Goal: Information Seeking & Learning: Learn about a topic

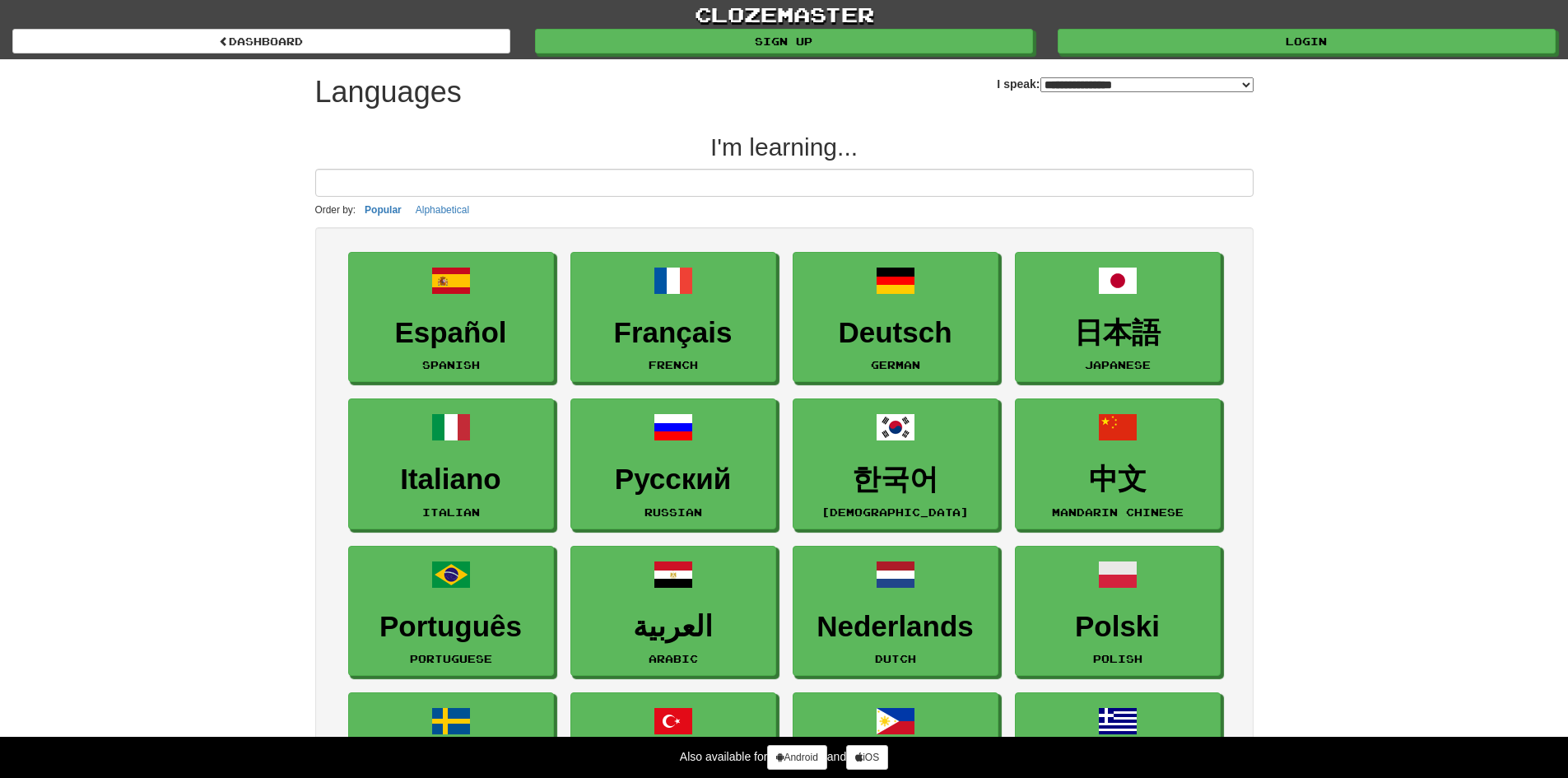
select select "*******"
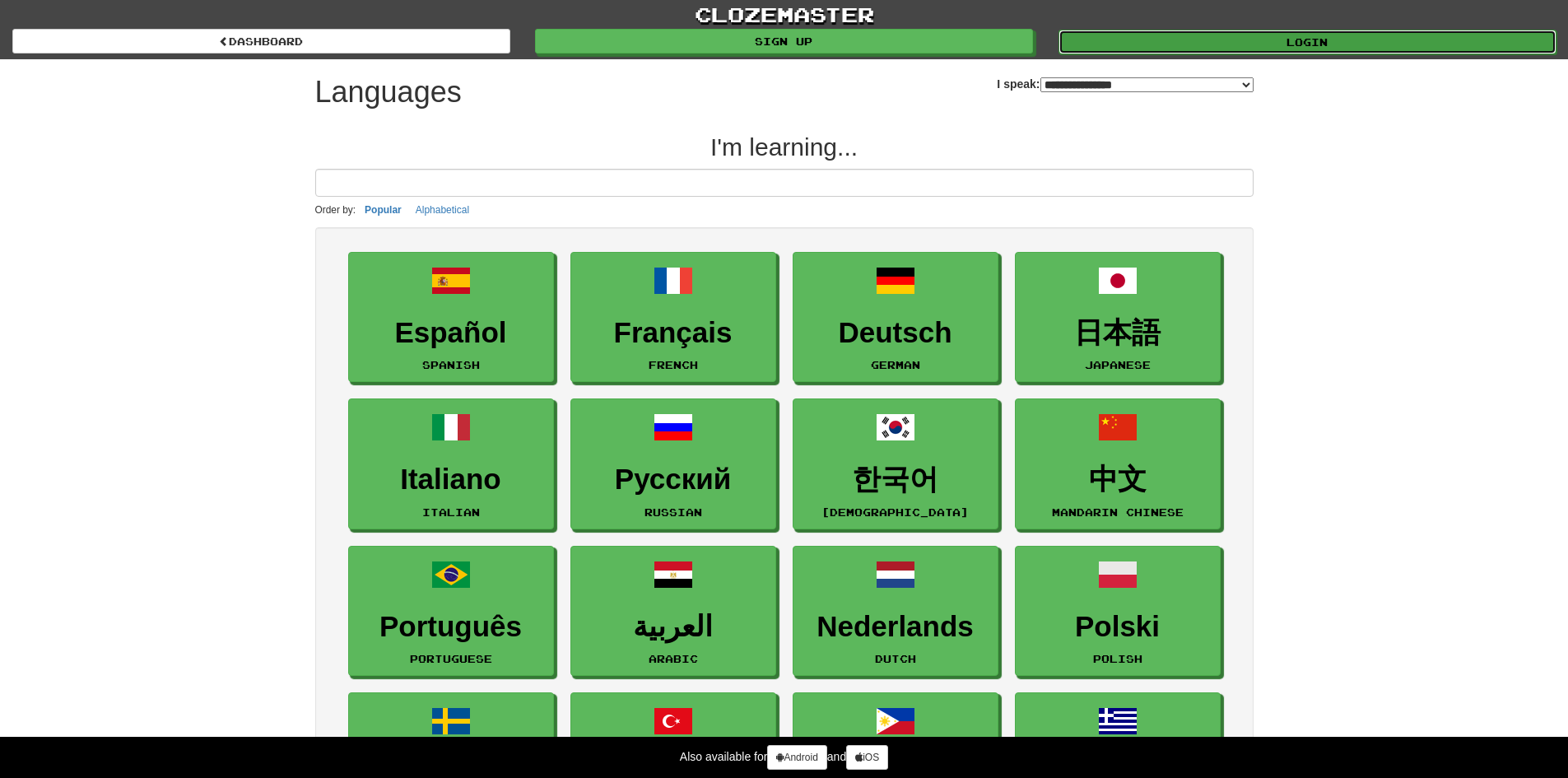
click at [1223, 35] on link "Login" at bounding box center [1308, 42] width 498 height 25
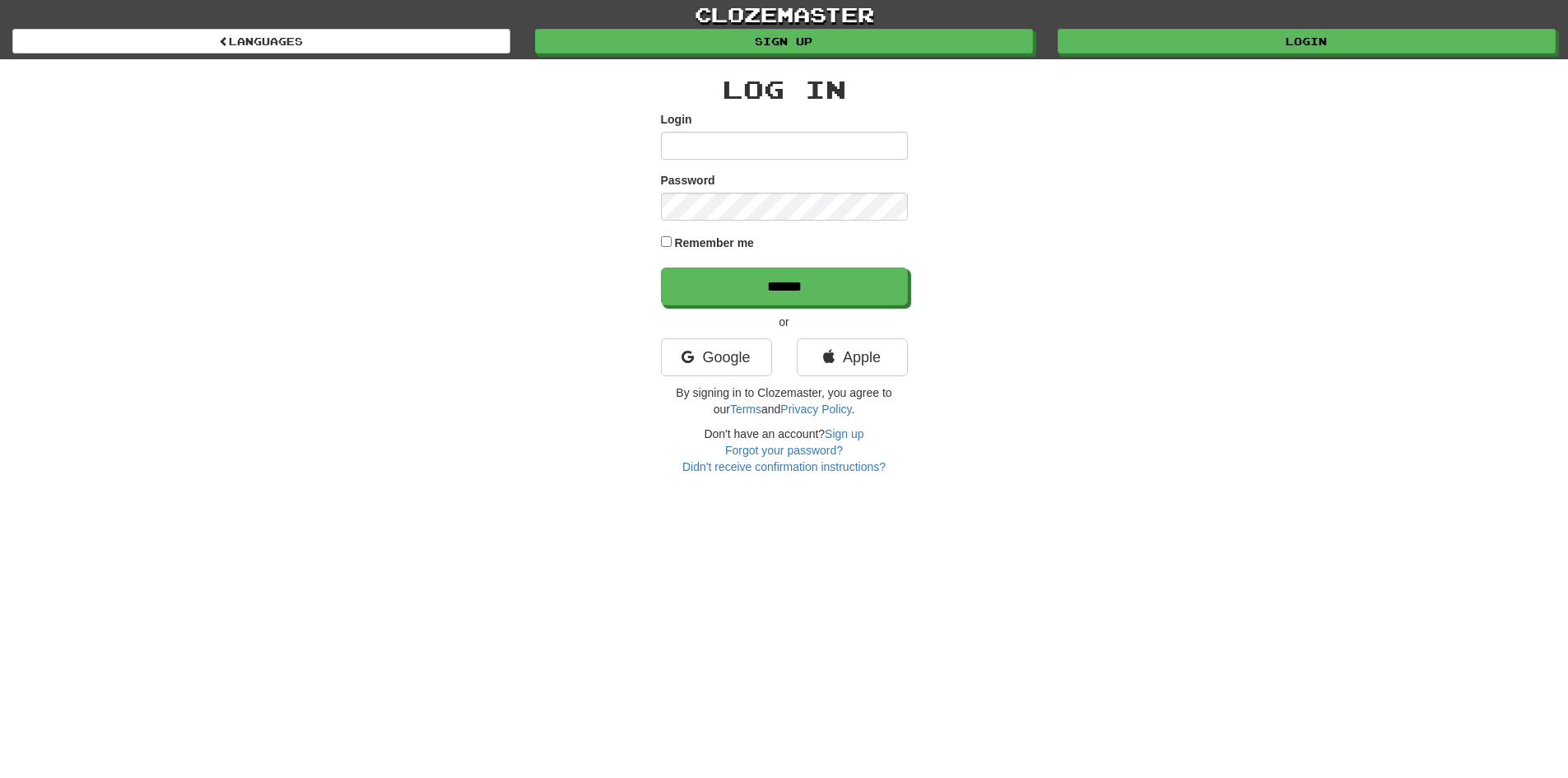
click at [807, 142] on input "Login" at bounding box center [785, 146] width 247 height 28
type input "**********"
click at [814, 135] on input "**********" at bounding box center [785, 146] width 247 height 28
click at [817, 144] on input "**********" at bounding box center [785, 146] width 247 height 28
click at [817, 147] on input "**********" at bounding box center [785, 146] width 247 height 28
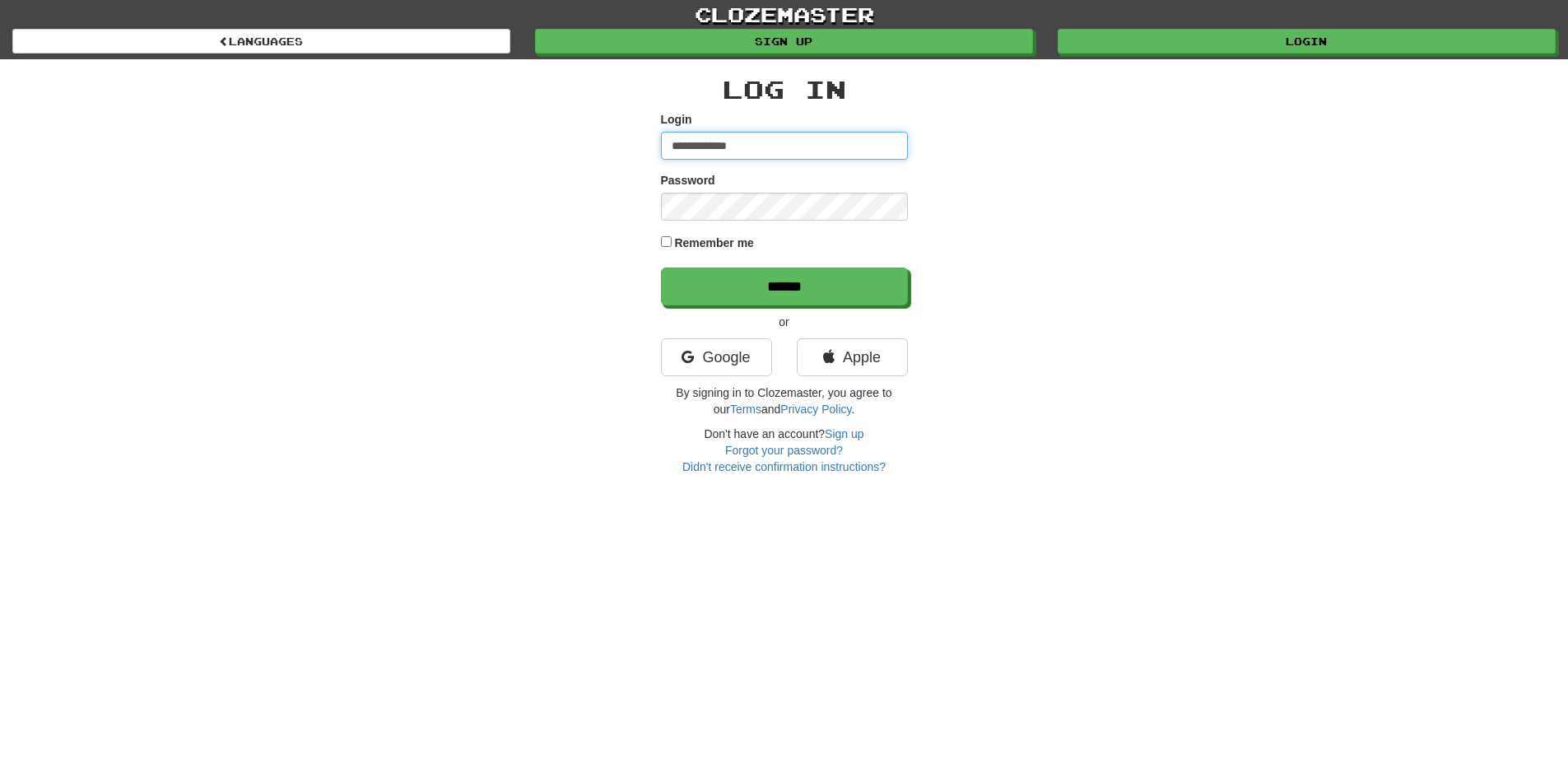
click at [790, 135] on input "**********" at bounding box center [785, 146] width 247 height 28
click at [792, 135] on input "**********" at bounding box center [785, 146] width 247 height 28
click at [789, 143] on input "**********" at bounding box center [785, 146] width 247 height 28
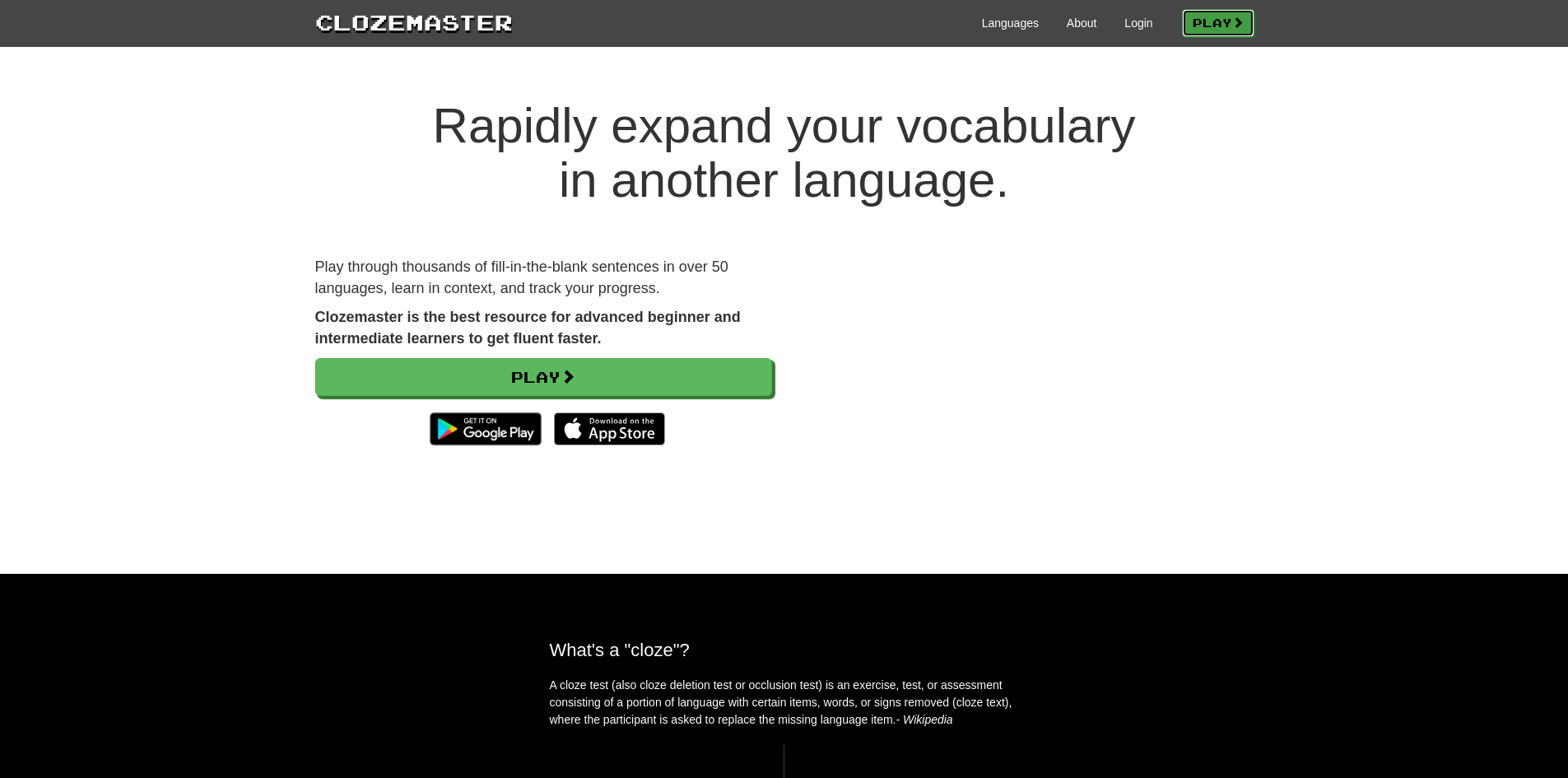
click at [1222, 11] on link "Play" at bounding box center [1218, 23] width 73 height 28
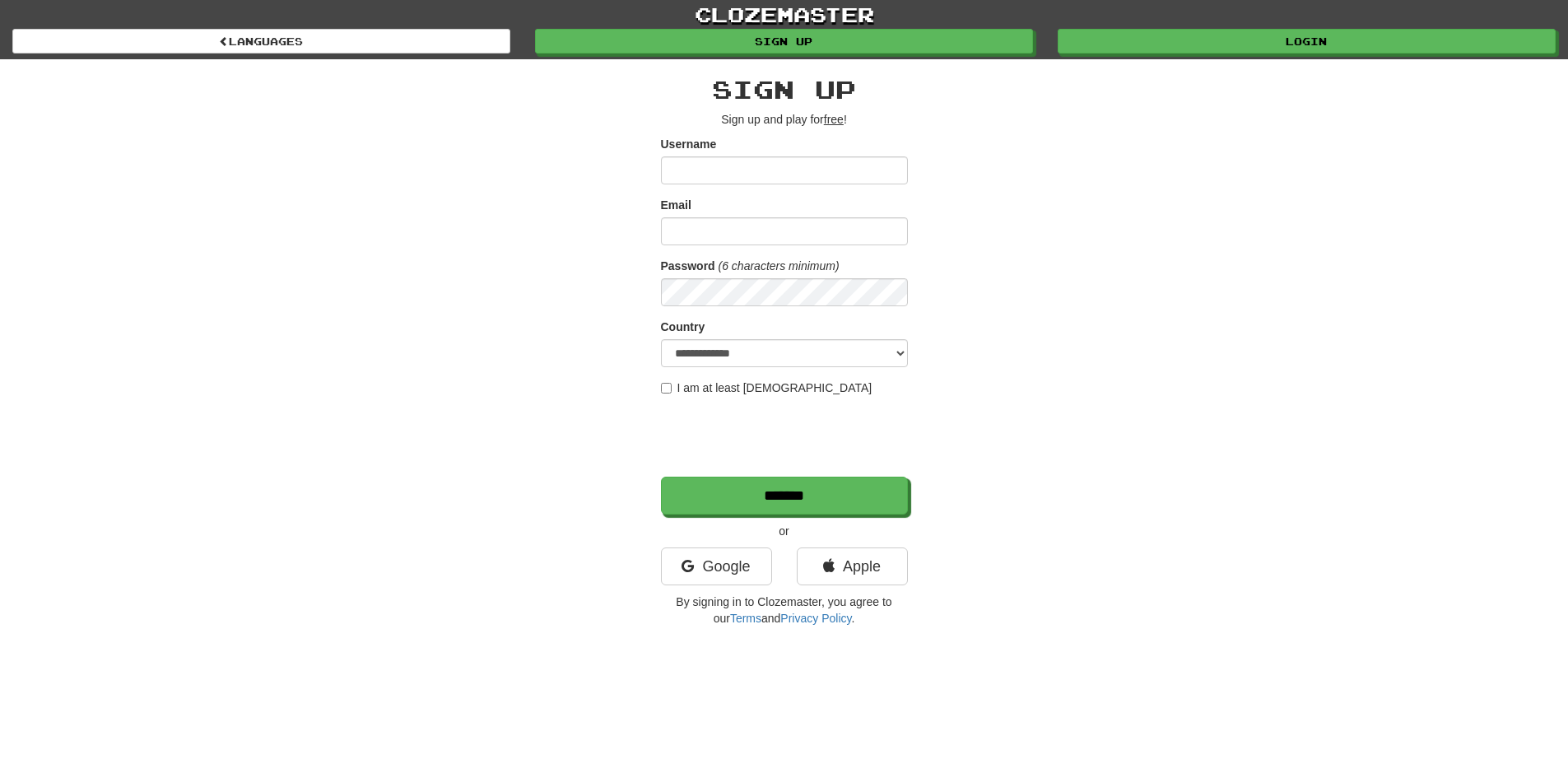
click at [1335, 55] on div "clozemaster Languages Sign up Login Languages" at bounding box center [784, 30] width 1544 height 59
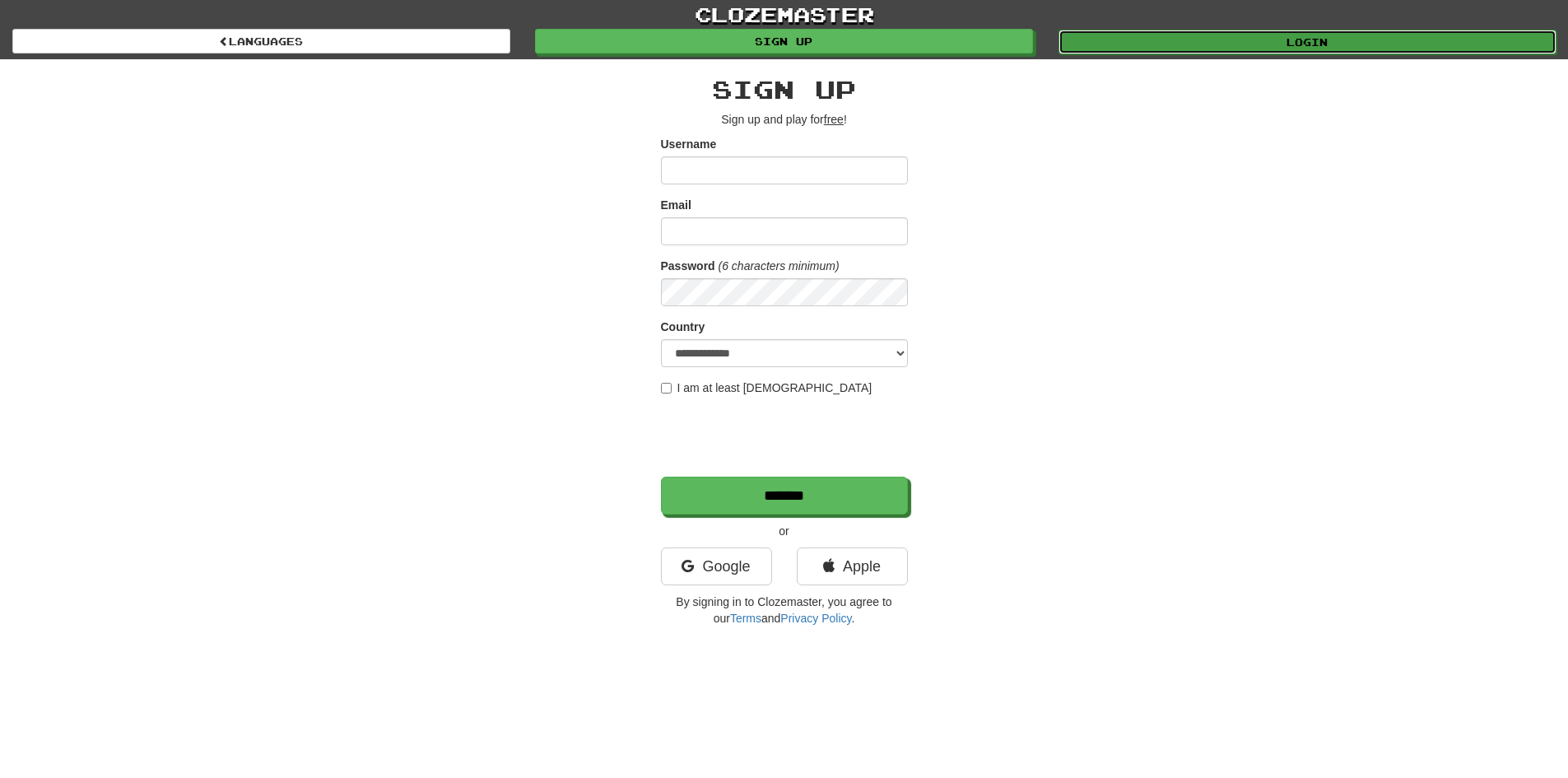
click at [1334, 46] on link "Login" at bounding box center [1308, 42] width 498 height 25
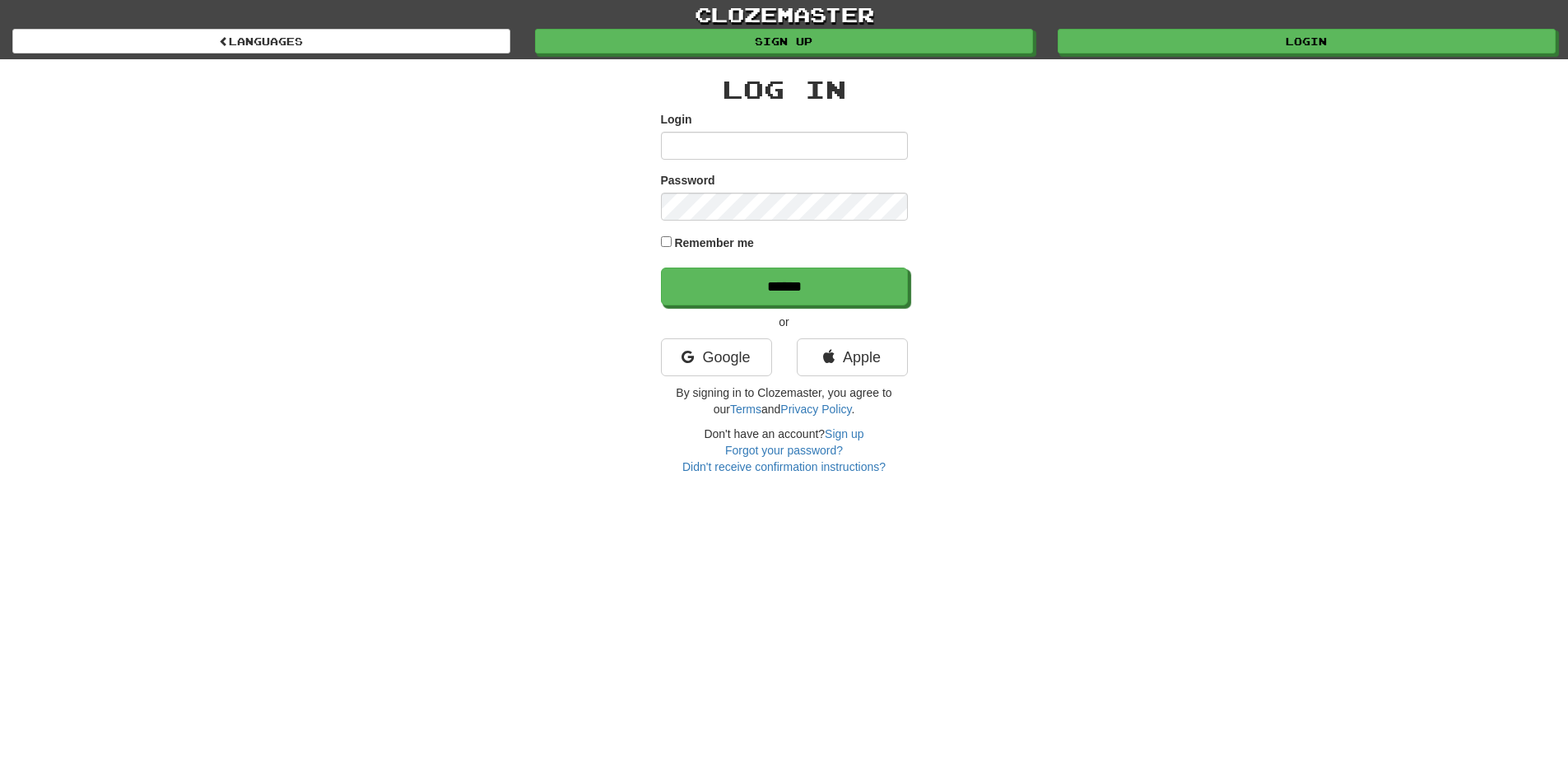
click at [711, 153] on input "Login" at bounding box center [785, 146] width 247 height 28
type input "**********"
drag, startPoint x: 768, startPoint y: 243, endPoint x: 768, endPoint y: 269, distance: 26.0
click at [768, 246] on div "Remember me" at bounding box center [785, 244] width 247 height 22
click at [768, 273] on input "******" at bounding box center [786, 287] width 247 height 38
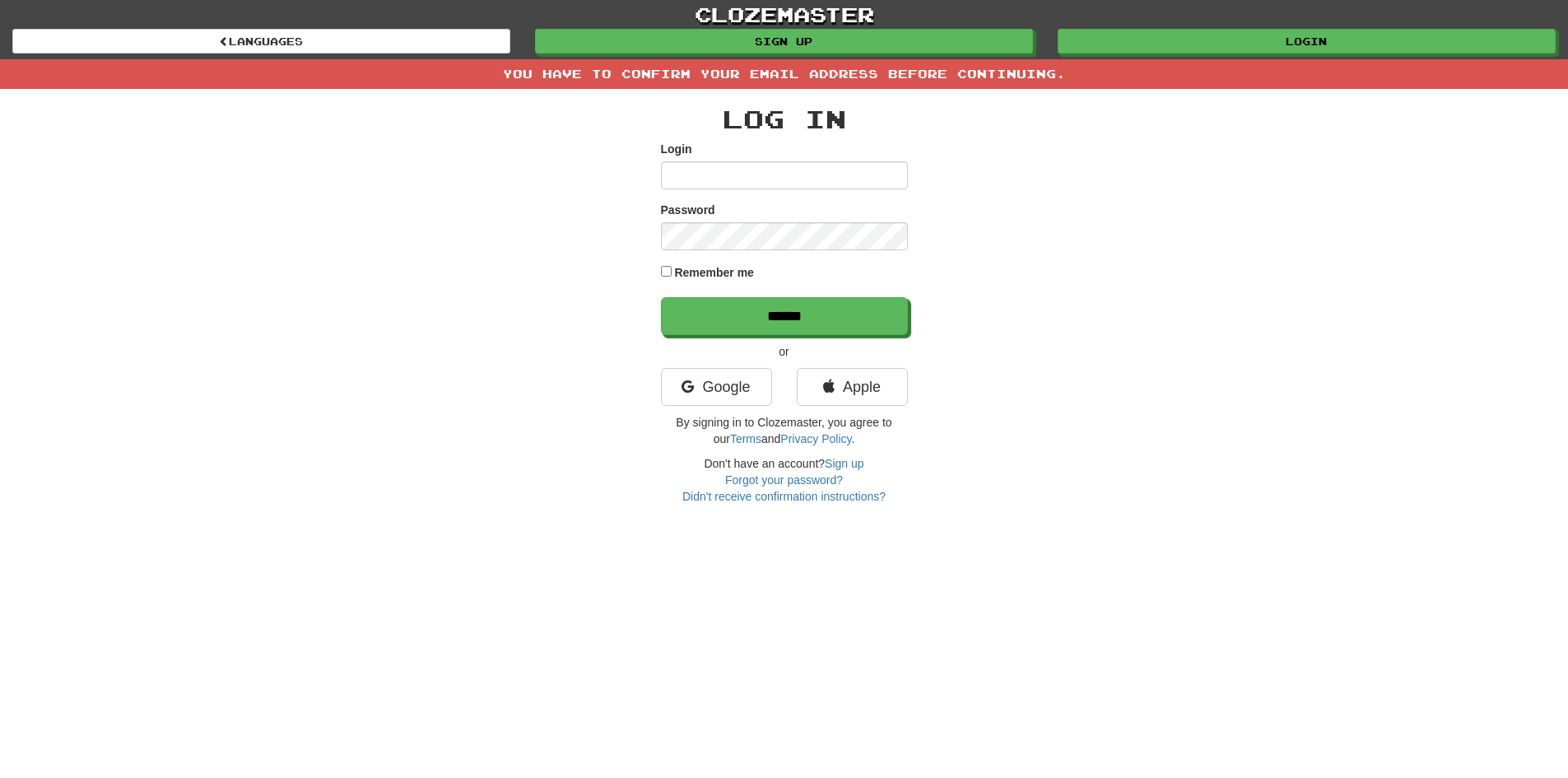
click at [784, 169] on input "Login" at bounding box center [785, 176] width 247 height 28
type input "**********"
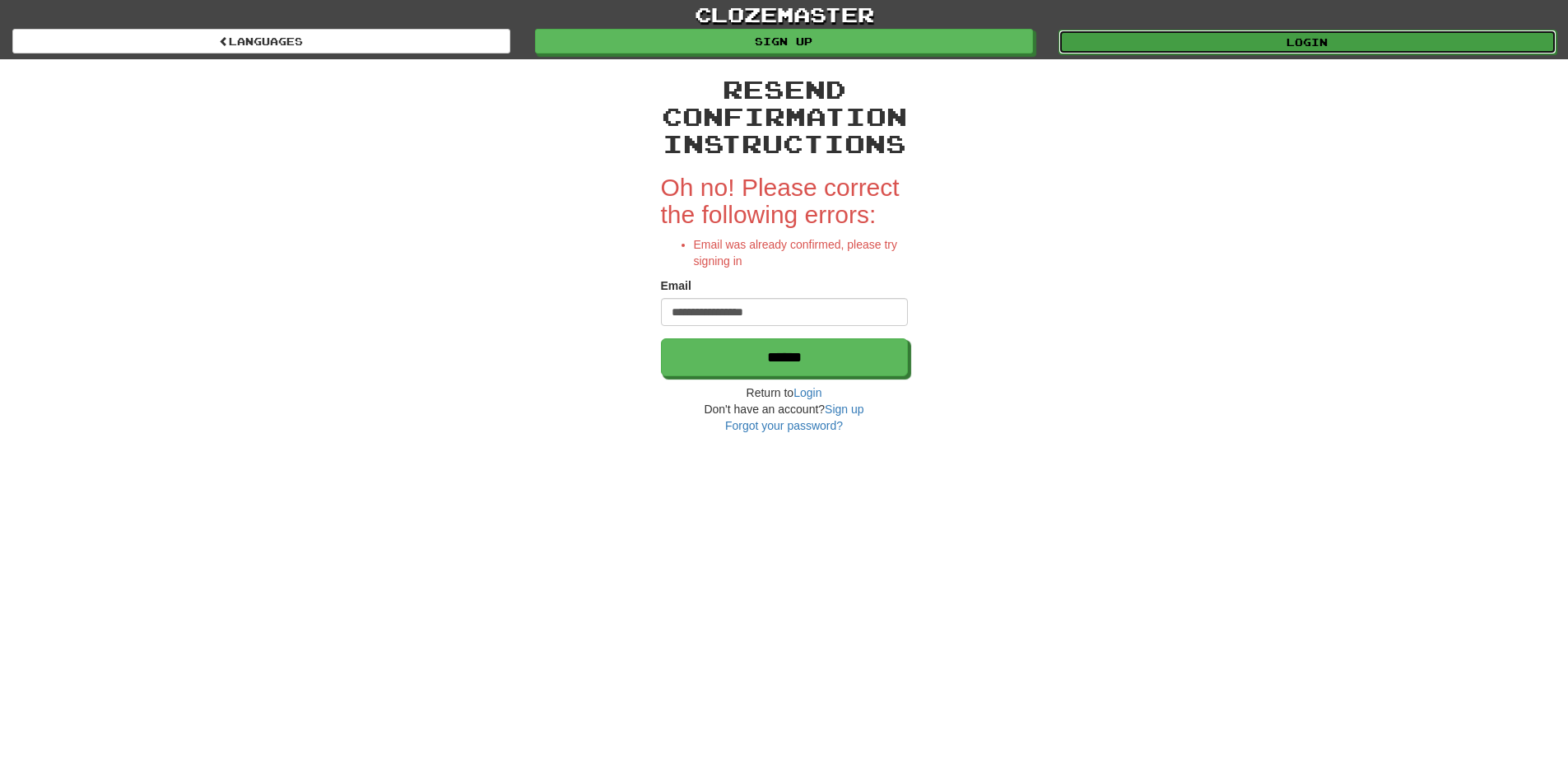
click at [1205, 36] on link "Login" at bounding box center [1308, 42] width 498 height 25
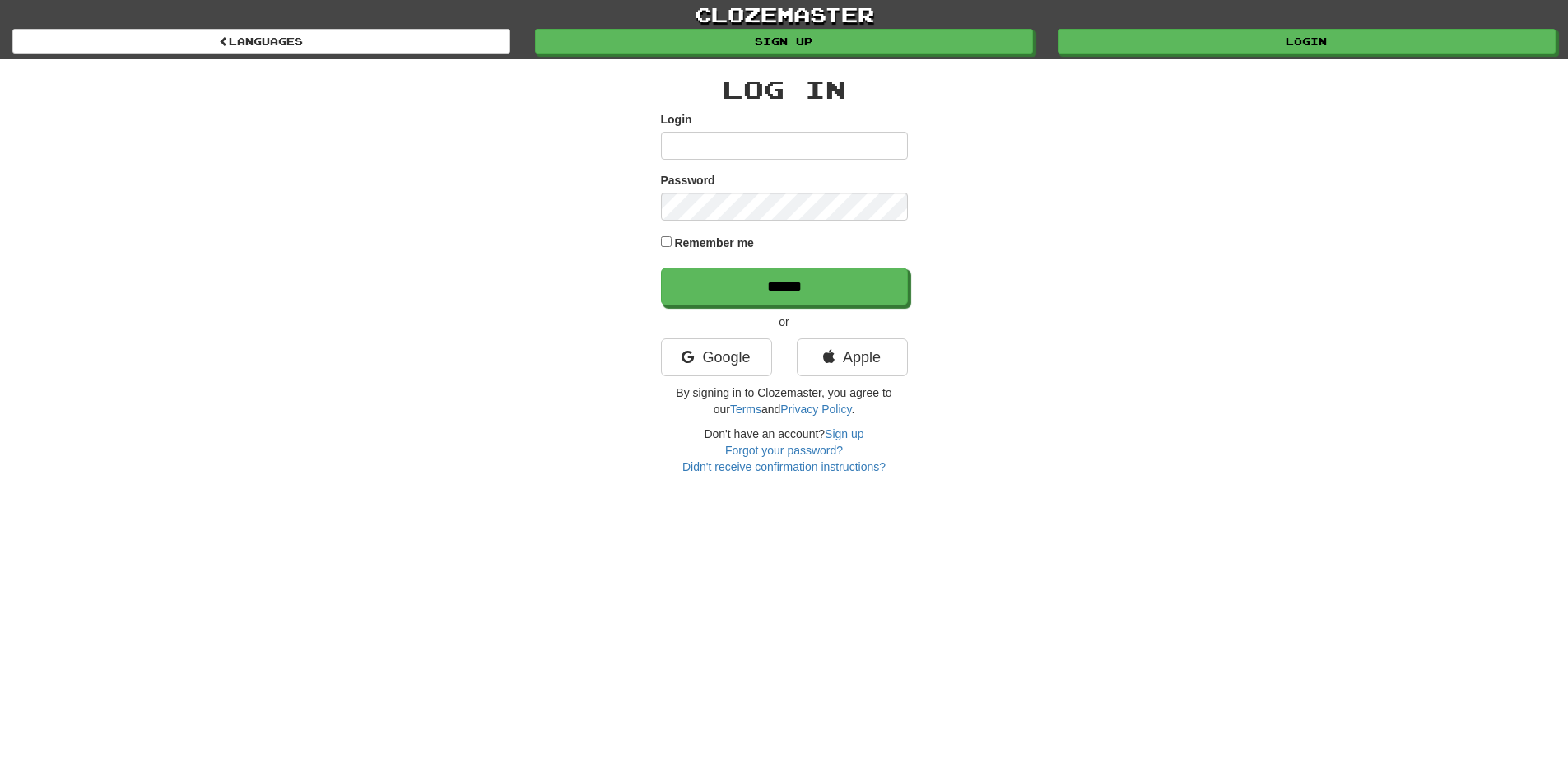
drag, startPoint x: 778, startPoint y: 143, endPoint x: 779, endPoint y: 152, distance: 9.1
click at [779, 152] on input "Login" at bounding box center [785, 146] width 247 height 28
type input "**********"
click at [853, 284] on input "******" at bounding box center [786, 287] width 247 height 38
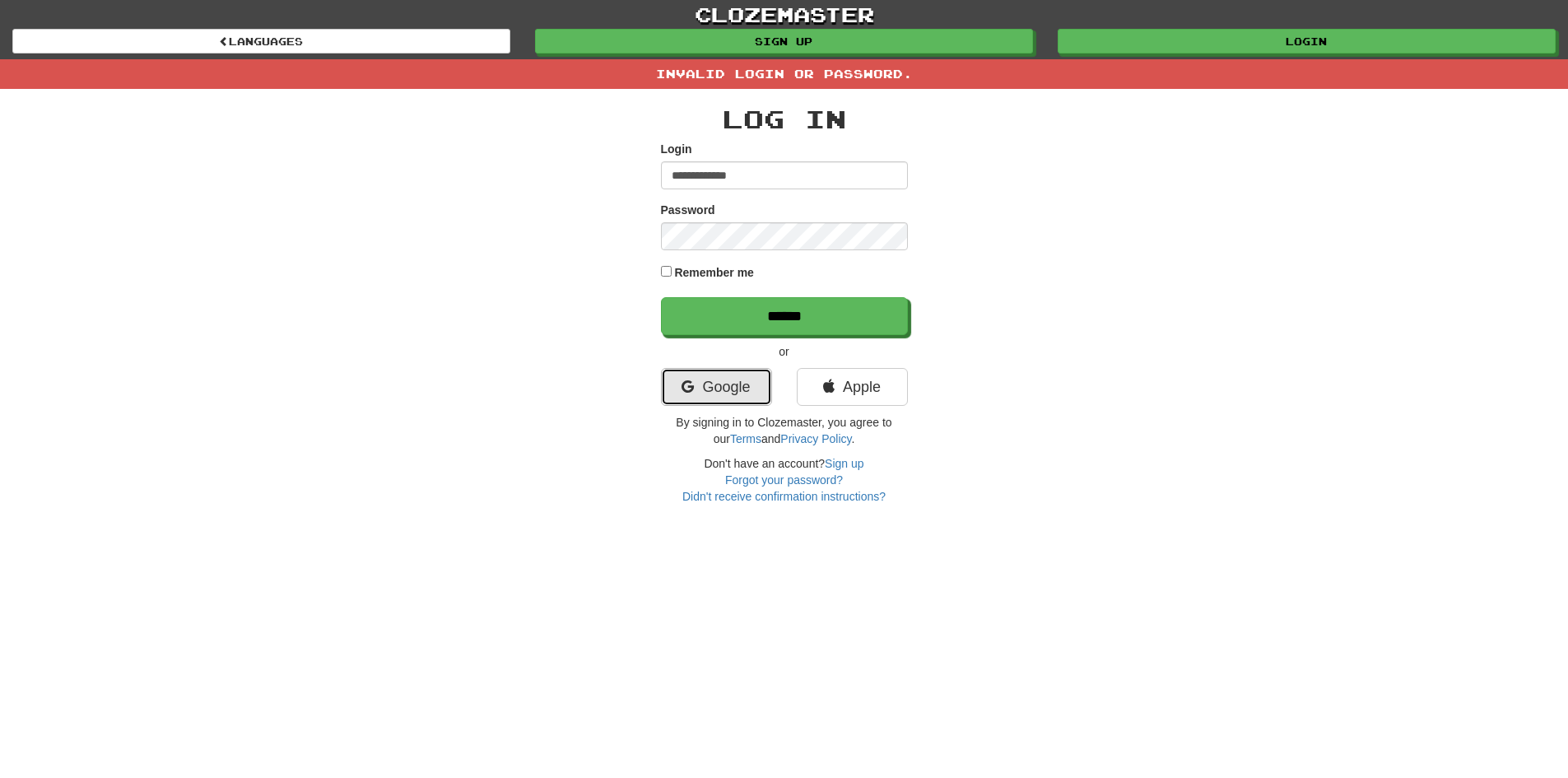
click at [733, 379] on link "Google" at bounding box center [717, 387] width 112 height 38
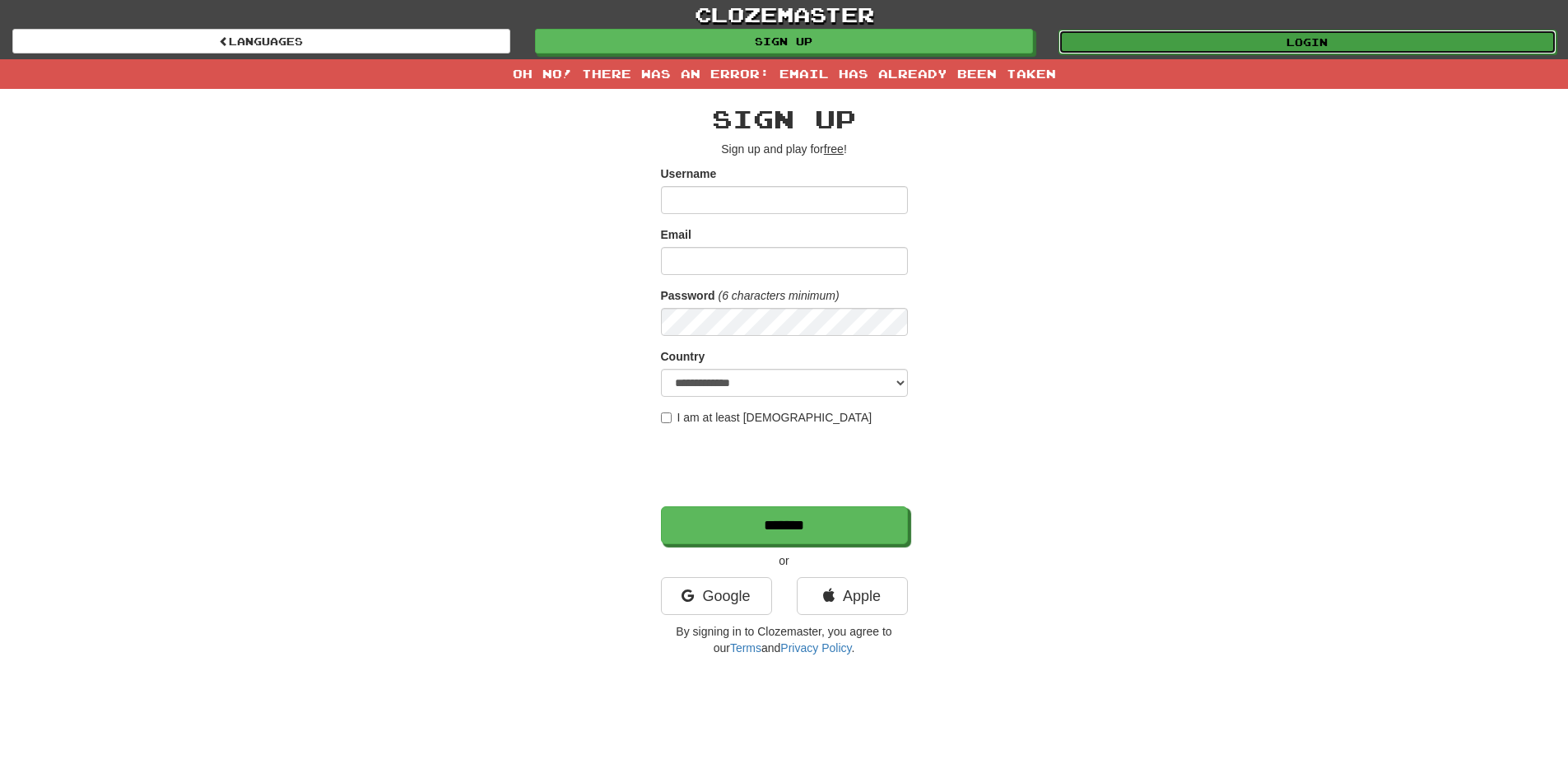
click at [1236, 37] on link "Login" at bounding box center [1308, 42] width 498 height 25
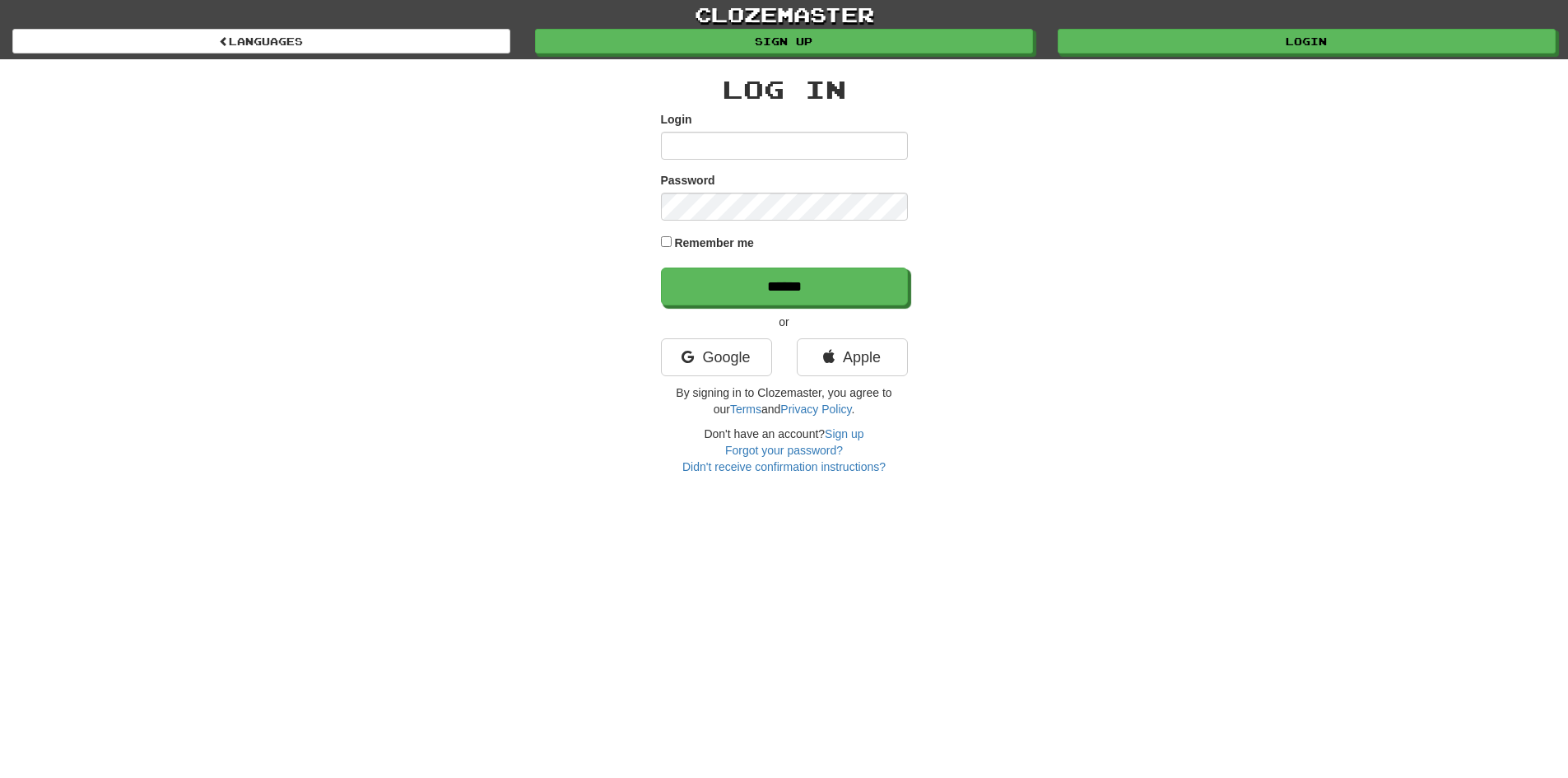
click at [785, 139] on input "Login" at bounding box center [785, 146] width 247 height 28
click at [725, 353] on link "Google" at bounding box center [717, 357] width 112 height 38
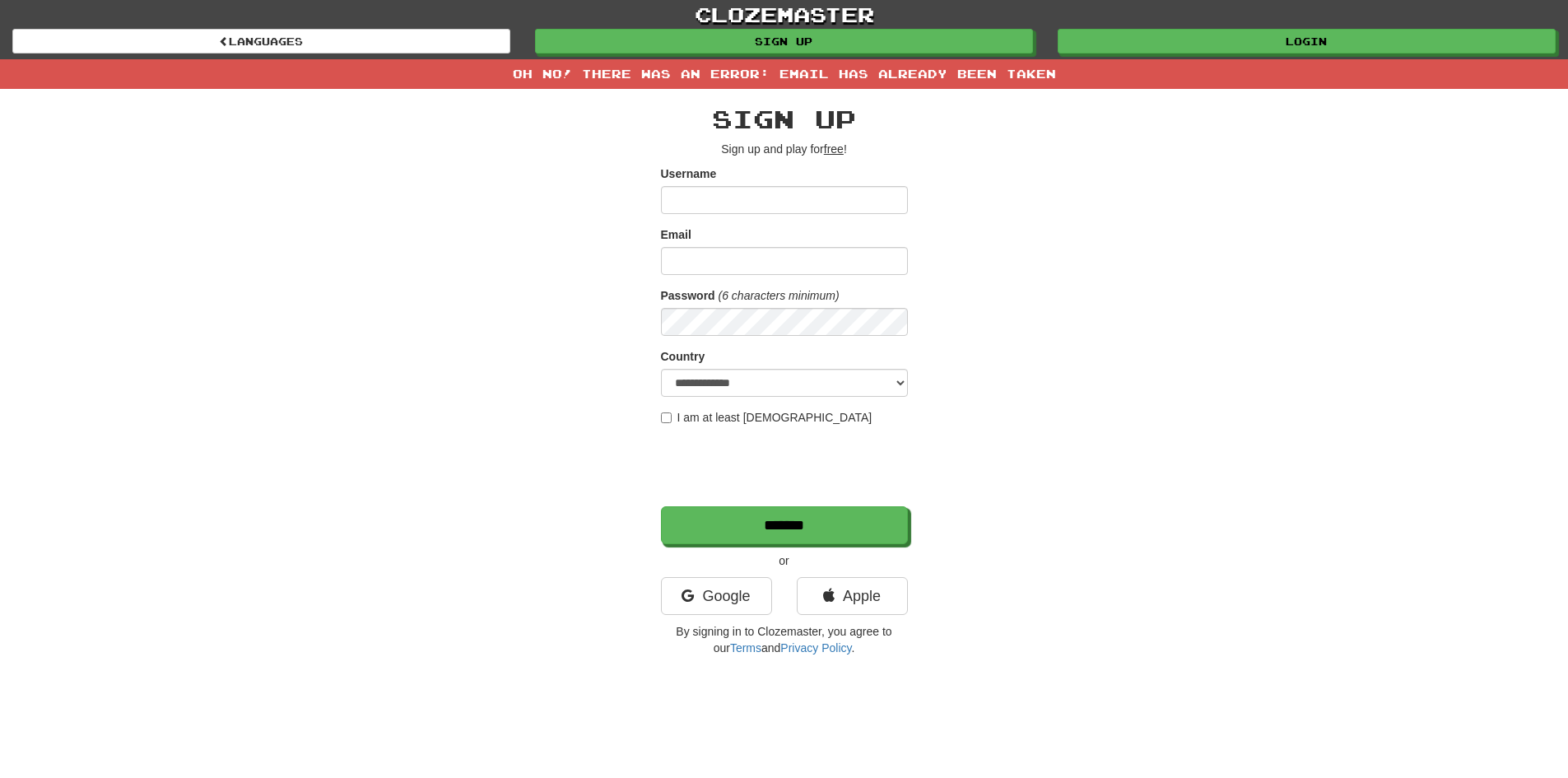
click at [832, 192] on input "Username" at bounding box center [785, 200] width 247 height 28
type input "**********"
click at [764, 271] on input "Email" at bounding box center [785, 261] width 247 height 28
type input "**********"
click at [726, 527] on input "*******" at bounding box center [786, 525] width 247 height 38
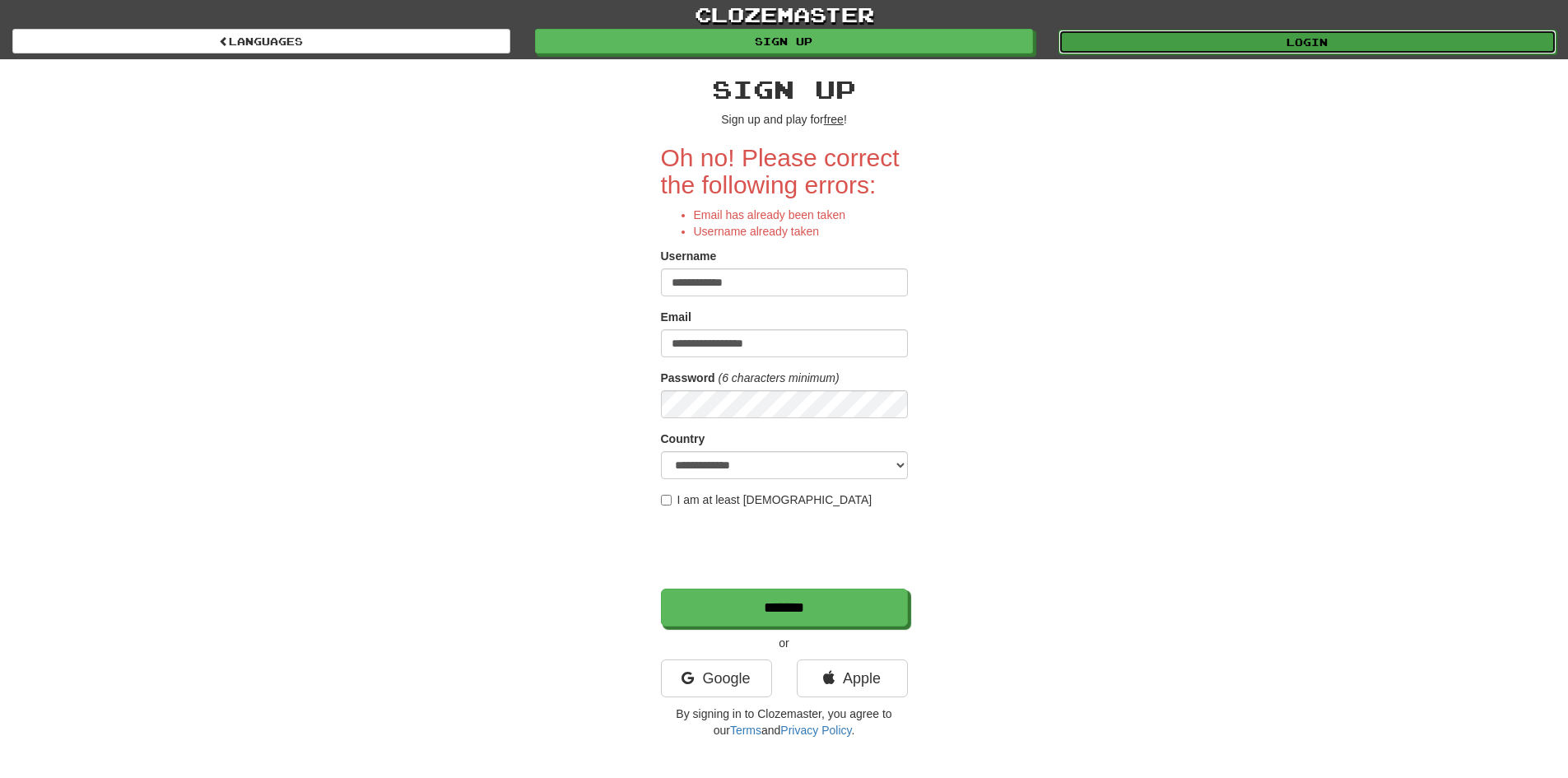
click at [1228, 34] on link "Login" at bounding box center [1308, 42] width 498 height 25
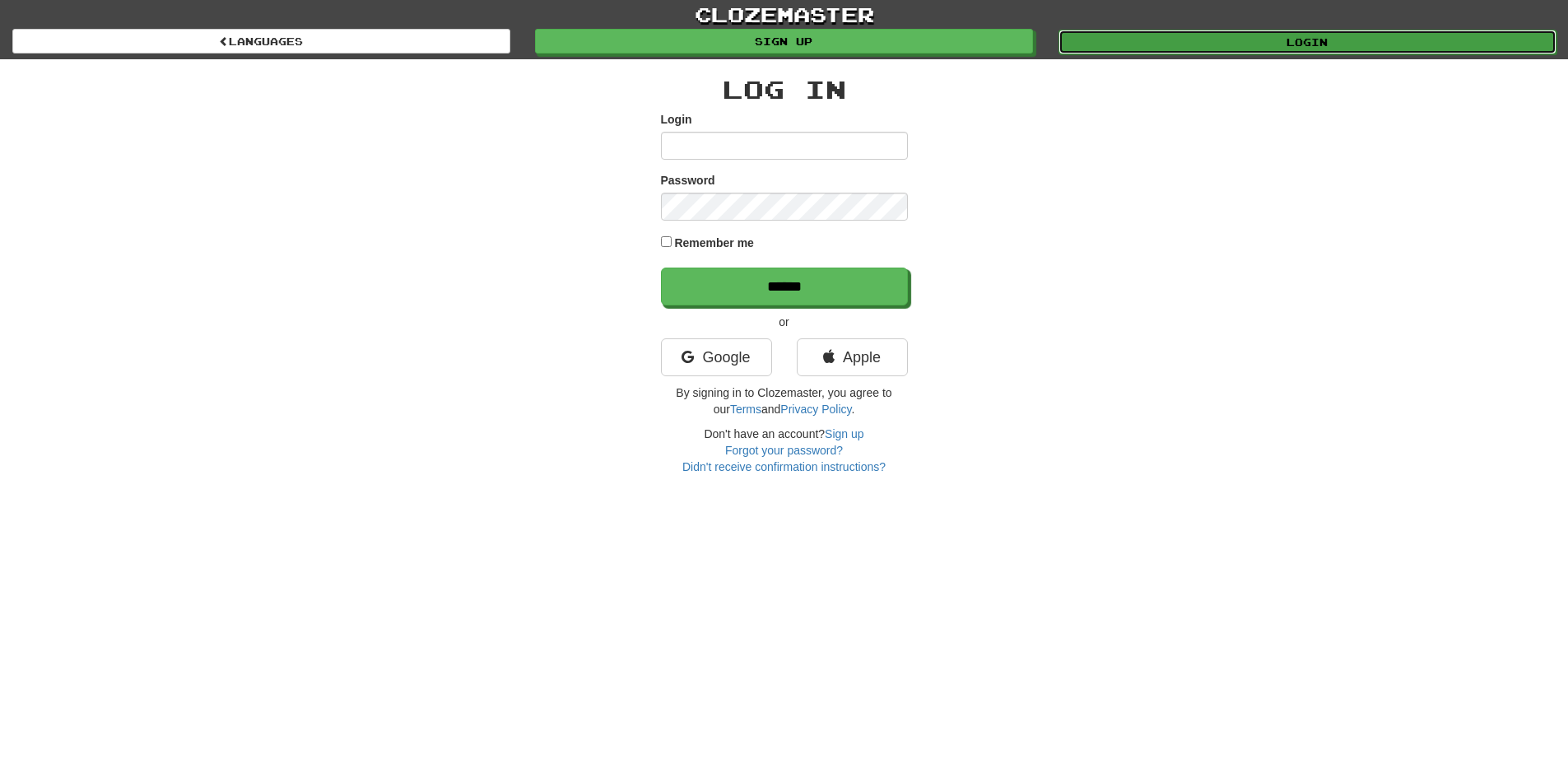
click at [1226, 39] on link "Login" at bounding box center [1308, 42] width 498 height 25
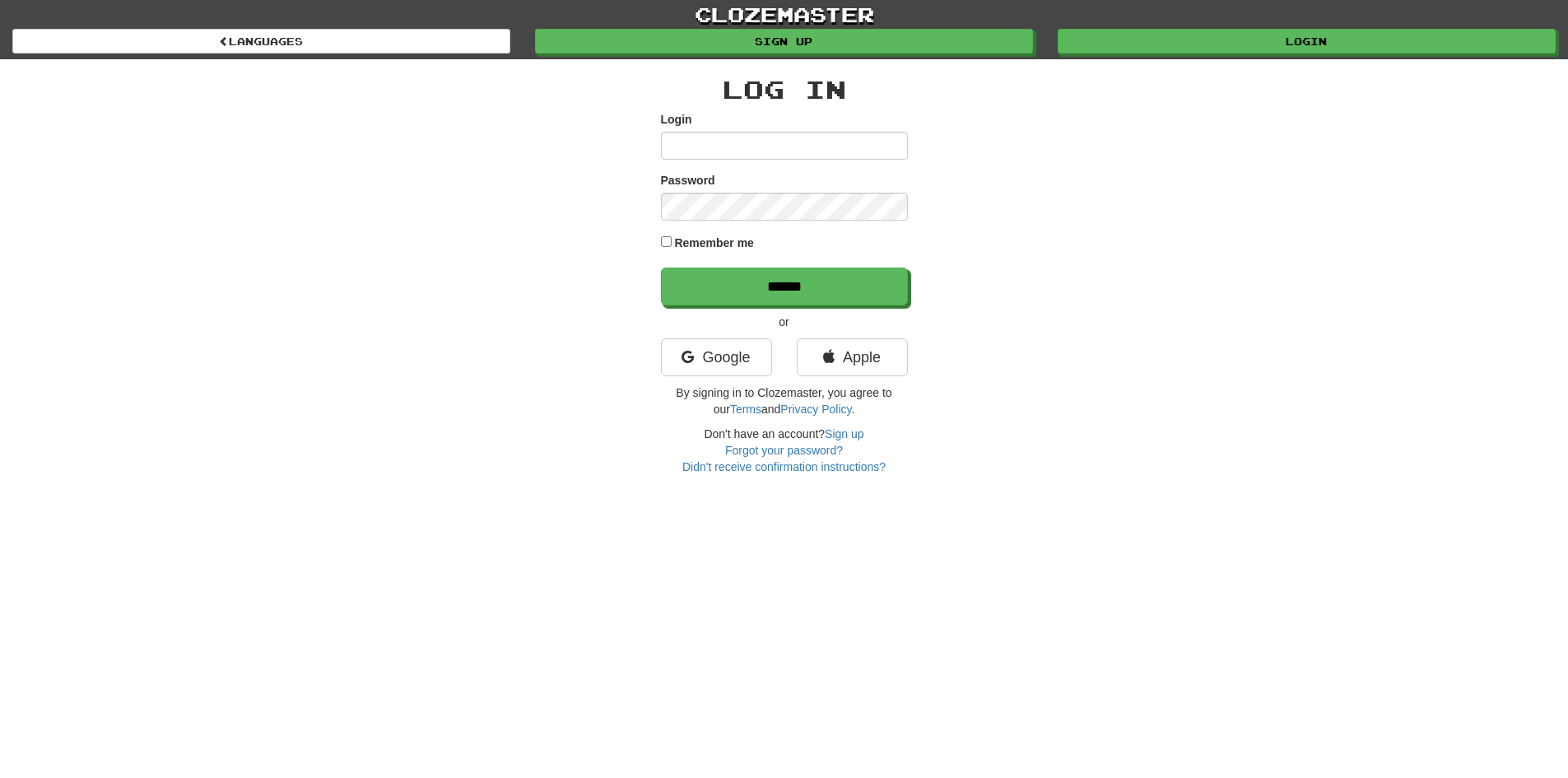
click at [817, 152] on input "Login" at bounding box center [785, 146] width 247 height 28
type input "**********"
click at [811, 286] on input "******" at bounding box center [786, 287] width 247 height 38
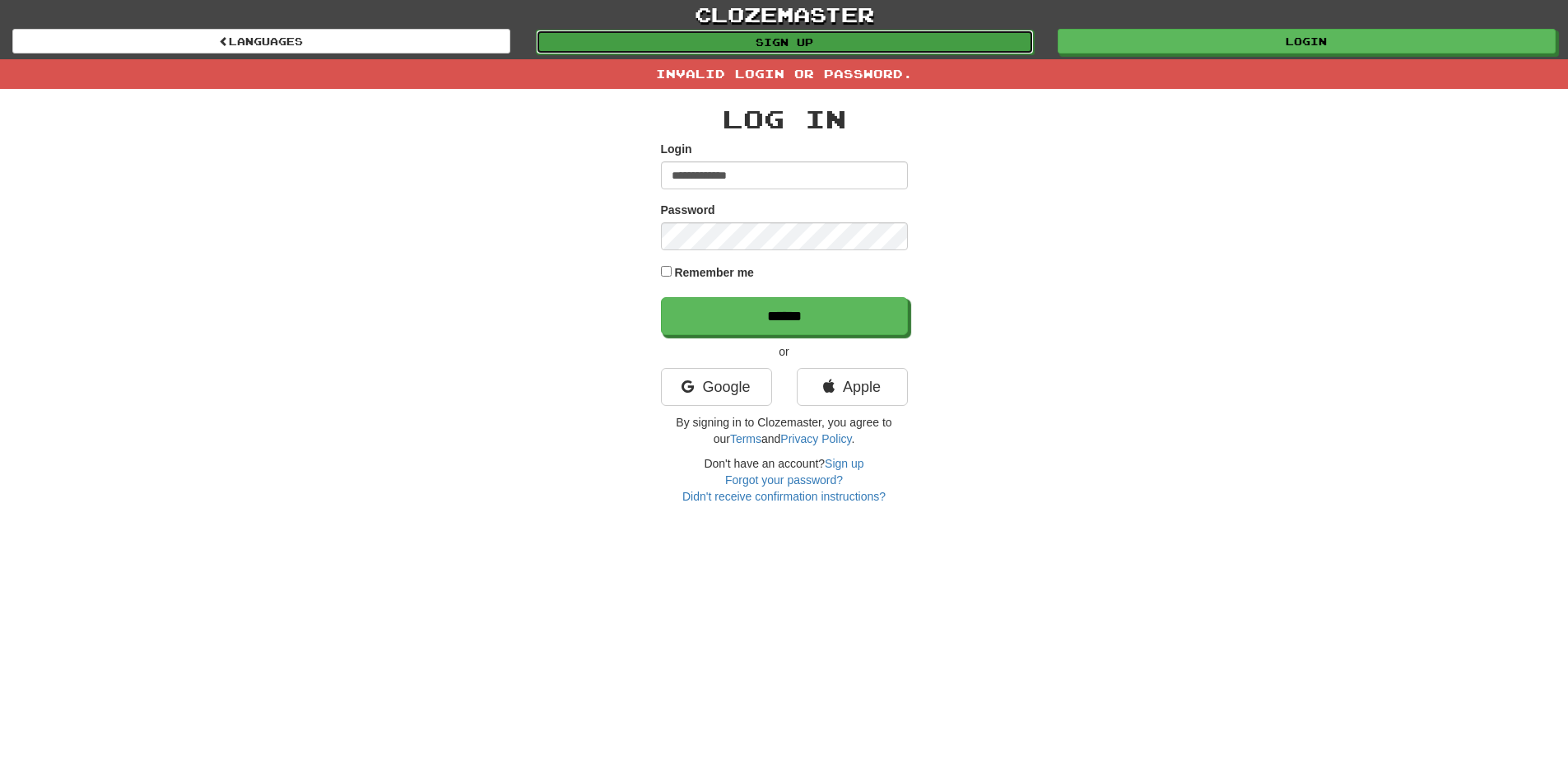
click at [834, 34] on link "Sign up" at bounding box center [785, 42] width 498 height 25
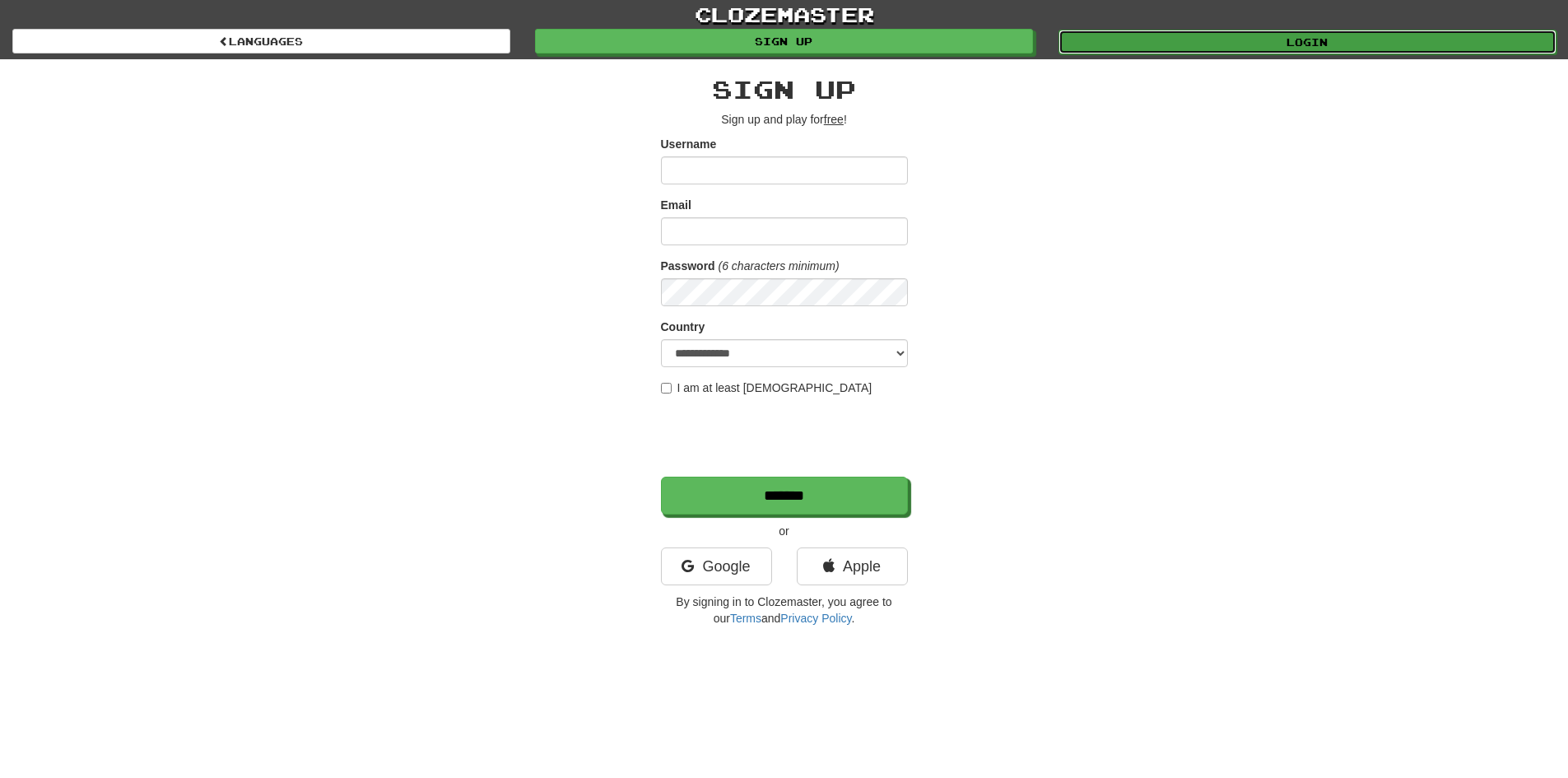
click at [1110, 46] on link "Login" at bounding box center [1308, 42] width 498 height 25
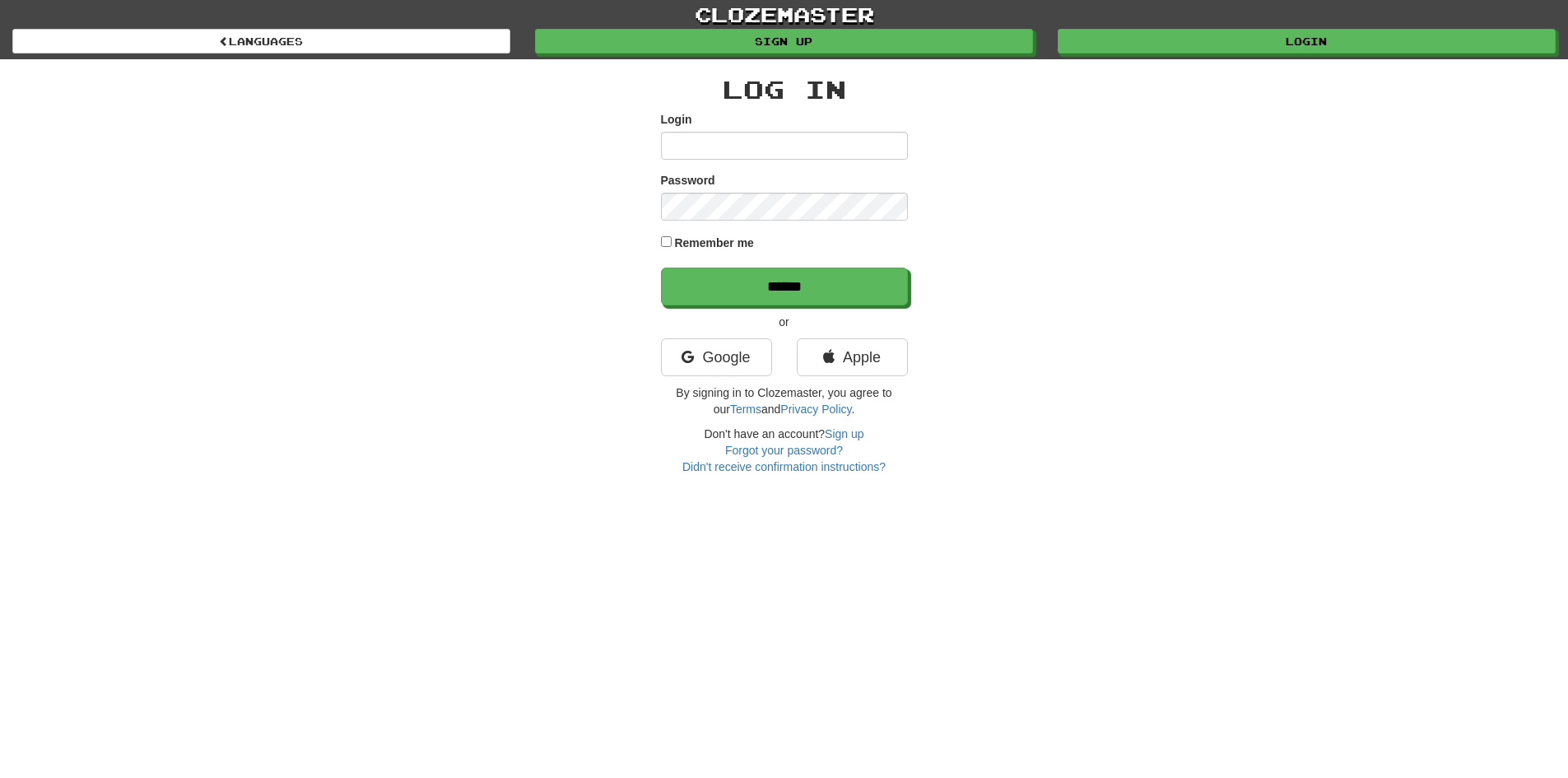
click at [742, 139] on input "Login" at bounding box center [785, 146] width 247 height 28
type input "**********"
click at [671, 233] on div "Remember me" at bounding box center [785, 244] width 247 height 22
click at [780, 153] on input "**********" at bounding box center [785, 146] width 247 height 28
click at [792, 149] on input "**********" at bounding box center [785, 146] width 247 height 28
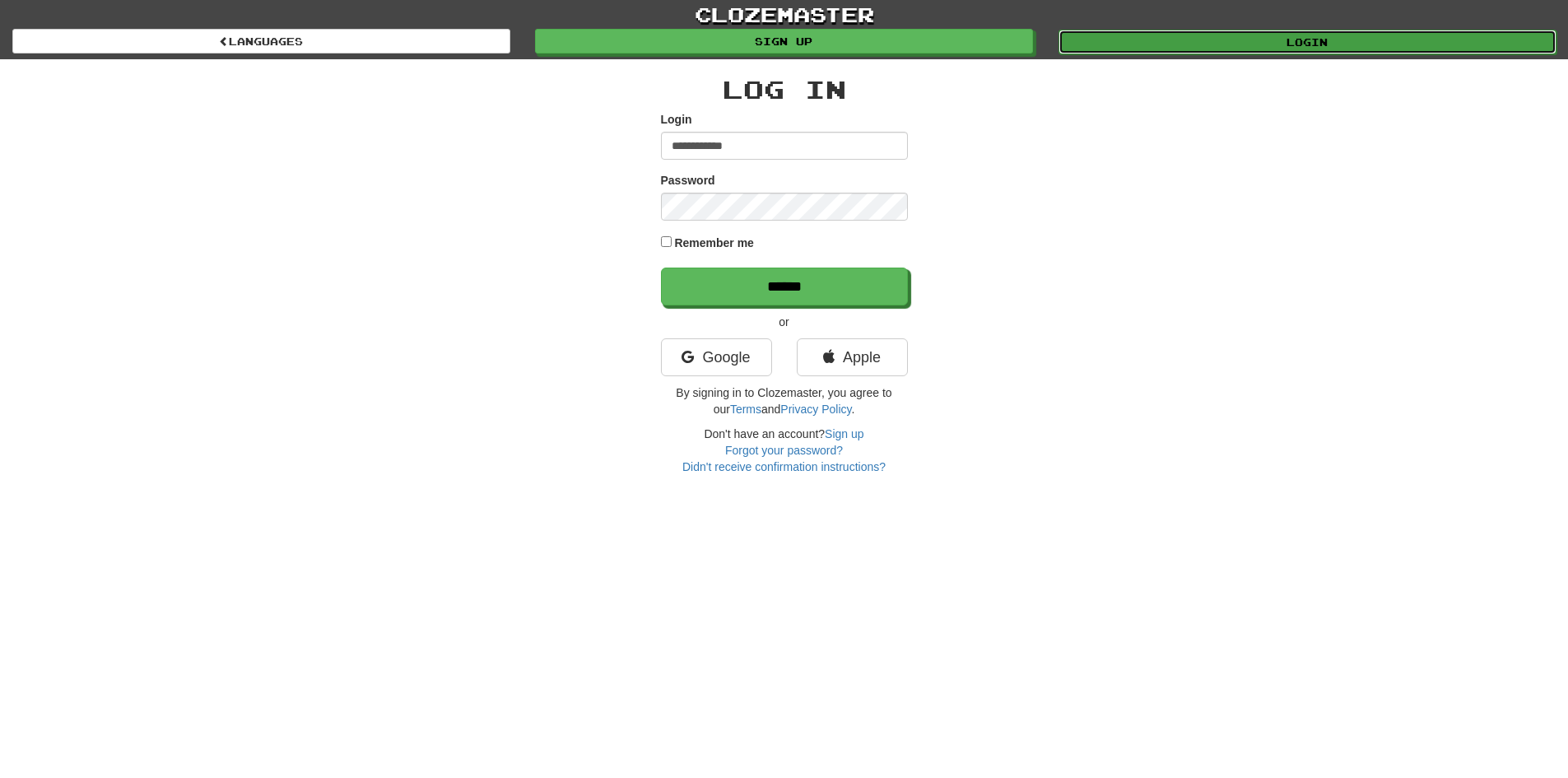
click at [1136, 39] on link "Login" at bounding box center [1308, 42] width 498 height 25
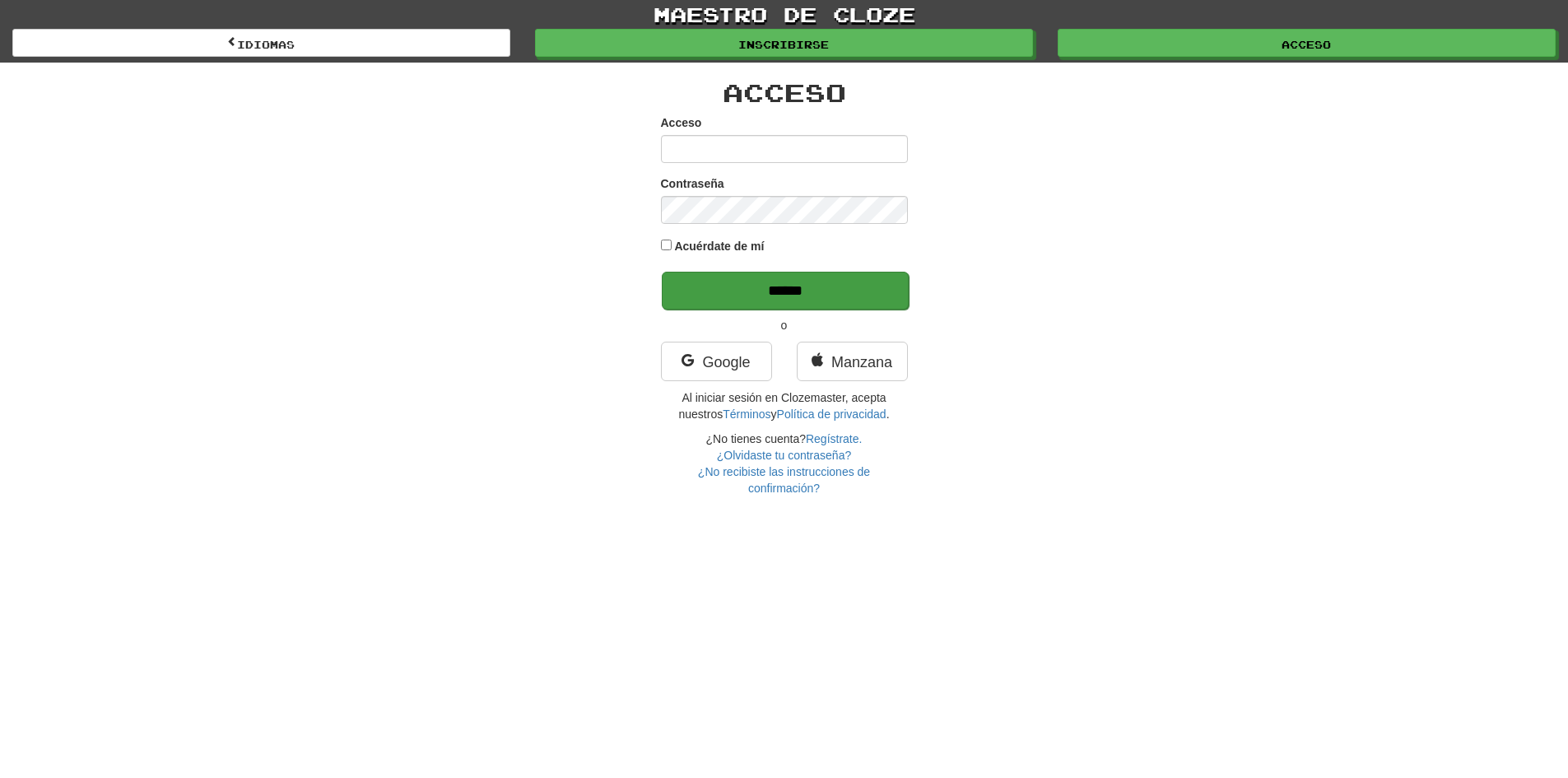
type input "**********"
click at [807, 284] on input "******" at bounding box center [786, 290] width 247 height 38
type input "******"
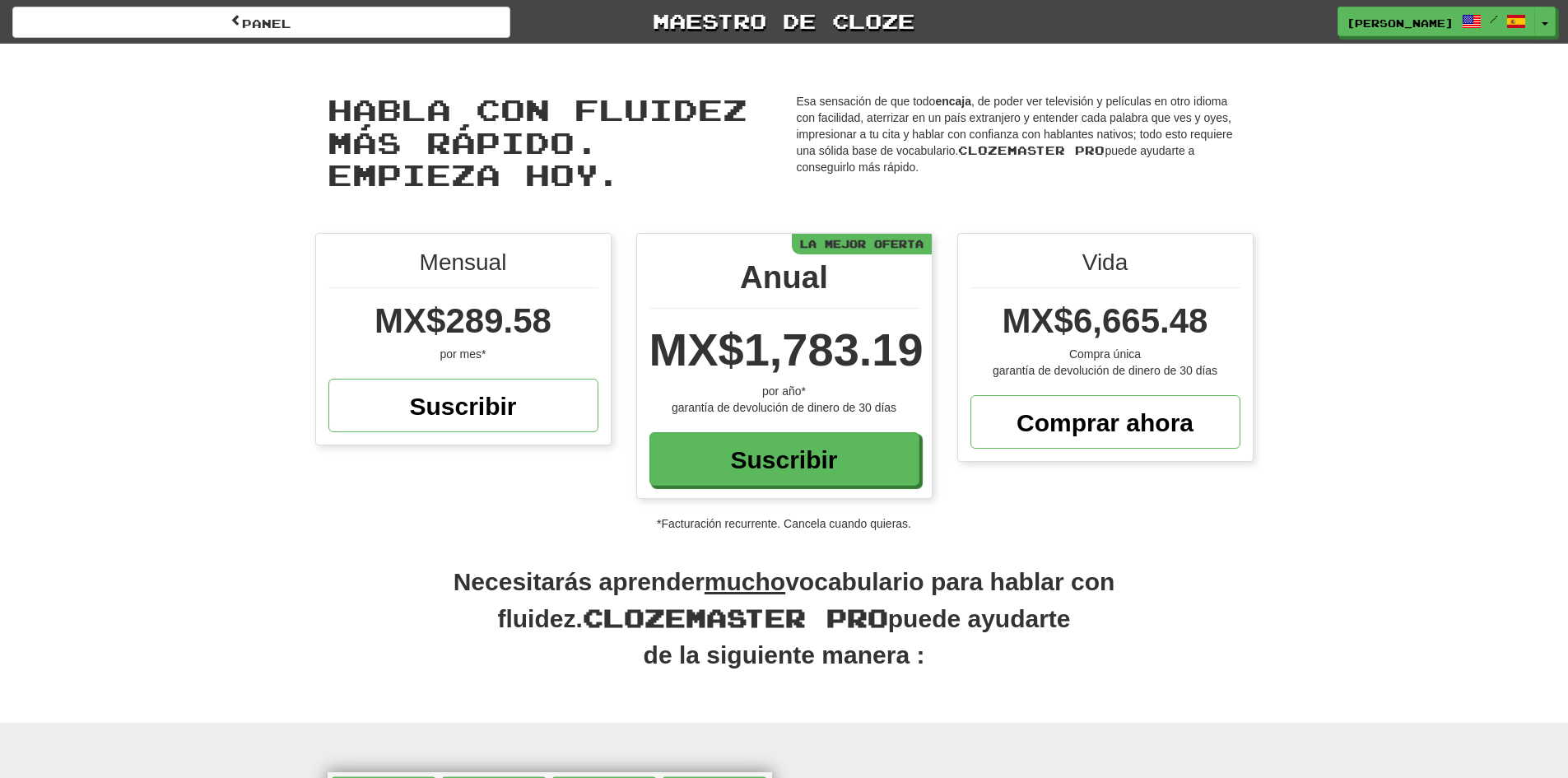
click at [1428, 44] on div "Habla con fluidez más rápido. Empieza hoy. Get fluent faster. Start today. Esa …" at bounding box center [784, 138] width 1568 height 190
click at [1429, 18] on font "[PERSON_NAME]" at bounding box center [1401, 23] width 107 height 11
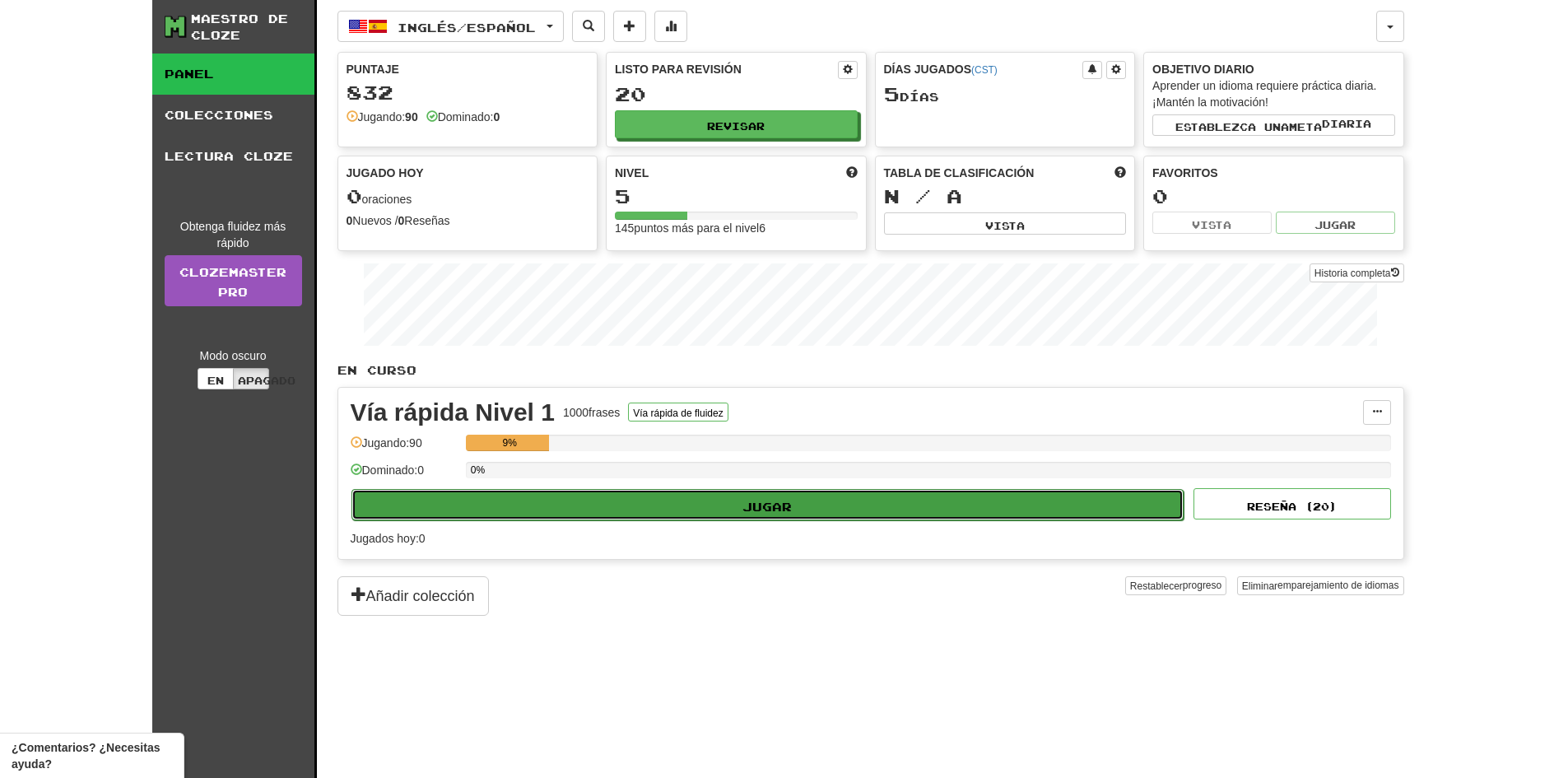
click at [658, 520] on button "Jugar" at bounding box center [768, 505] width 833 height 32
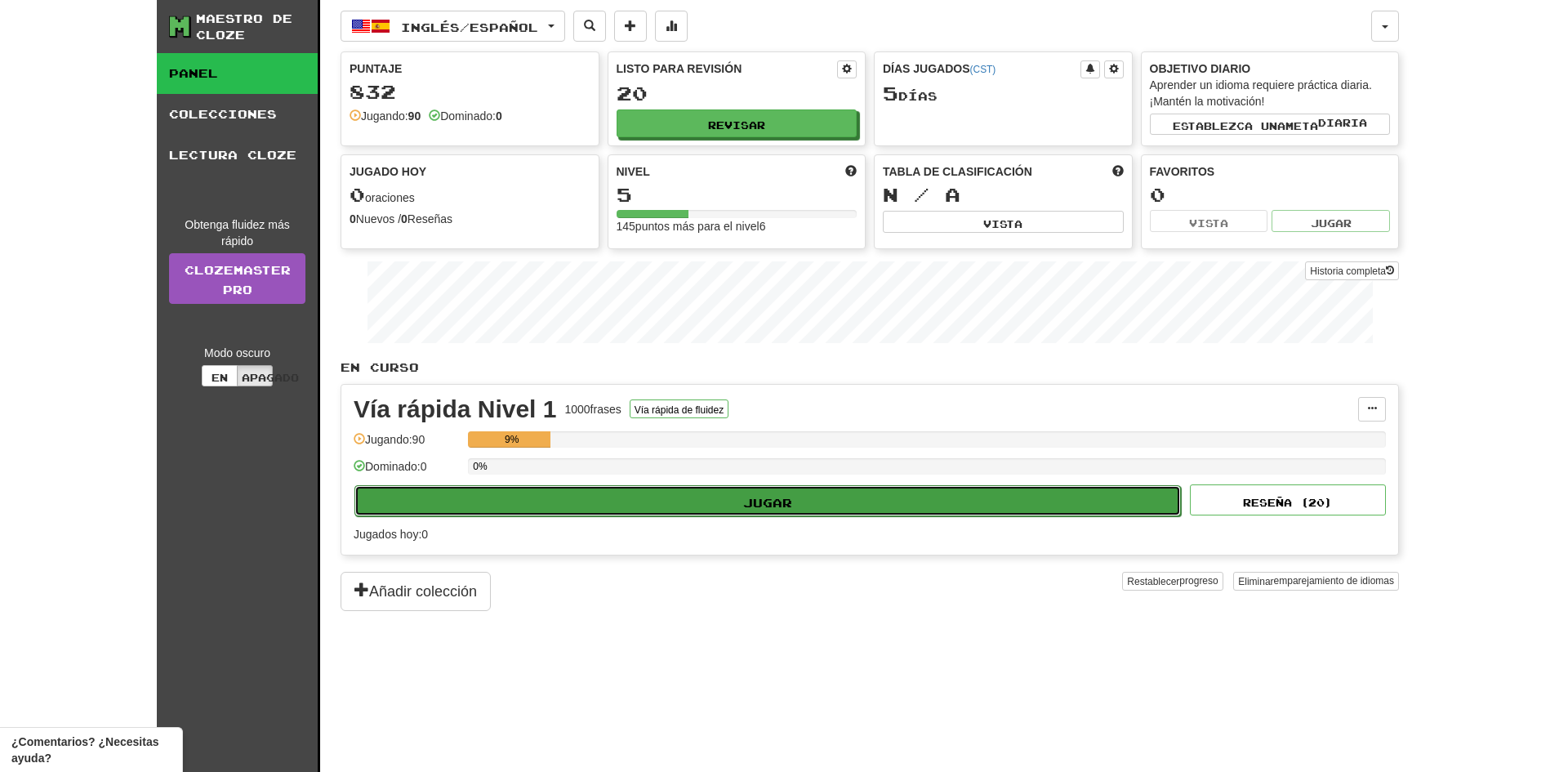
select select "**"
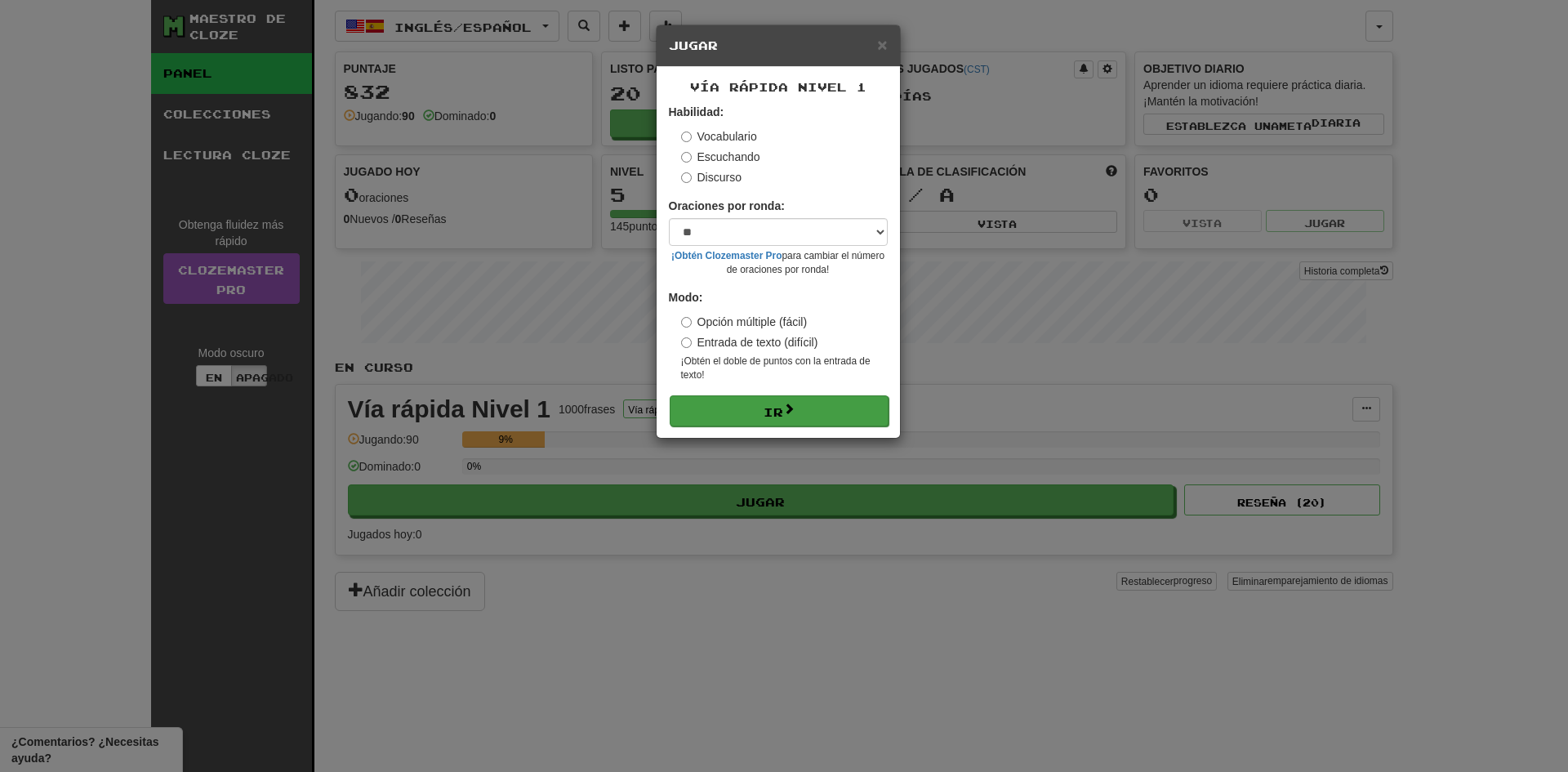
click at [742, 395] on form "Habilidad: Vocabulario Escuchando Discurso Oraciones por ronda: * ** ** ** ** *…" at bounding box center [778, 264] width 219 height 322
click at [743, 412] on button "Ir" at bounding box center [778, 410] width 219 height 31
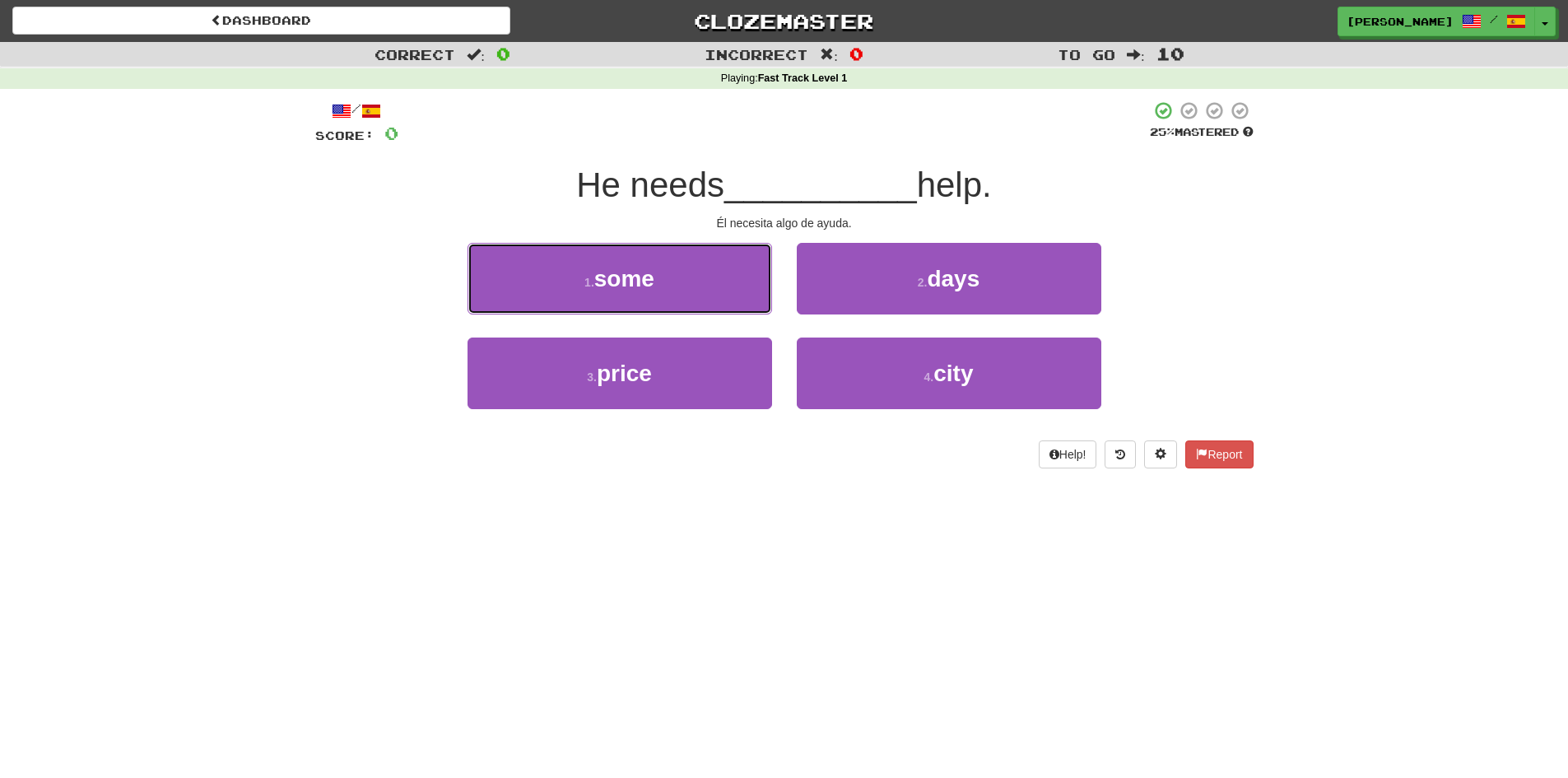
click at [685, 280] on button "1 . some" at bounding box center [620, 278] width 305 height 72
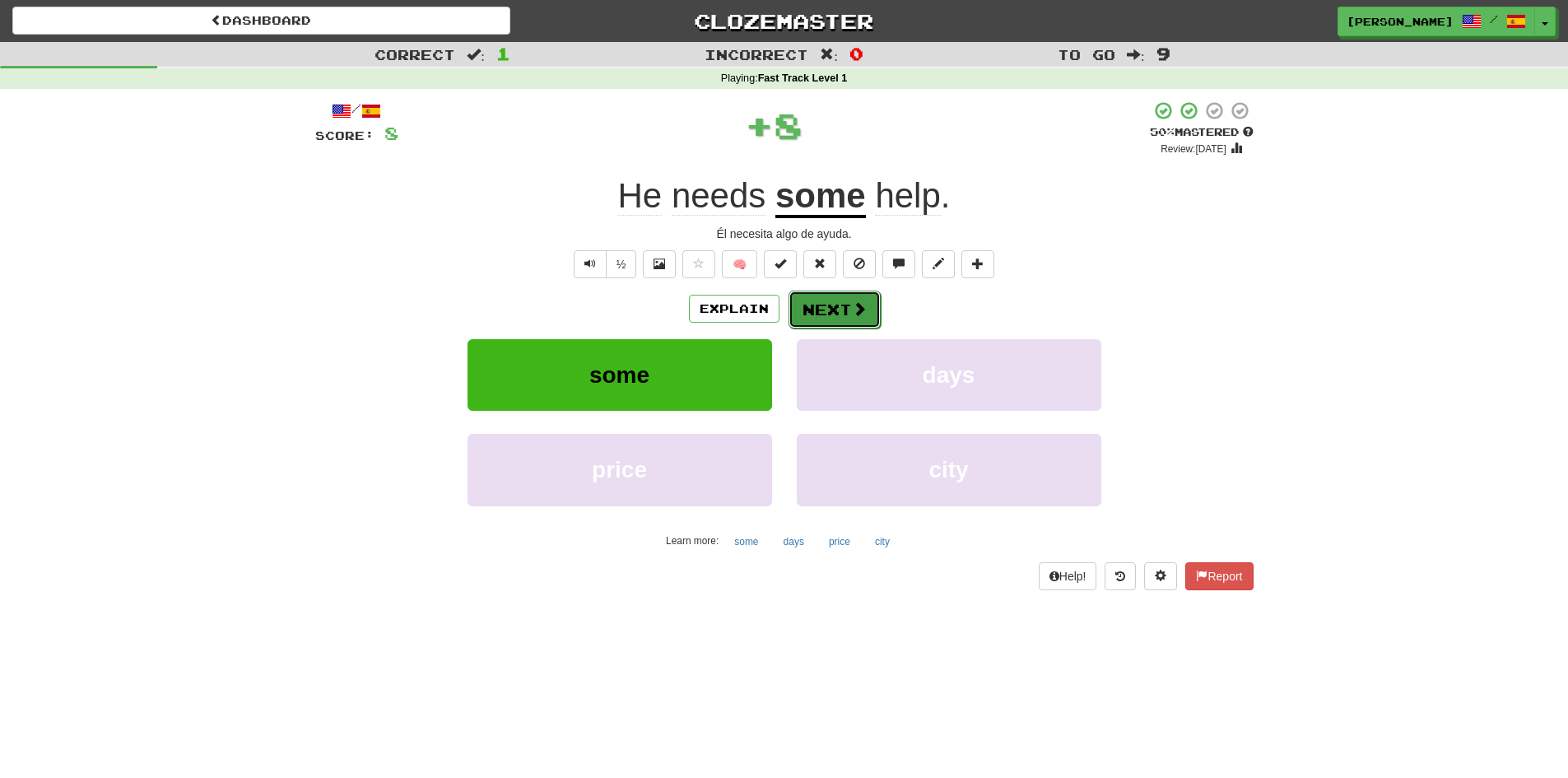
click at [821, 312] on button "Next" at bounding box center [834, 309] width 92 height 38
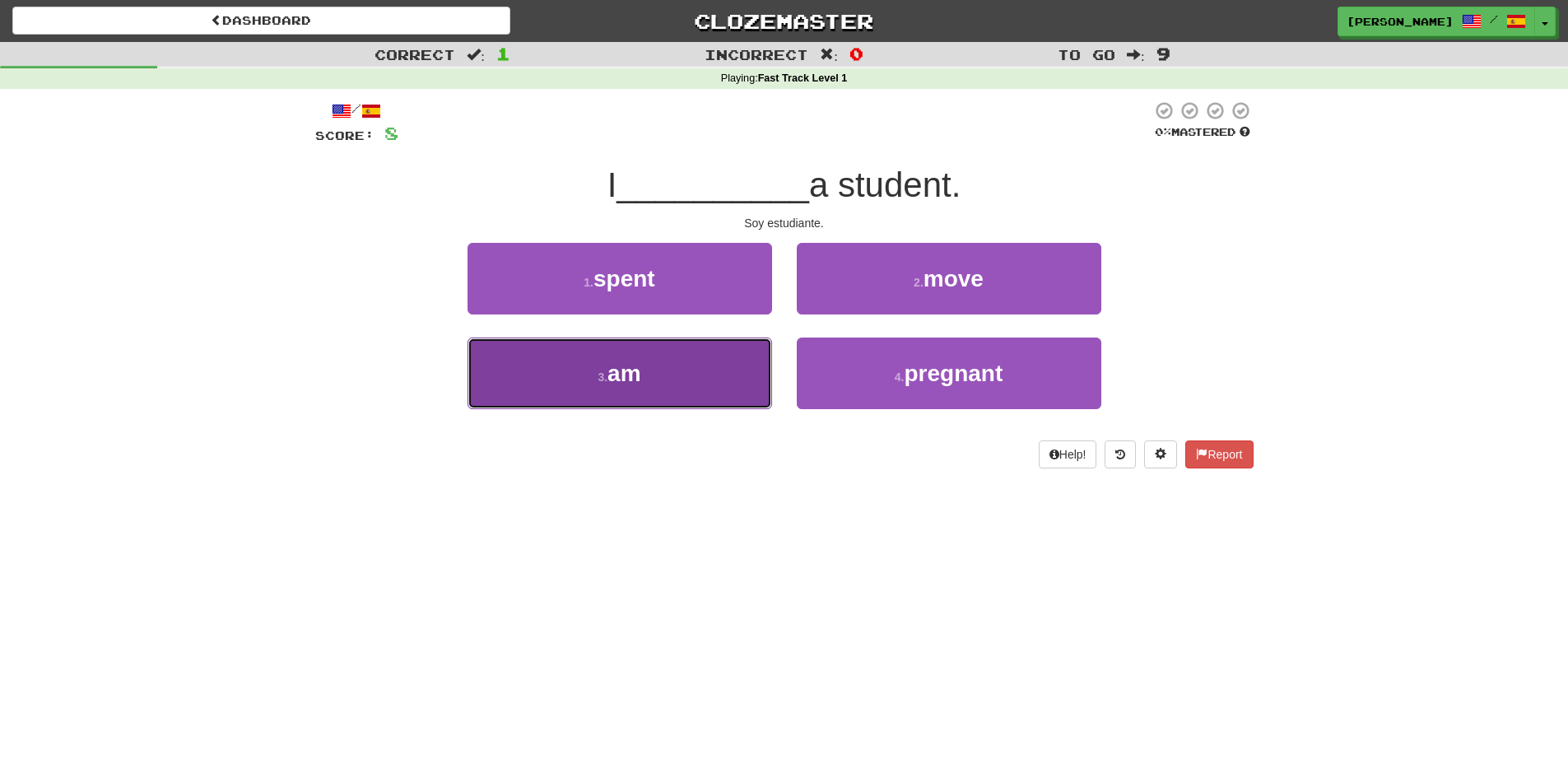
click at [712, 365] on button "3 . am" at bounding box center [620, 373] width 305 height 72
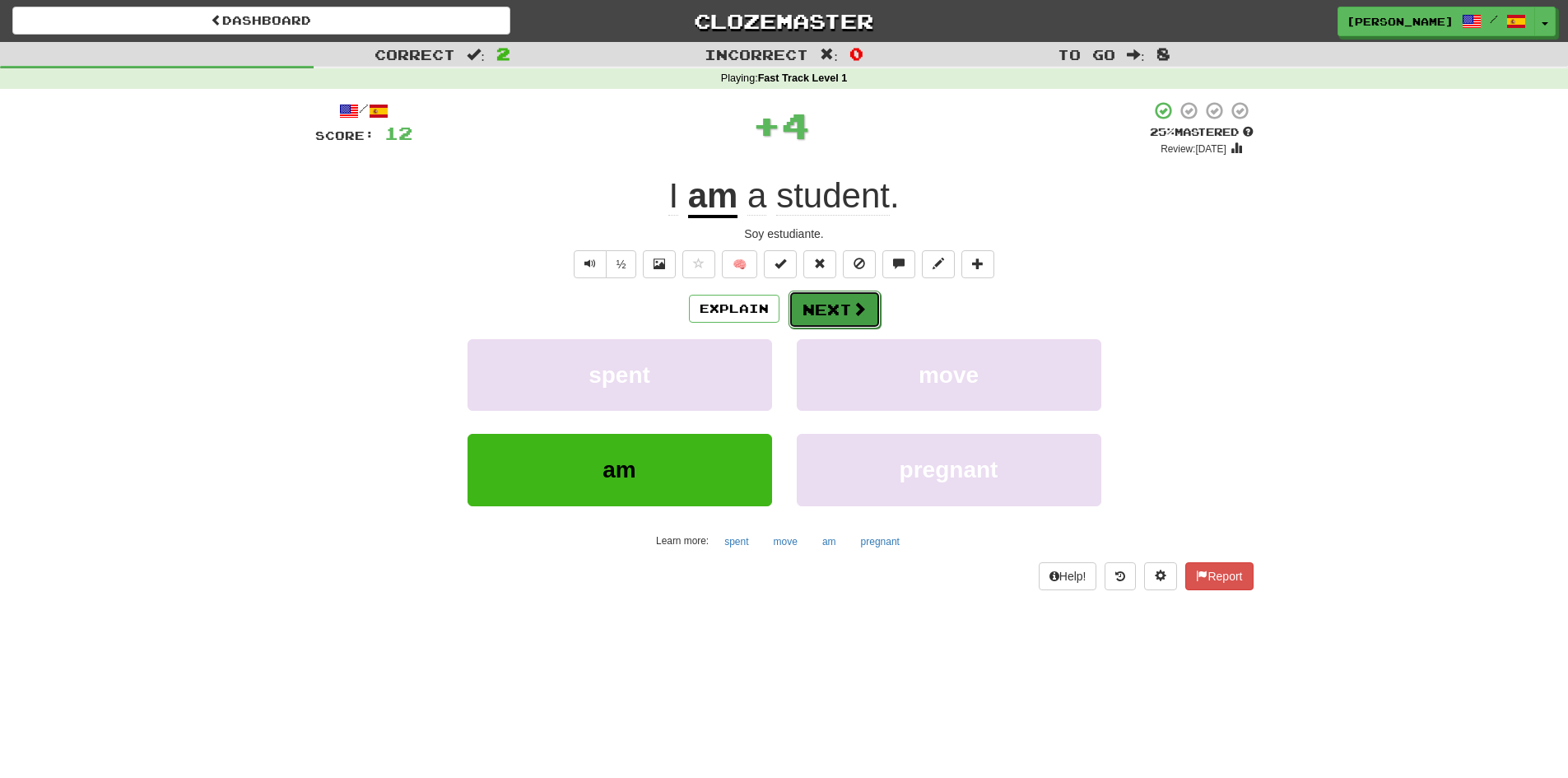
click at [803, 306] on button "Next" at bounding box center [834, 309] width 92 height 38
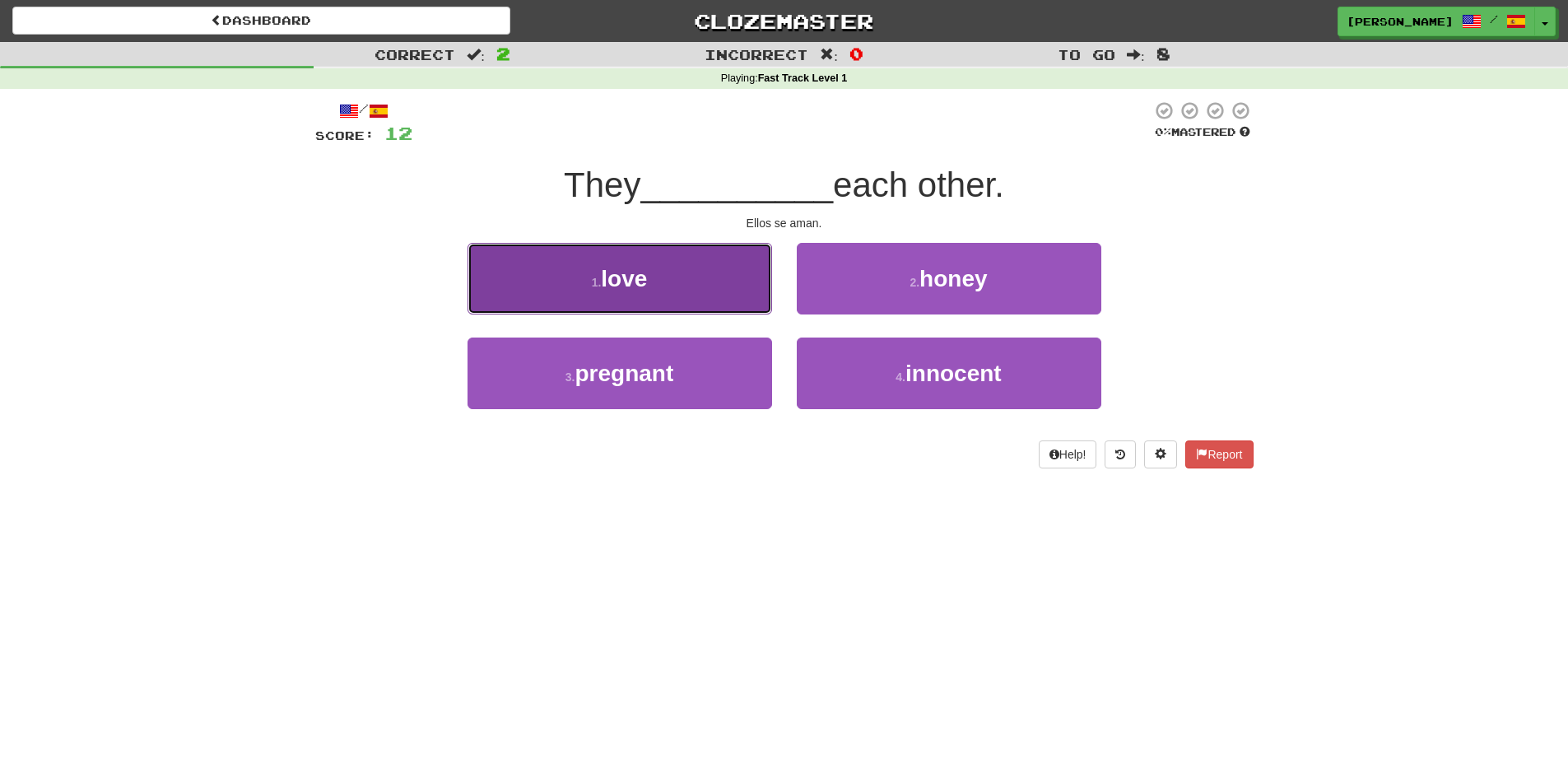
click at [698, 299] on button "1 . love" at bounding box center [620, 278] width 305 height 72
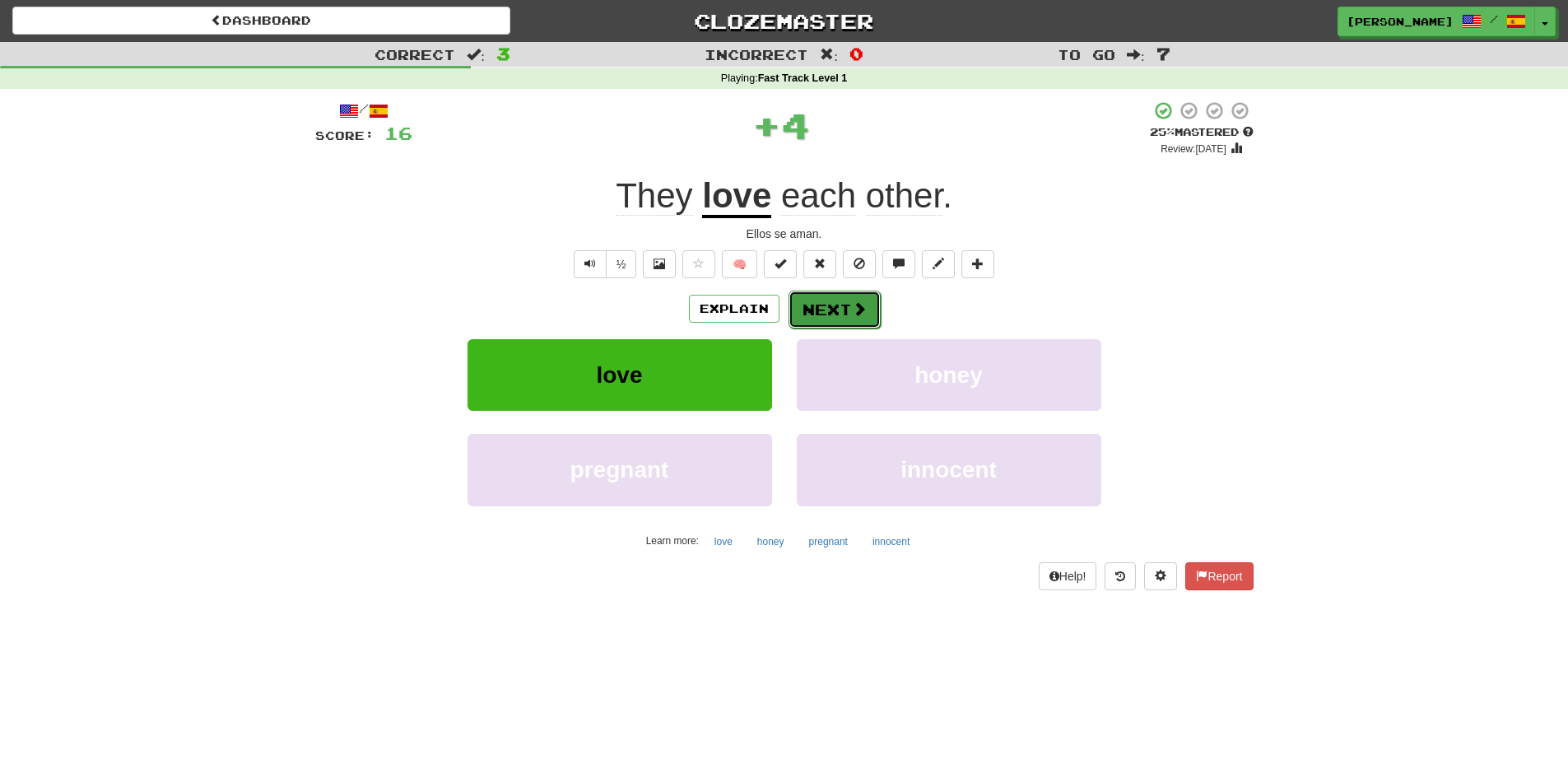
click at [825, 307] on button "Next" at bounding box center [834, 309] width 92 height 38
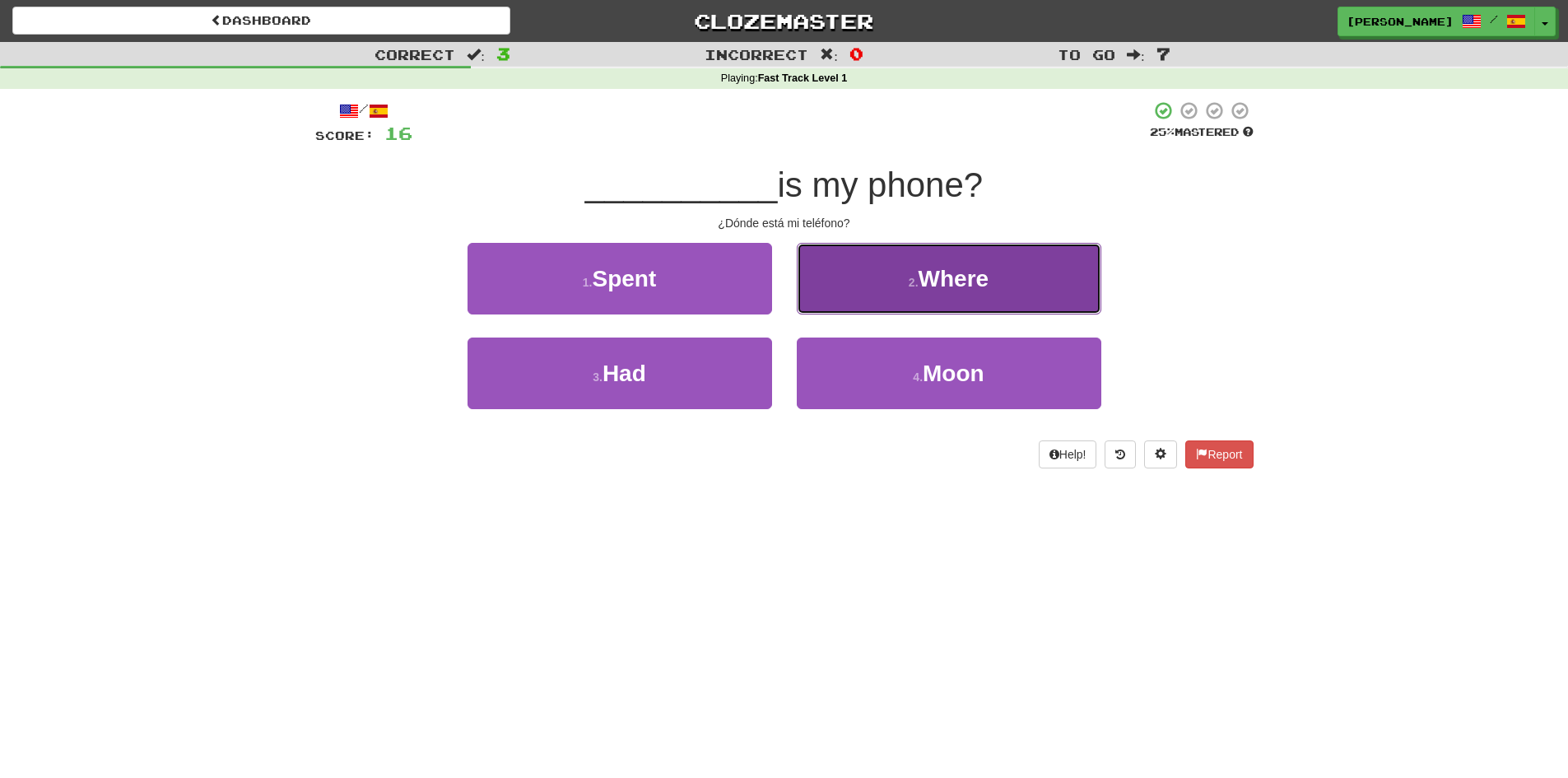
click at [907, 299] on button "2 . Where" at bounding box center [950, 278] width 305 height 72
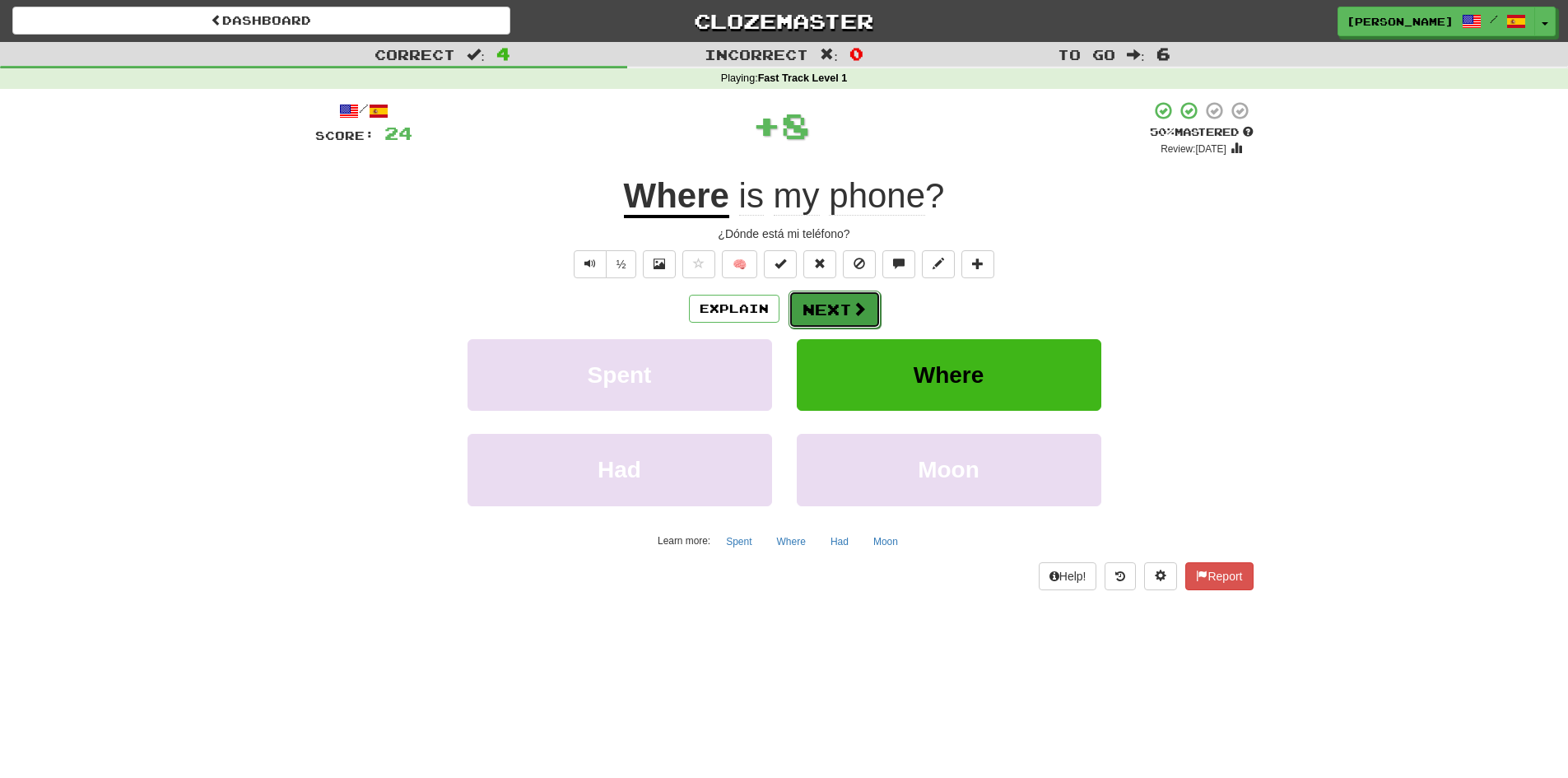
click at [852, 305] on span at bounding box center [859, 309] width 15 height 15
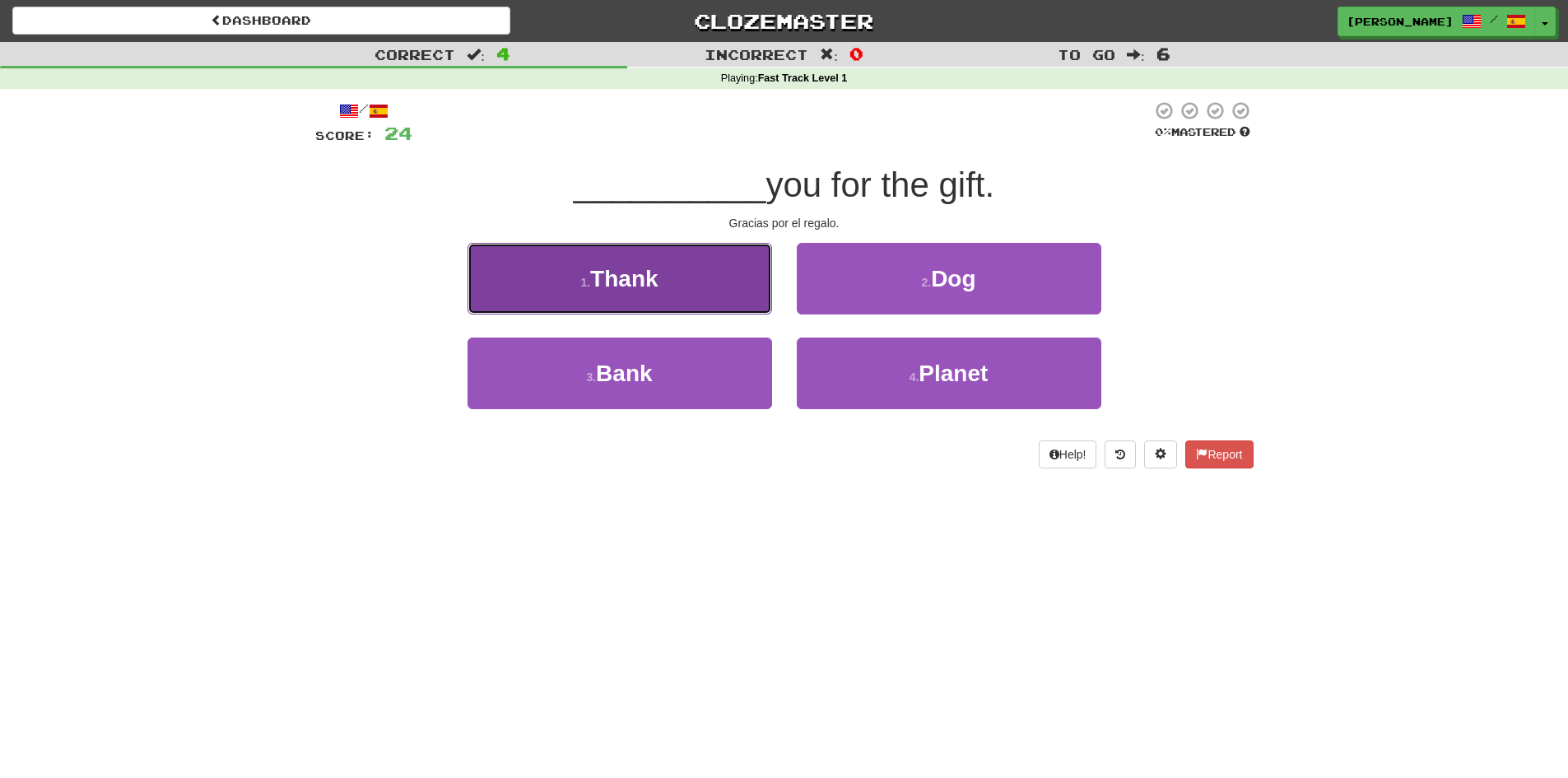
click at [680, 278] on button "1 . Thank" at bounding box center [620, 278] width 305 height 72
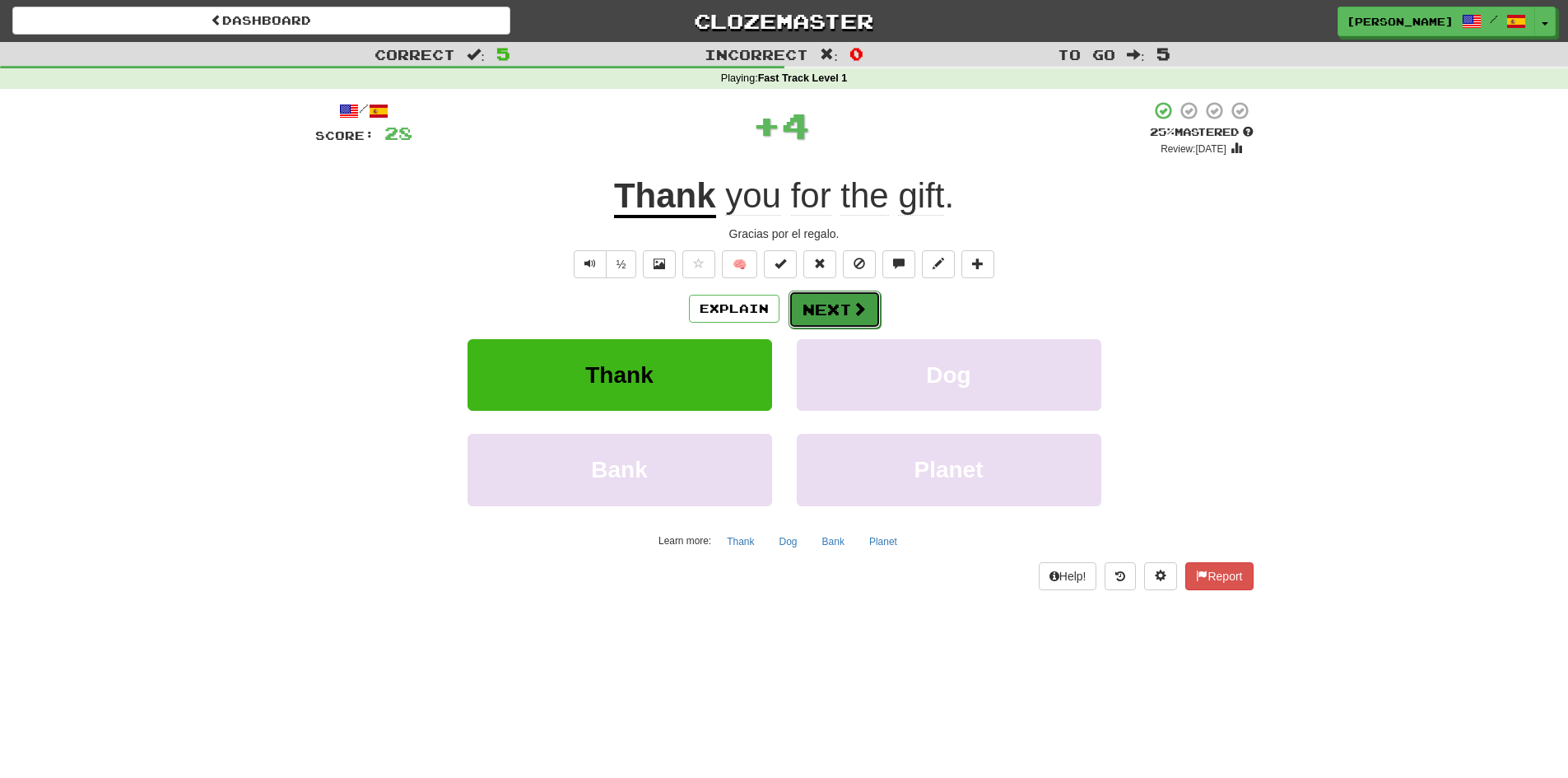
click at [831, 311] on button "Next" at bounding box center [834, 309] width 92 height 38
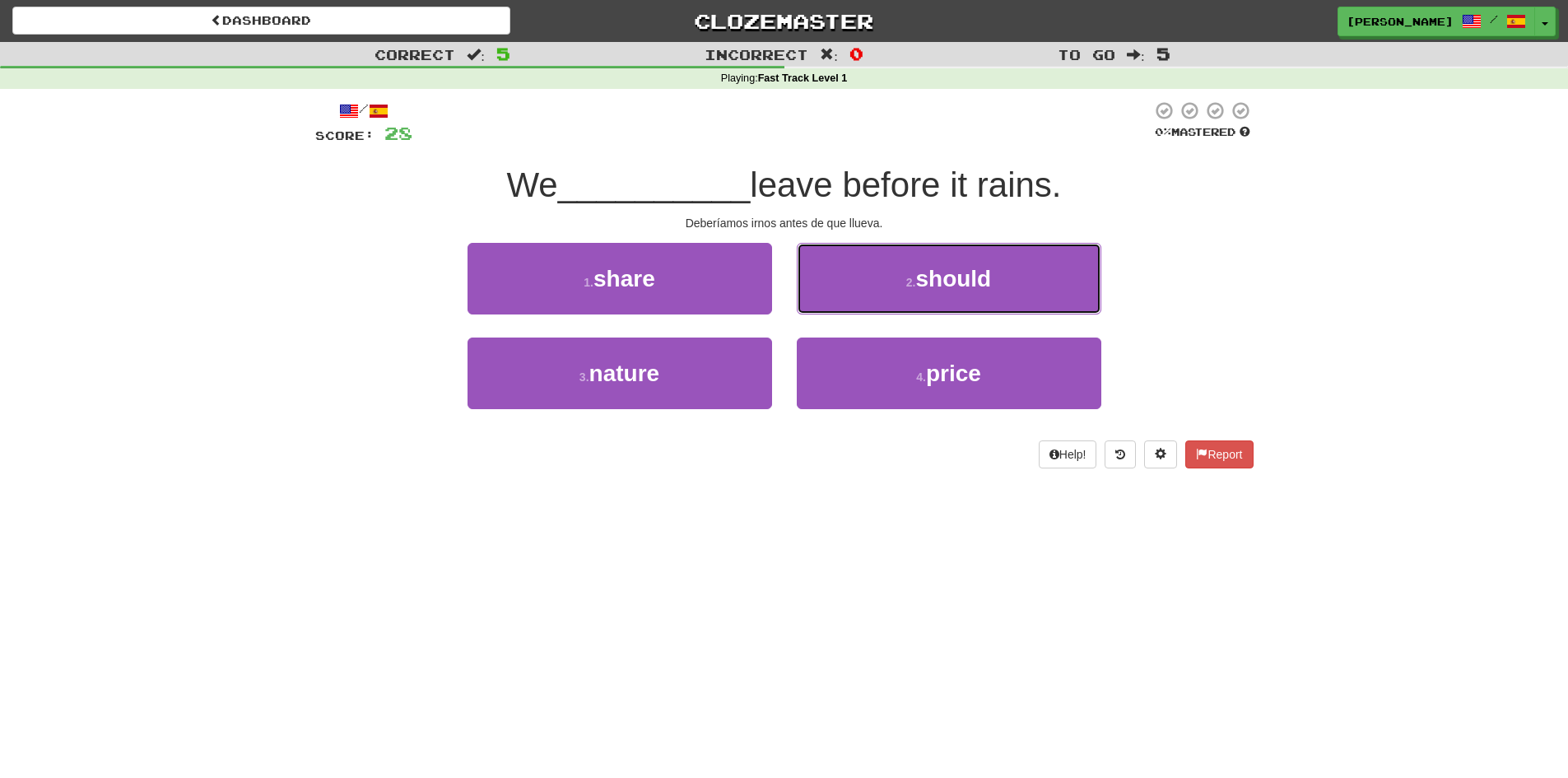
click at [892, 288] on button "2 . should" at bounding box center [950, 278] width 305 height 72
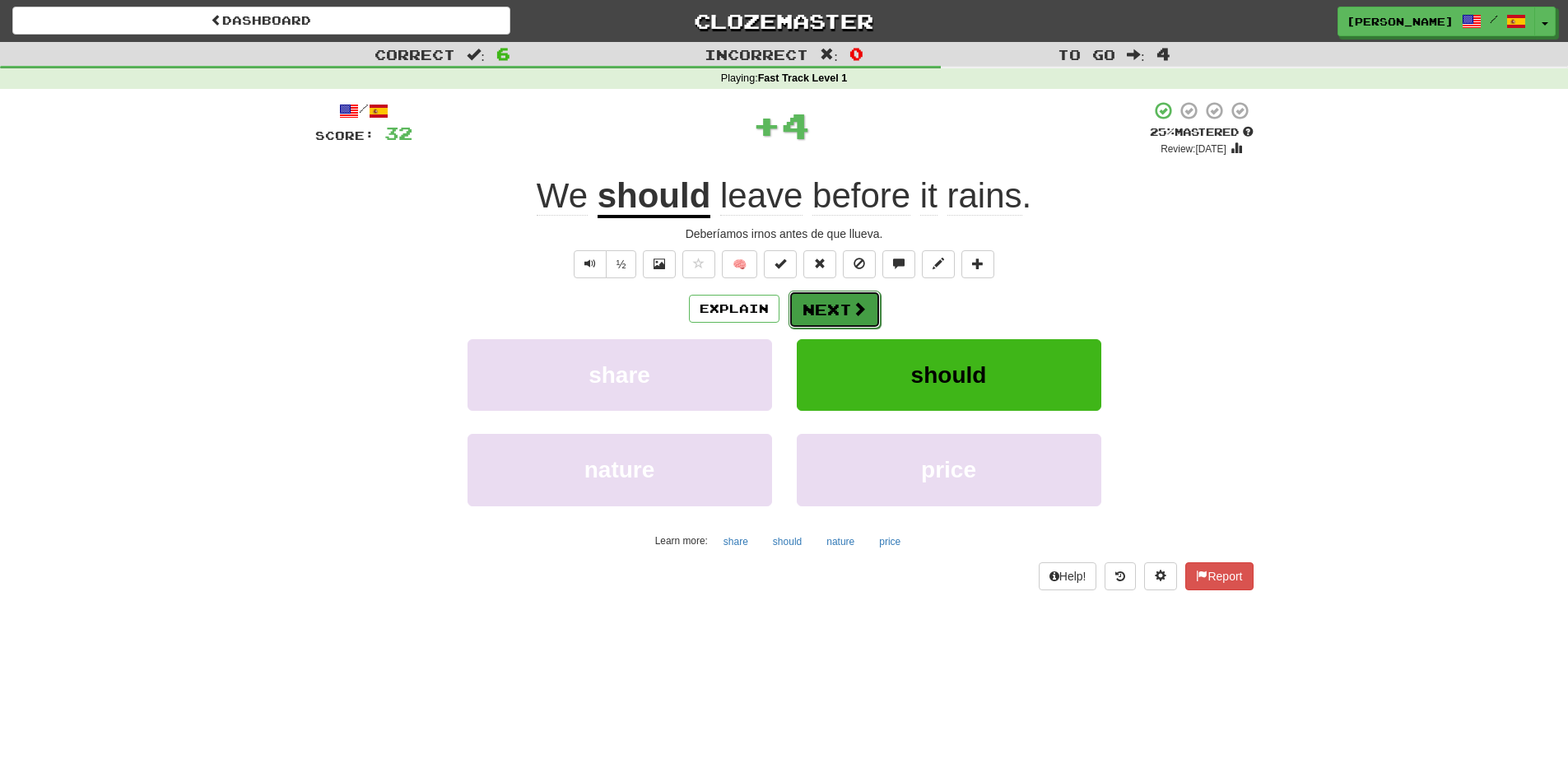
click at [828, 306] on button "Next" at bounding box center [834, 309] width 92 height 38
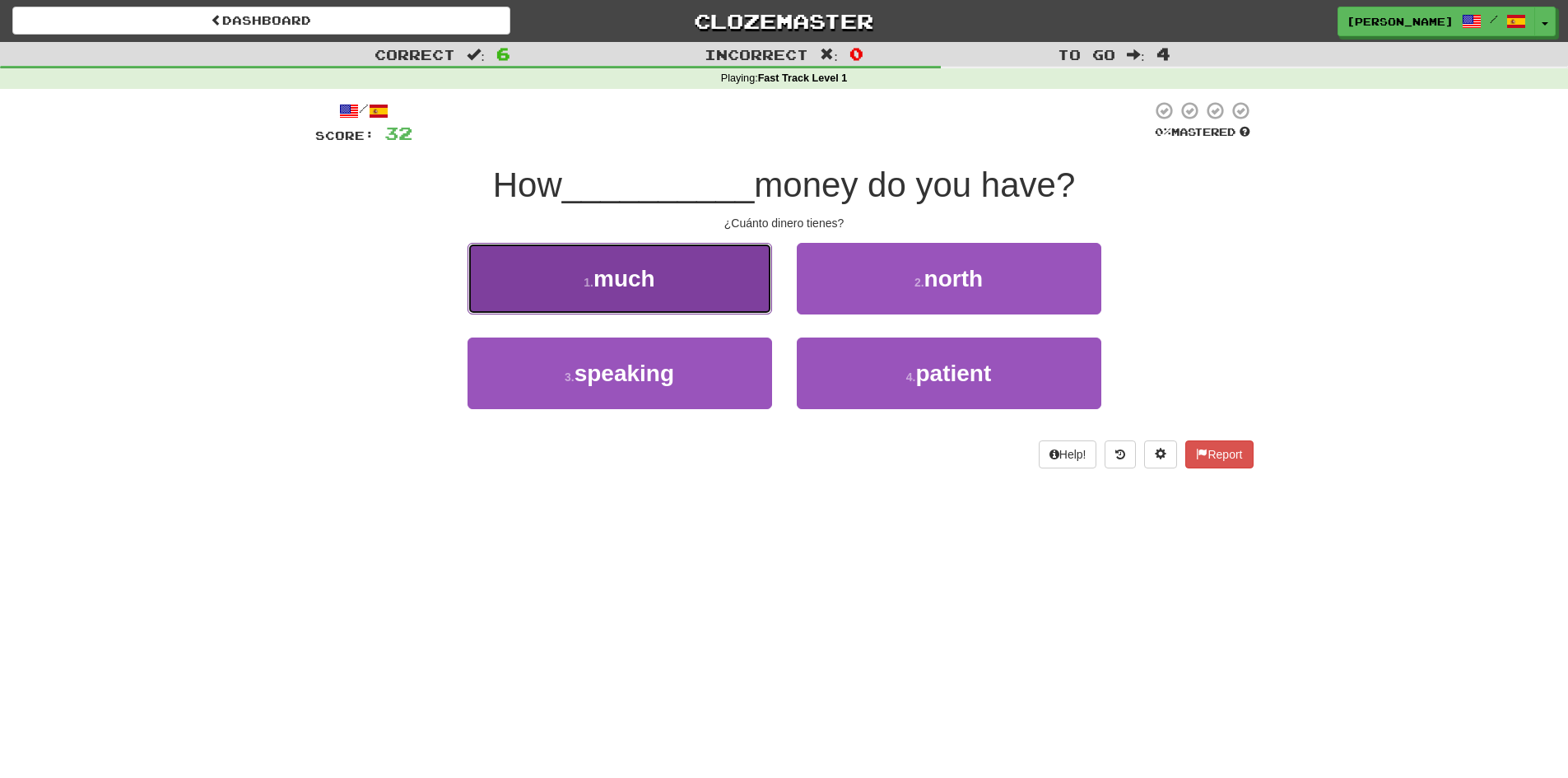
click at [724, 288] on button "1 . much" at bounding box center [620, 278] width 305 height 72
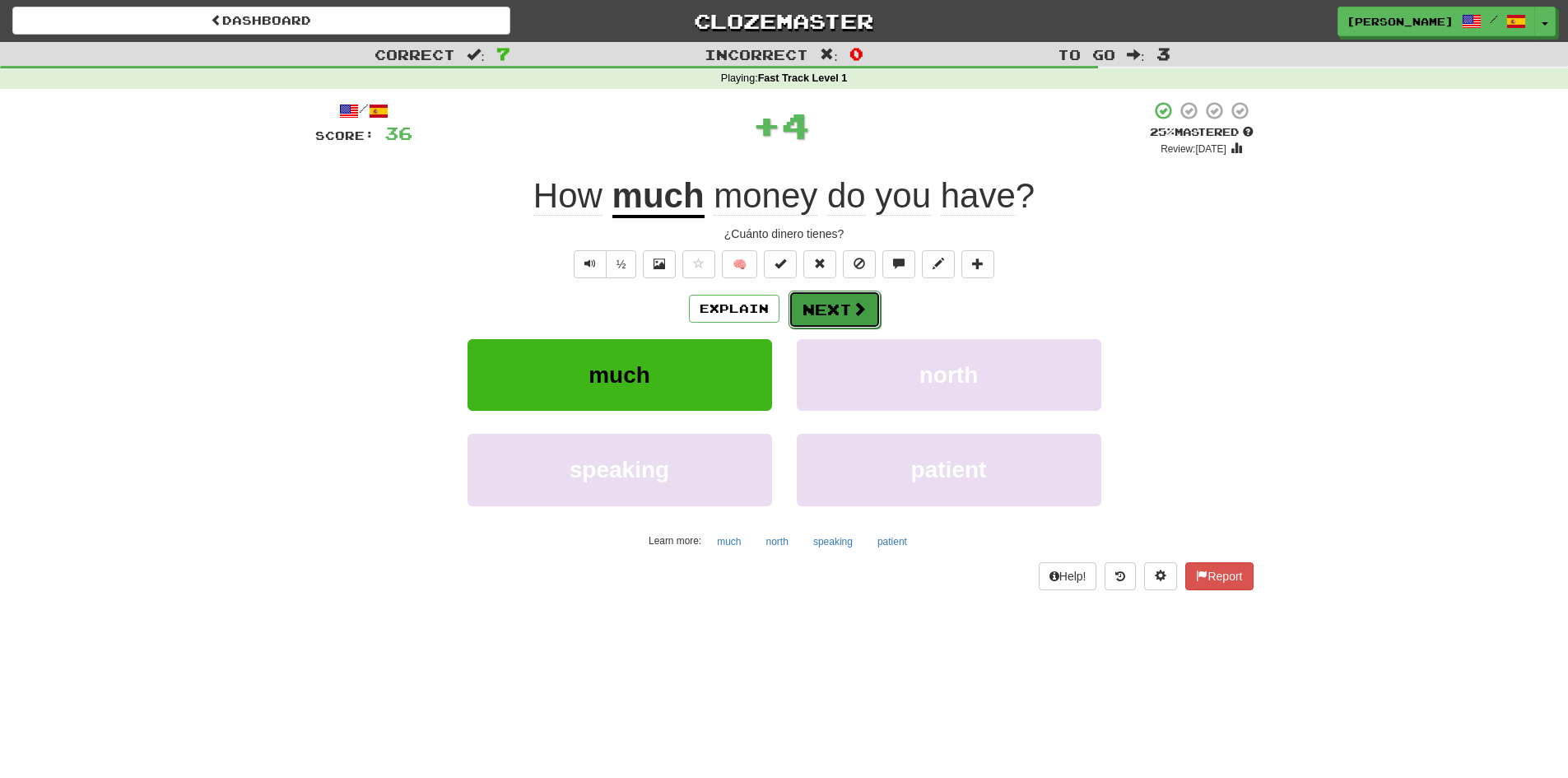
click at [808, 303] on button "Next" at bounding box center [834, 309] width 92 height 38
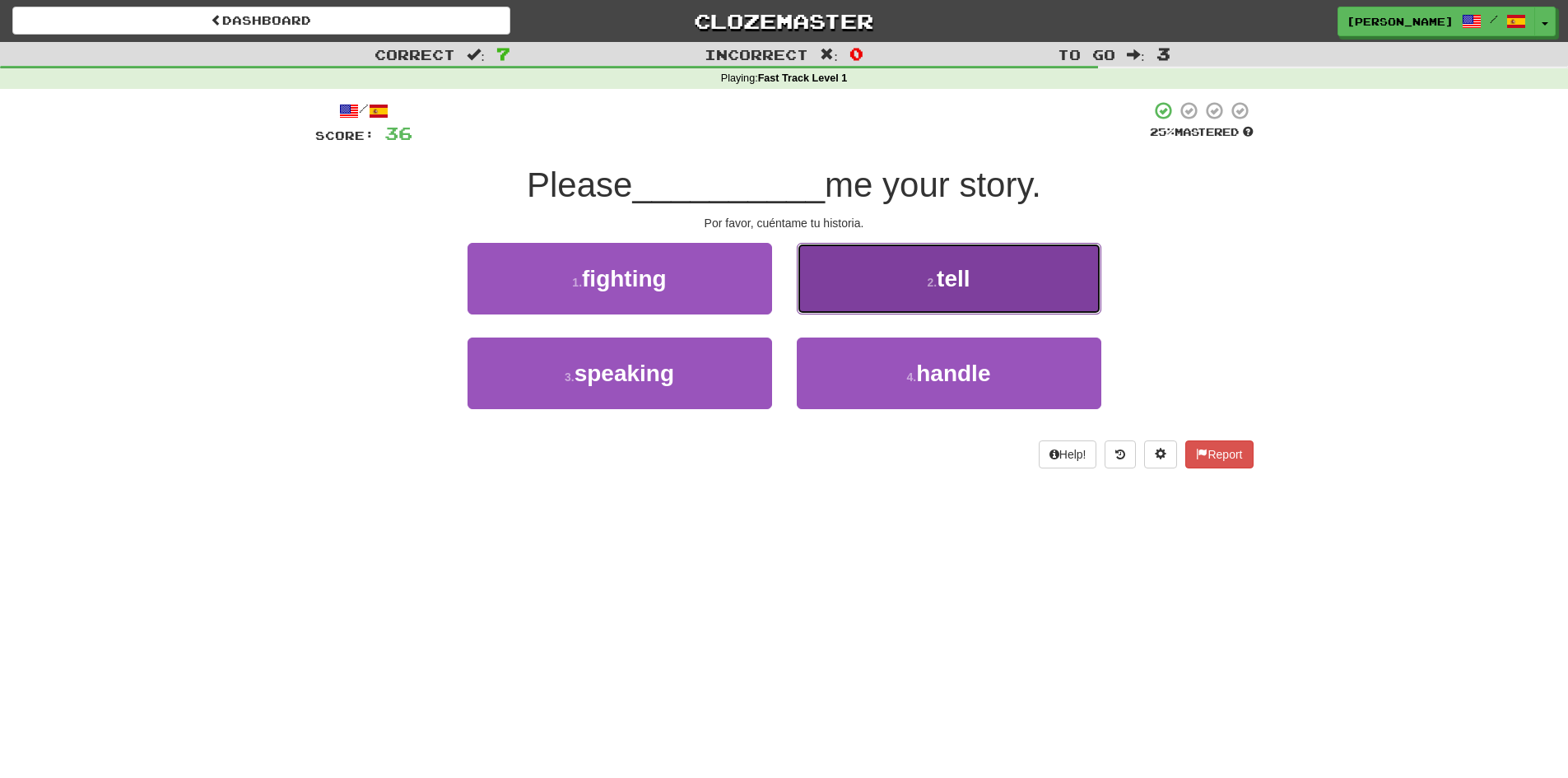
click at [829, 292] on button "2 . tell" at bounding box center [950, 278] width 305 height 72
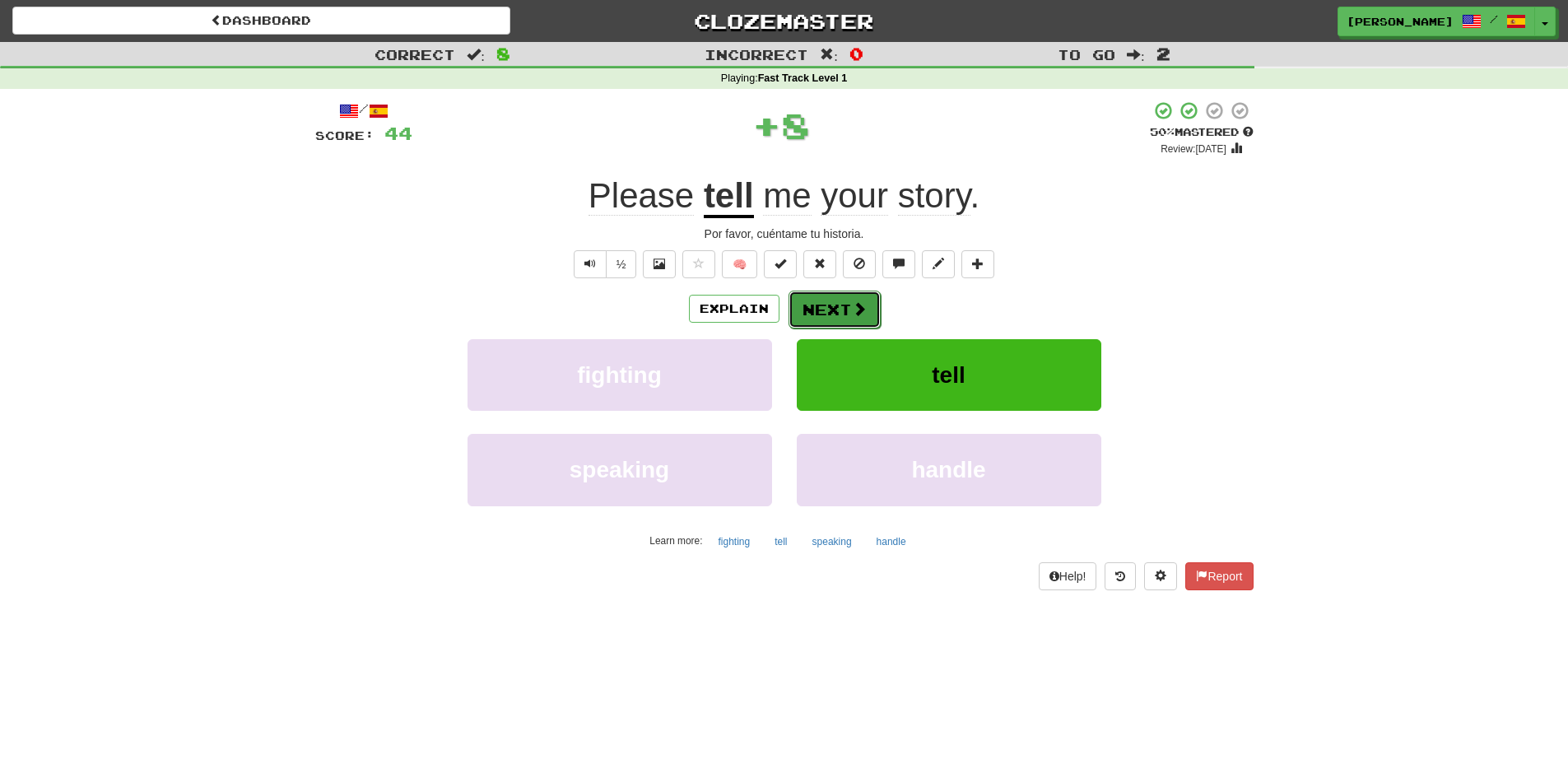
click at [830, 292] on button "Next" at bounding box center [834, 309] width 92 height 38
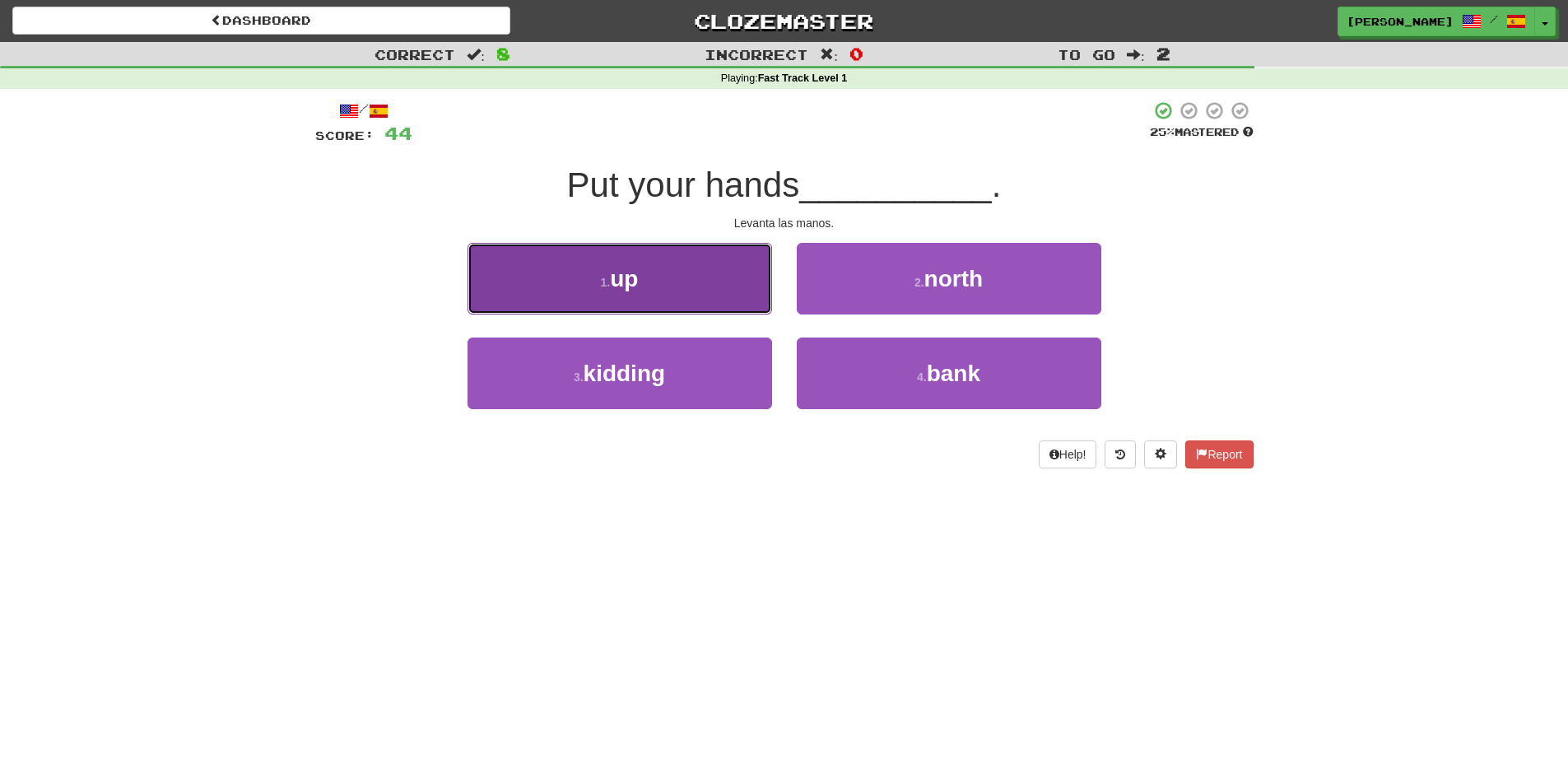
click at [695, 297] on button "1 . up" at bounding box center [620, 278] width 305 height 72
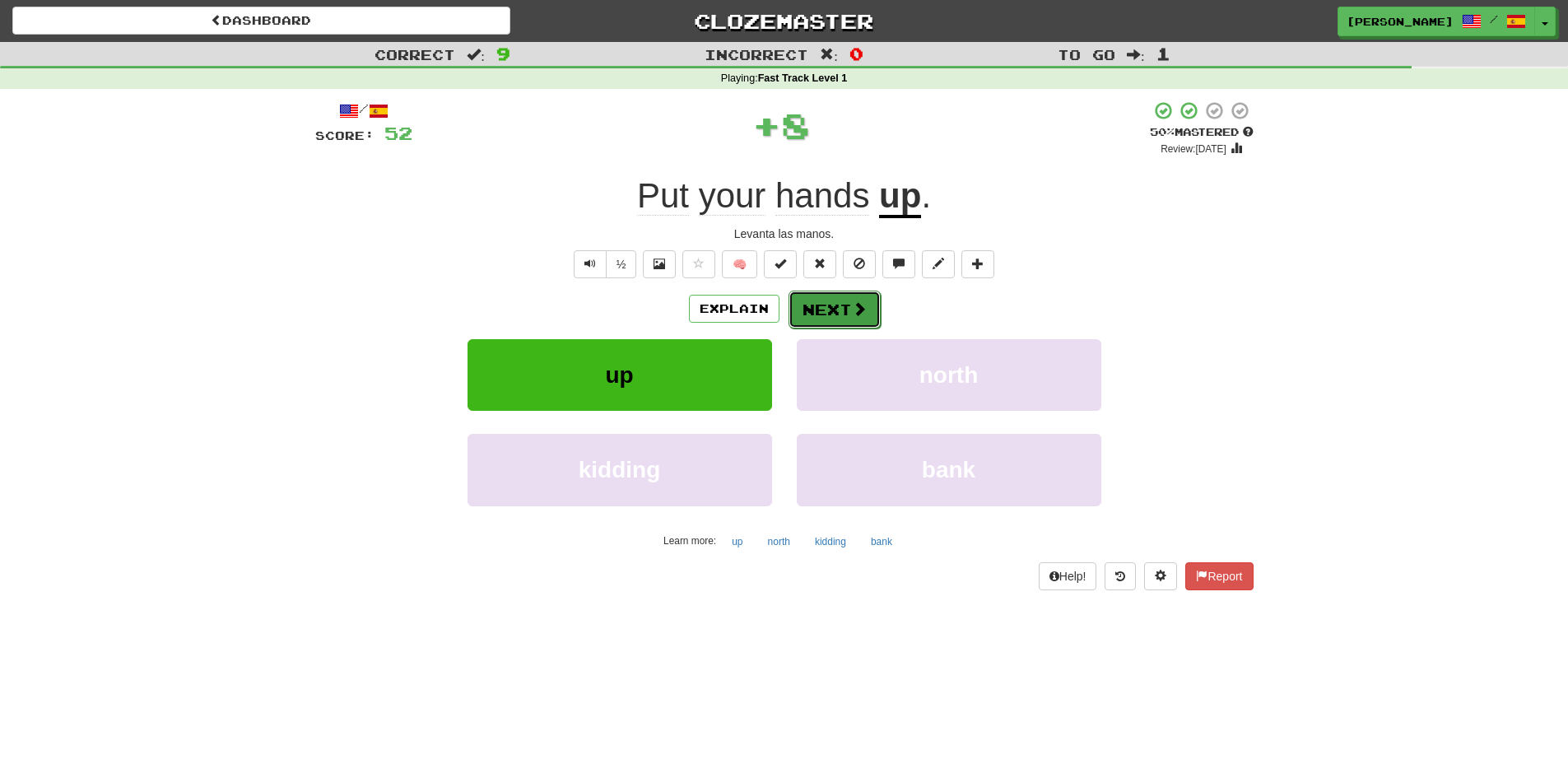
click at [824, 302] on button "Next" at bounding box center [834, 309] width 92 height 38
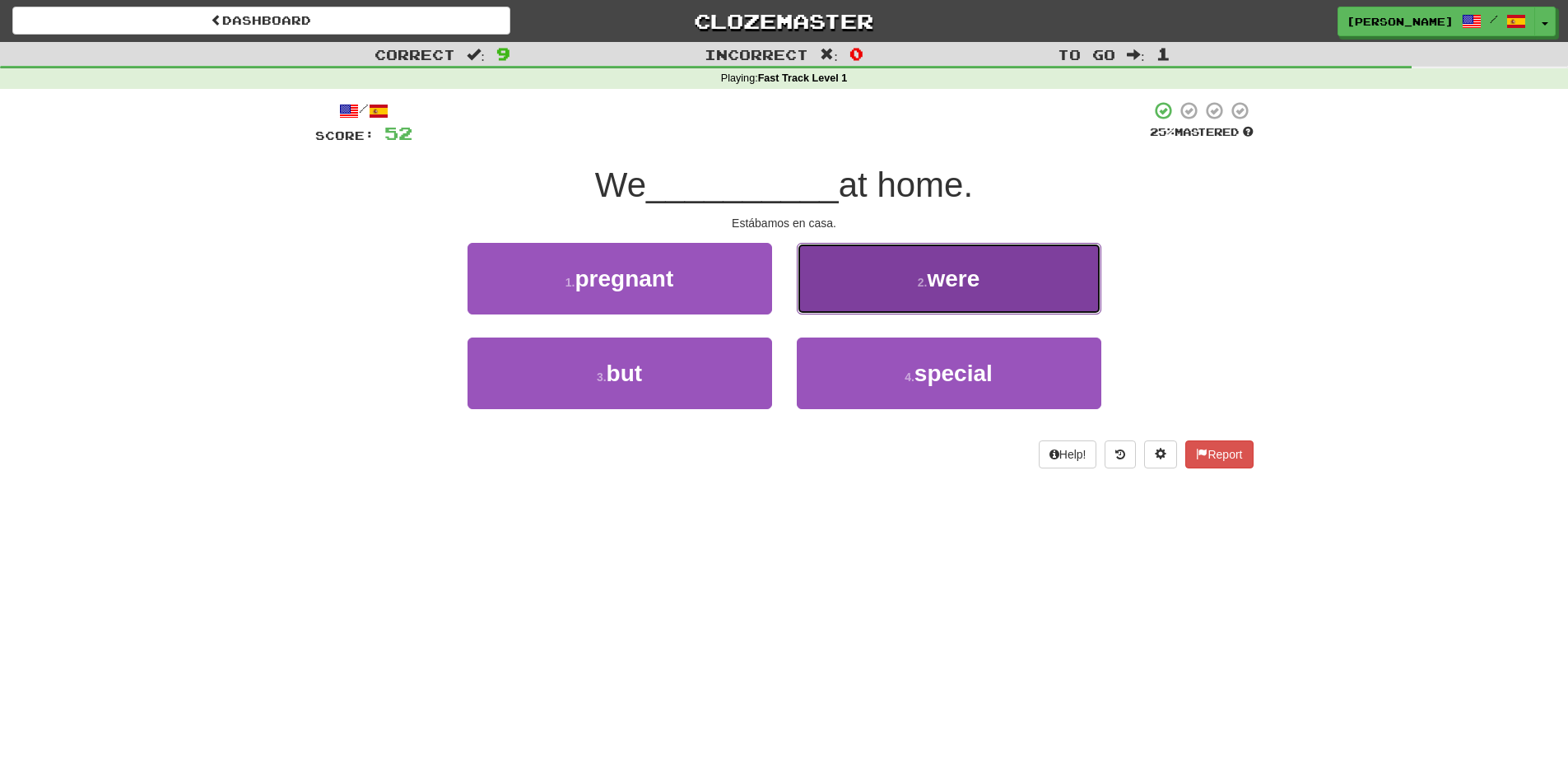
click at [822, 300] on button "2 . were" at bounding box center [950, 278] width 305 height 72
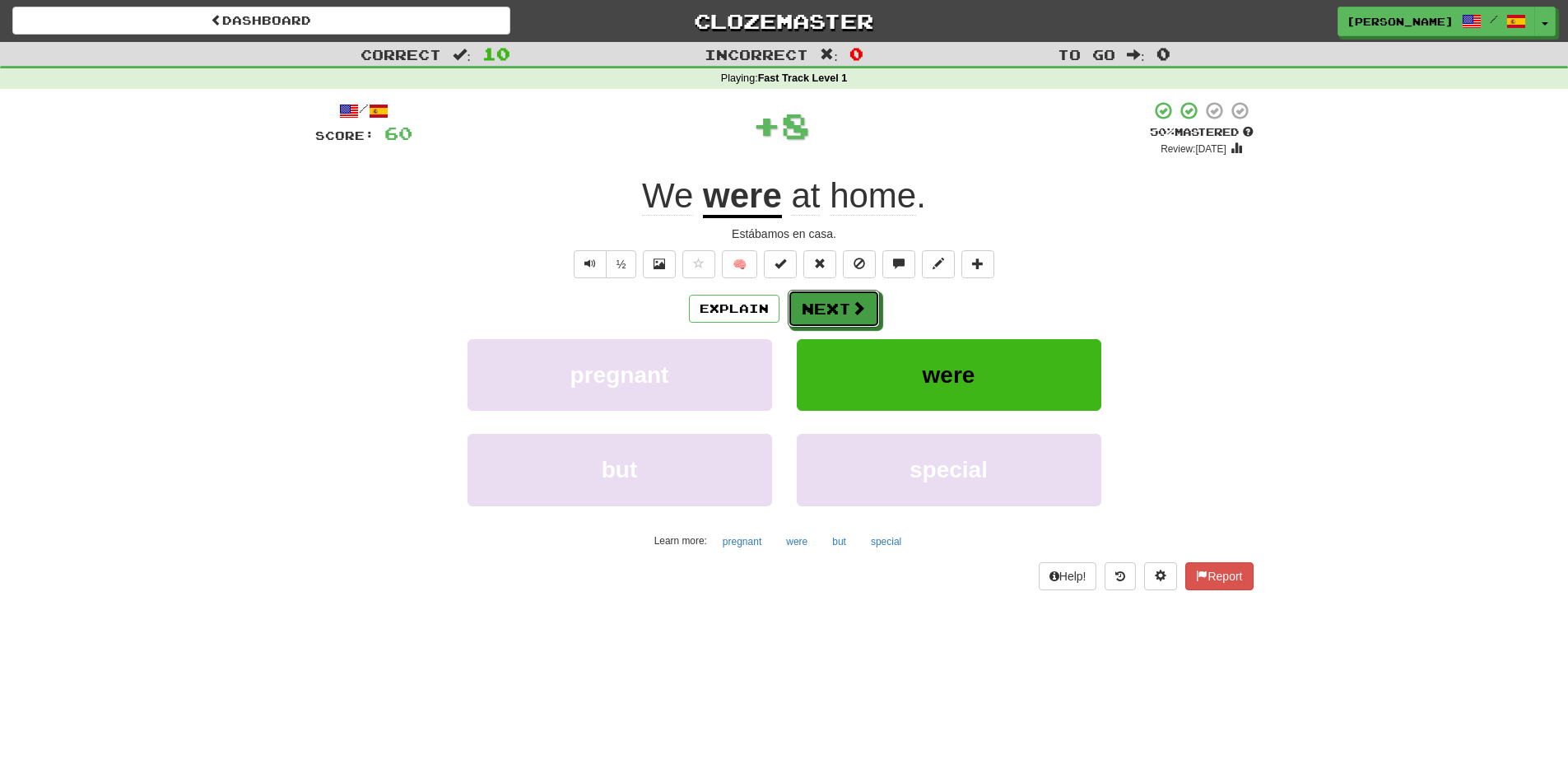
click at [822, 300] on button "Next" at bounding box center [833, 309] width 92 height 38
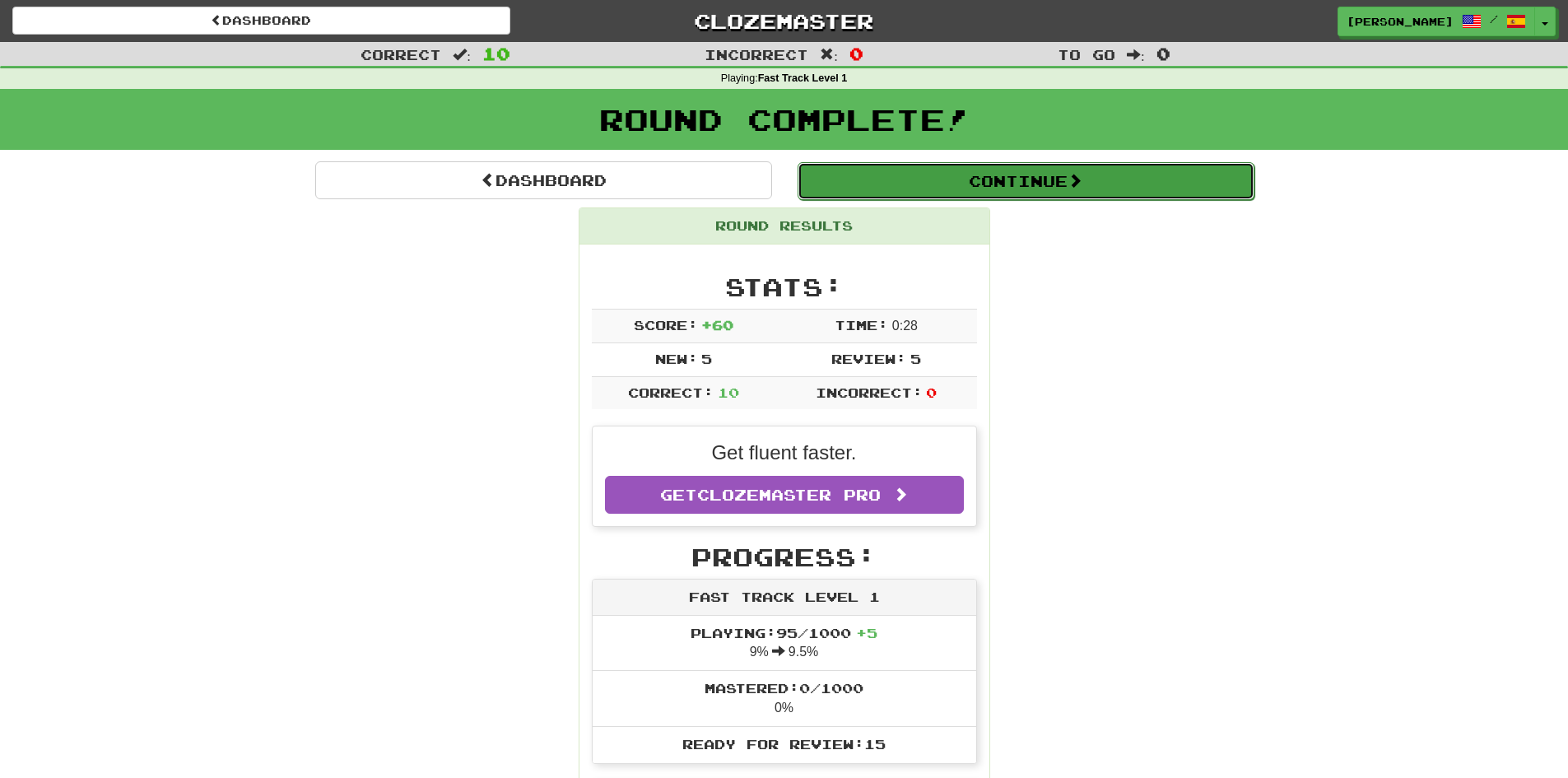
click at [937, 194] on button "Continue" at bounding box center [1026, 180] width 457 height 38
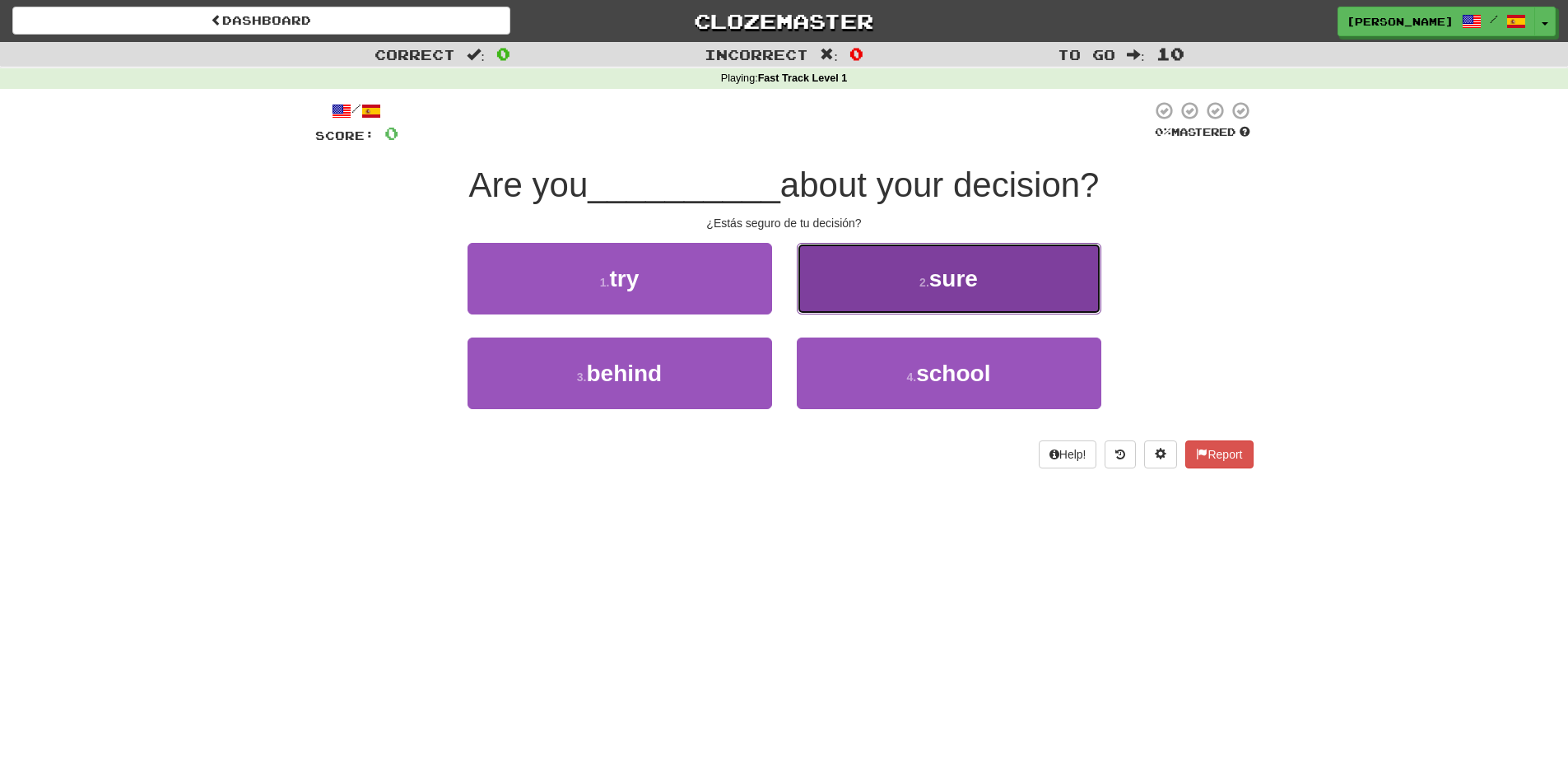
click at [831, 265] on button "2 . sure" at bounding box center [950, 278] width 305 height 72
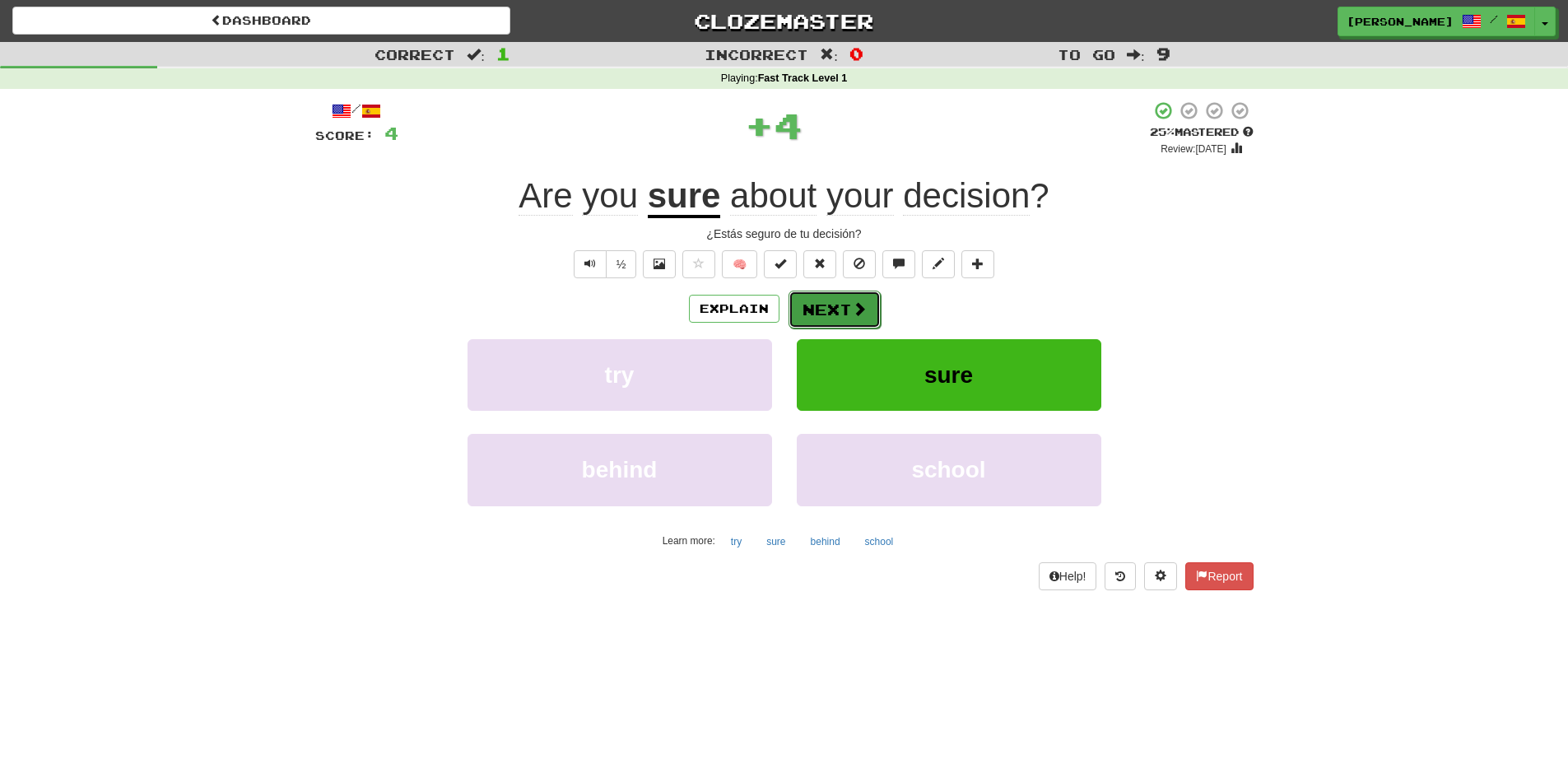
click at [817, 309] on button "Next" at bounding box center [834, 309] width 92 height 38
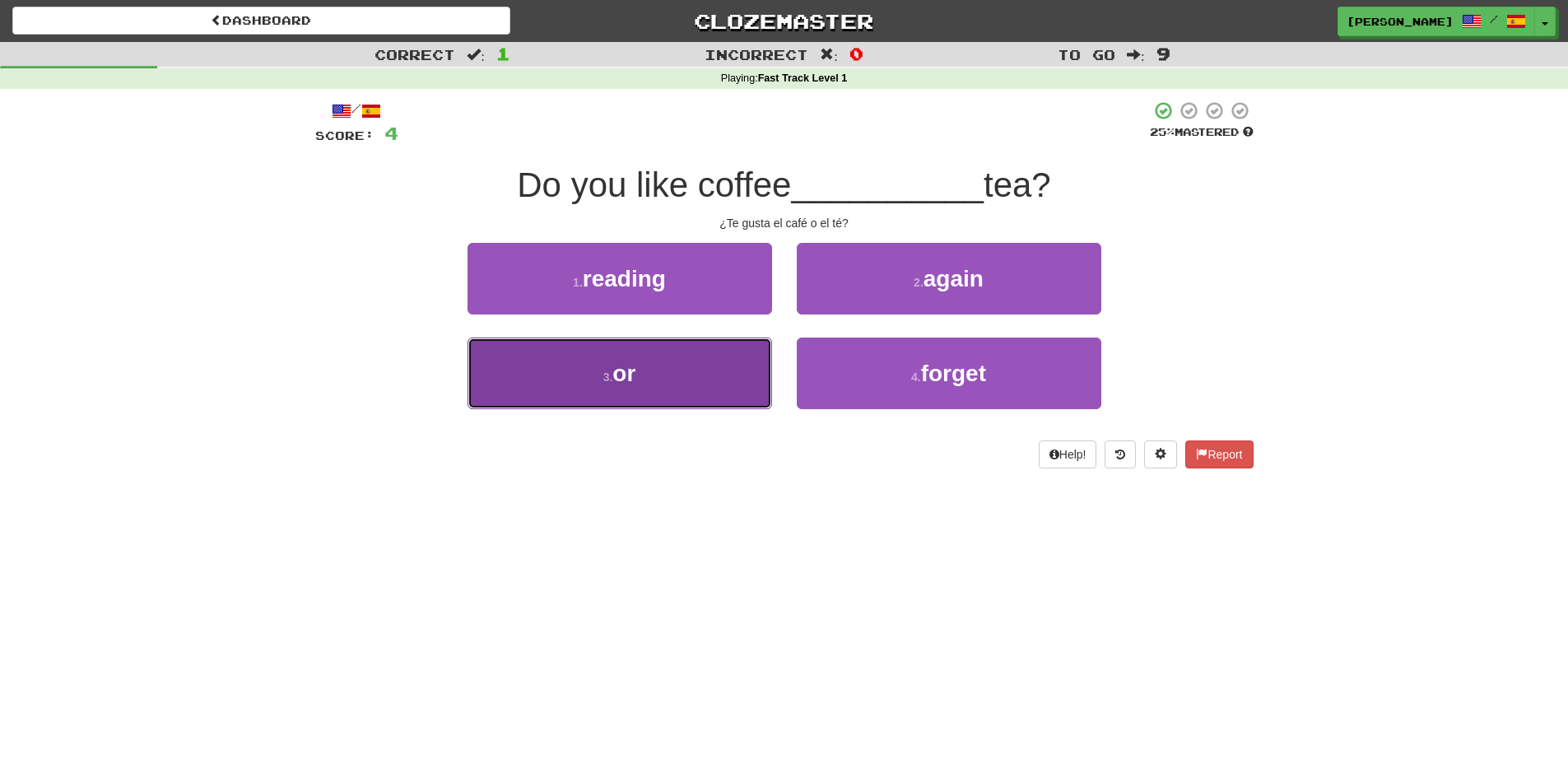
click at [553, 387] on button "3 . or" at bounding box center [620, 373] width 305 height 72
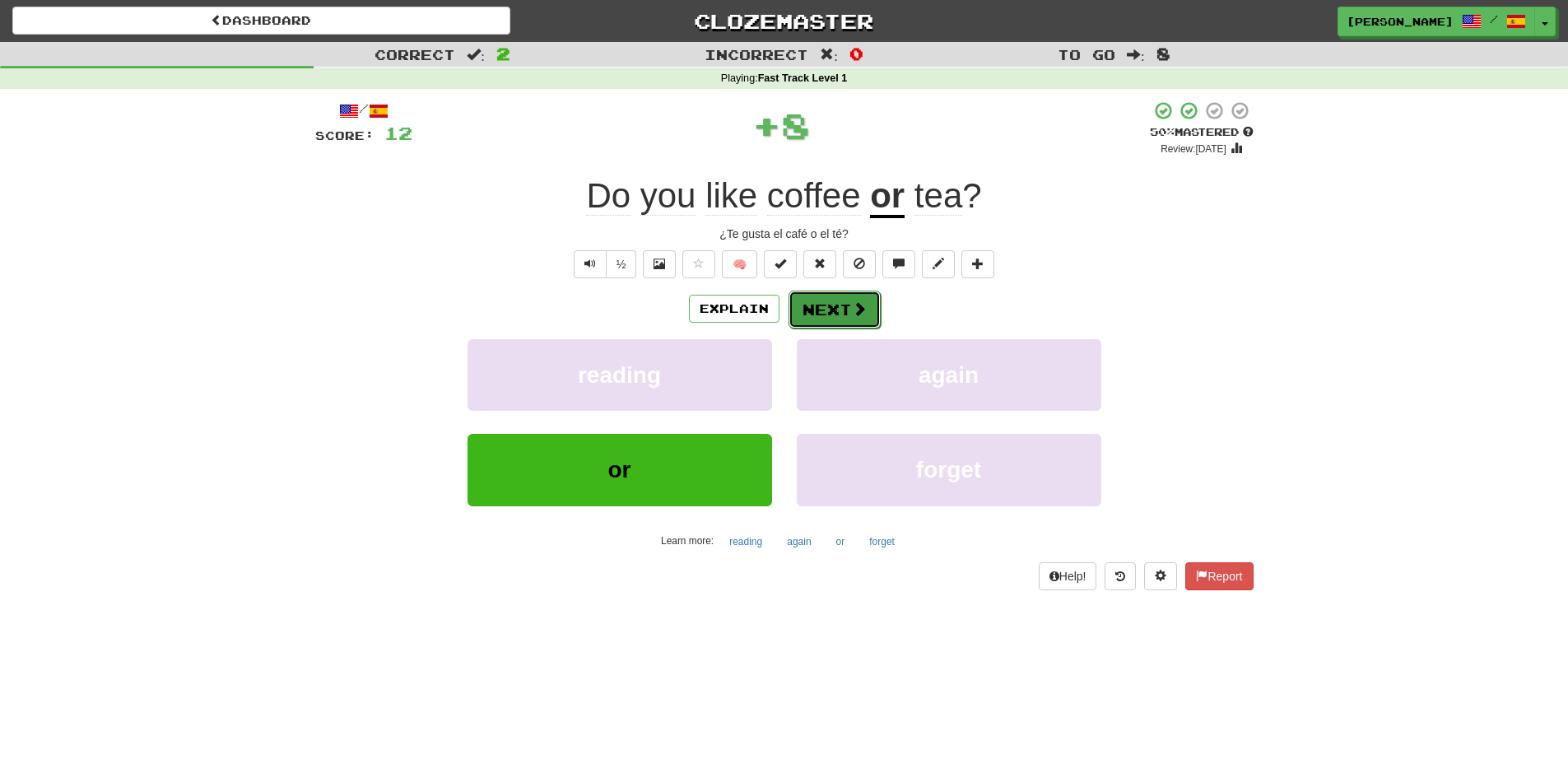
click at [870, 317] on button "Next" at bounding box center [834, 309] width 92 height 38
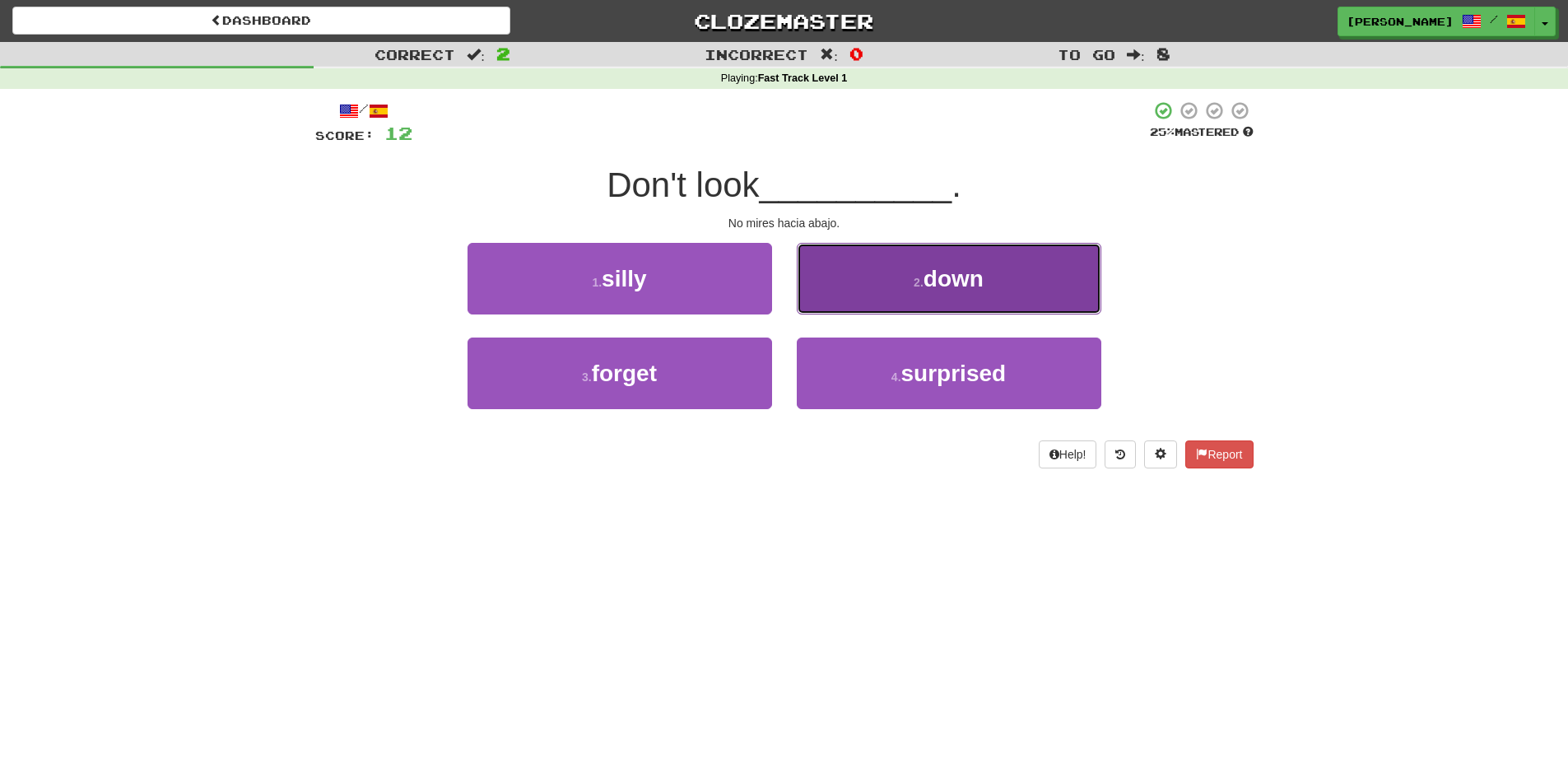
click at [857, 290] on button "2 . down" at bounding box center [950, 278] width 305 height 72
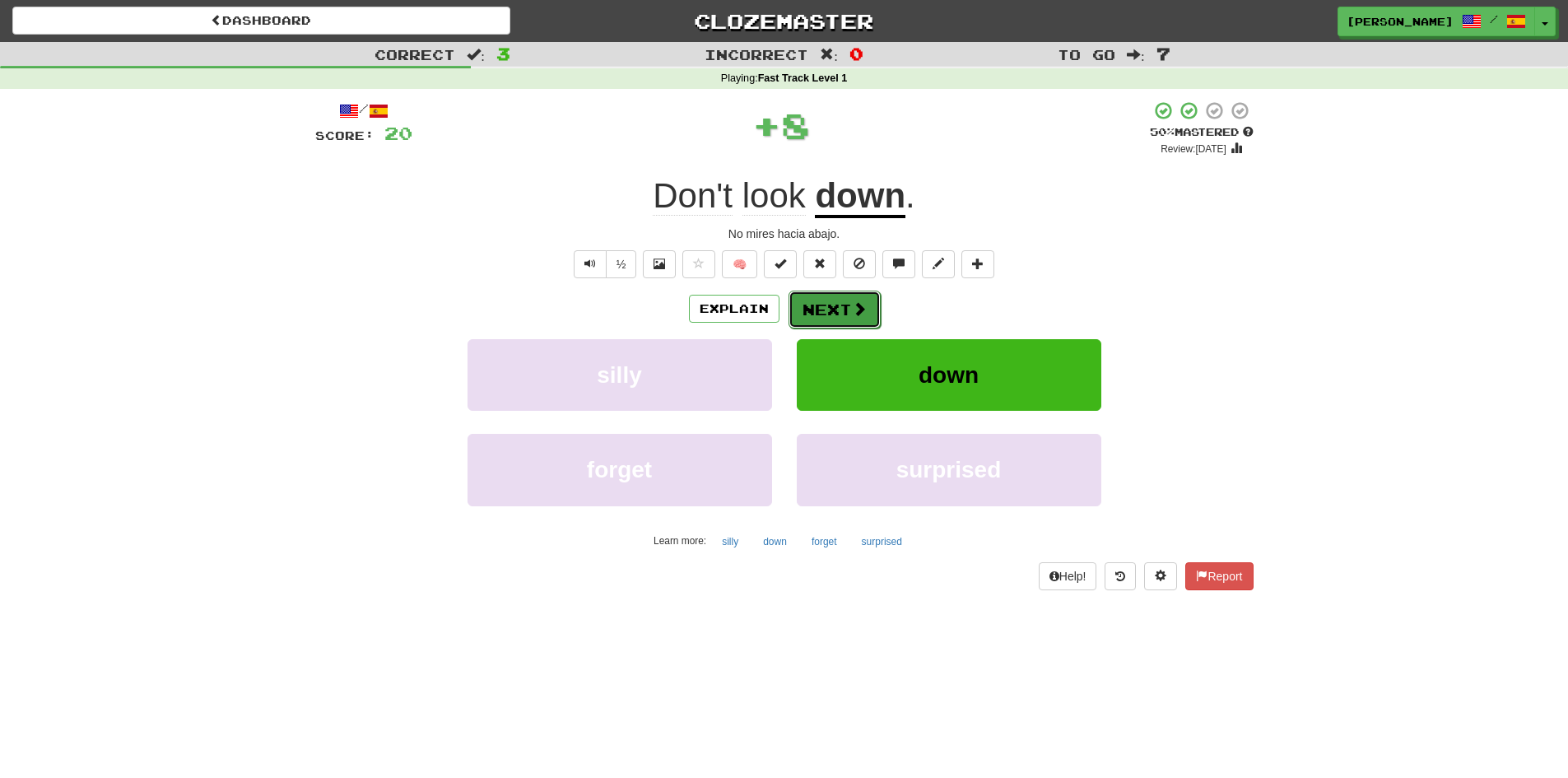
click at [843, 308] on button "Next" at bounding box center [834, 309] width 92 height 38
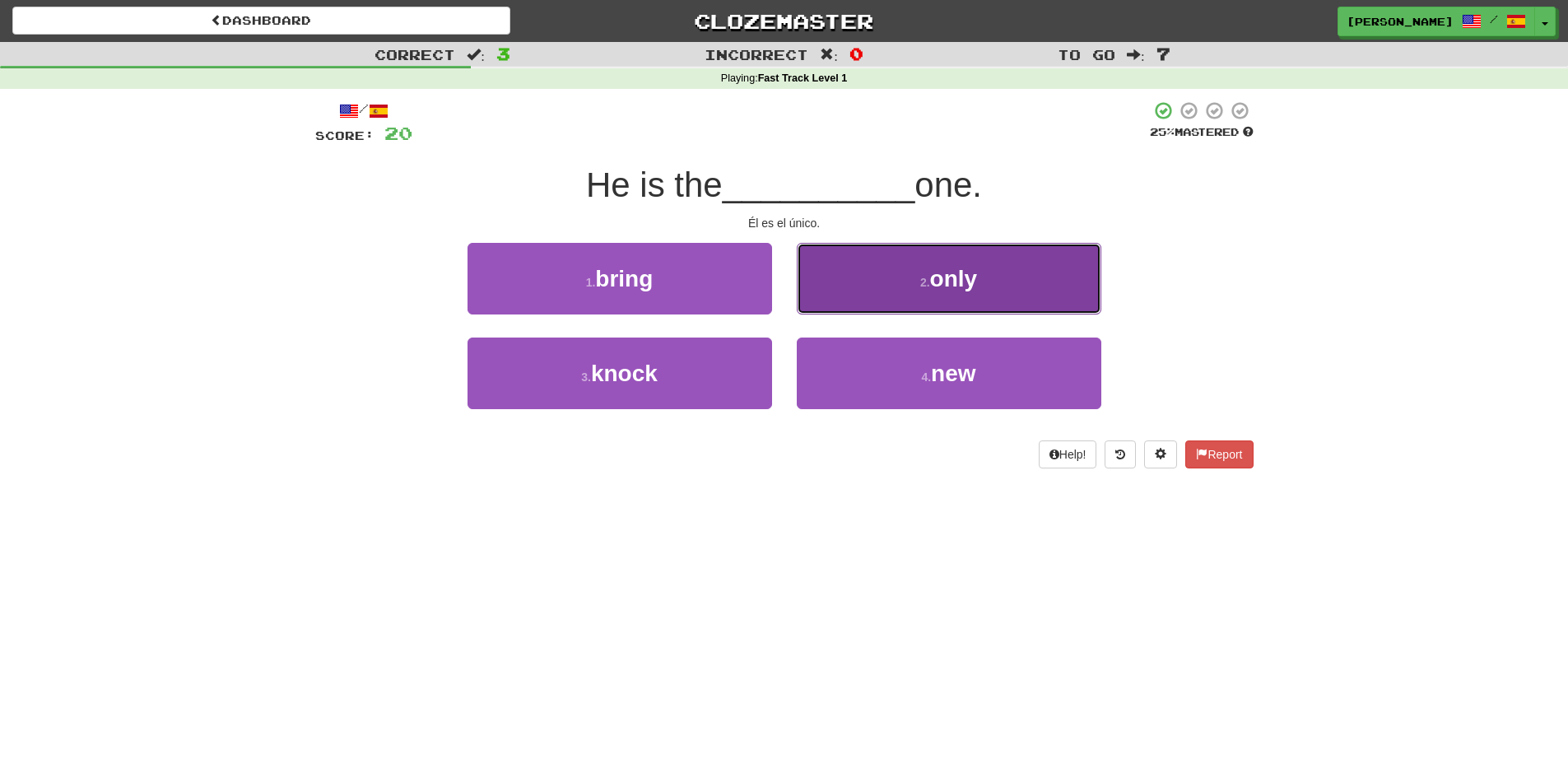
click at [836, 307] on button "2 . only" at bounding box center [950, 278] width 305 height 72
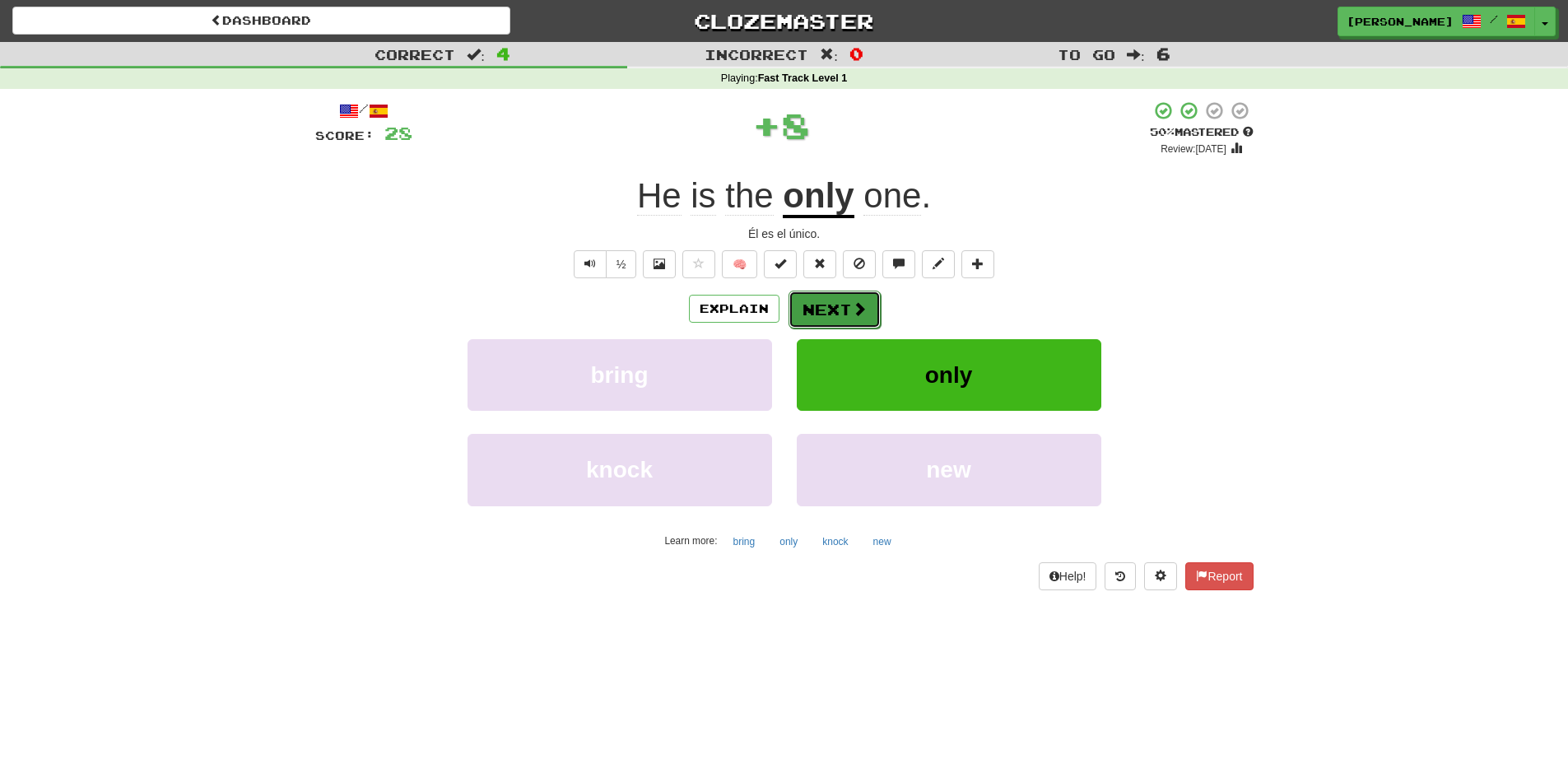
click at [835, 307] on button "Next" at bounding box center [834, 309] width 92 height 38
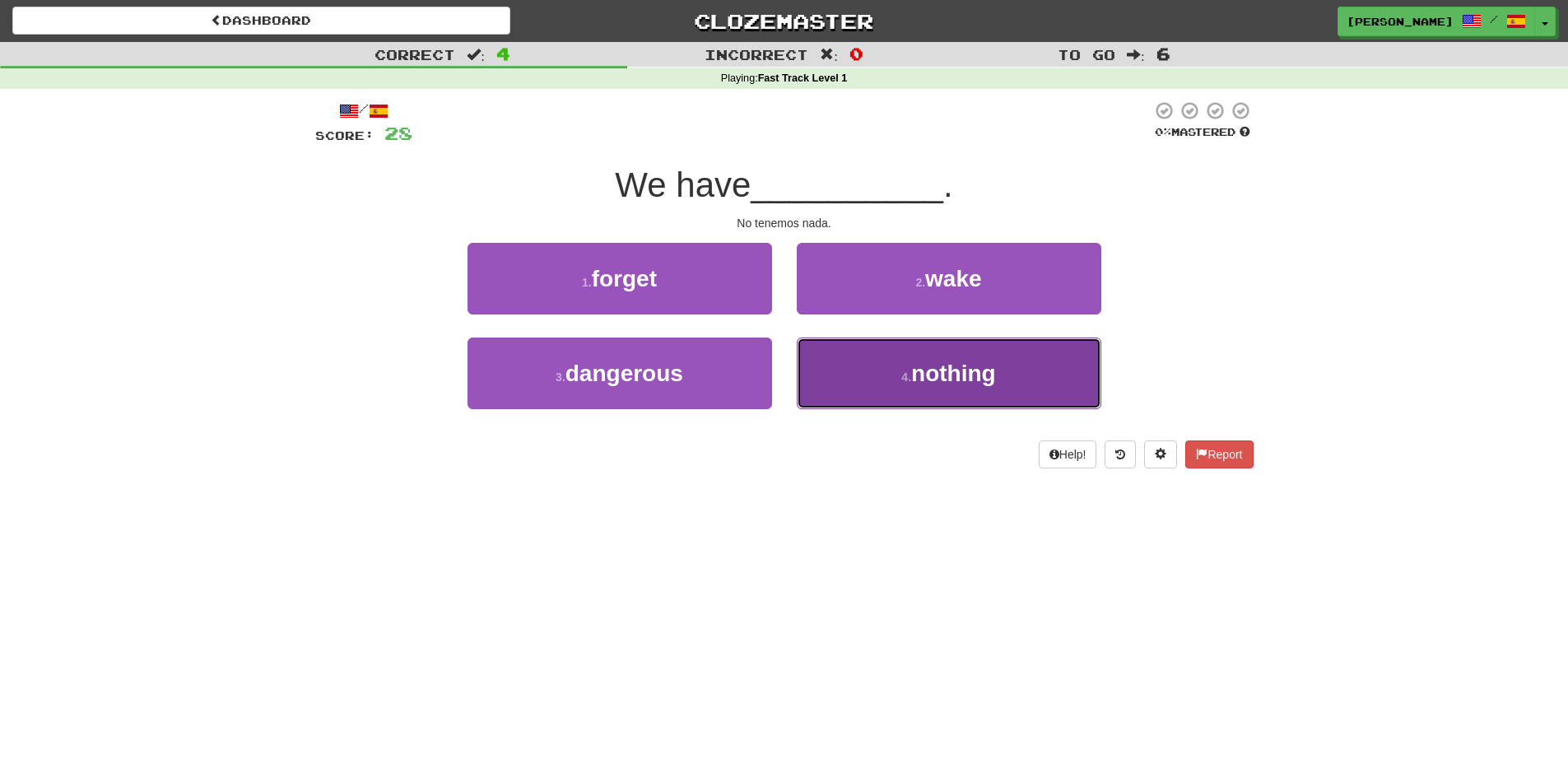
click at [854, 360] on button "4 . nothing" at bounding box center [950, 373] width 305 height 72
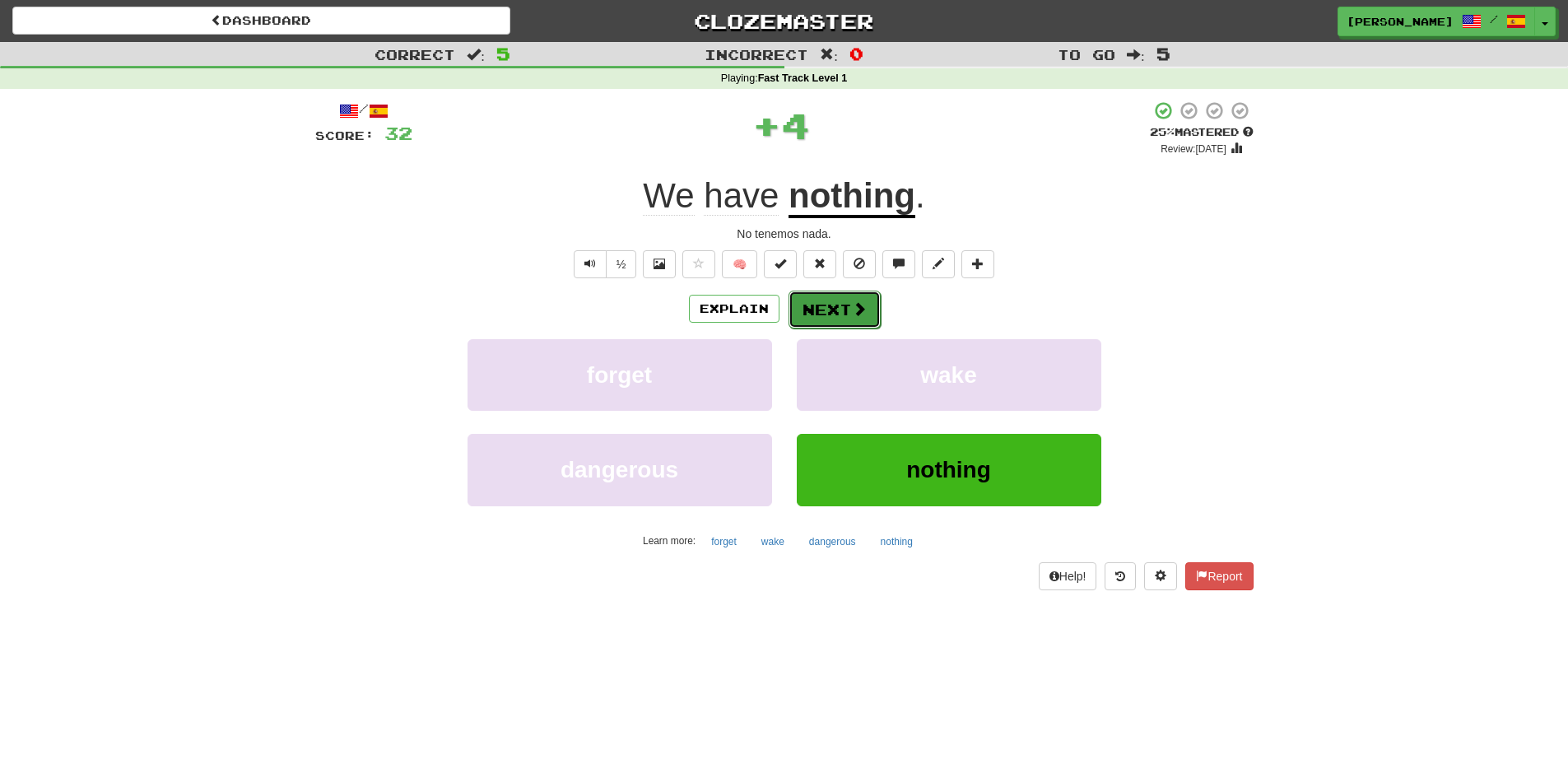
click at [830, 311] on button "Next" at bounding box center [834, 309] width 92 height 38
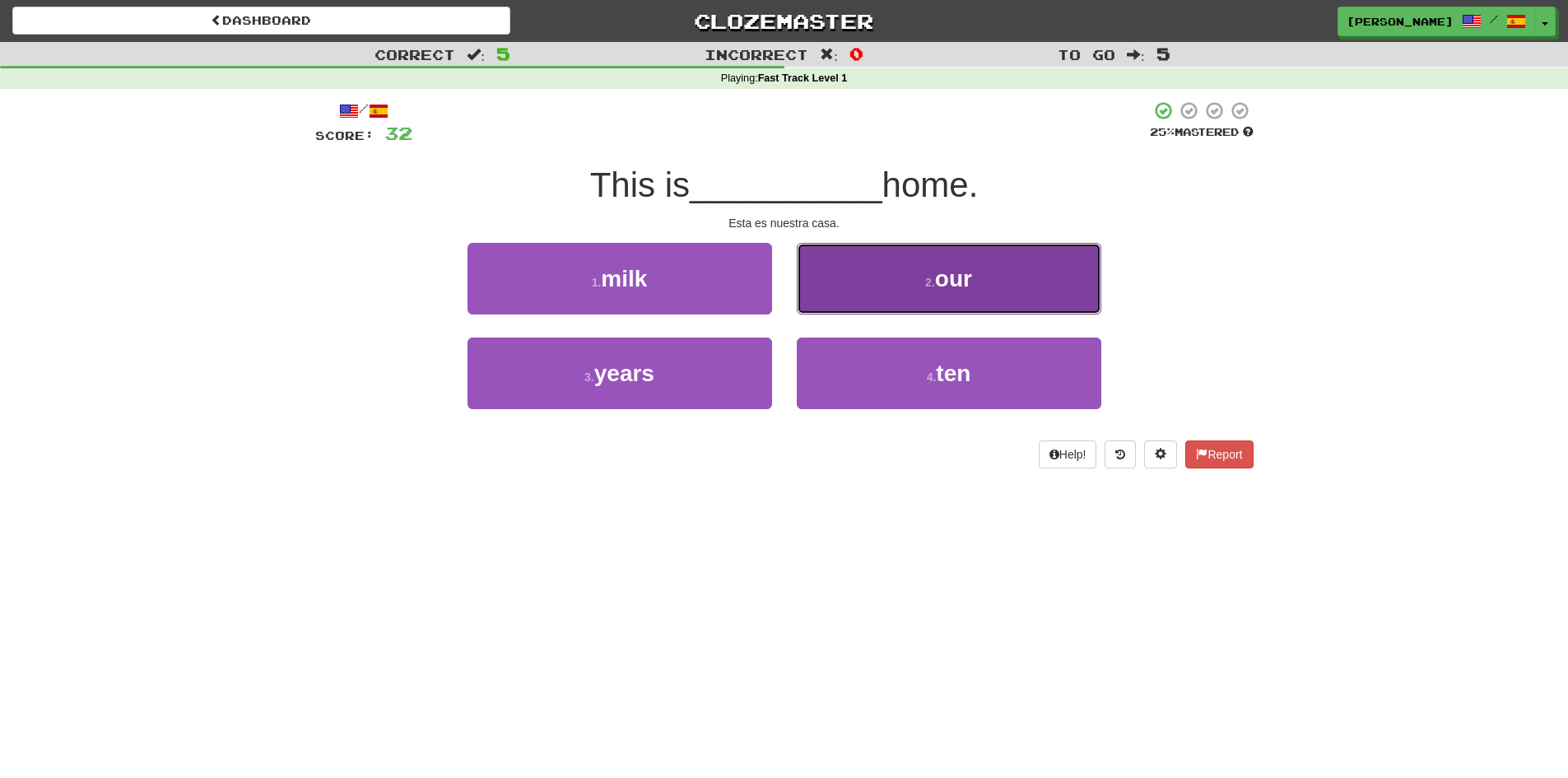
click at [837, 302] on button "2 . our" at bounding box center [950, 278] width 305 height 72
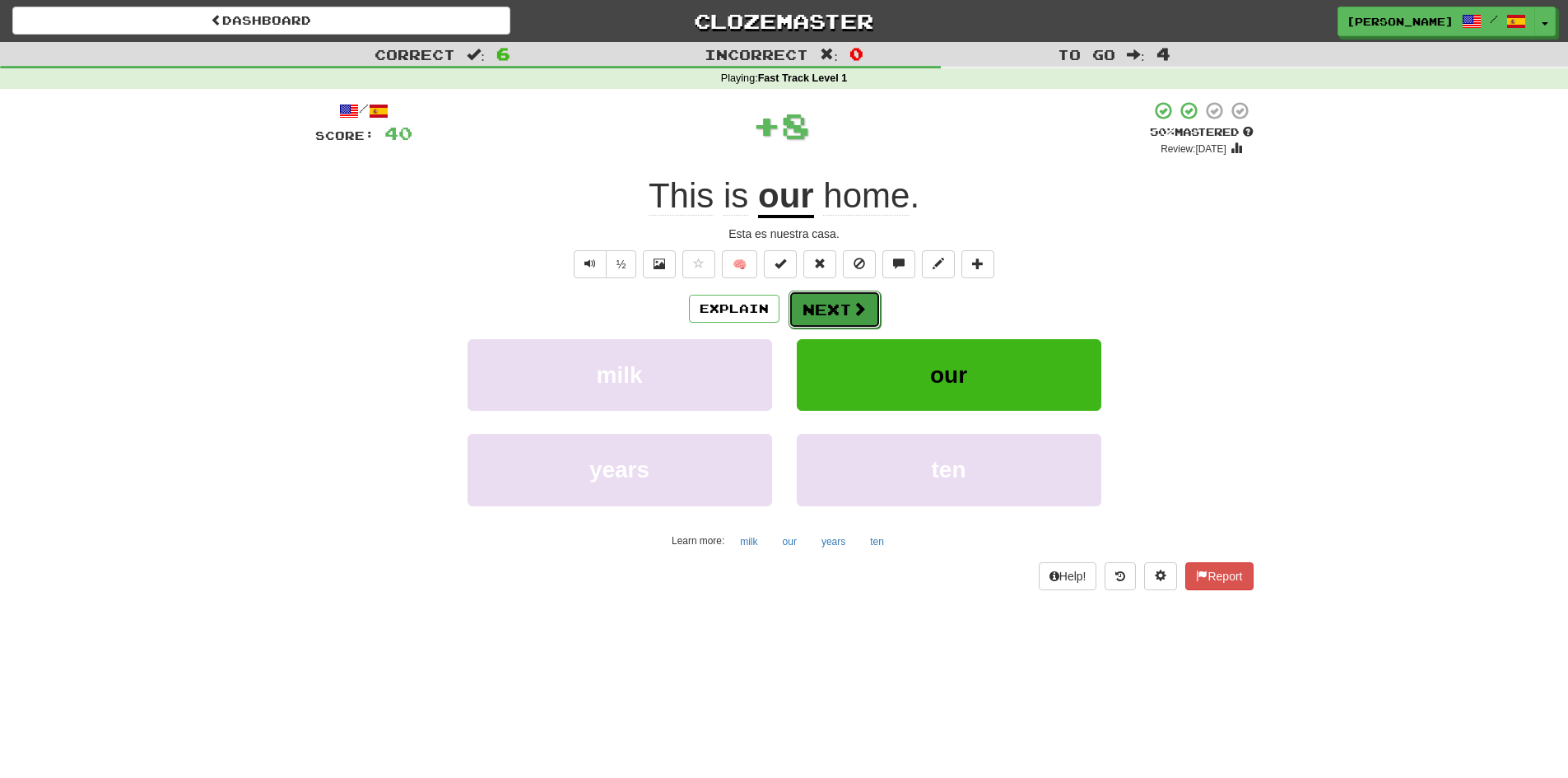
click at [835, 303] on button "Next" at bounding box center [834, 309] width 92 height 38
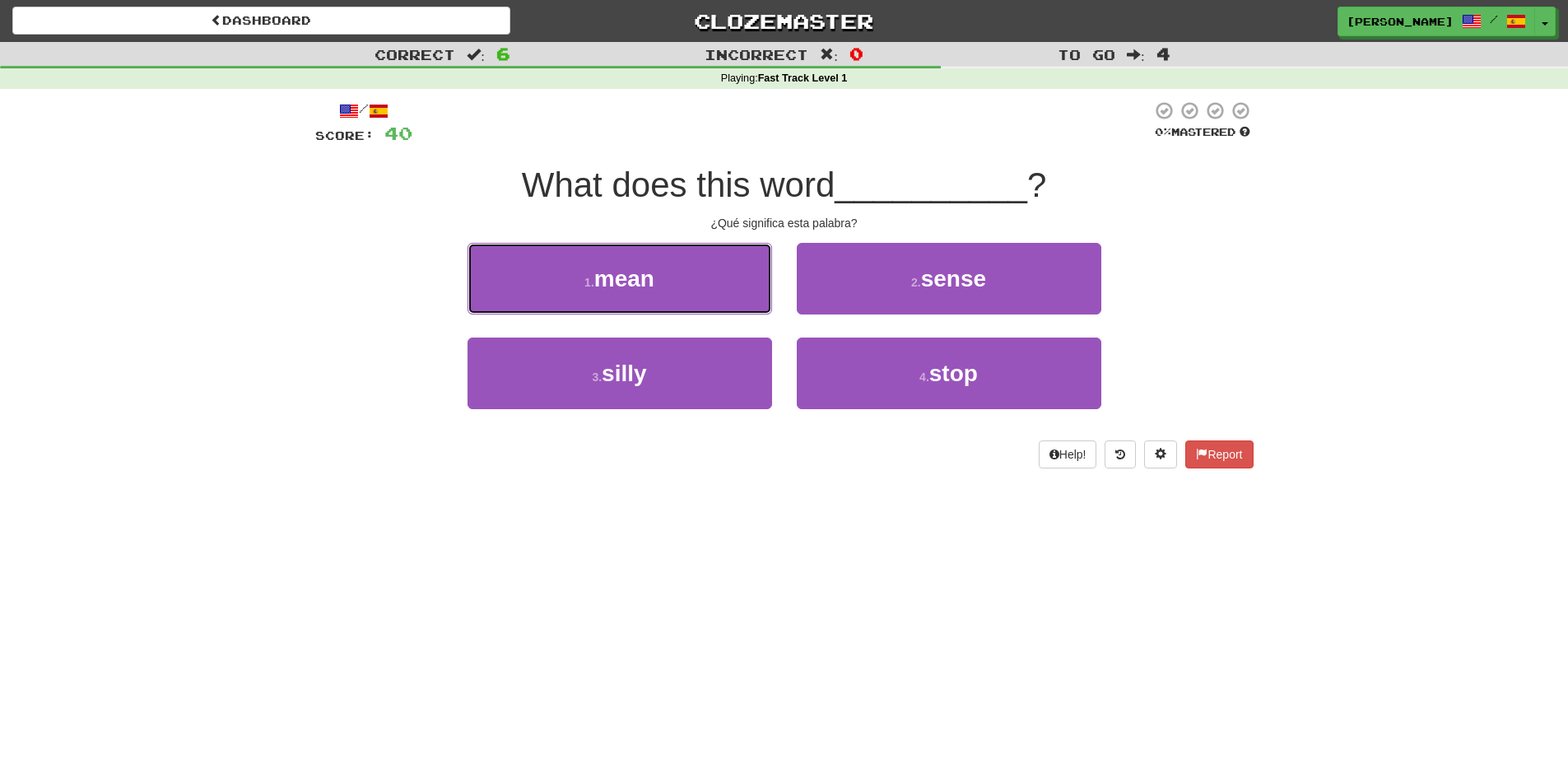
click at [748, 288] on button "1 . mean" at bounding box center [620, 278] width 305 height 72
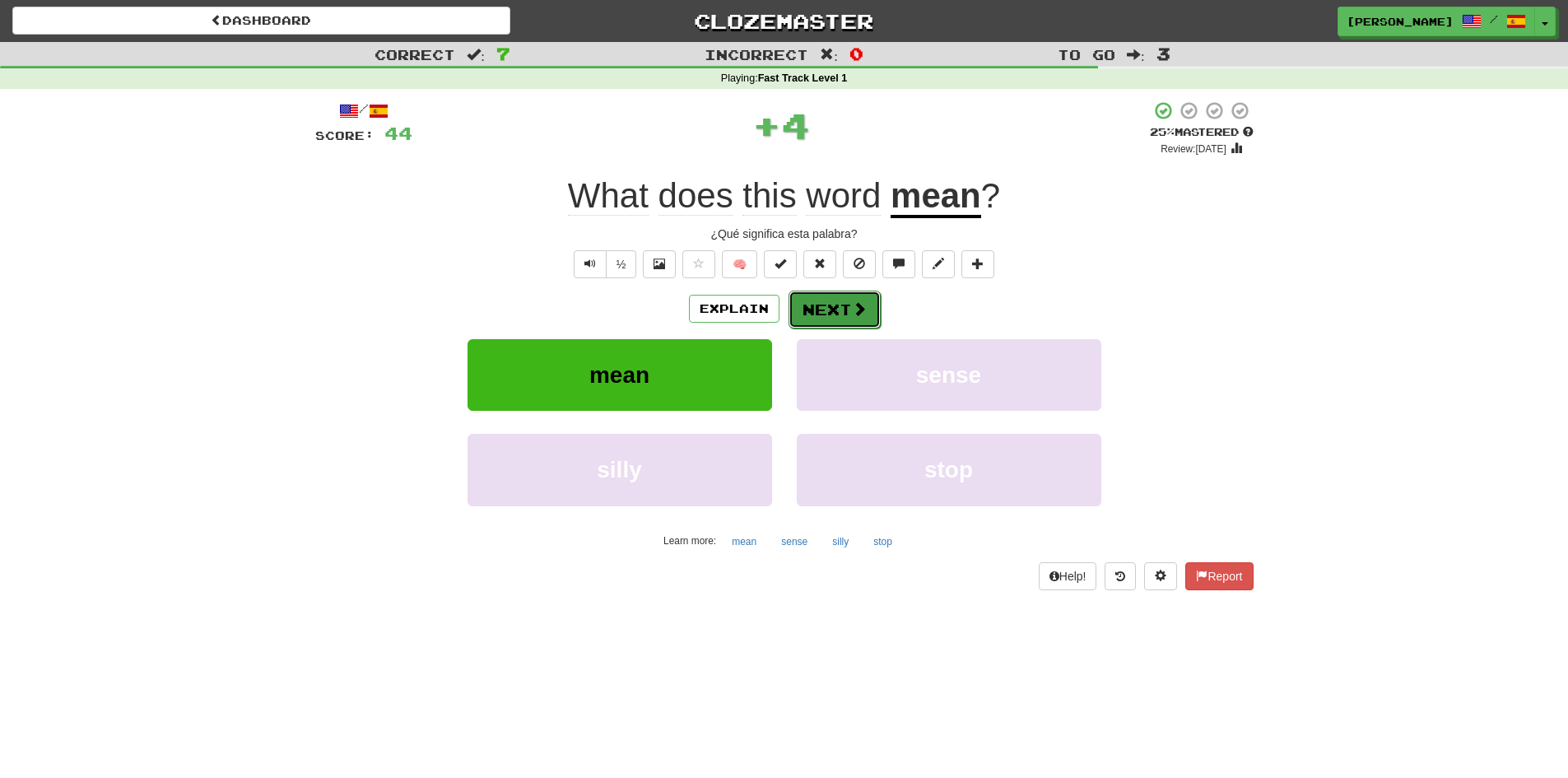
click at [845, 307] on button "Next" at bounding box center [834, 309] width 92 height 38
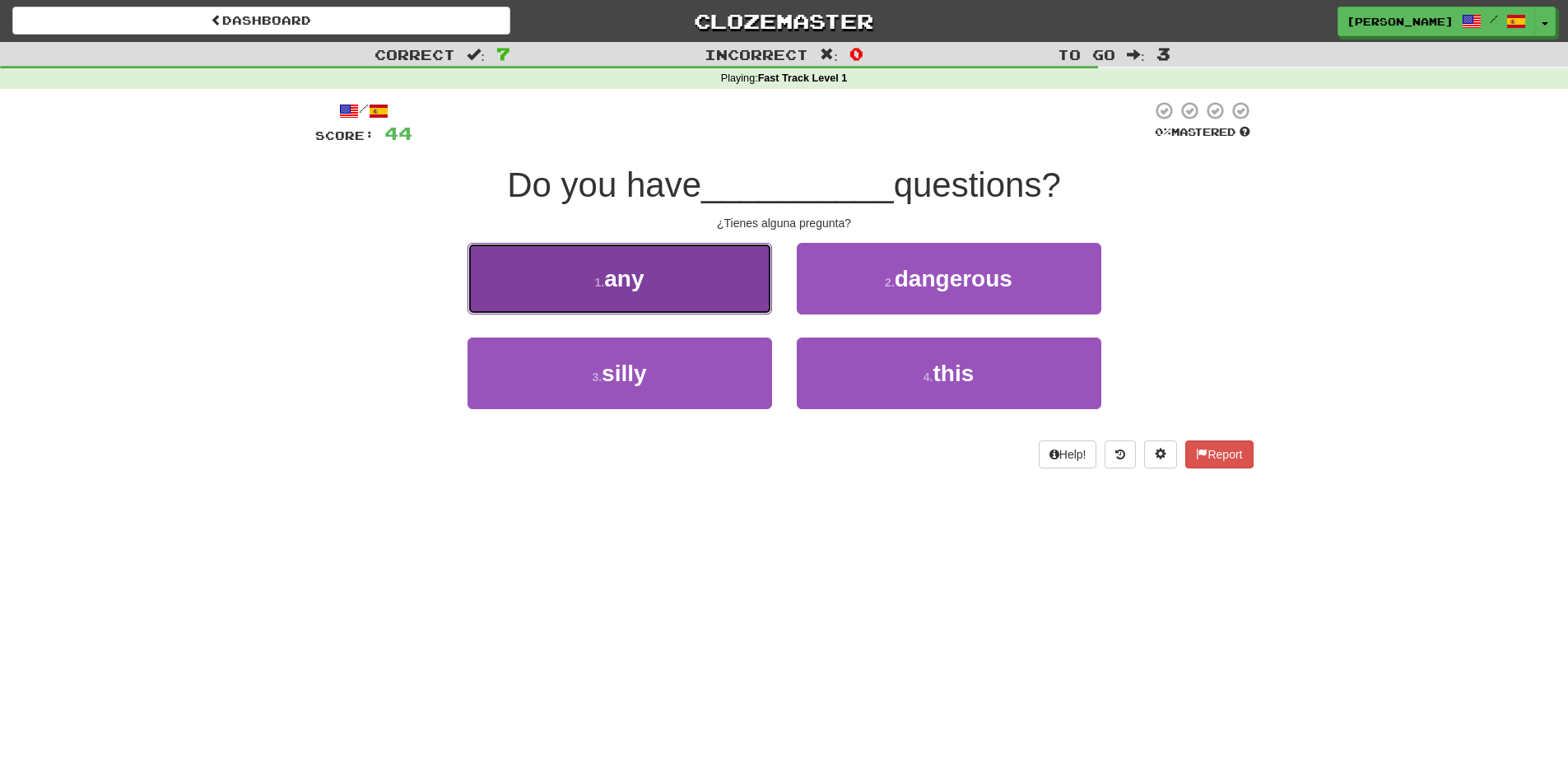
click at [712, 293] on button "1 . any" at bounding box center [620, 278] width 305 height 72
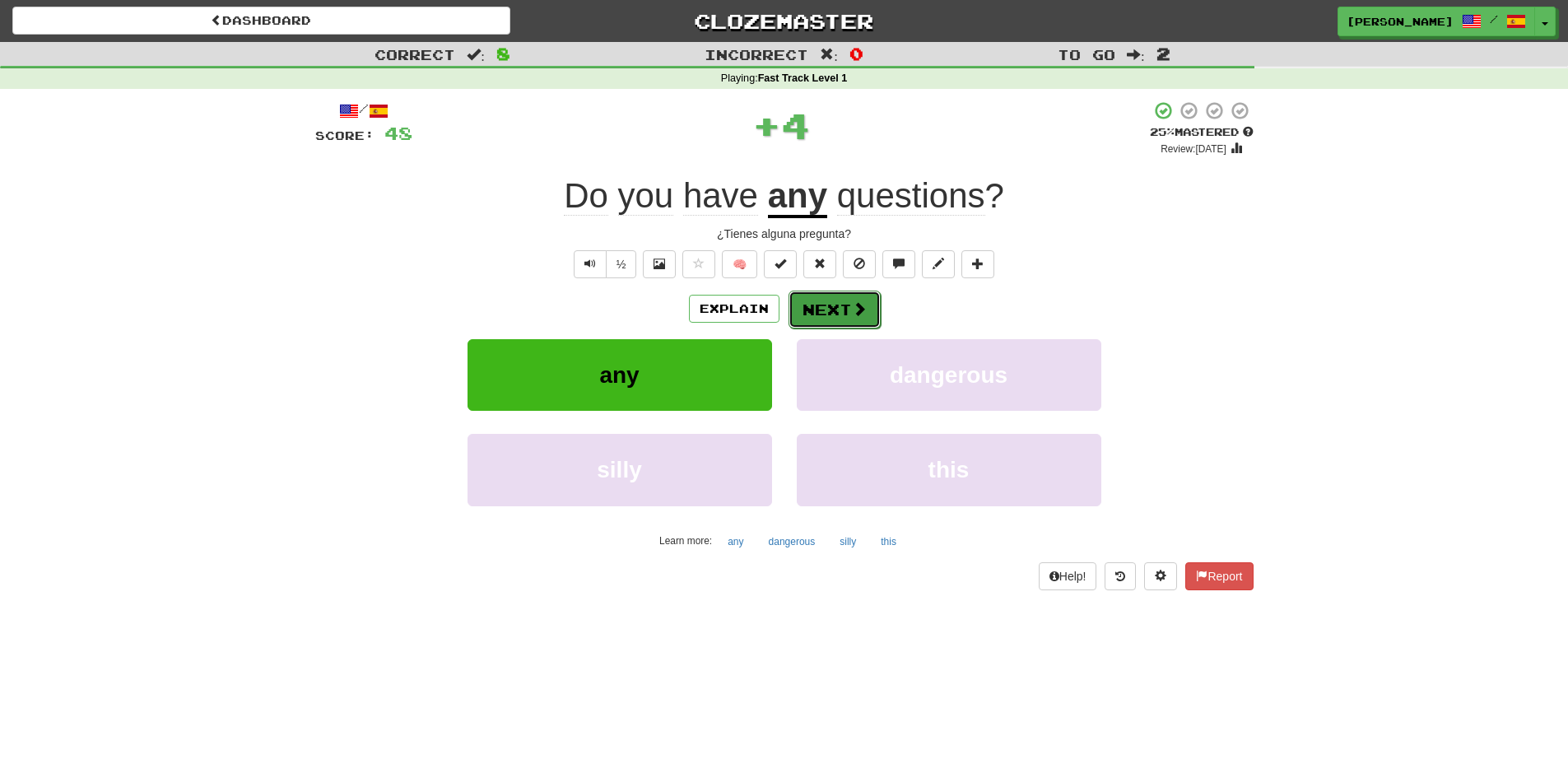
click at [819, 300] on button "Next" at bounding box center [834, 309] width 92 height 38
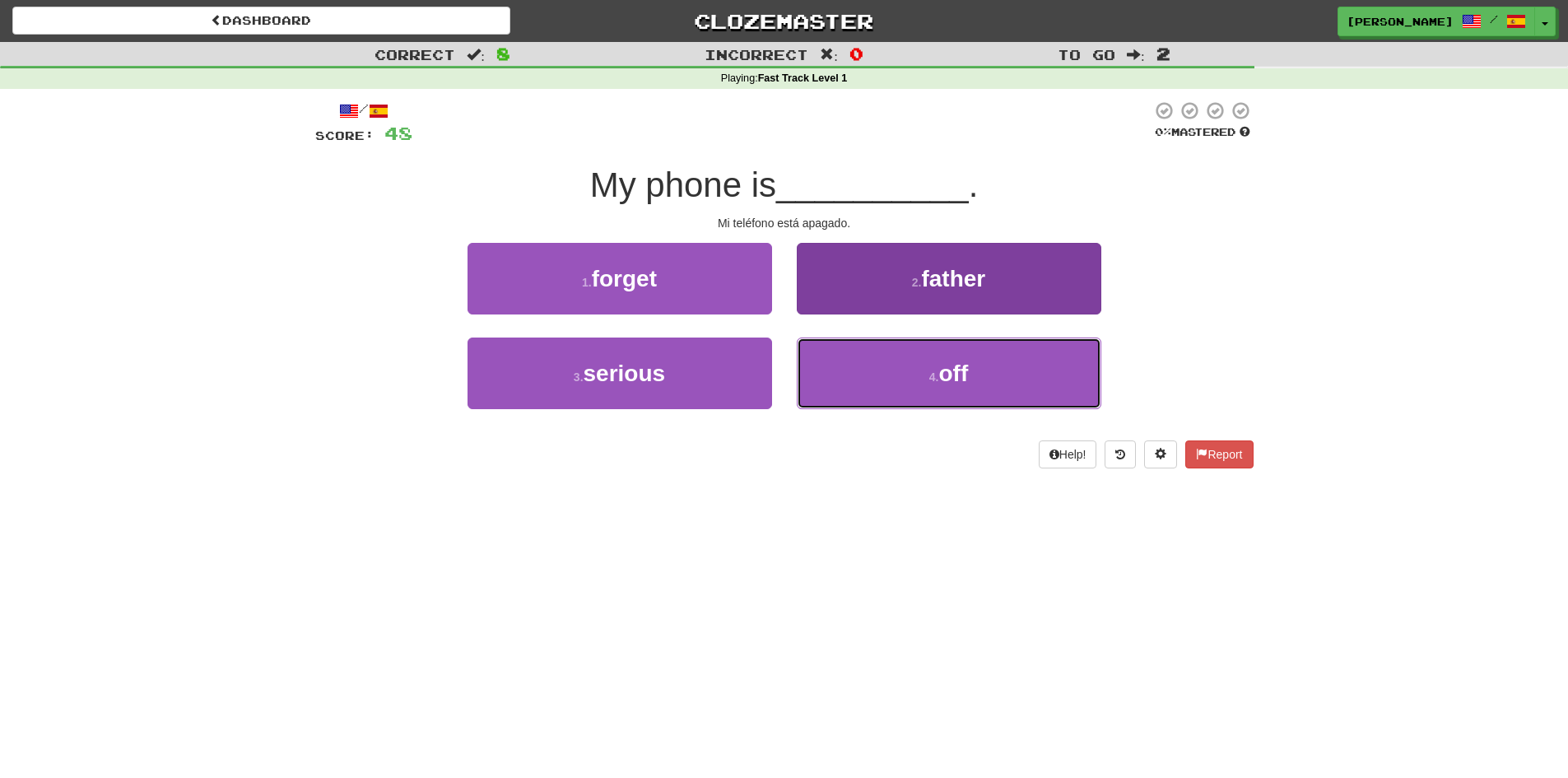
click at [873, 362] on button "4 . off" at bounding box center [950, 373] width 305 height 72
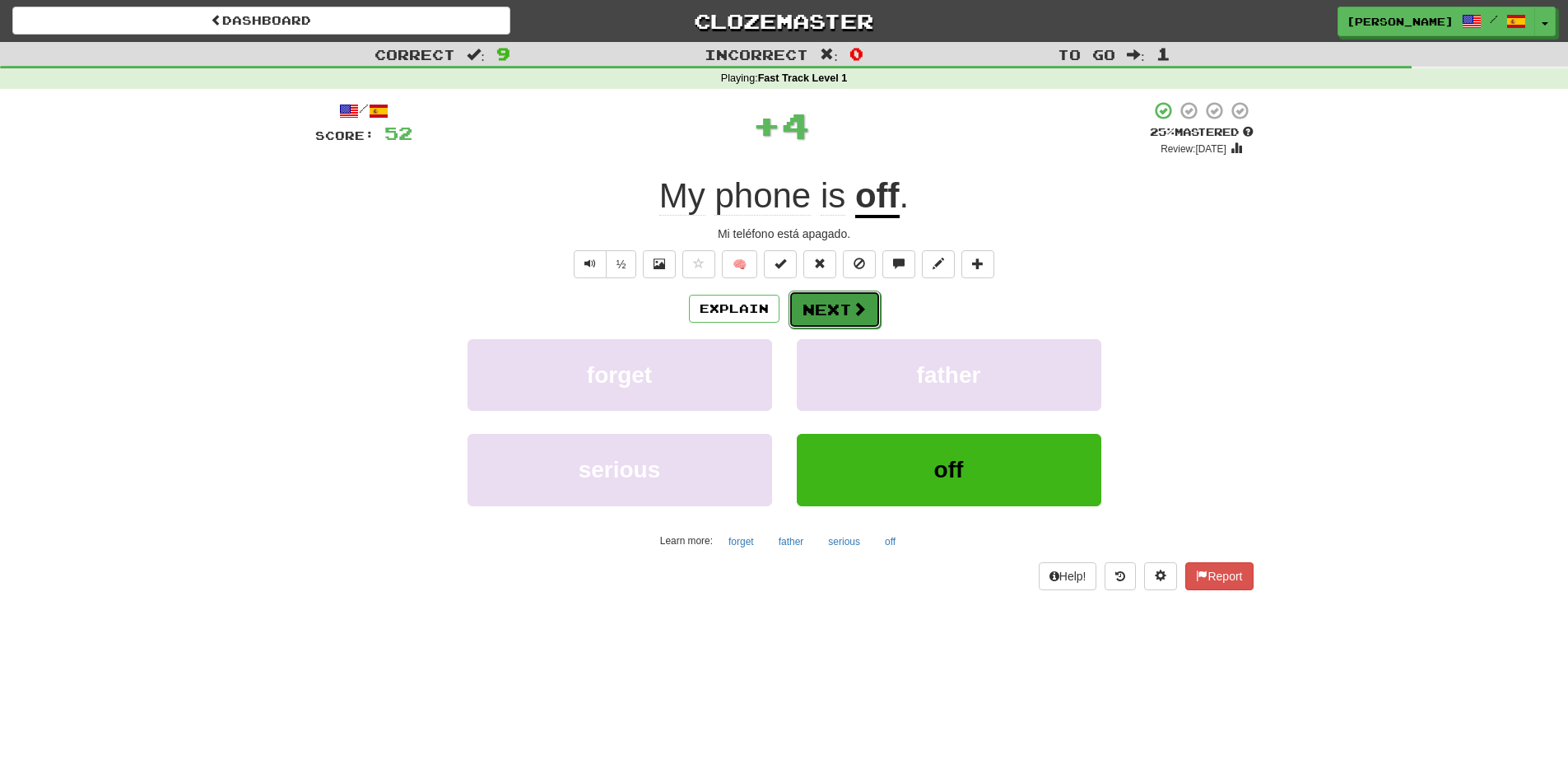
click at [843, 323] on button "Next" at bounding box center [834, 309] width 92 height 38
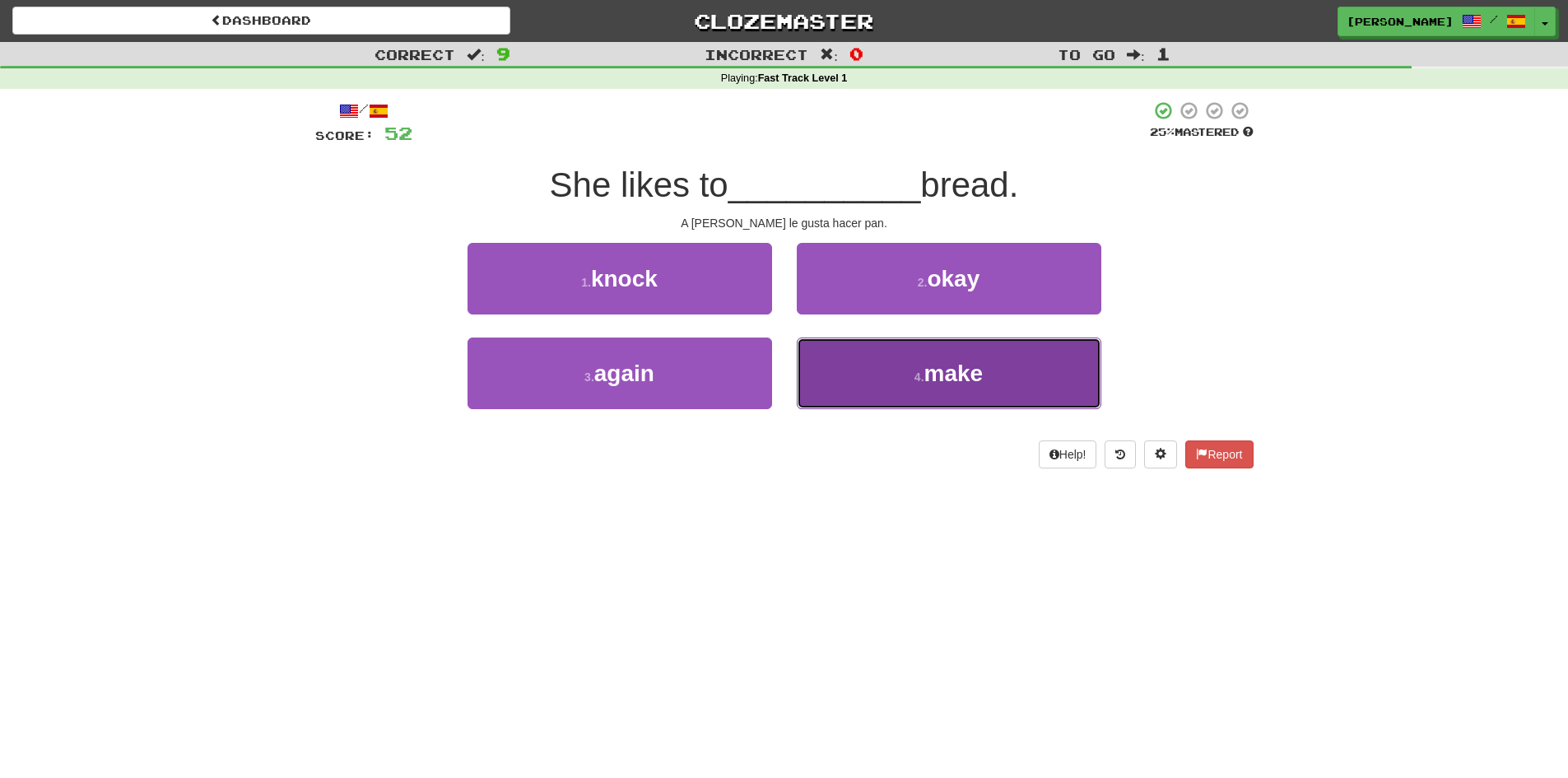
click at [844, 372] on button "4 . make" at bounding box center [950, 373] width 305 height 72
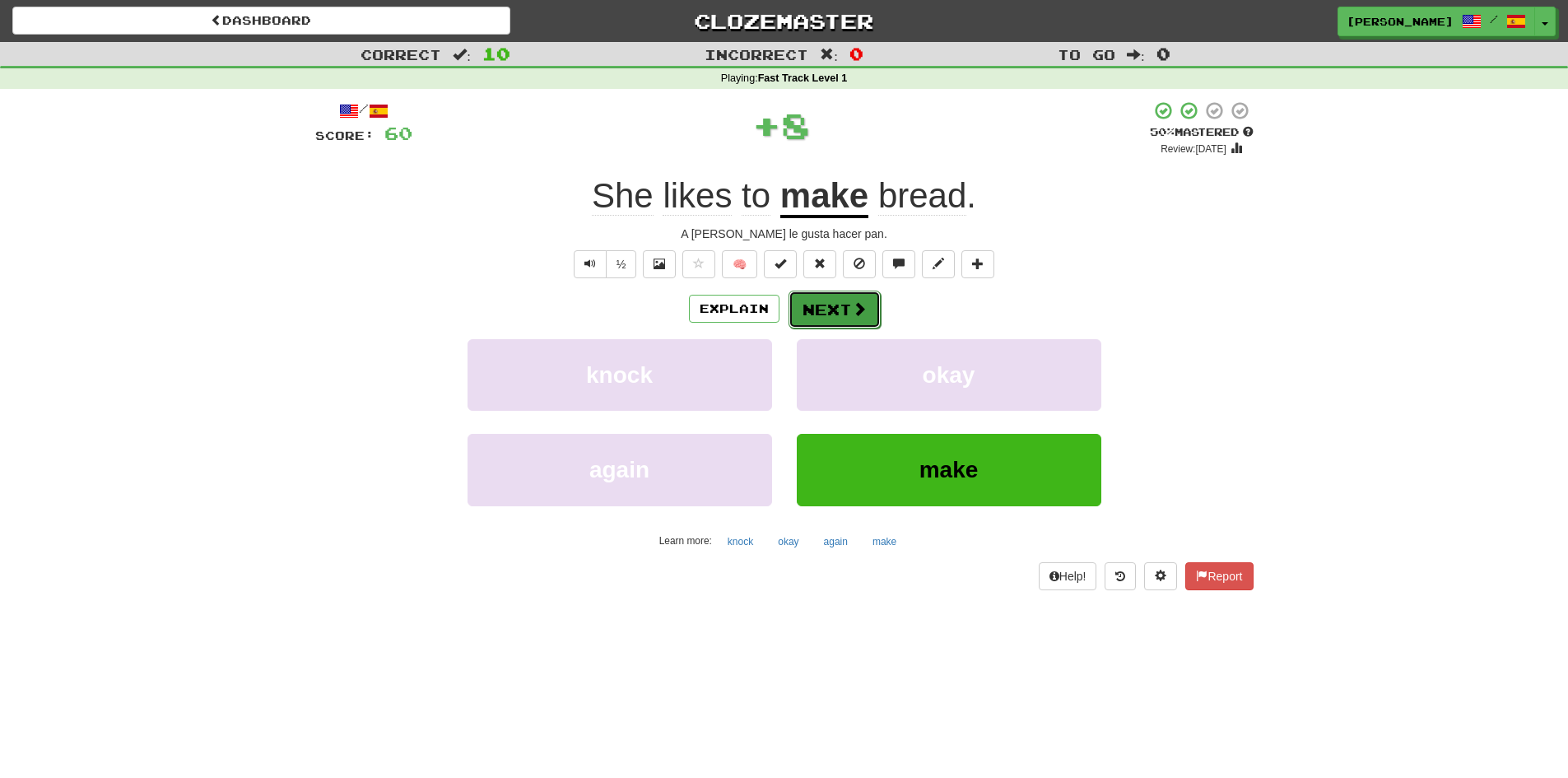
click at [848, 309] on button "Next" at bounding box center [834, 309] width 92 height 38
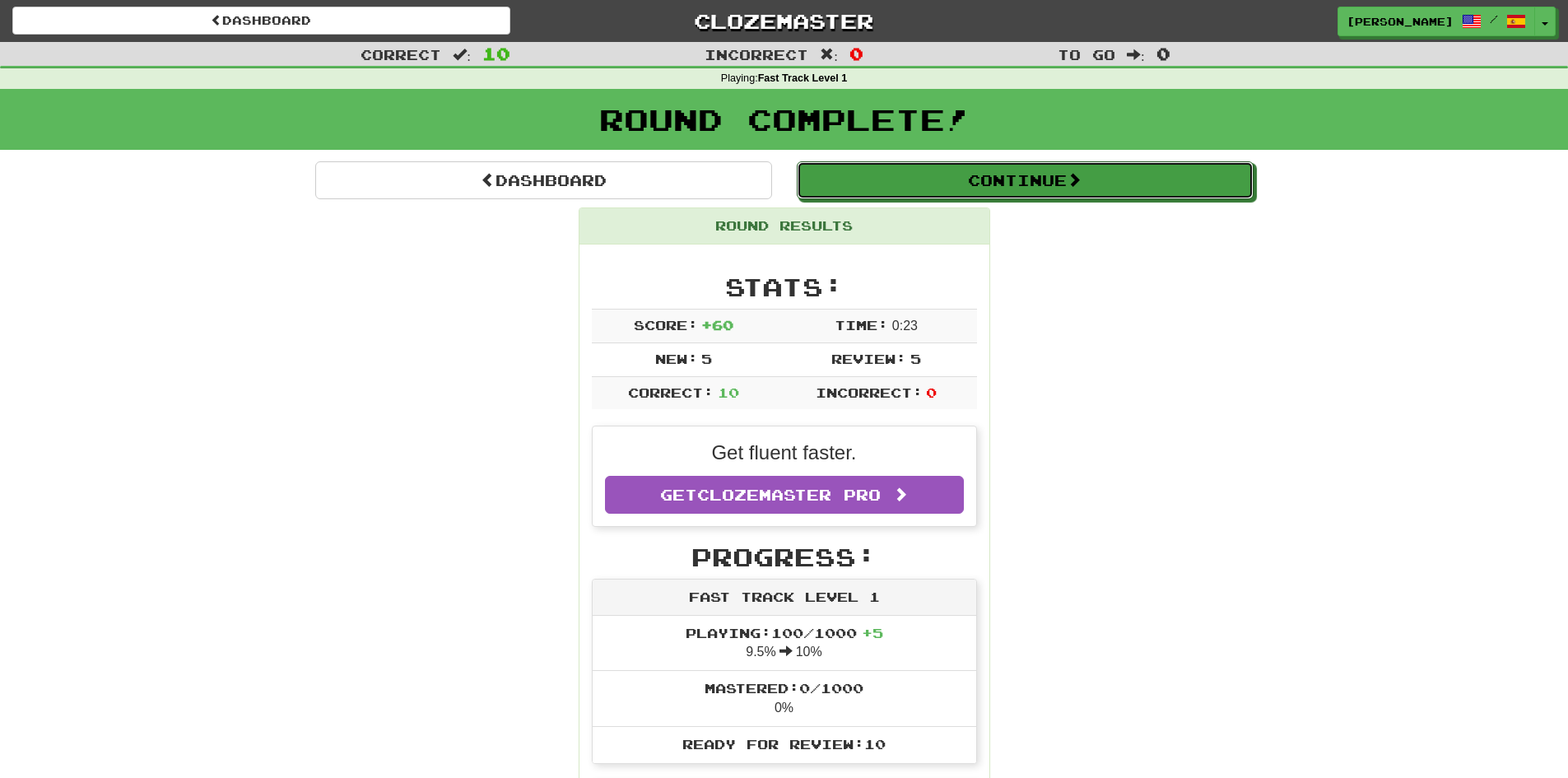
click at [940, 187] on button "Continue" at bounding box center [1025, 180] width 457 height 38
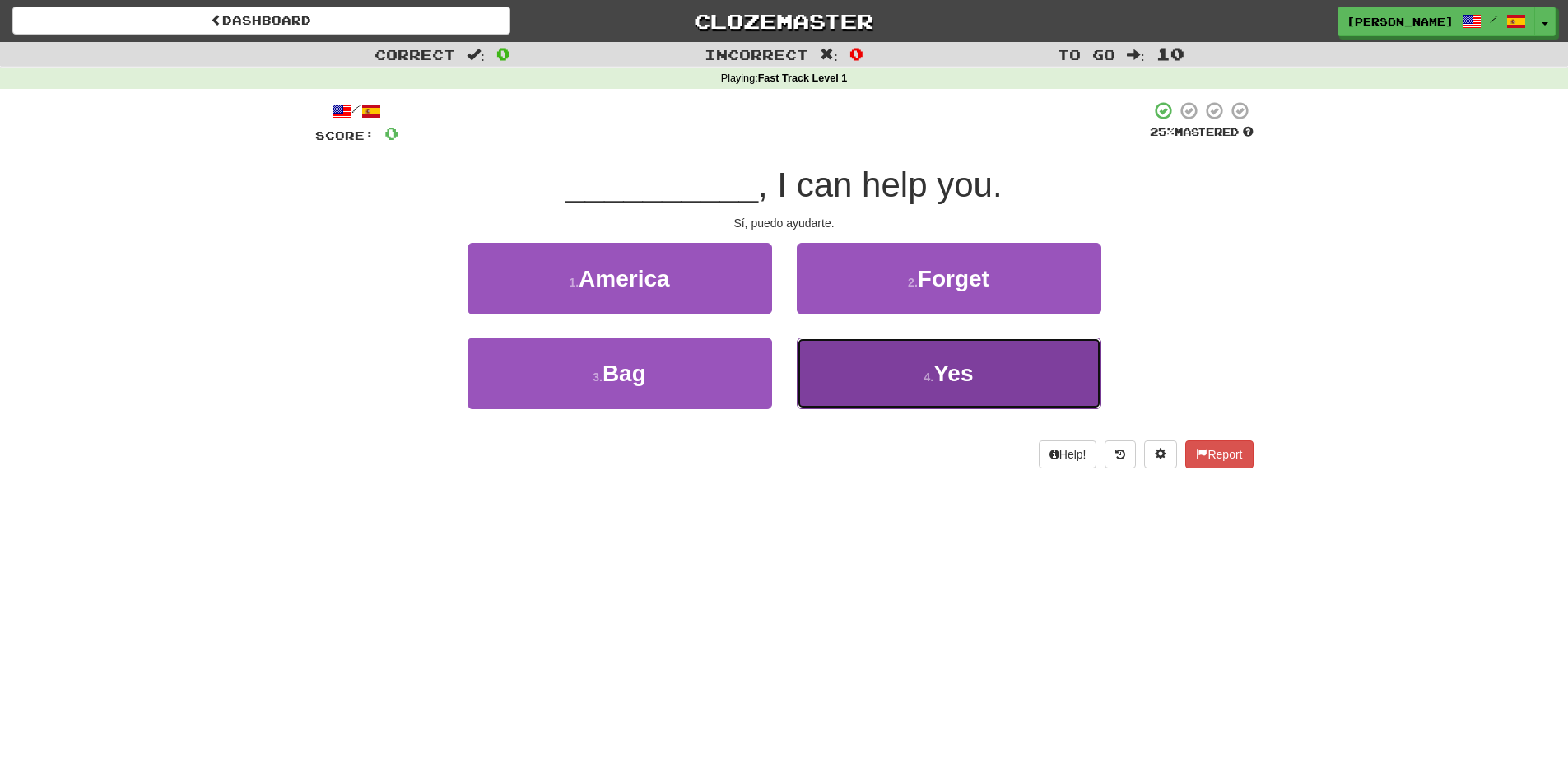
click at [848, 348] on button "4 . Yes" at bounding box center [950, 373] width 305 height 72
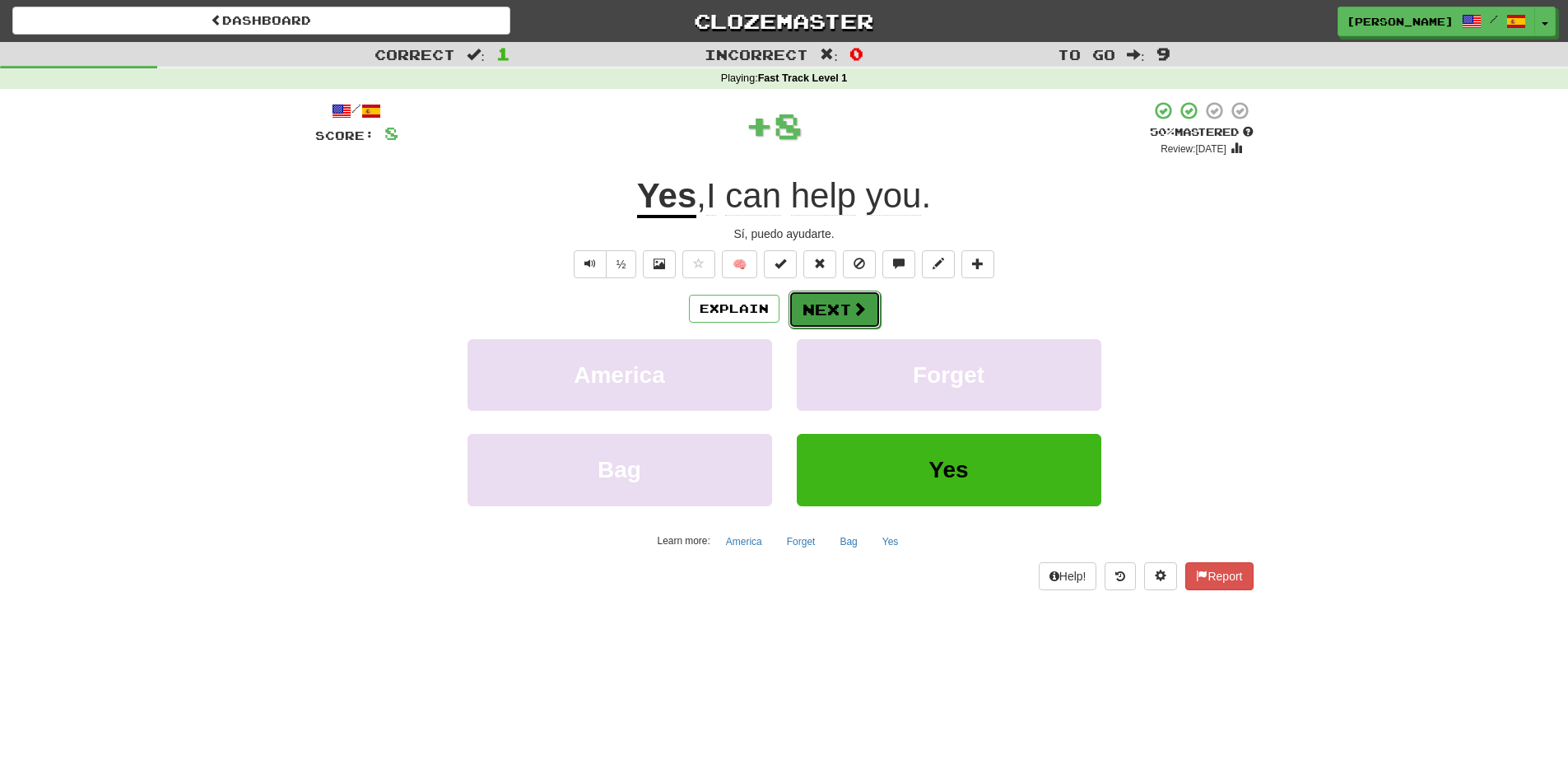
click at [863, 305] on span at bounding box center [859, 309] width 15 height 15
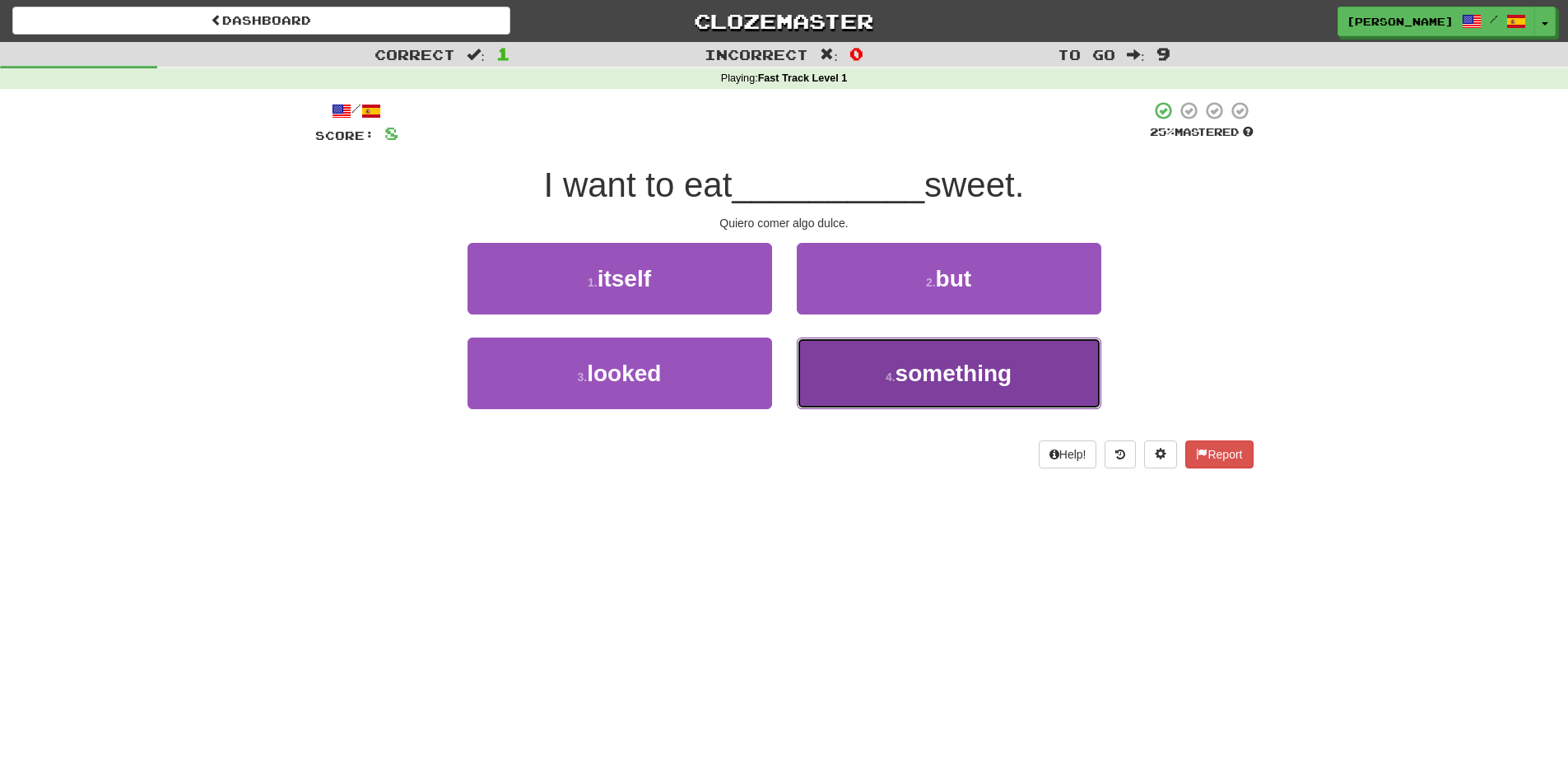
click at [852, 362] on button "4 . something" at bounding box center [950, 373] width 305 height 72
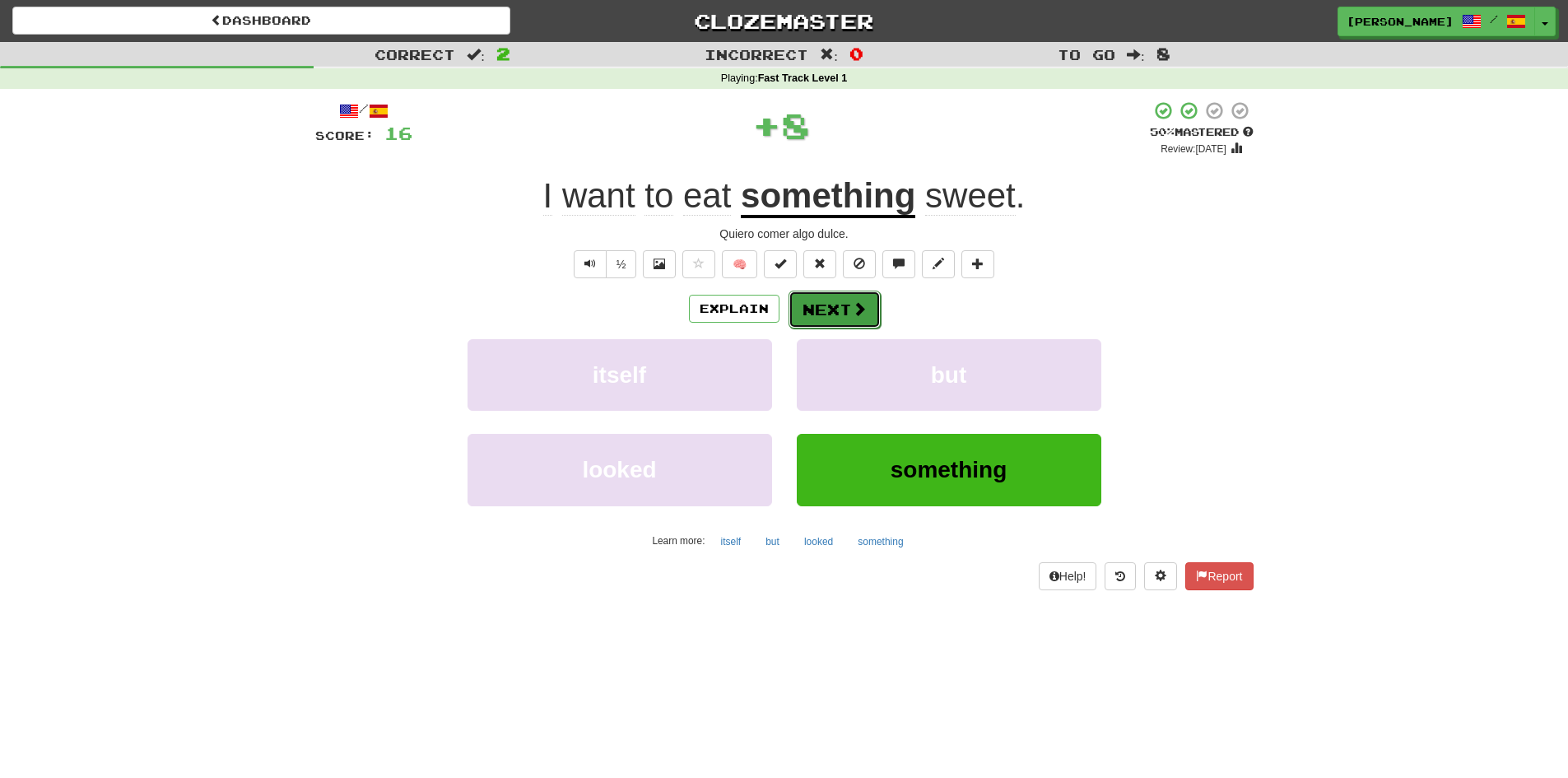
click at [864, 306] on span at bounding box center [859, 309] width 15 height 15
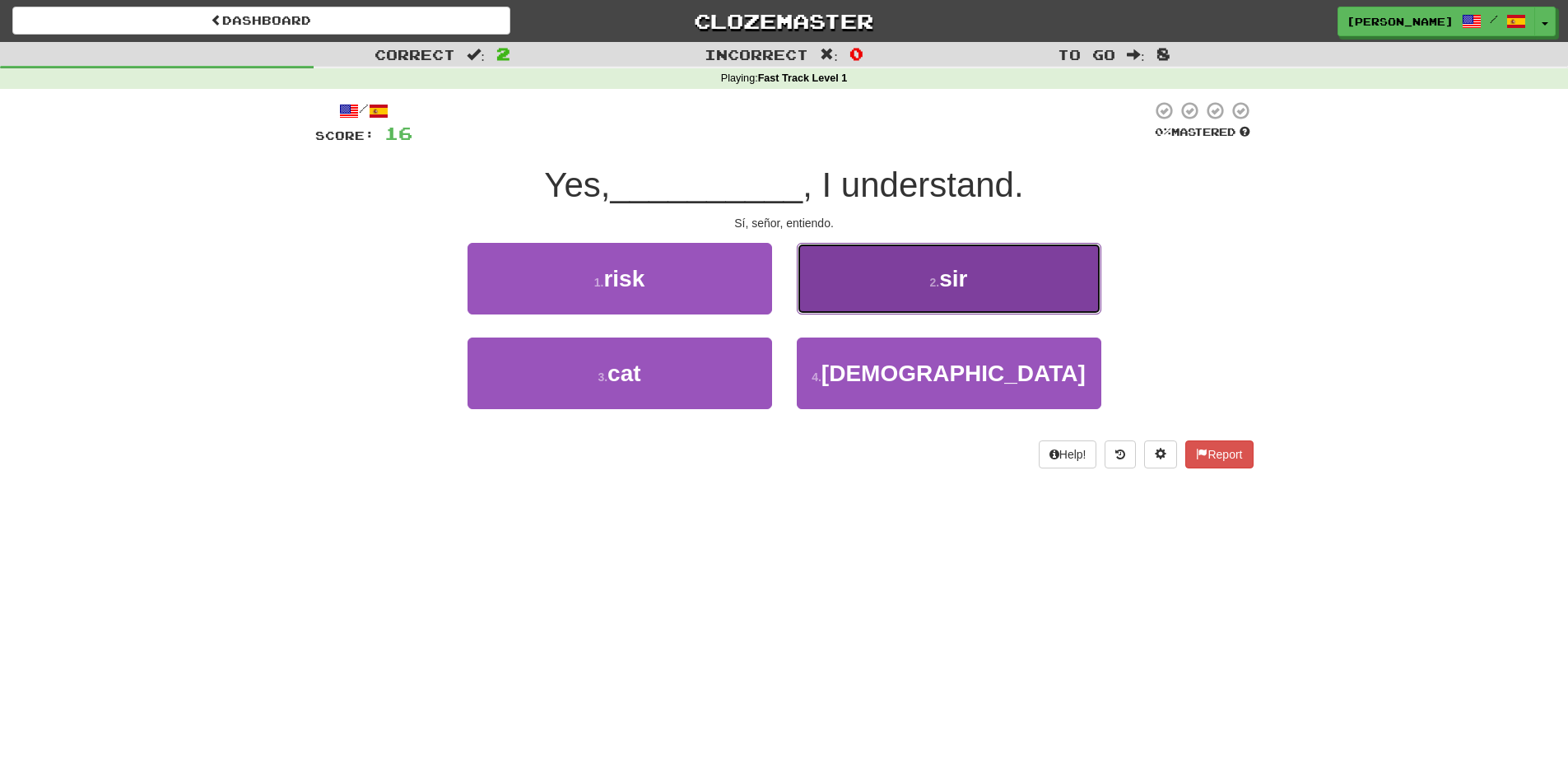
click at [878, 303] on button "2 . sir" at bounding box center [950, 278] width 305 height 72
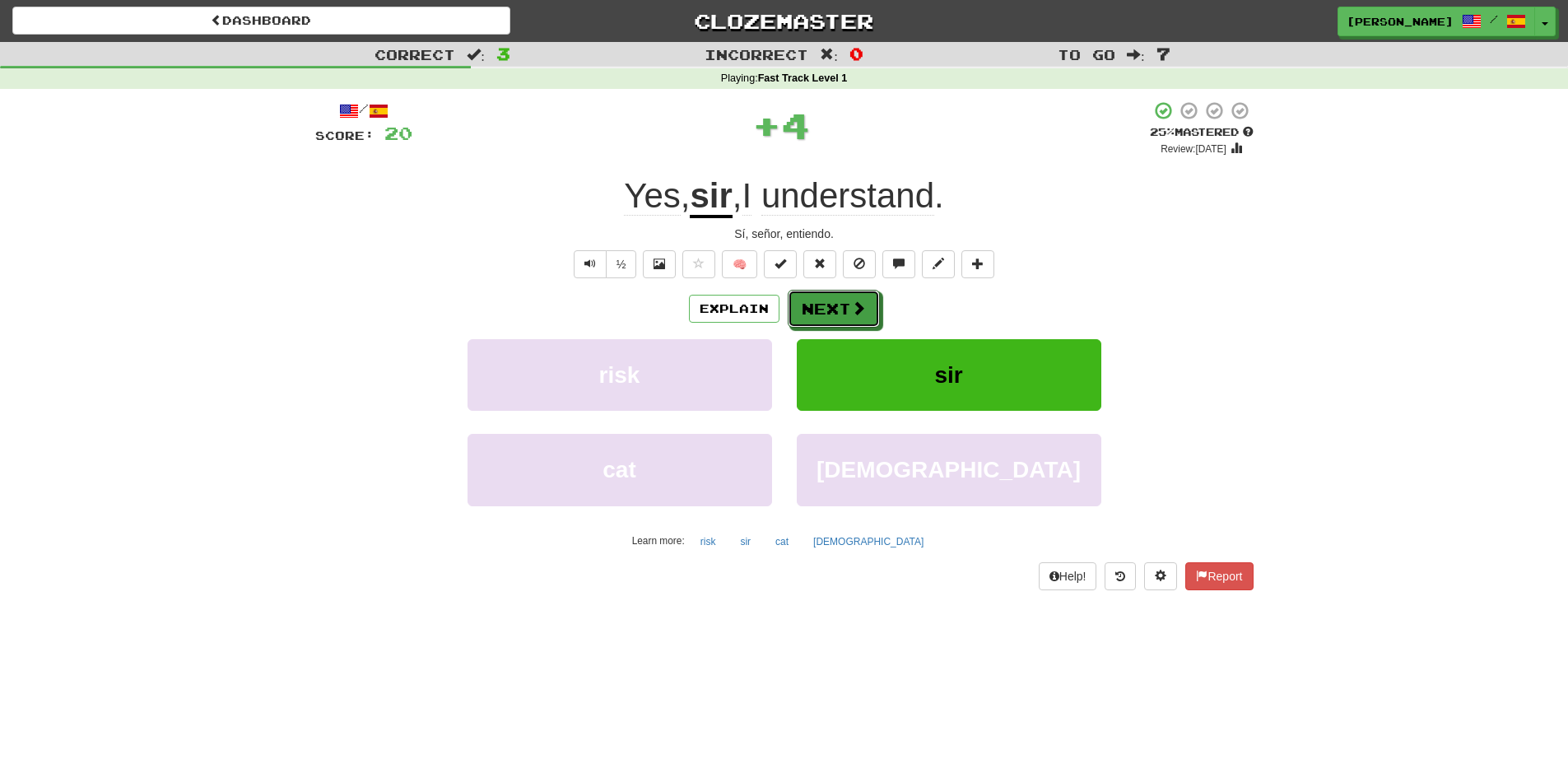
click at [878, 303] on button "Next" at bounding box center [833, 309] width 92 height 38
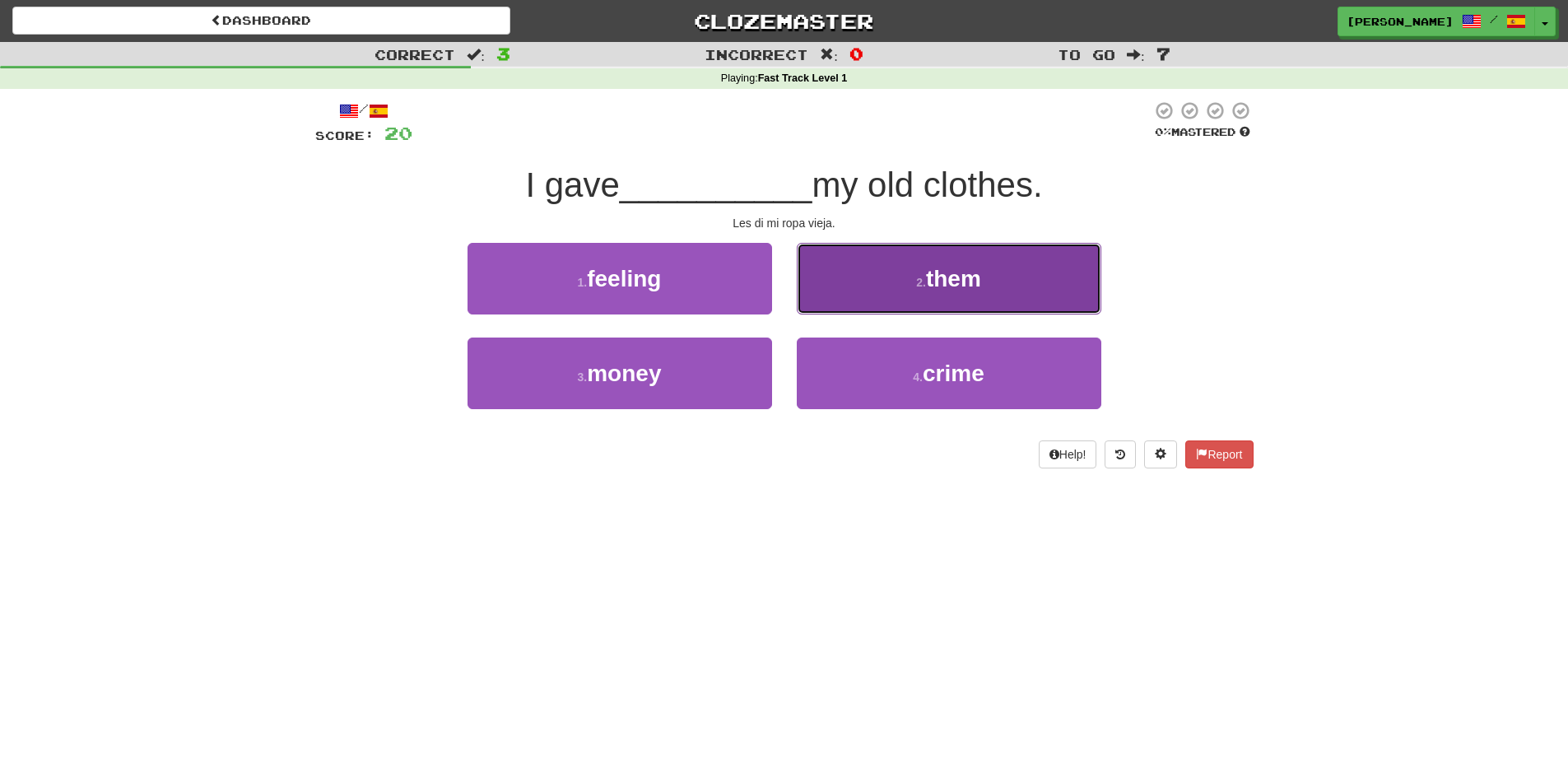
click at [883, 299] on button "2 . them" at bounding box center [950, 278] width 305 height 72
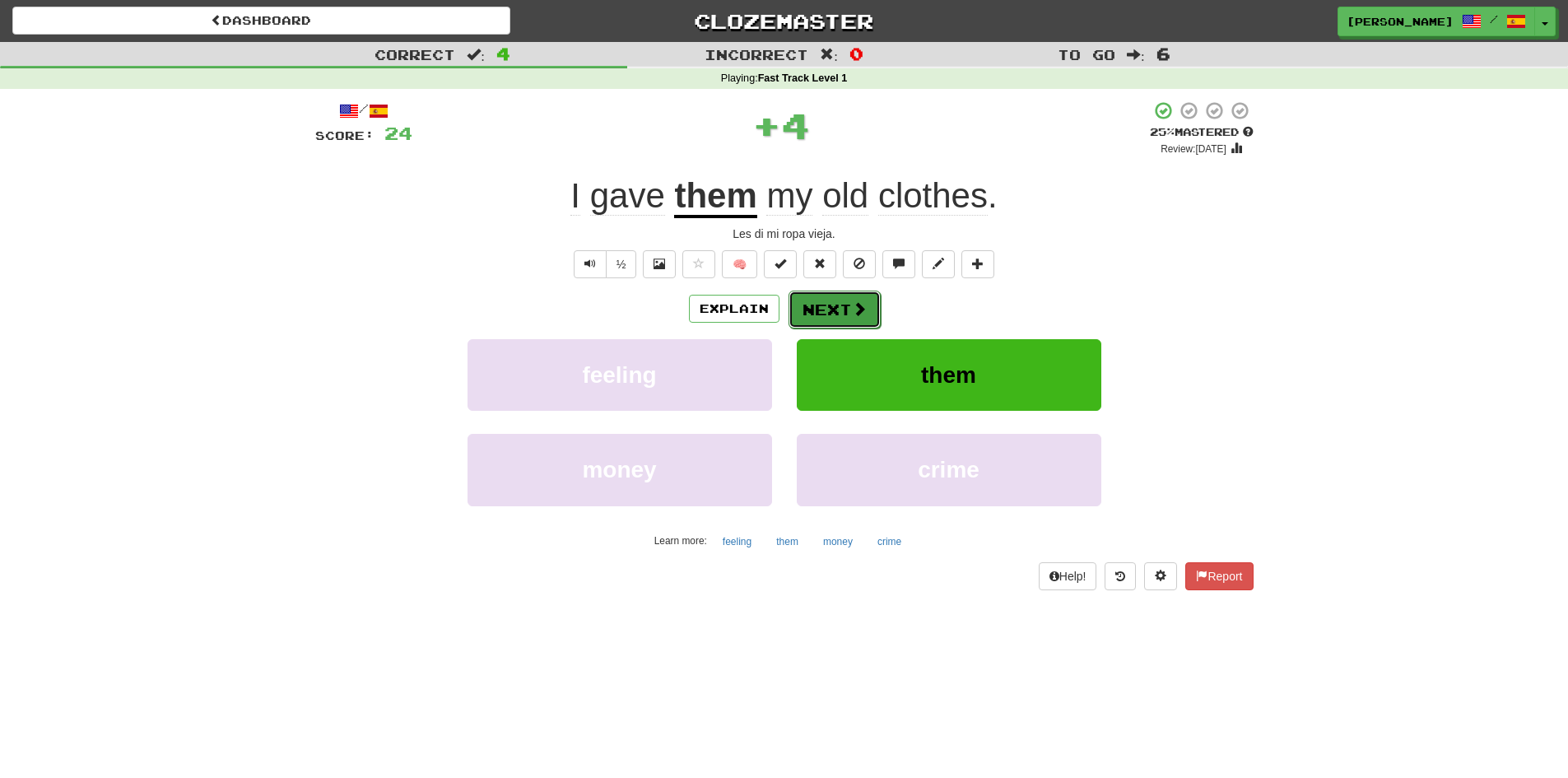
click at [842, 311] on button "Next" at bounding box center [834, 309] width 92 height 38
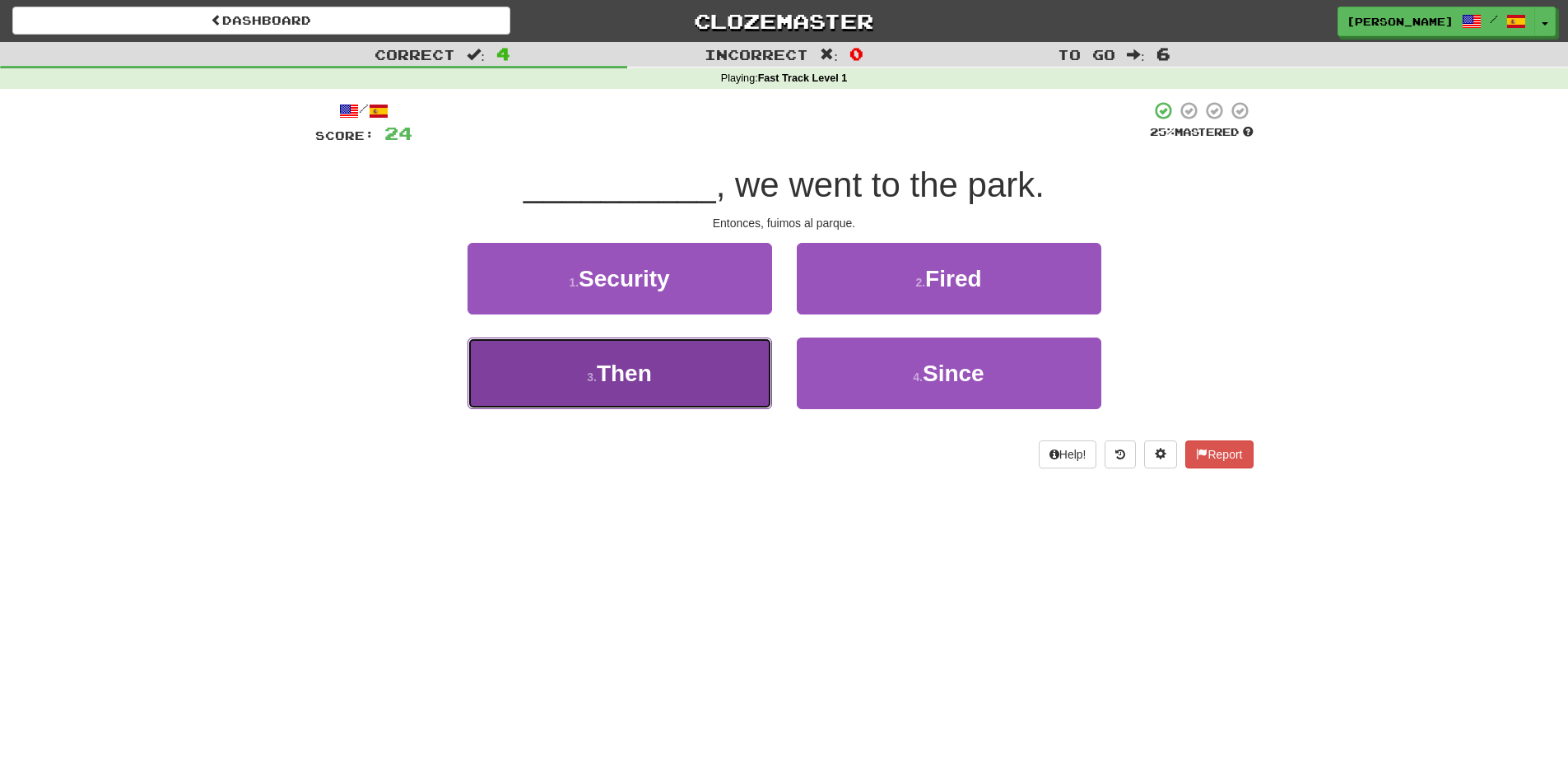
click at [736, 371] on button "3 . Then" at bounding box center [620, 373] width 305 height 72
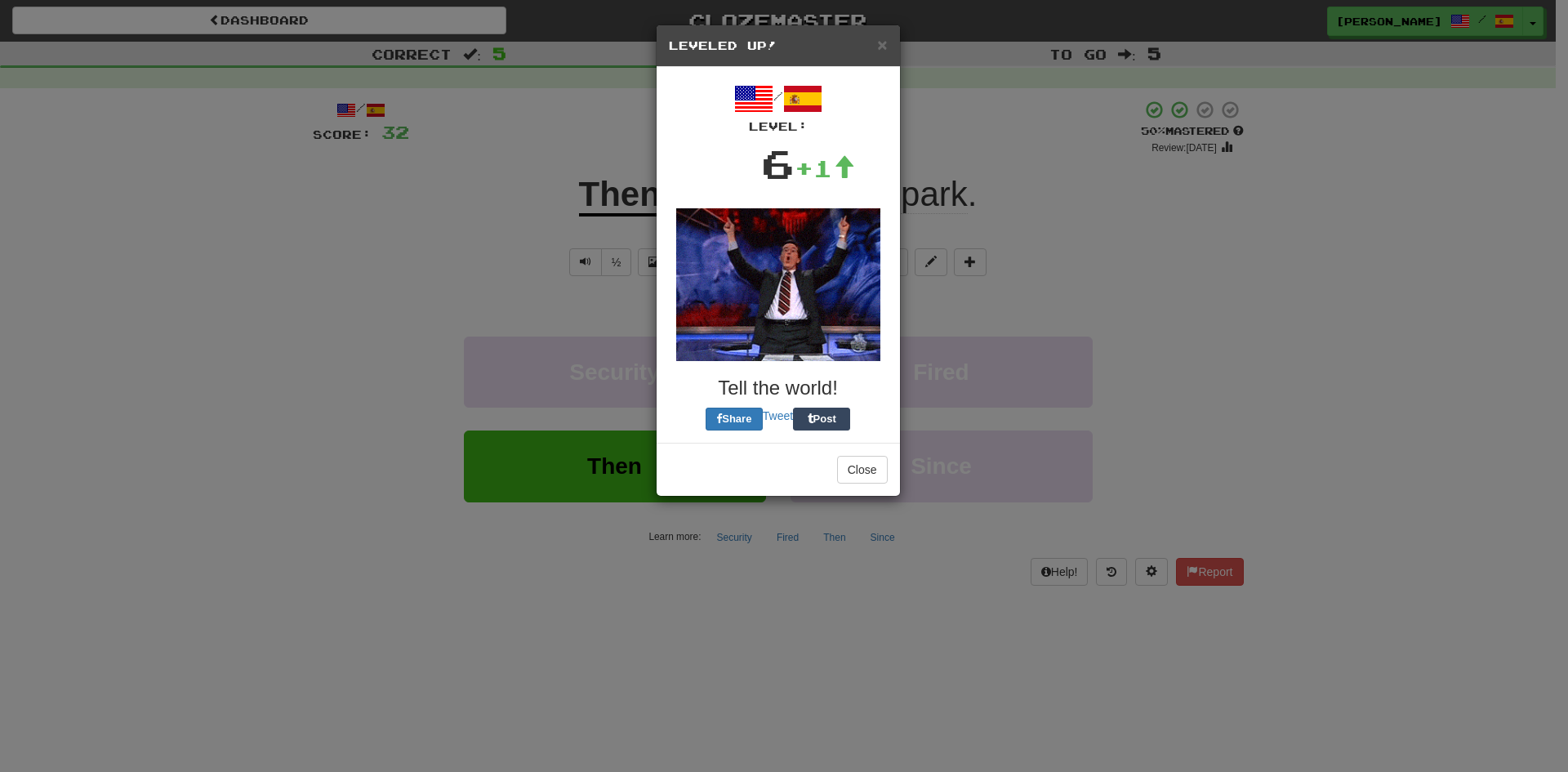
click at [795, 314] on body "Dashboard Clozemaster vanessa_gomf / Toggle Dropdown Dashboard Leaderboard Acti…" at bounding box center [784, 675] width 1568 height 1351
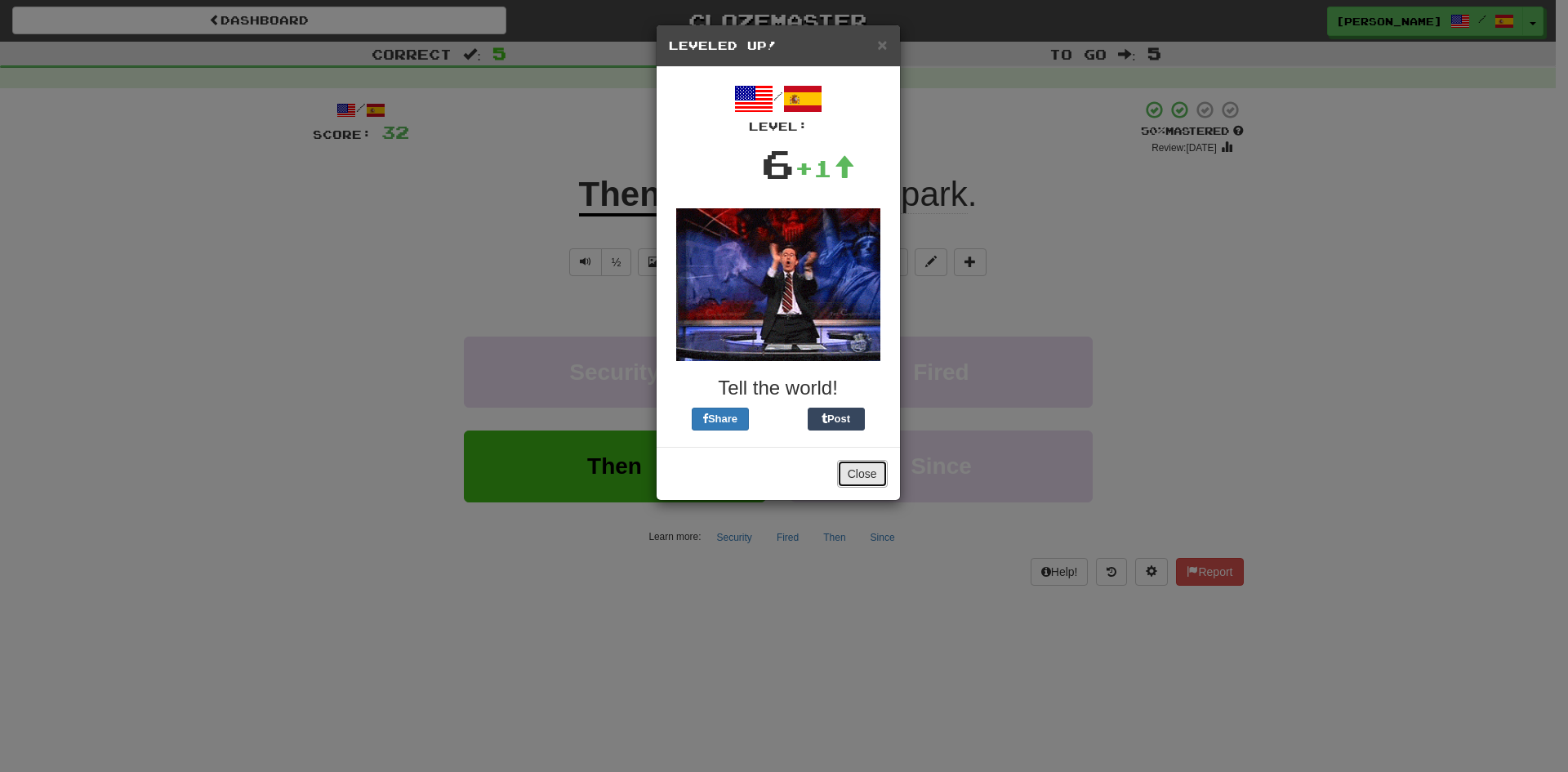
click at [857, 475] on button "Close" at bounding box center [861, 473] width 51 height 28
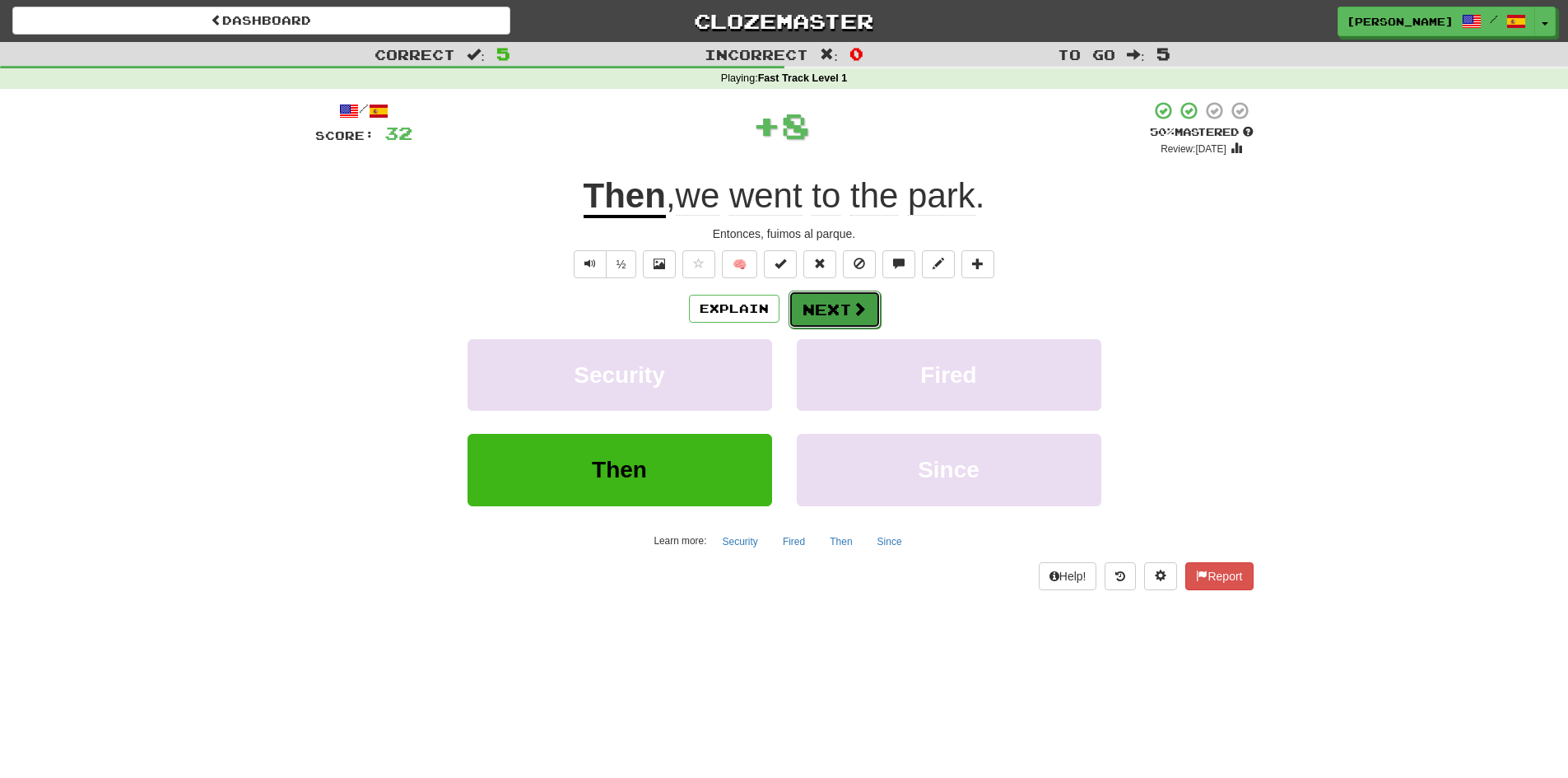
click at [834, 318] on button "Next" at bounding box center [834, 309] width 92 height 38
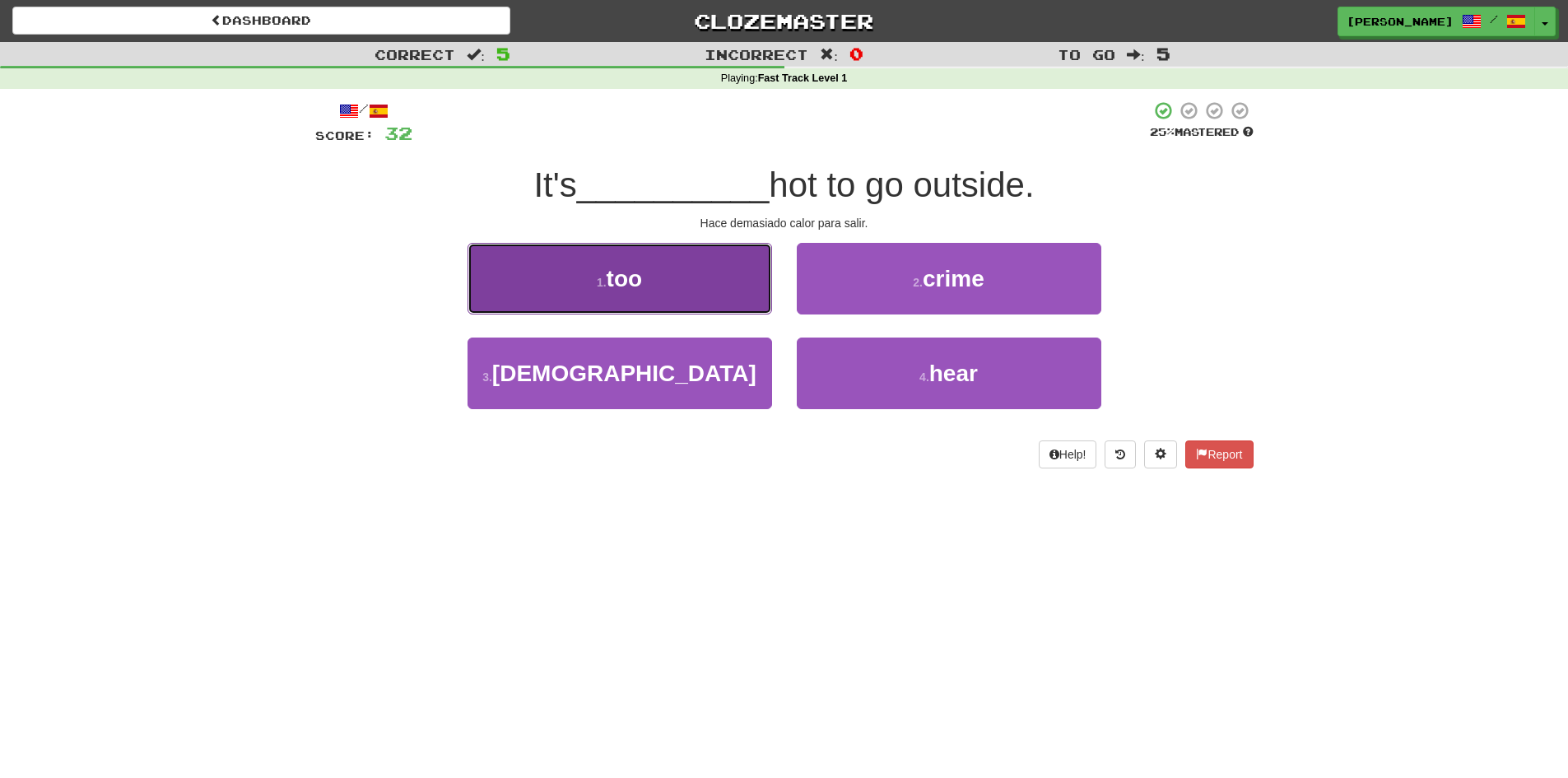
click at [672, 301] on button "1 . too" at bounding box center [620, 278] width 305 height 72
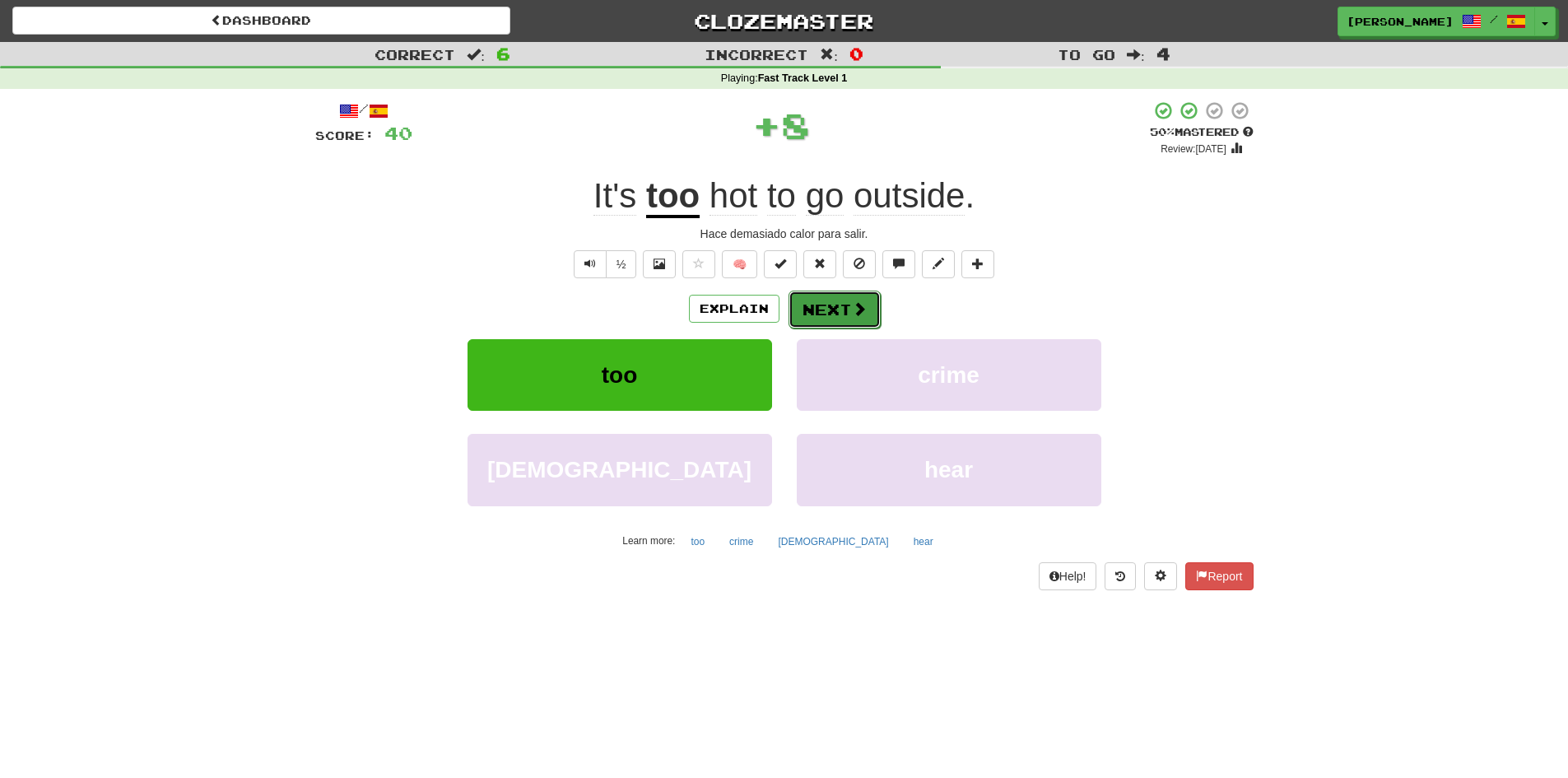
click at [815, 305] on button "Next" at bounding box center [834, 309] width 92 height 38
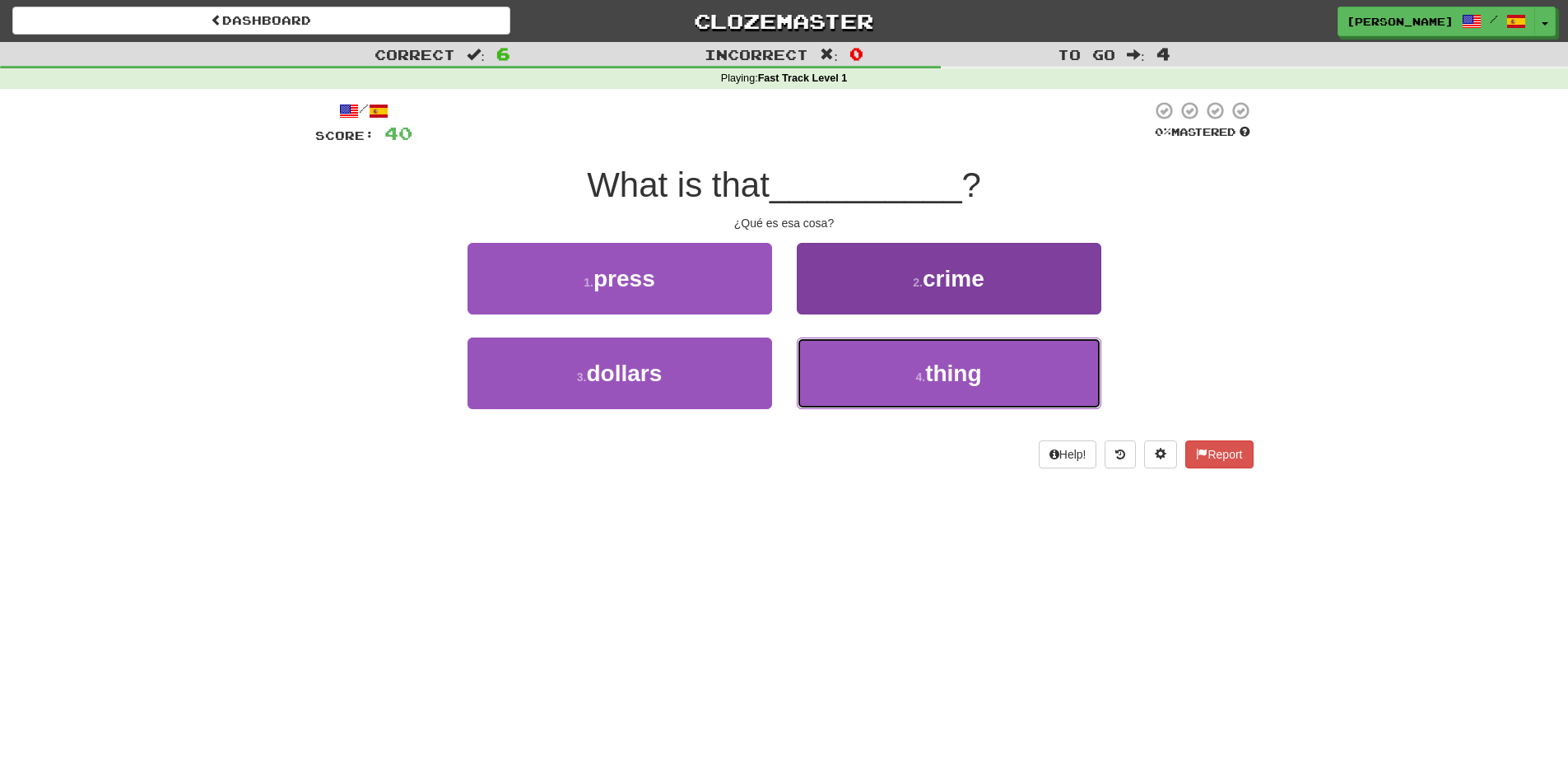
click at [853, 339] on button "4 . thing" at bounding box center [950, 373] width 305 height 72
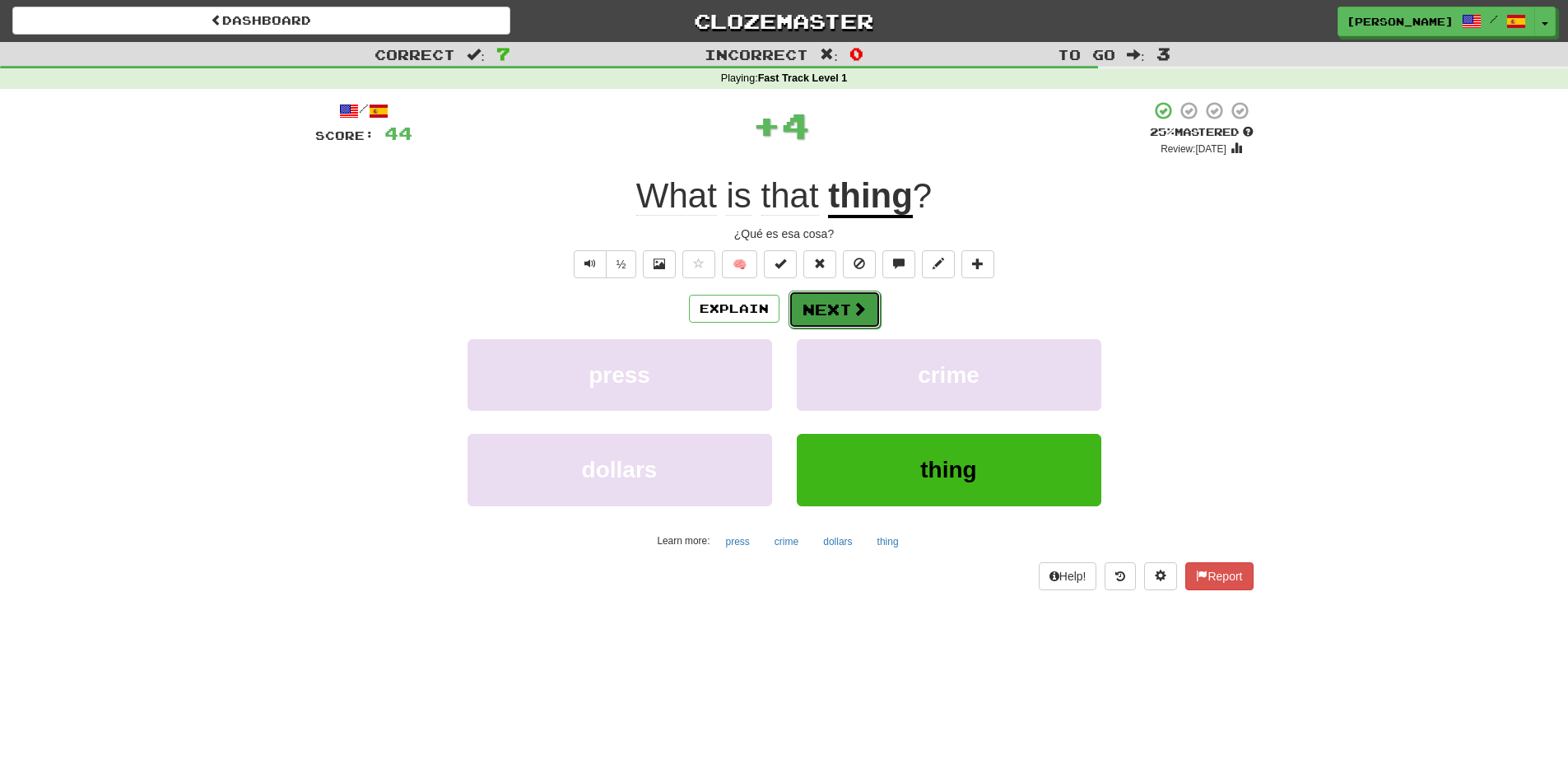
click at [849, 304] on button "Next" at bounding box center [834, 309] width 92 height 38
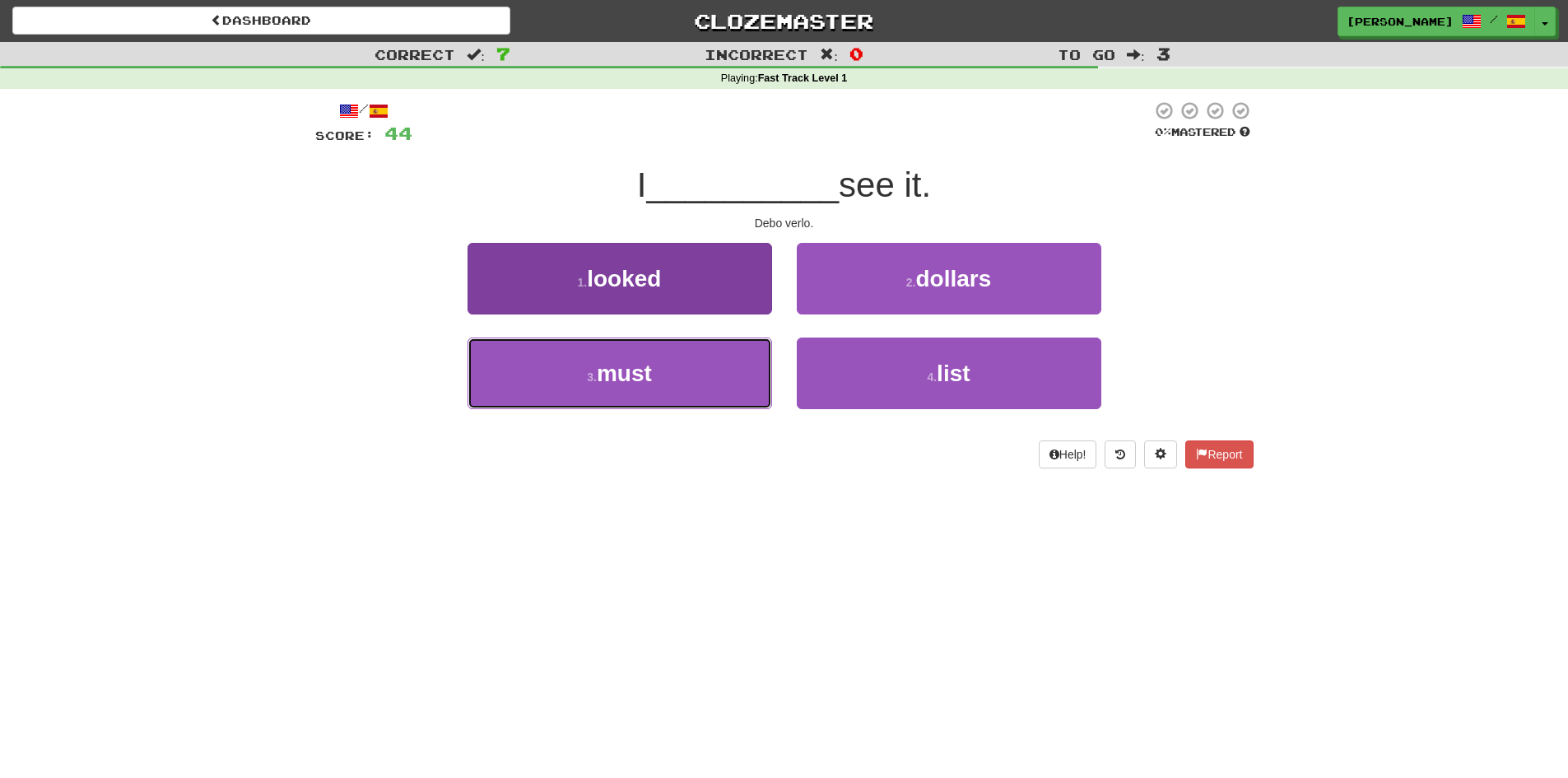
click at [735, 388] on button "3 . must" at bounding box center [620, 373] width 305 height 72
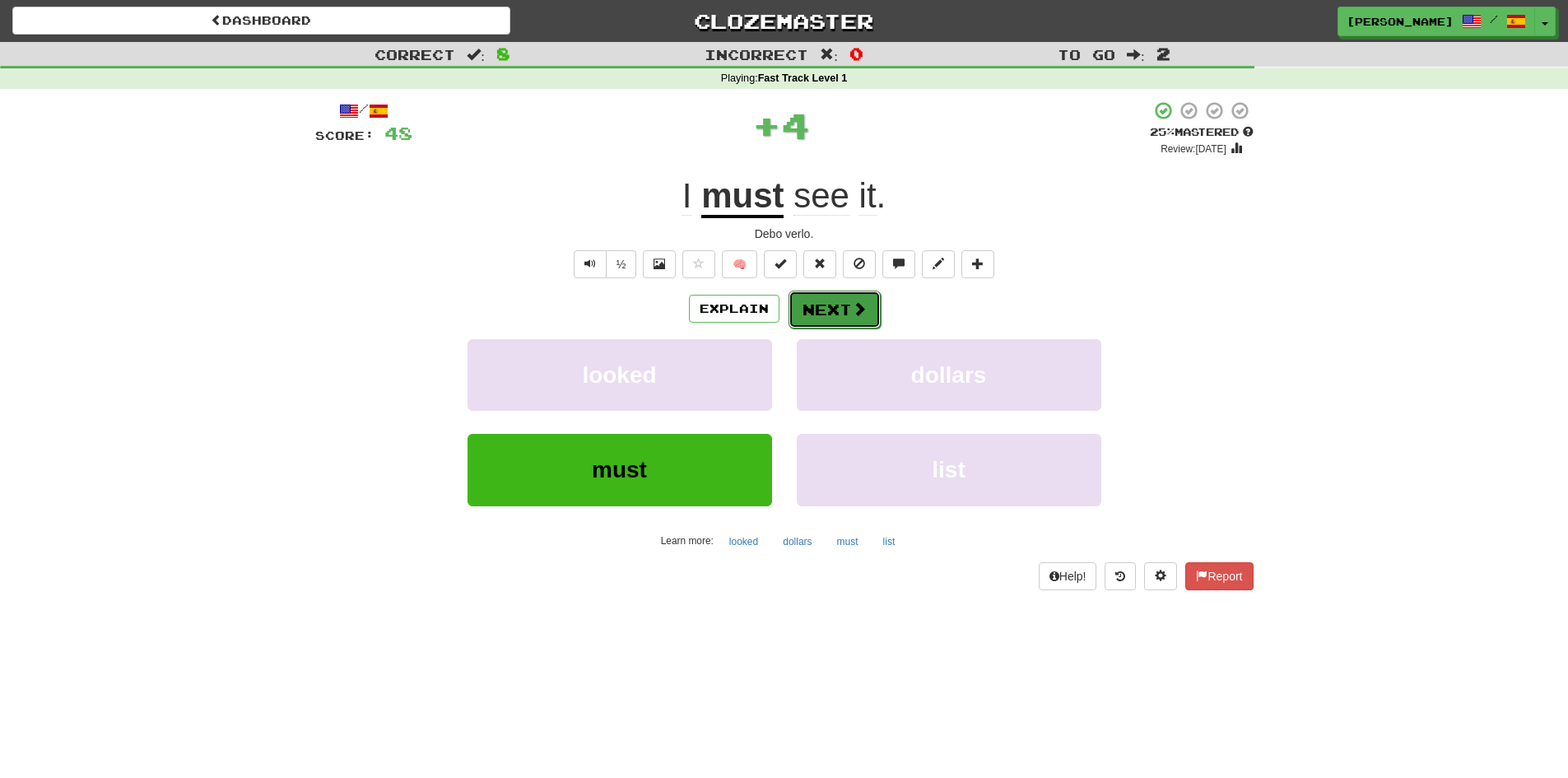
click at [842, 293] on button "Next" at bounding box center [834, 309] width 92 height 38
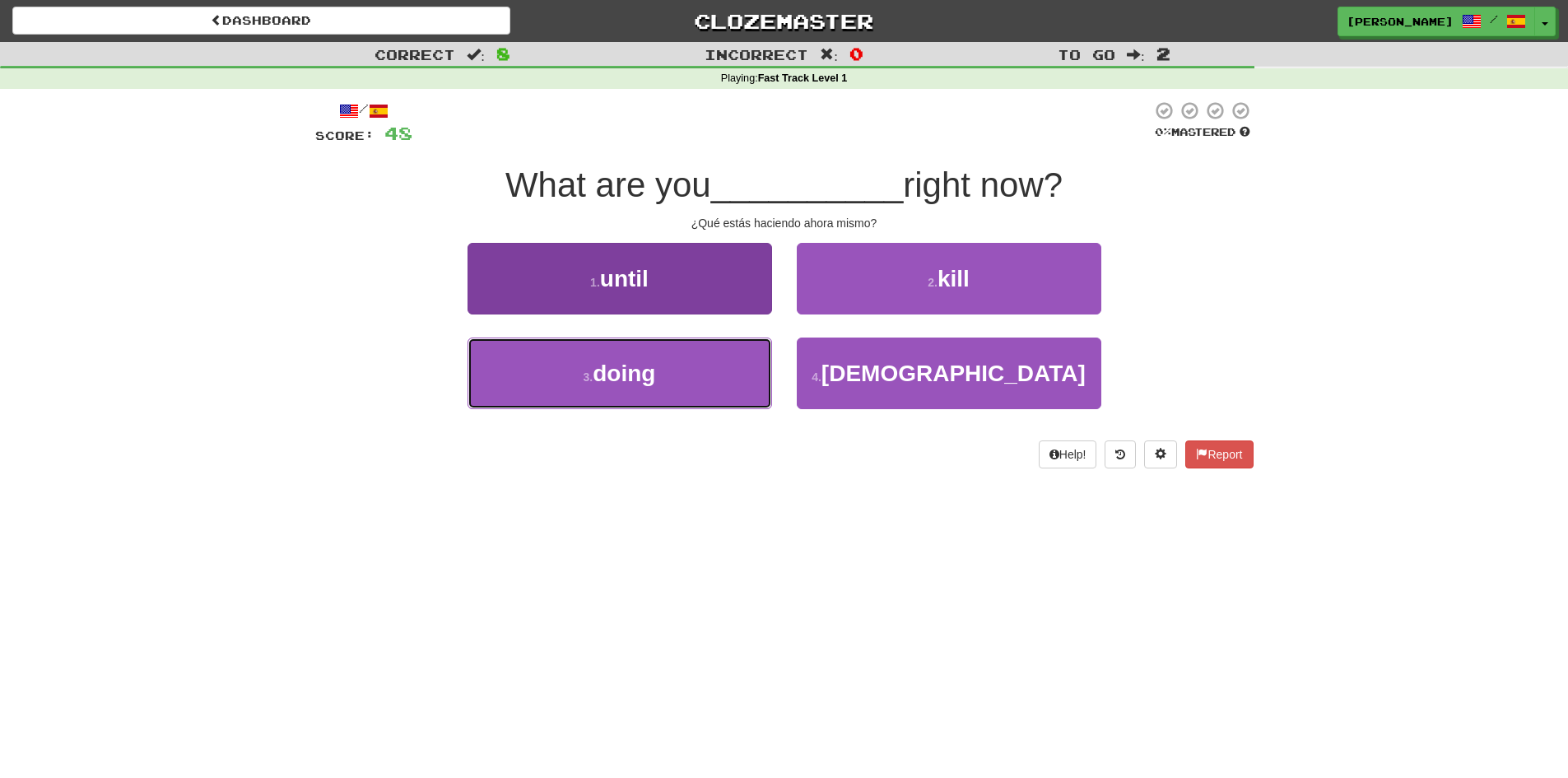
click at [760, 362] on button "3 . doing" at bounding box center [620, 373] width 305 height 72
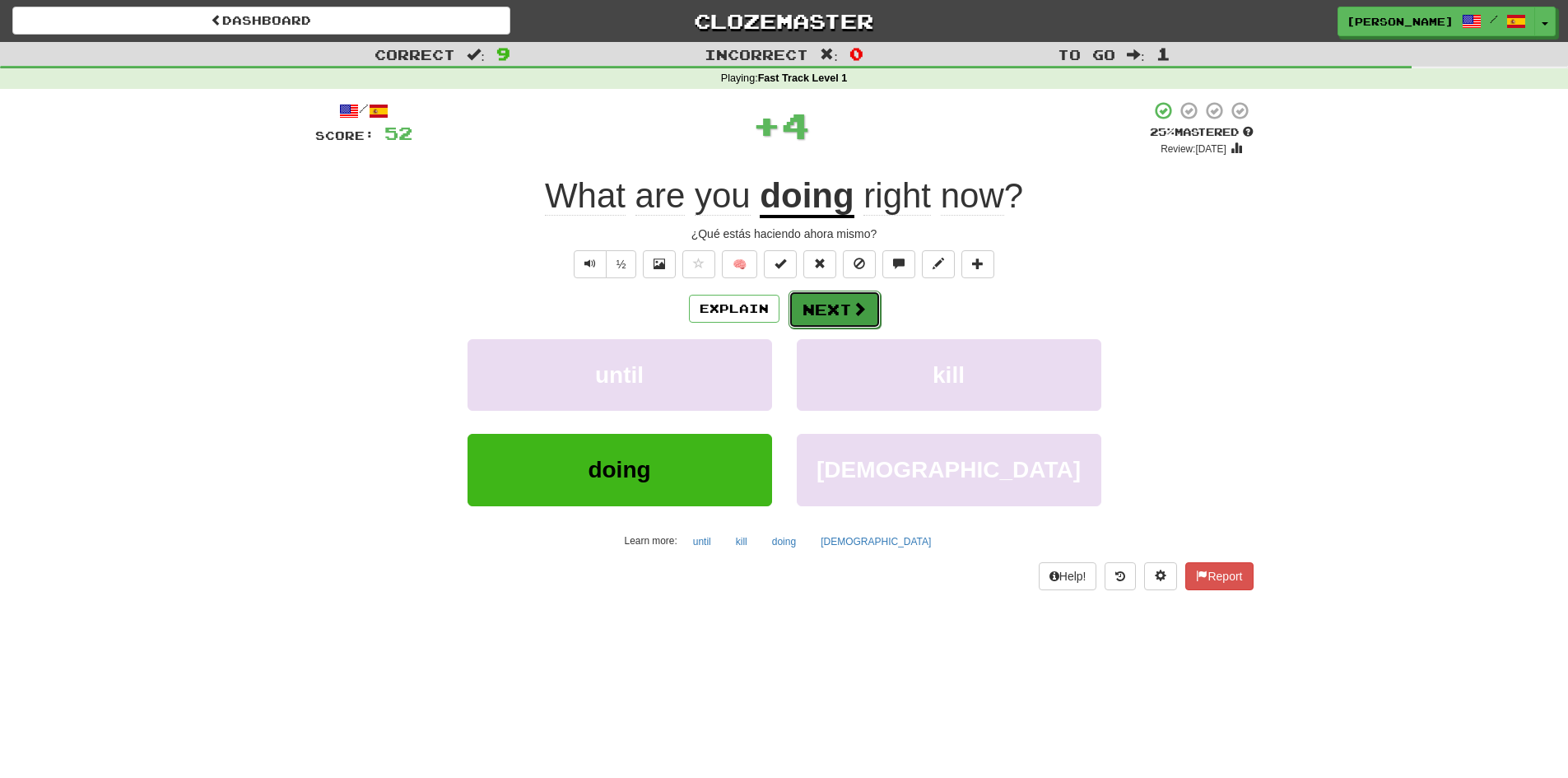
click at [819, 309] on button "Next" at bounding box center [834, 309] width 92 height 38
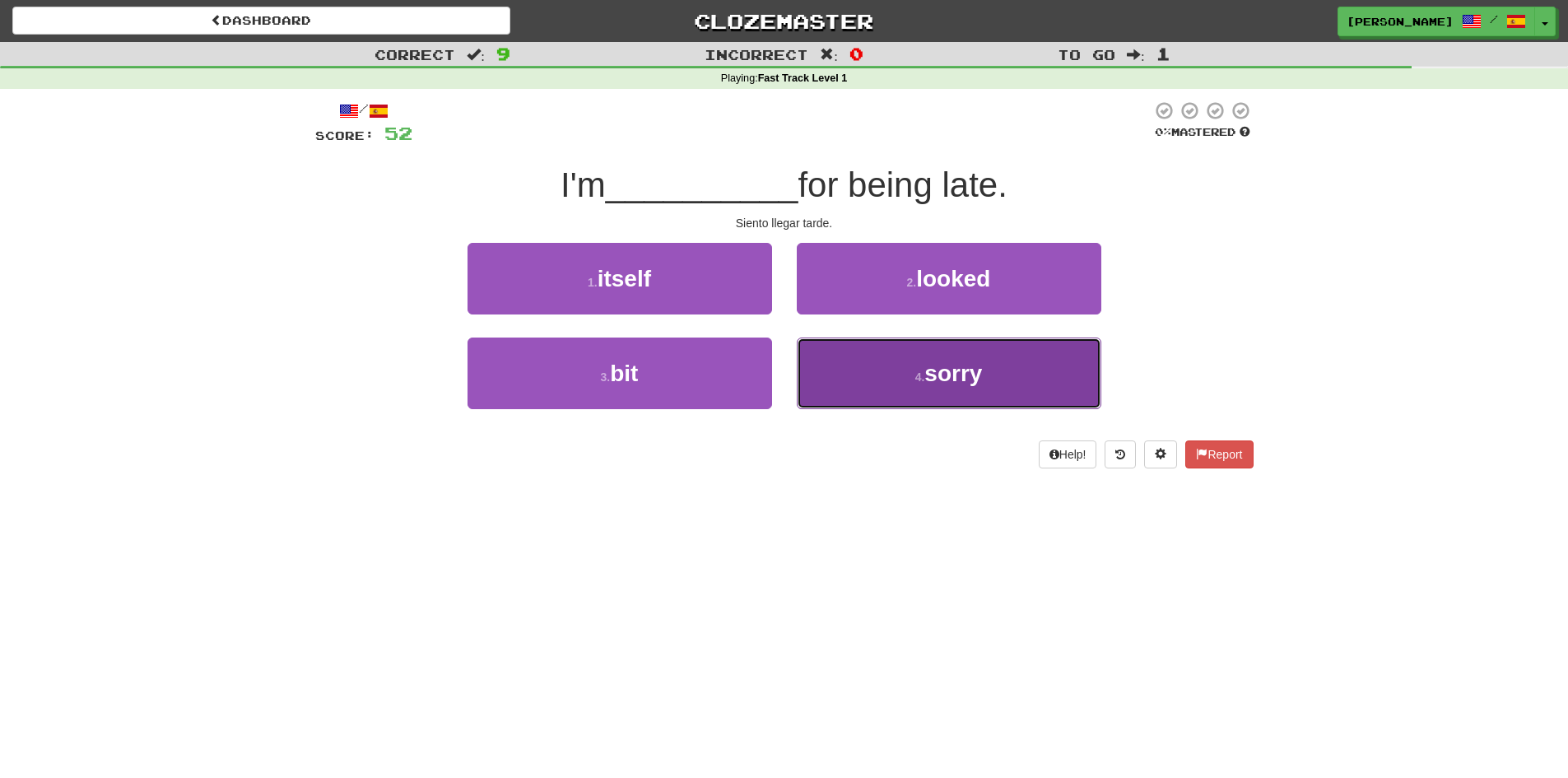
click at [881, 378] on button "4 . sorry" at bounding box center [950, 373] width 305 height 72
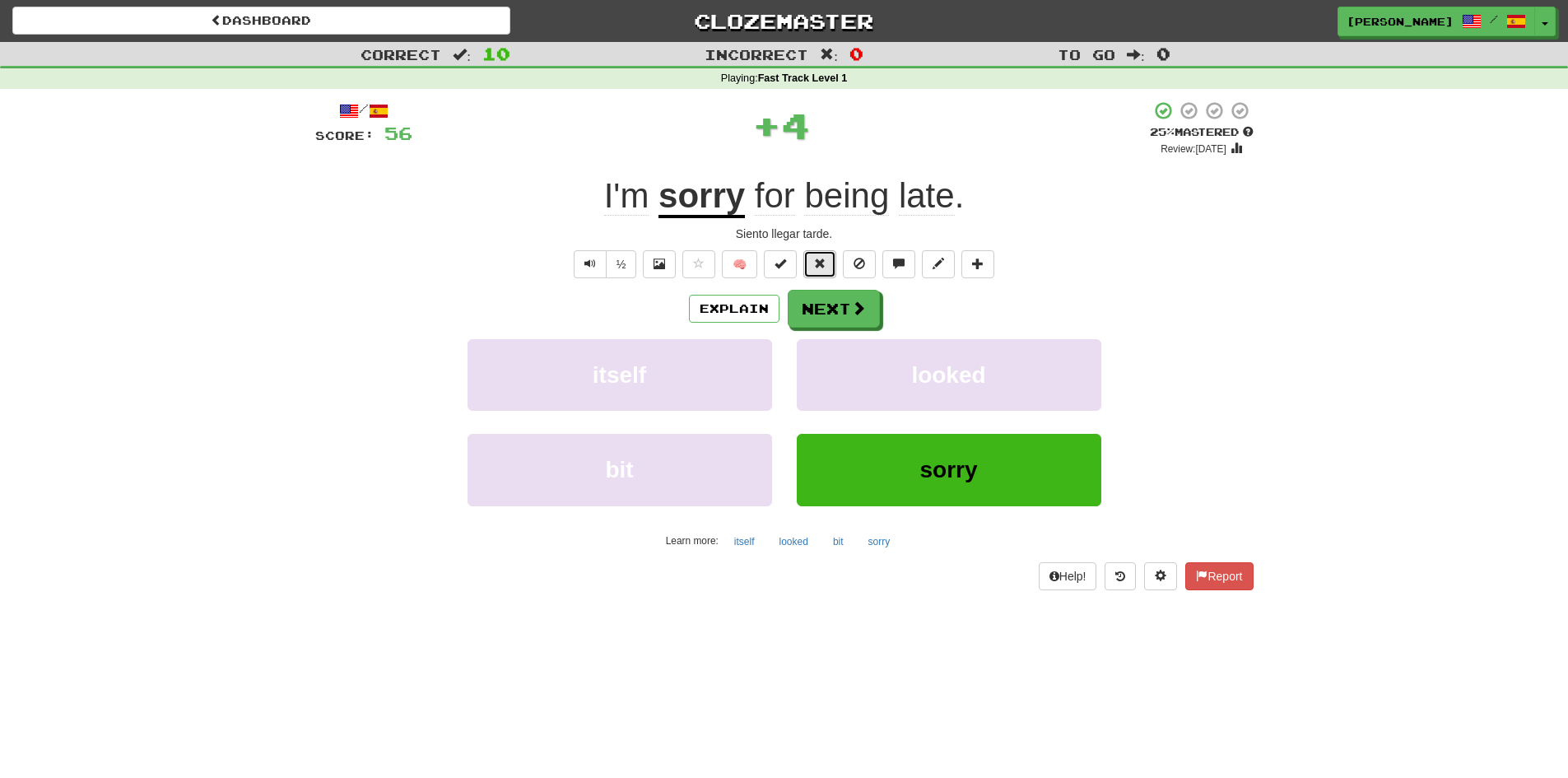
click at [804, 259] on button at bounding box center [819, 264] width 33 height 28
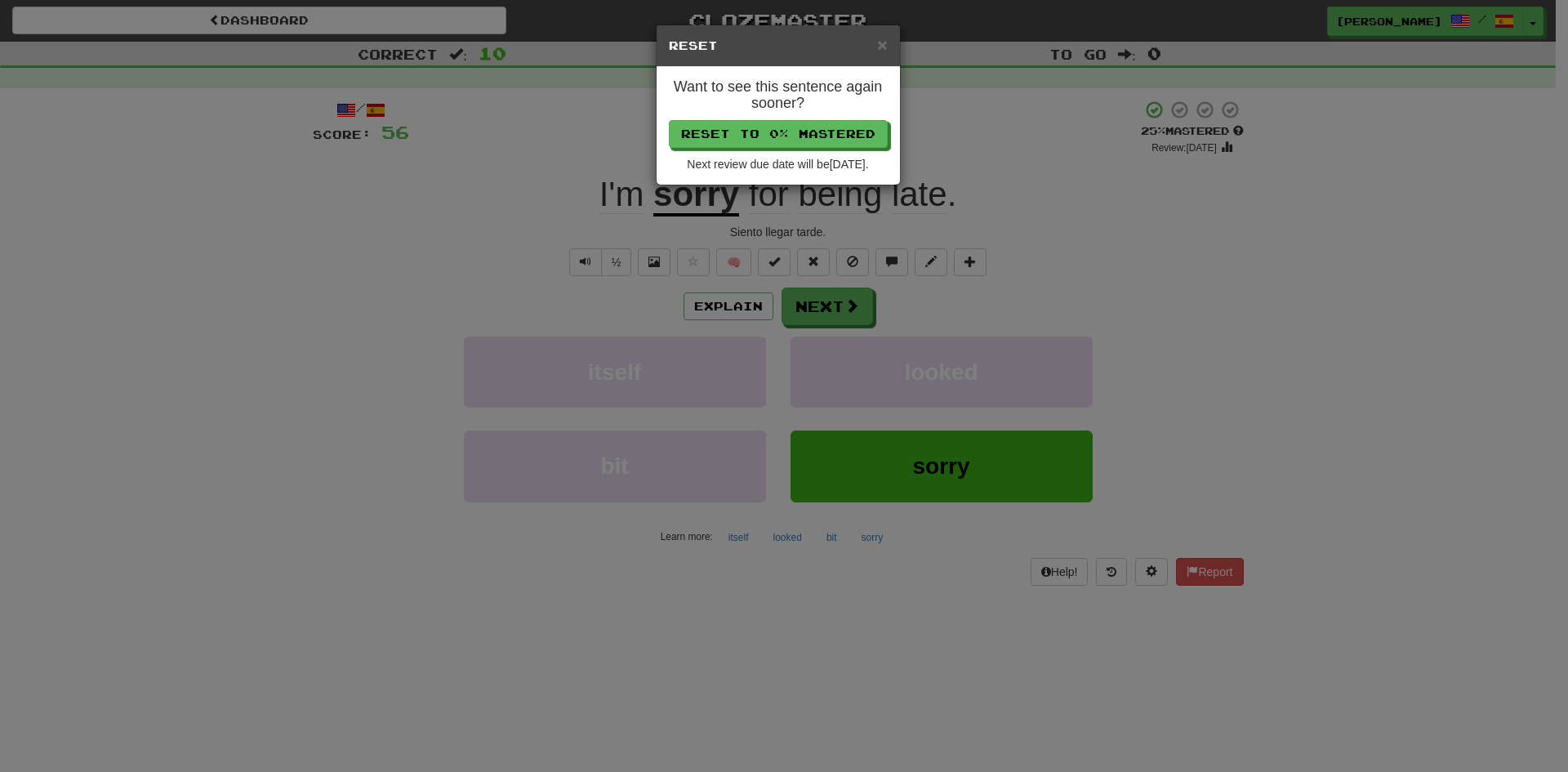
click at [875, 45] on h5 "Reset" at bounding box center [778, 46] width 219 height 17
click at [880, 46] on span "×" at bounding box center [882, 44] width 10 height 18
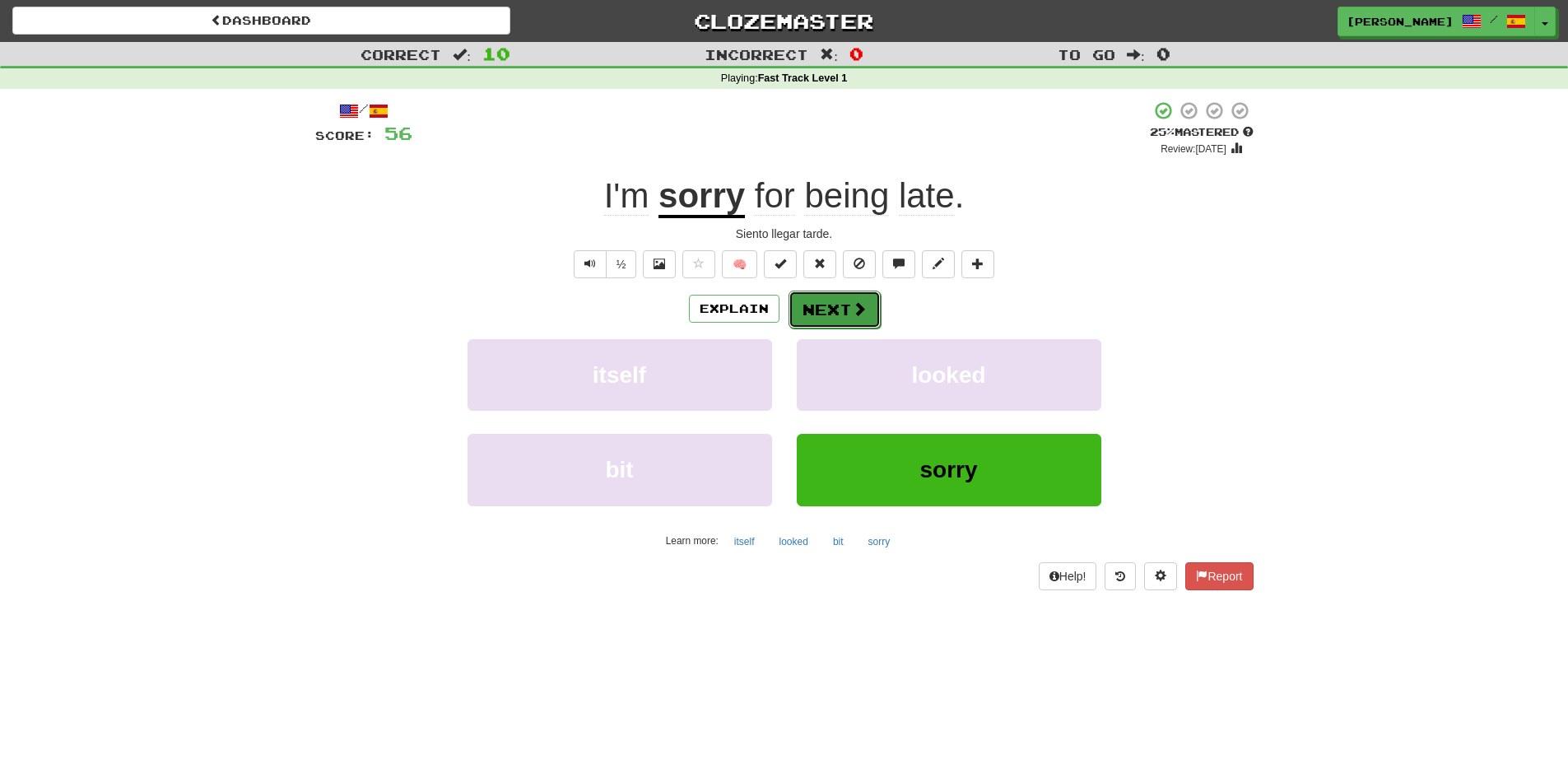
click at [828, 315] on button "Next" at bounding box center [834, 309] width 92 height 38
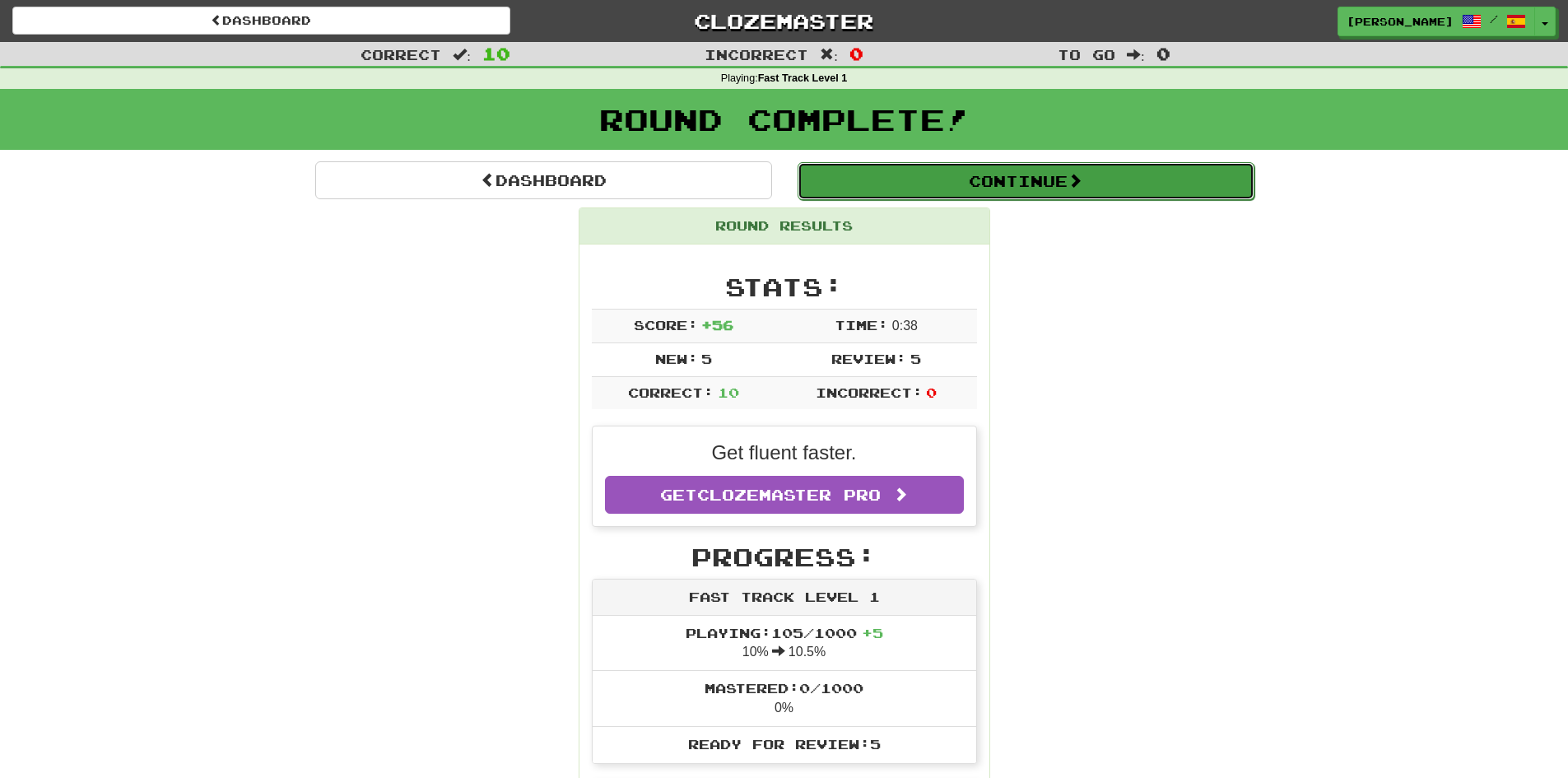
click at [966, 186] on button "Continue" at bounding box center [1026, 180] width 457 height 38
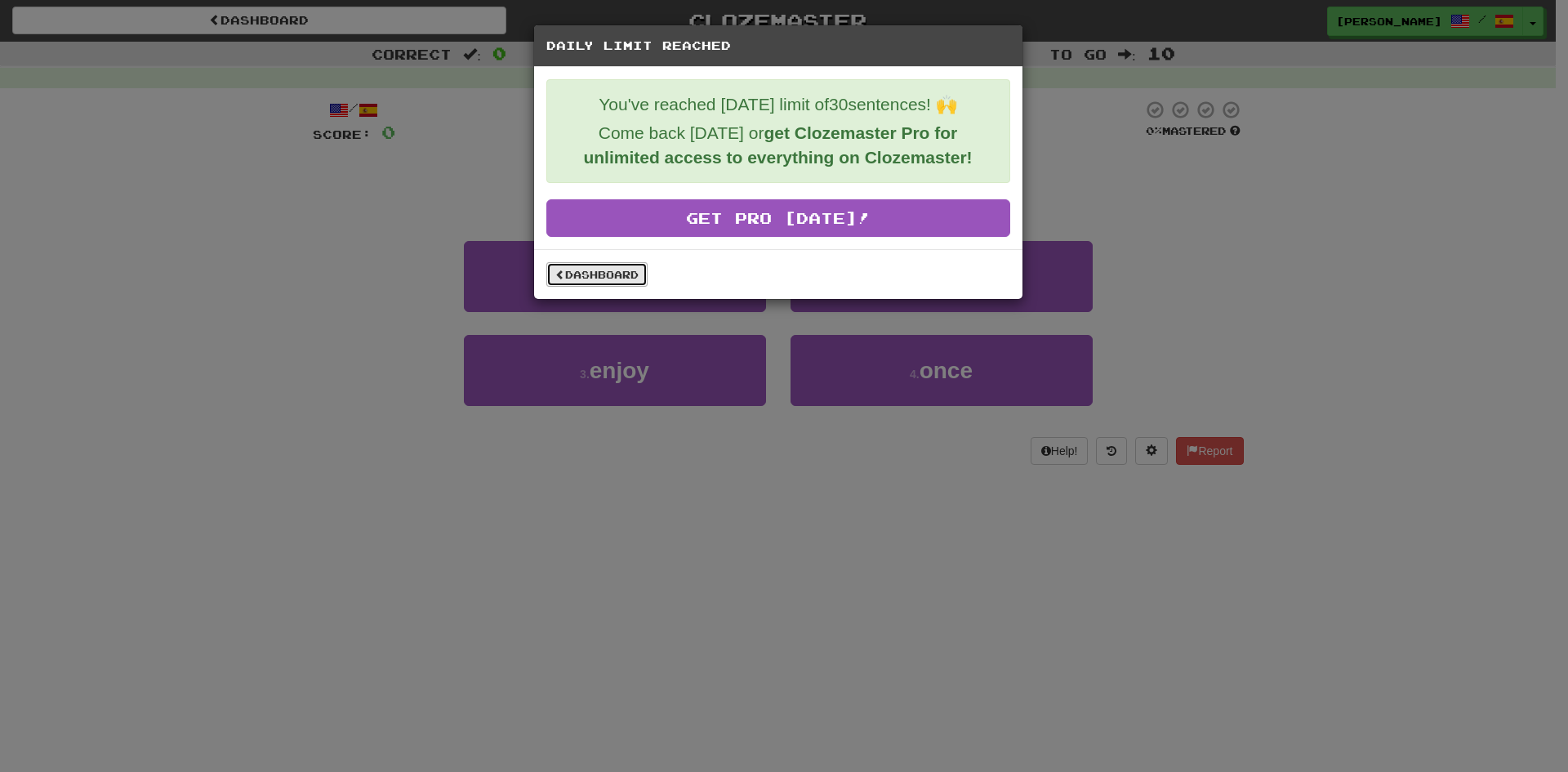
click at [588, 282] on link "Dashboard" at bounding box center [597, 274] width 101 height 25
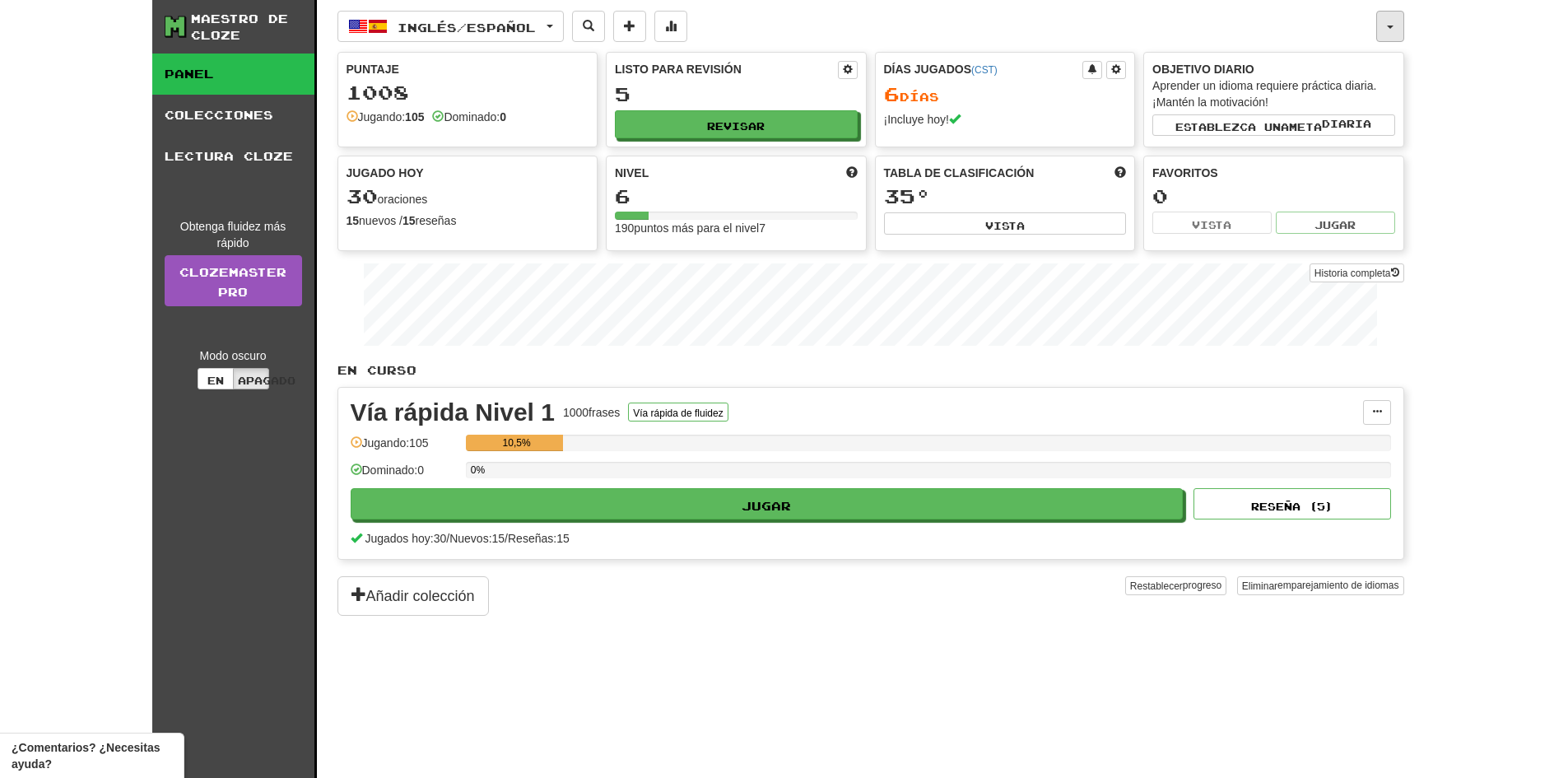
click at [1392, 21] on button "button" at bounding box center [1390, 27] width 28 height 32
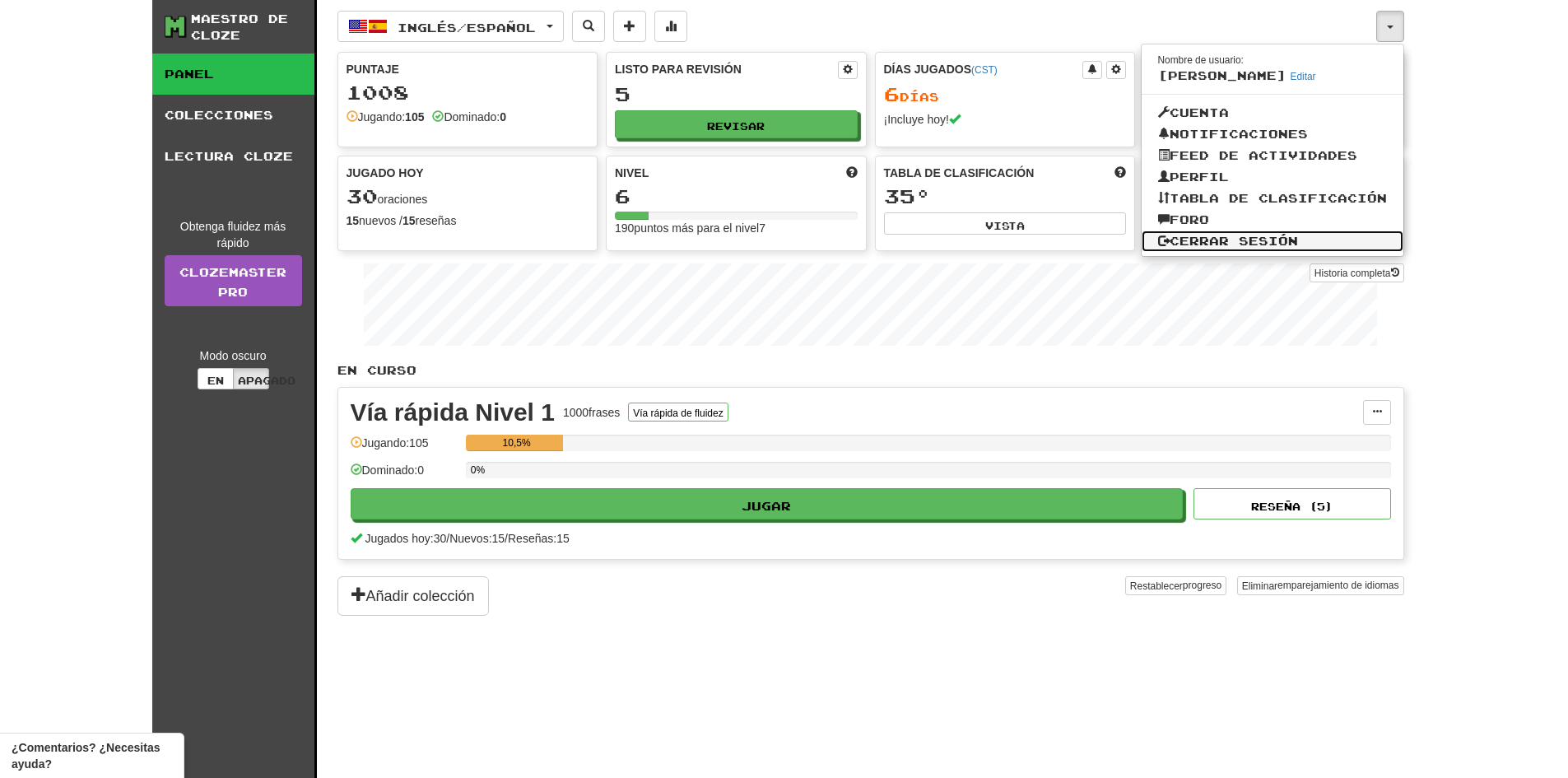
click at [1239, 235] on font "Cerrar sesión" at bounding box center [1234, 240] width 128 height 14
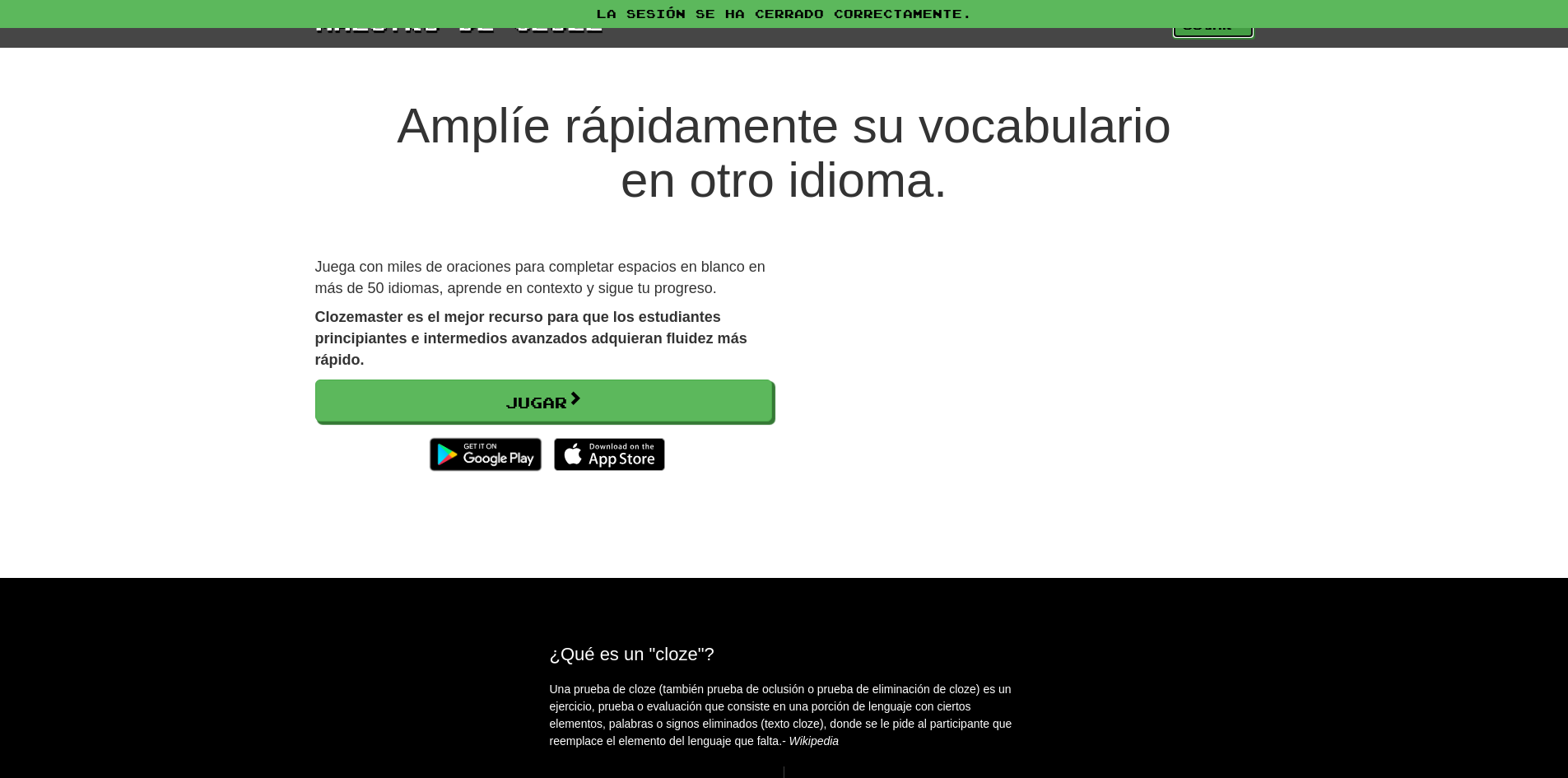
click at [1202, 29] on font "Jugar" at bounding box center [1207, 24] width 49 height 14
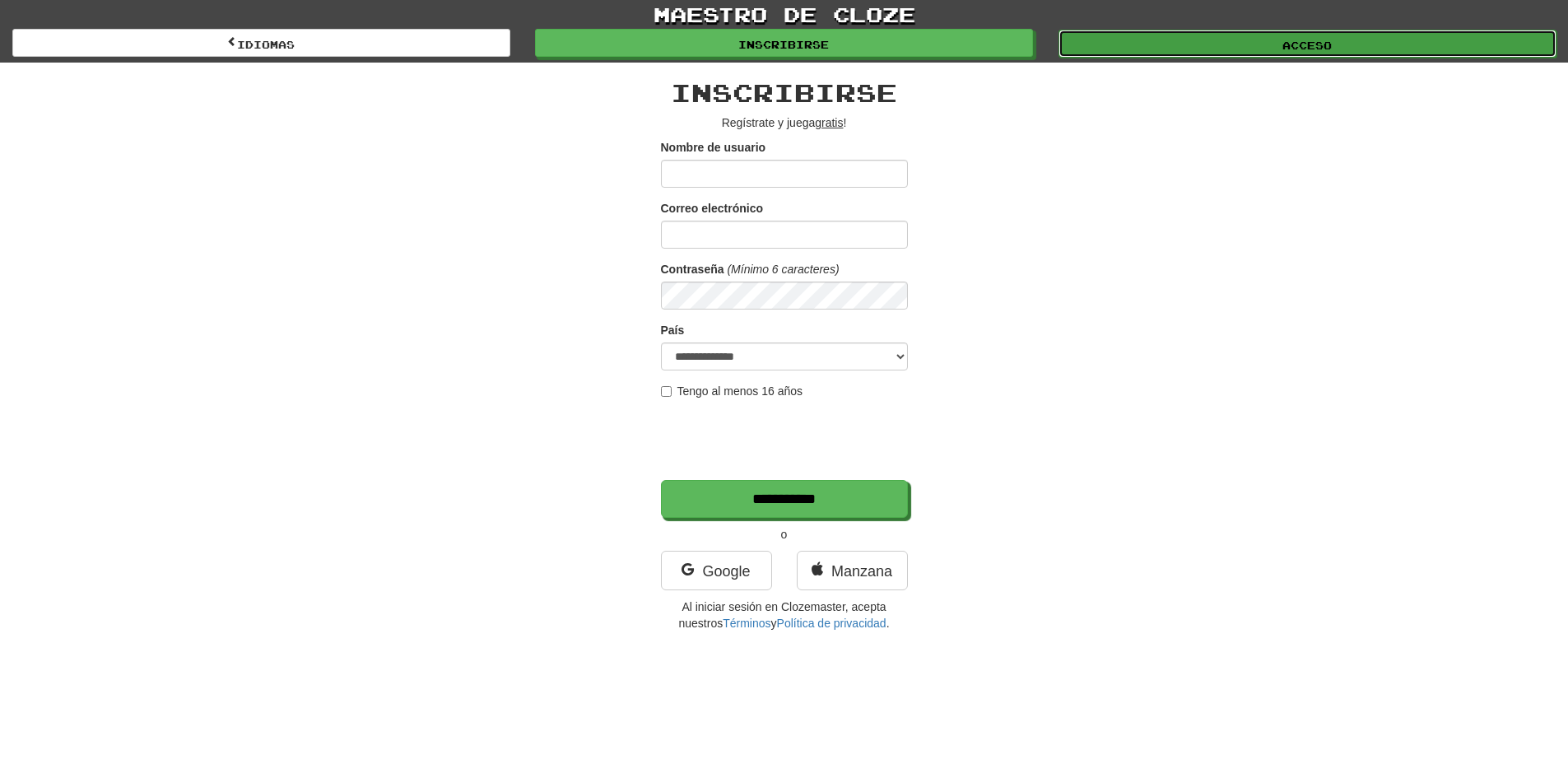
click at [1221, 42] on link "Acceso" at bounding box center [1308, 44] width 498 height 28
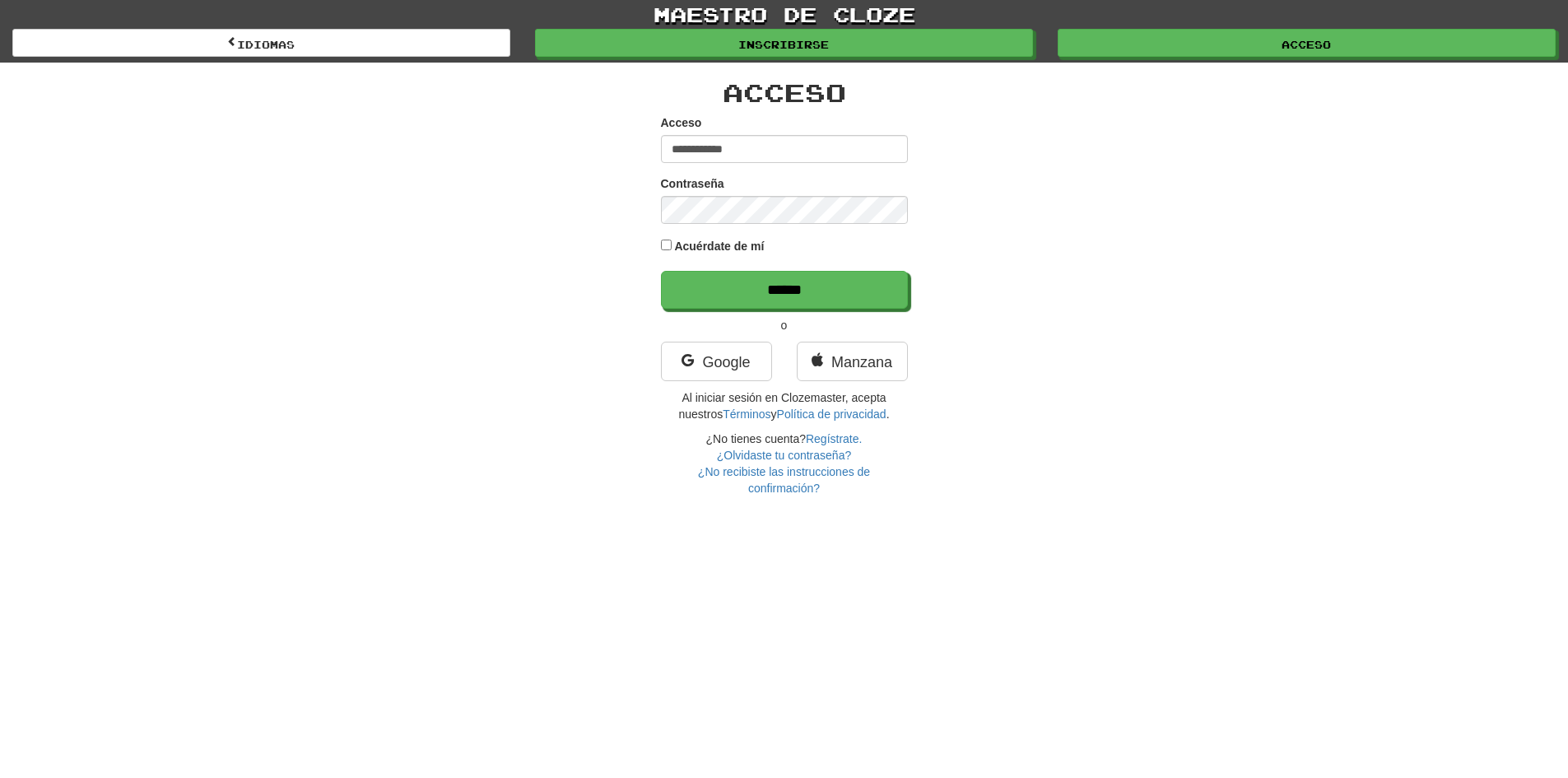
click at [817, 146] on input "**********" at bounding box center [785, 149] width 247 height 28
type input "**********"
click at [826, 290] on input "******" at bounding box center [786, 290] width 247 height 38
type input "******"
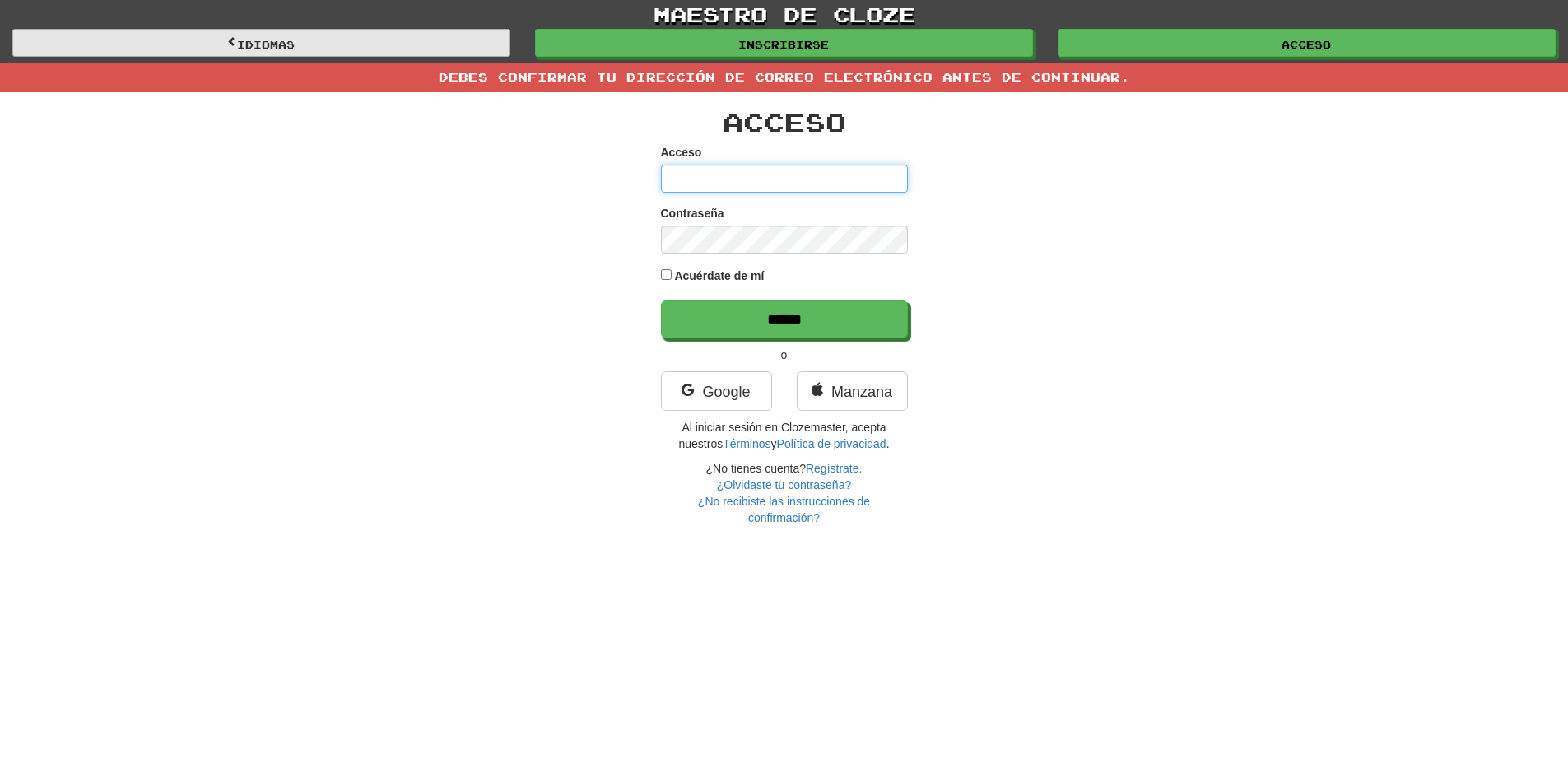
type input "**********"
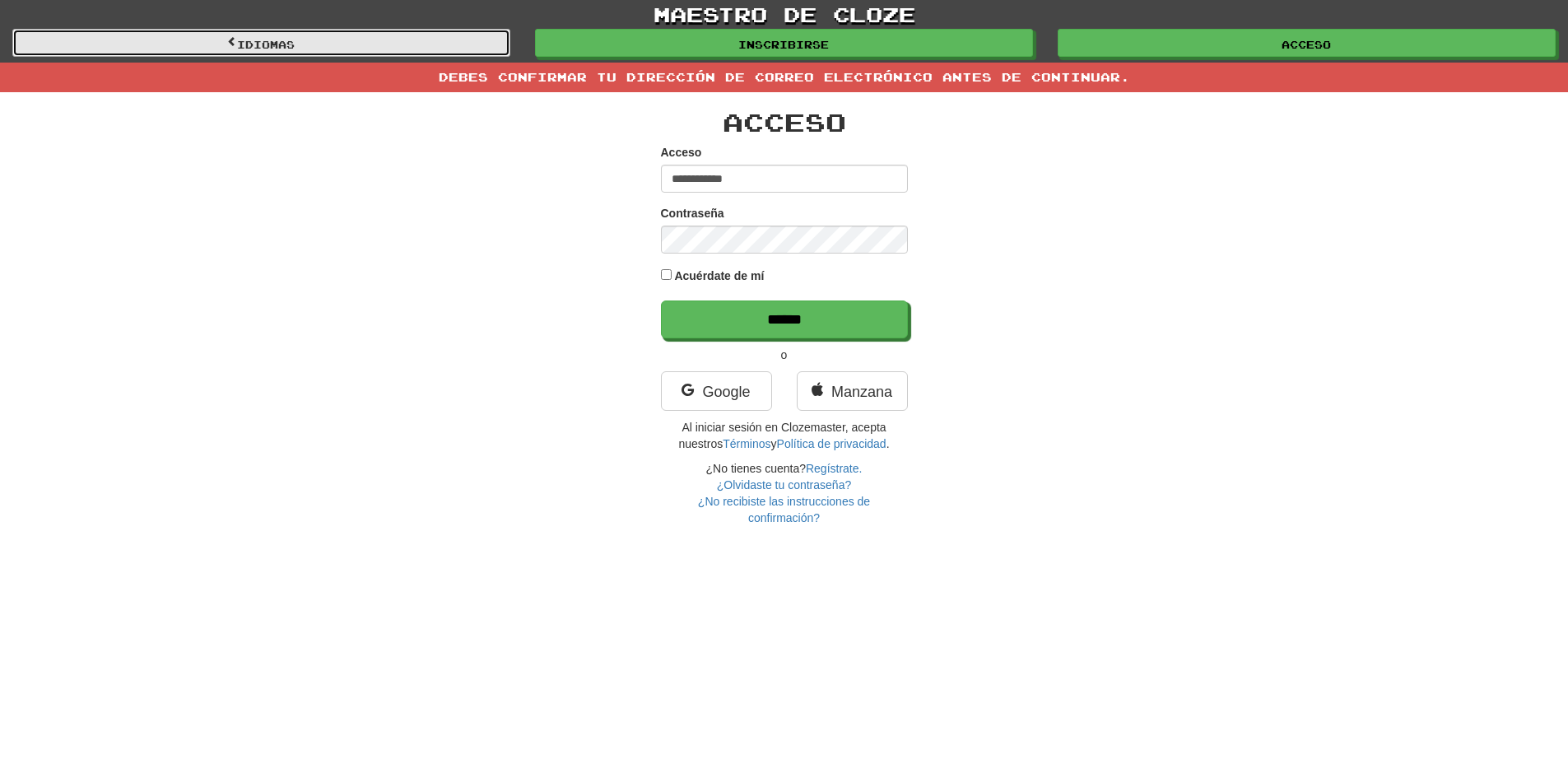
click at [394, 54] on link "Idiomas" at bounding box center [261, 43] width 498 height 28
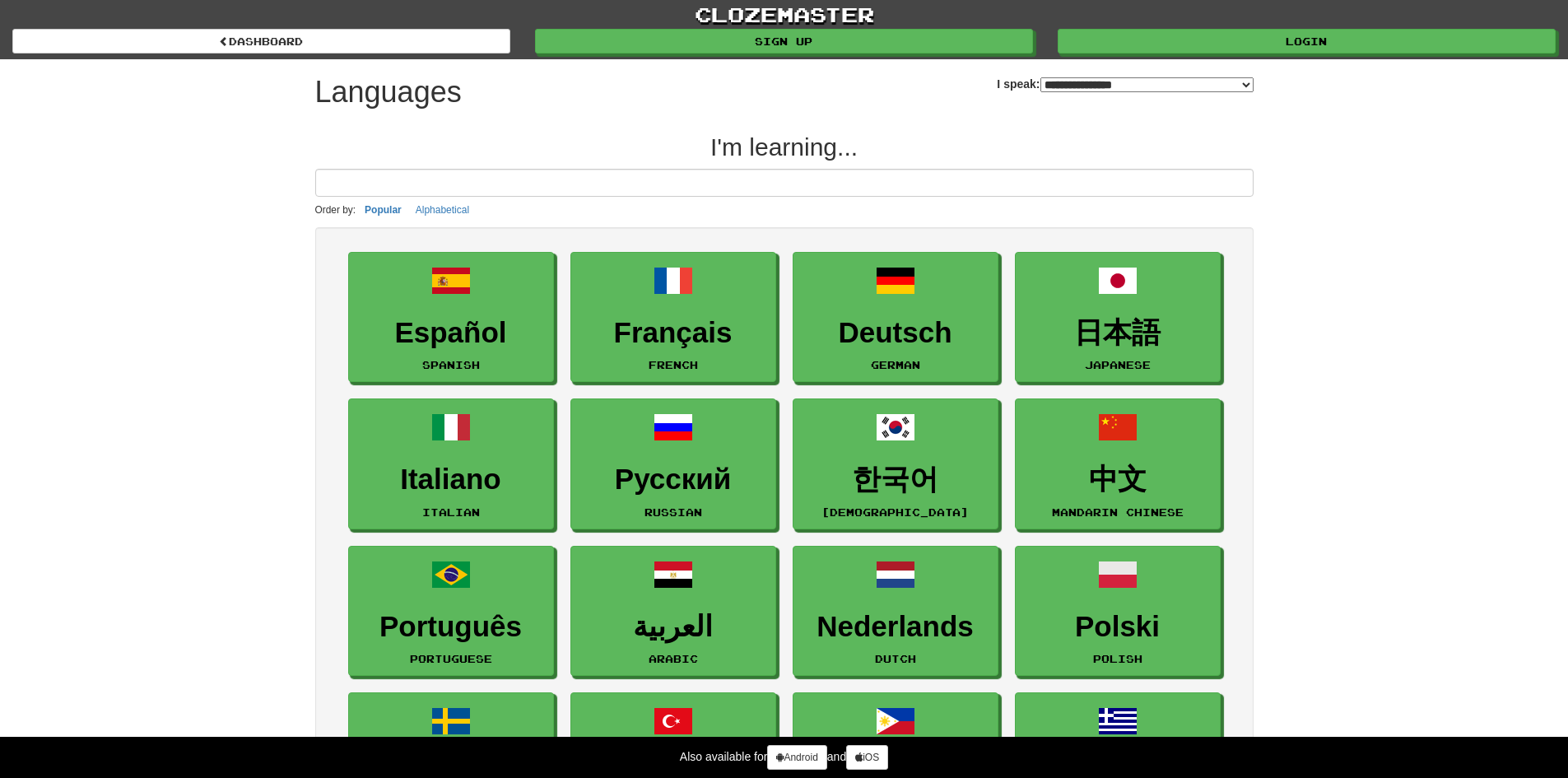
select select "*******"
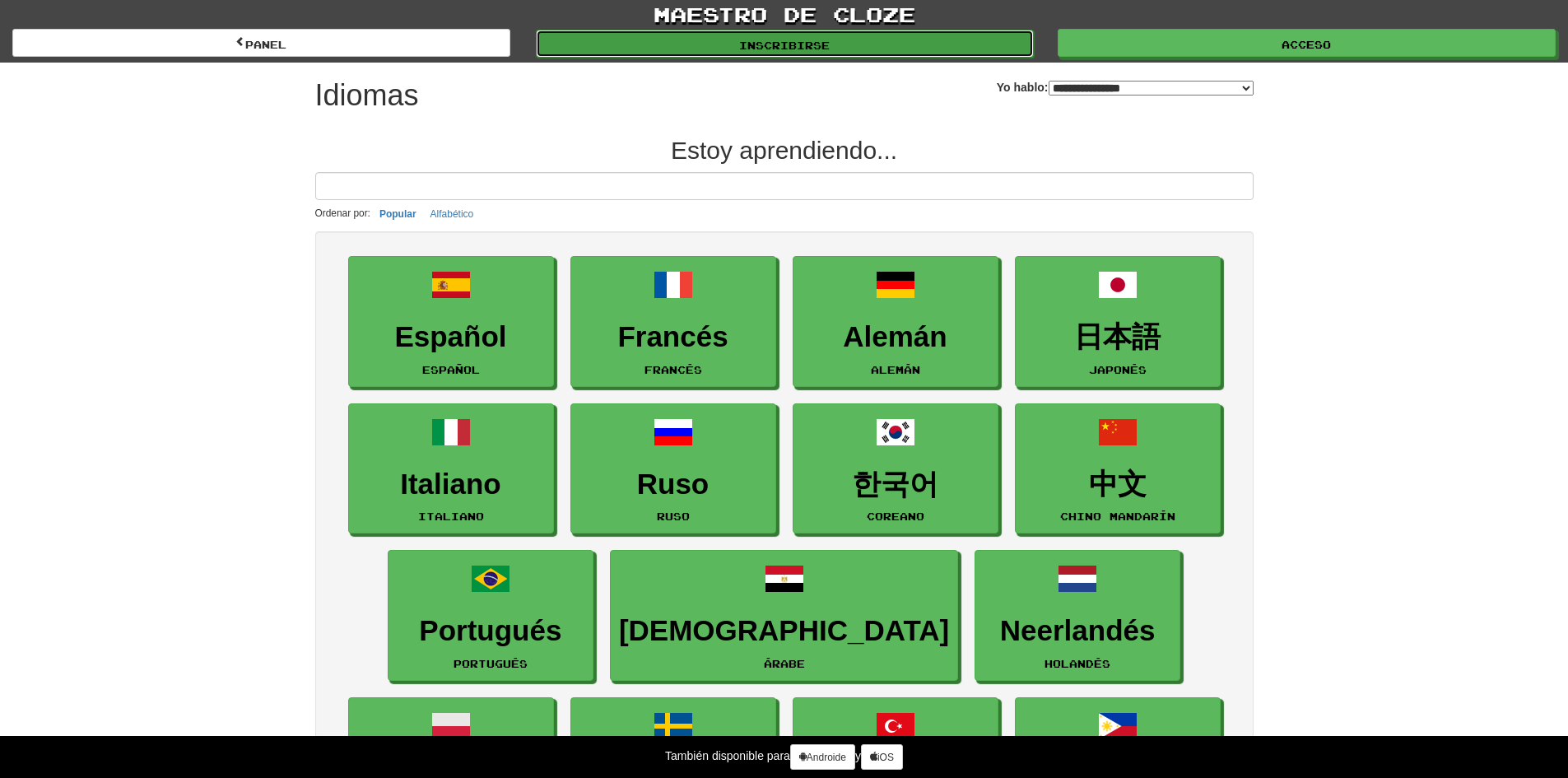
click at [864, 46] on link "Inscribirse" at bounding box center [785, 44] width 498 height 28
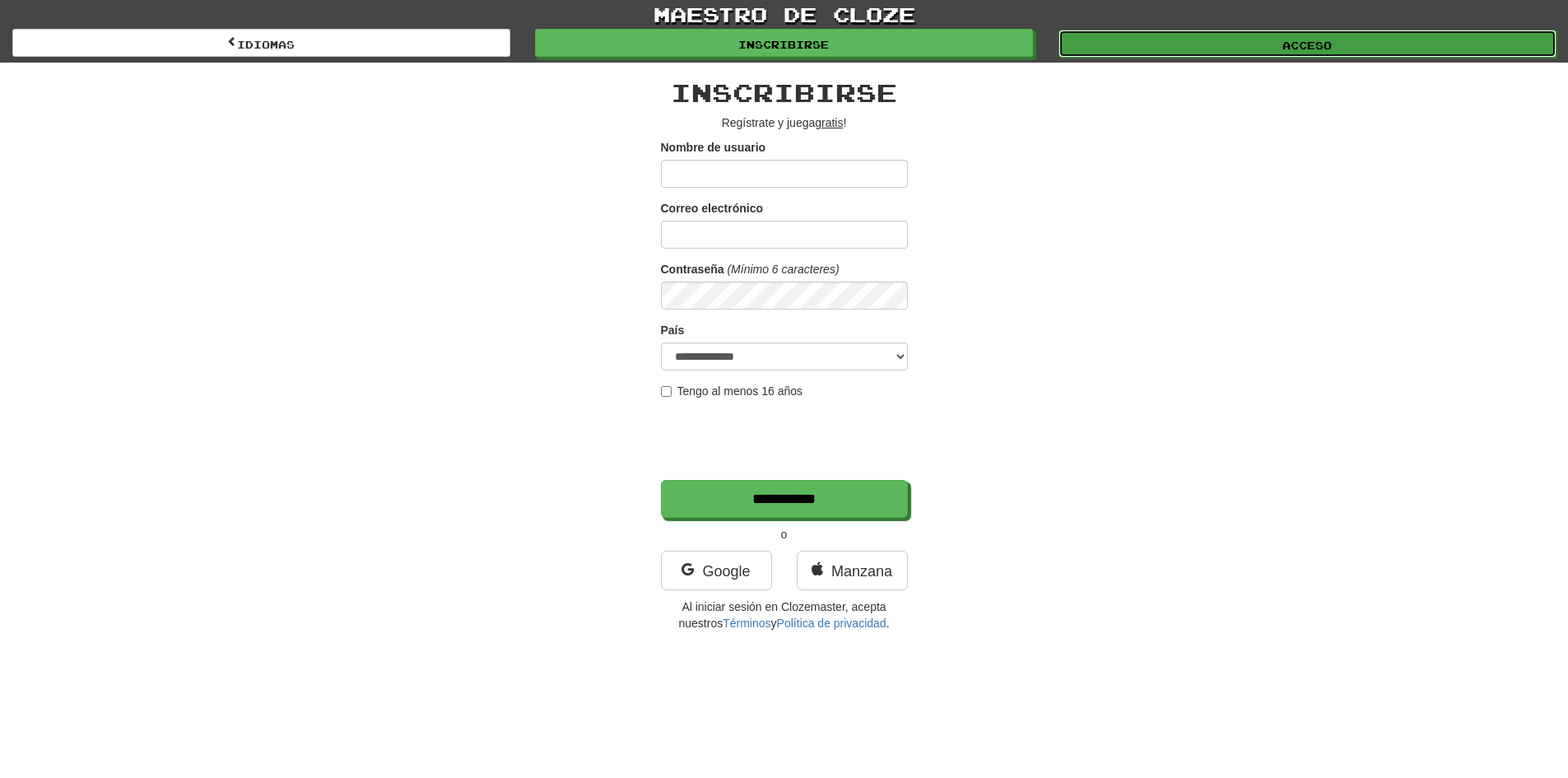
click at [1179, 47] on link "Acceso" at bounding box center [1308, 44] width 498 height 28
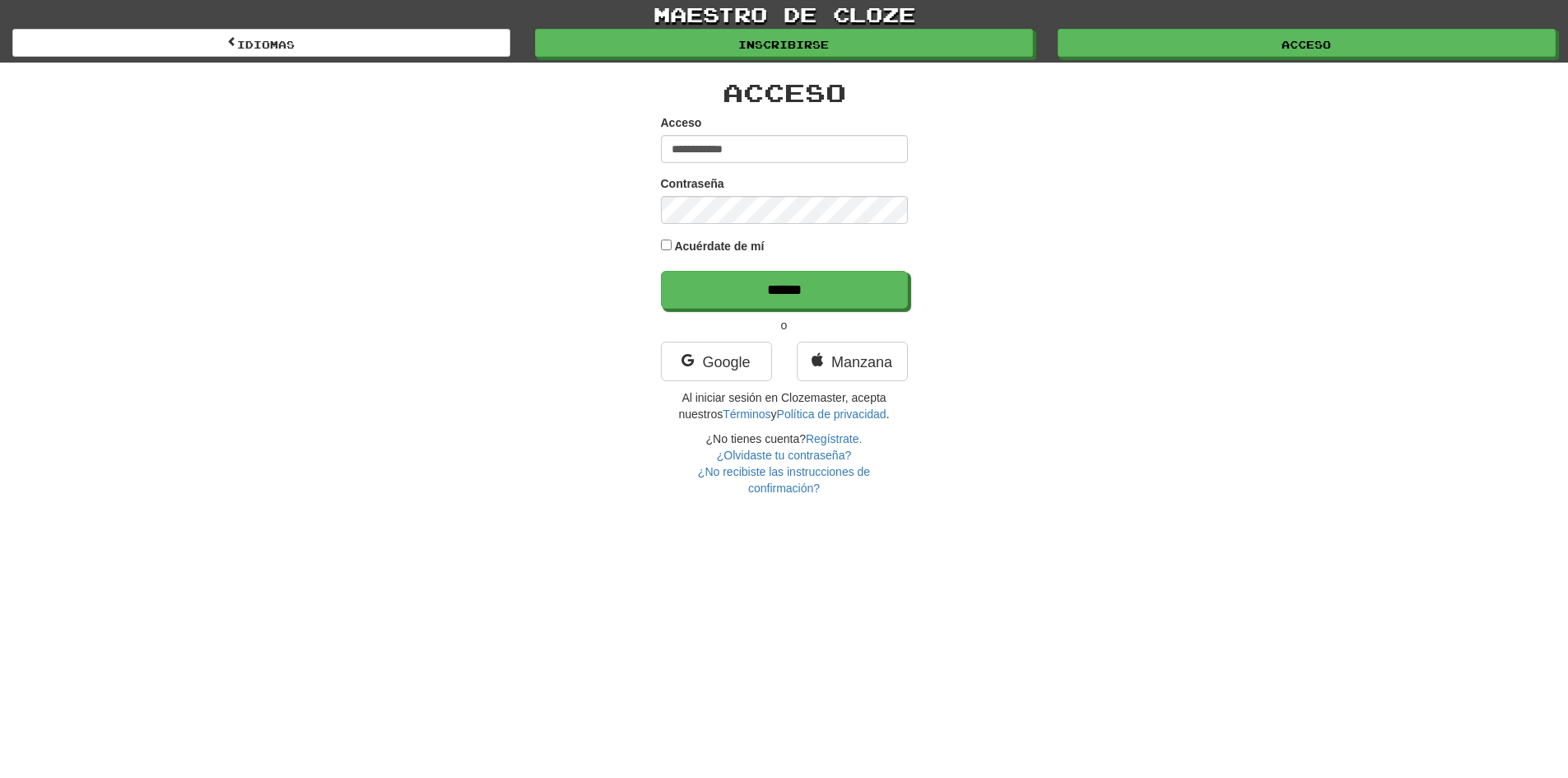
click at [764, 143] on input "**********" at bounding box center [785, 149] width 247 height 28
type input "**********"
click at [801, 287] on input "******" at bounding box center [786, 290] width 247 height 38
type input "******"
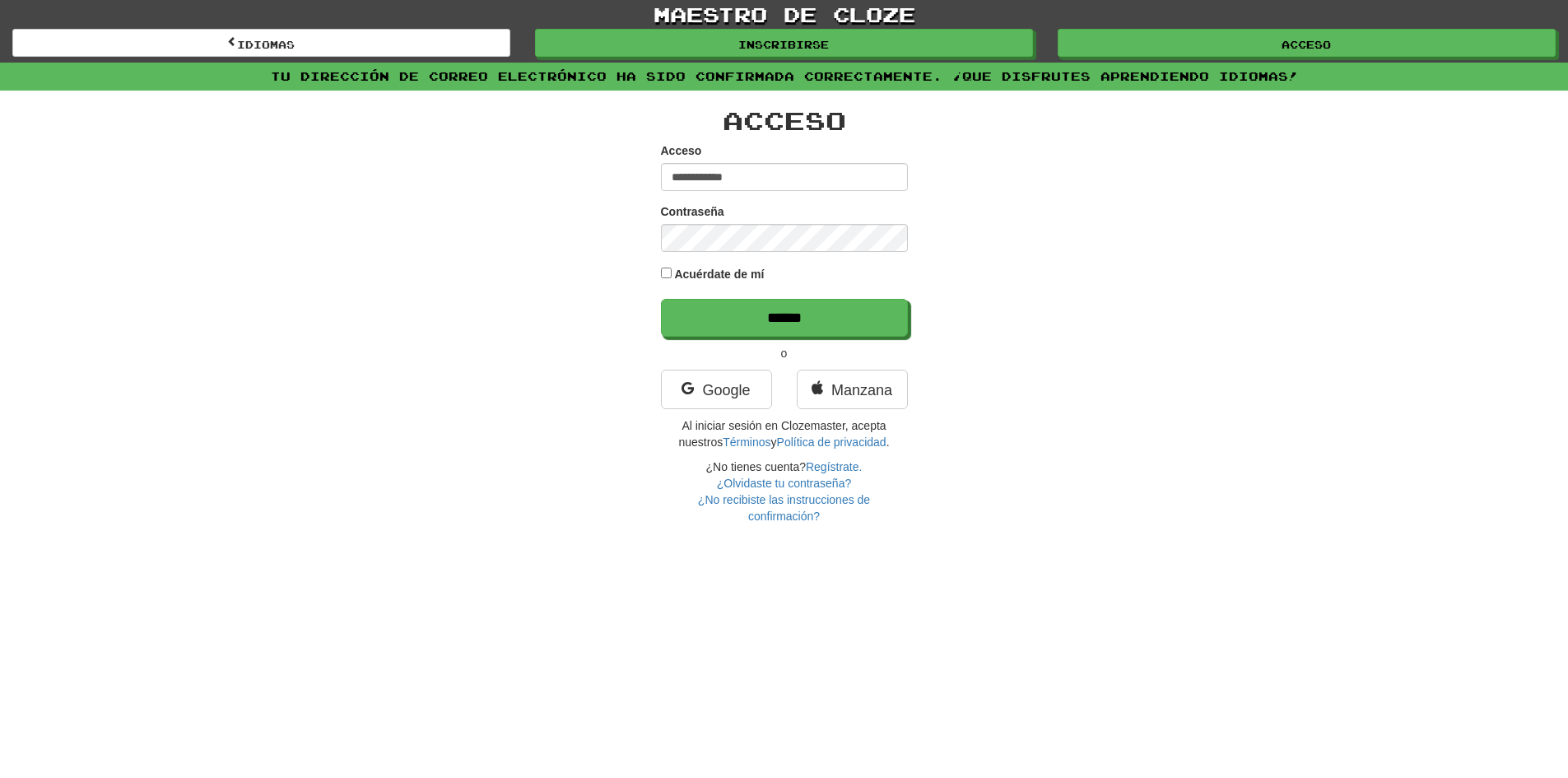
click at [823, 187] on input "**********" at bounding box center [785, 177] width 247 height 28
type input "**********"
click at [807, 320] on input "******" at bounding box center [786, 318] width 247 height 38
type input "******"
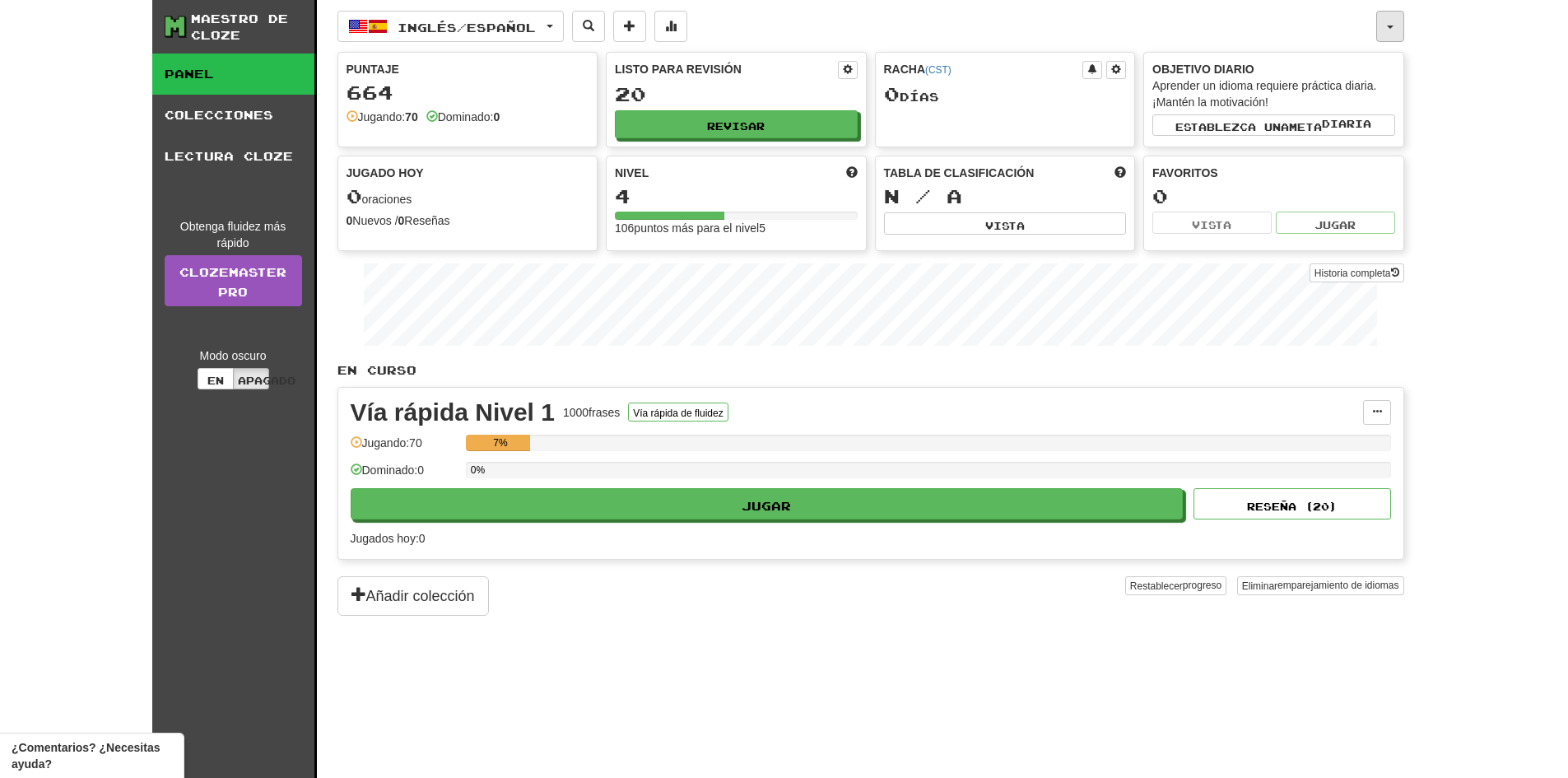
click at [1377, 24] on button "button" at bounding box center [1390, 27] width 28 height 32
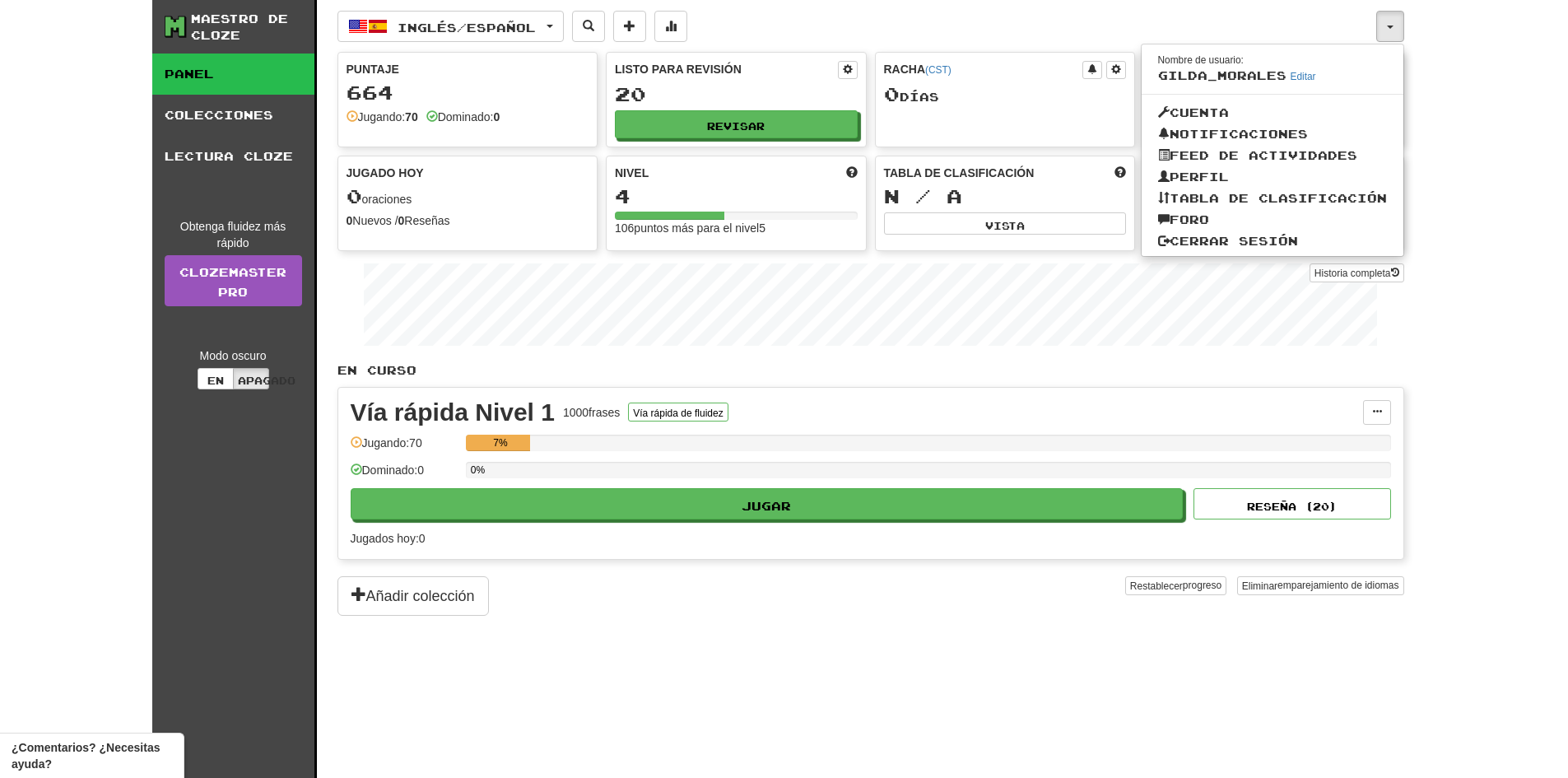
drag, startPoint x: 1509, startPoint y: 154, endPoint x: 1403, endPoint y: 211, distance: 120.4
click at [1509, 154] on div "Maestro de cloze Panel Colecciones Lectura cloze Obtenga fluidez más rápido Clo…" at bounding box center [784, 389] width 1568 height 778
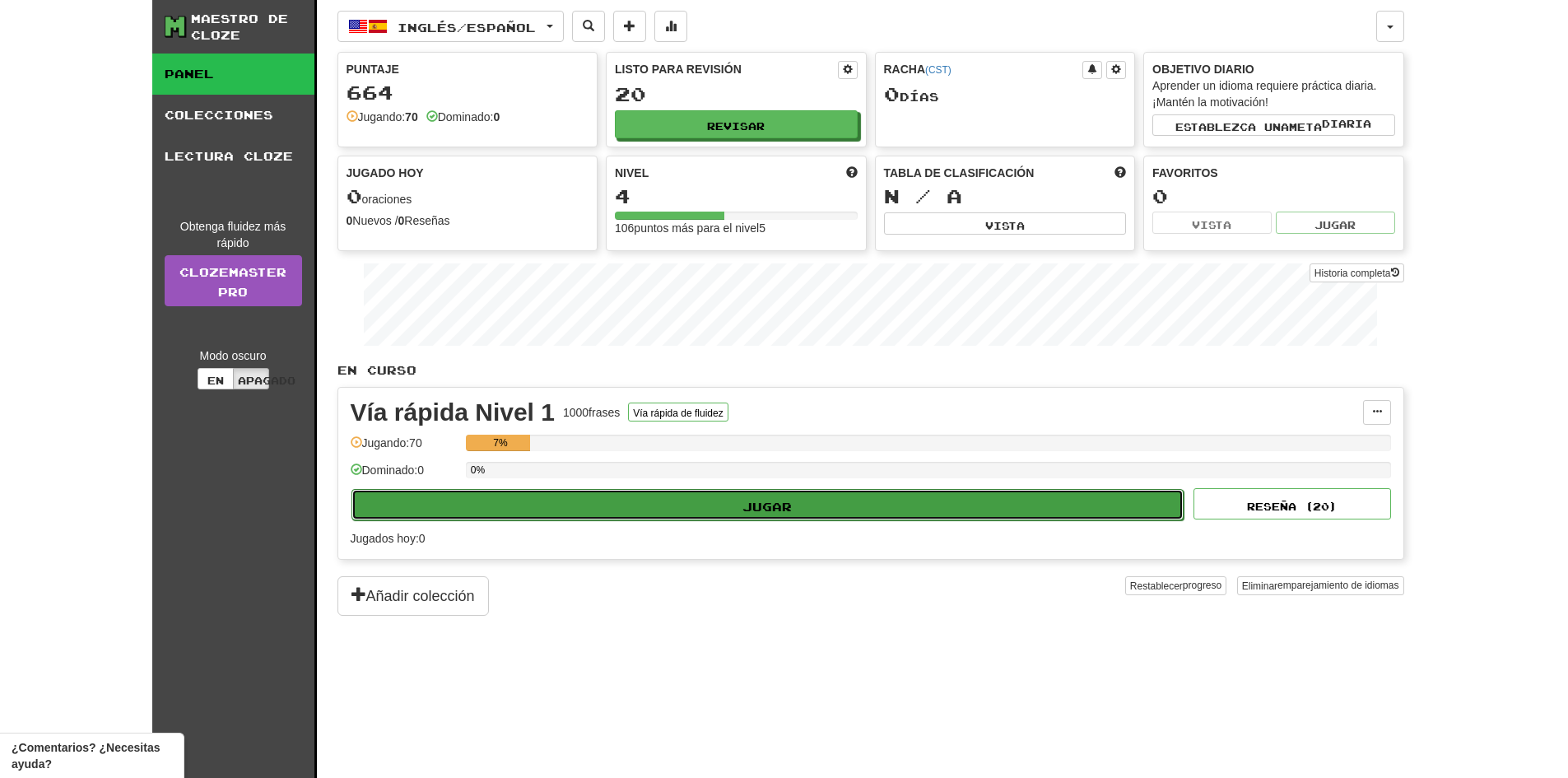
click at [831, 506] on button "Jugar" at bounding box center [768, 505] width 833 height 32
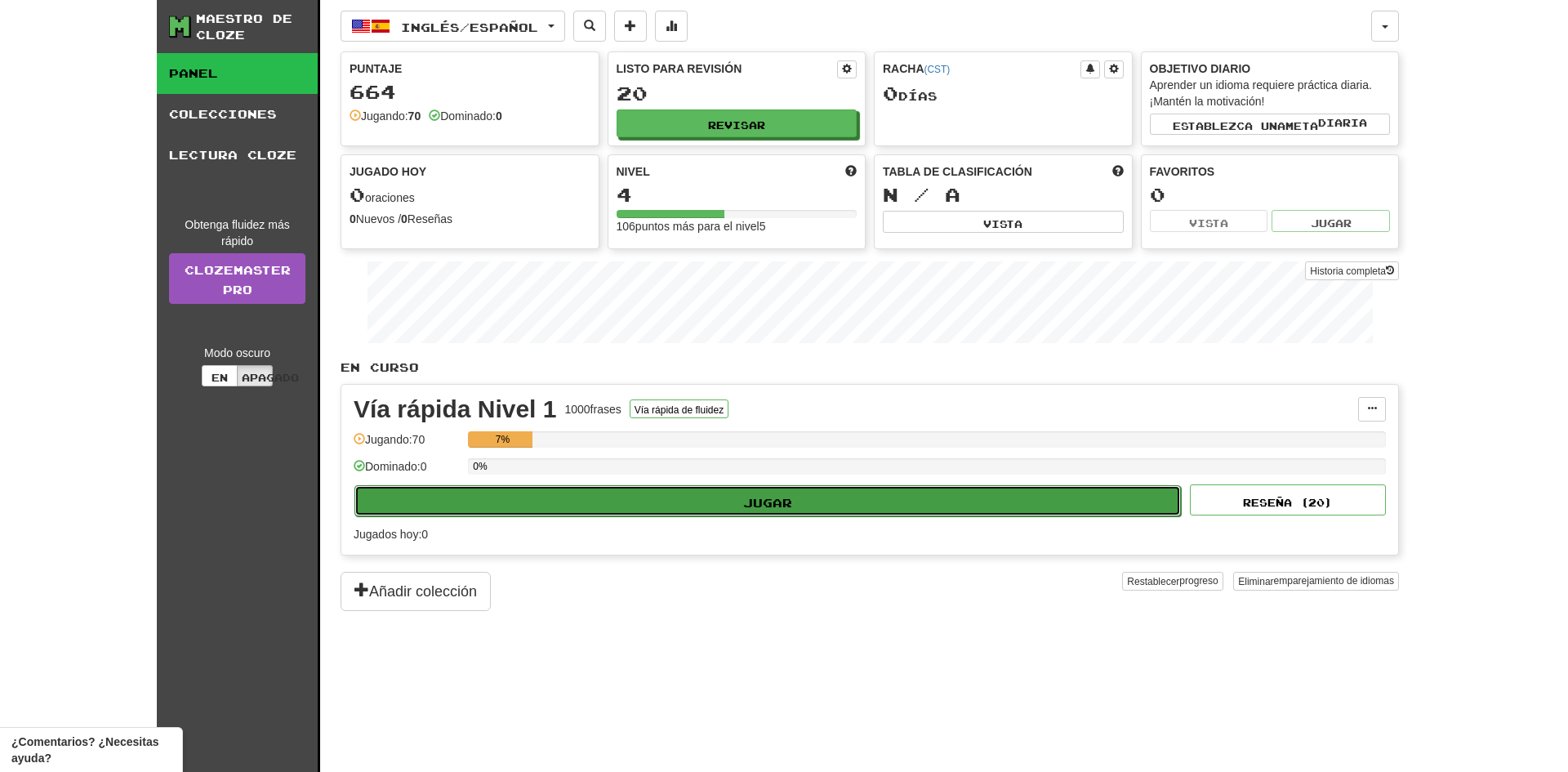
select select "**"
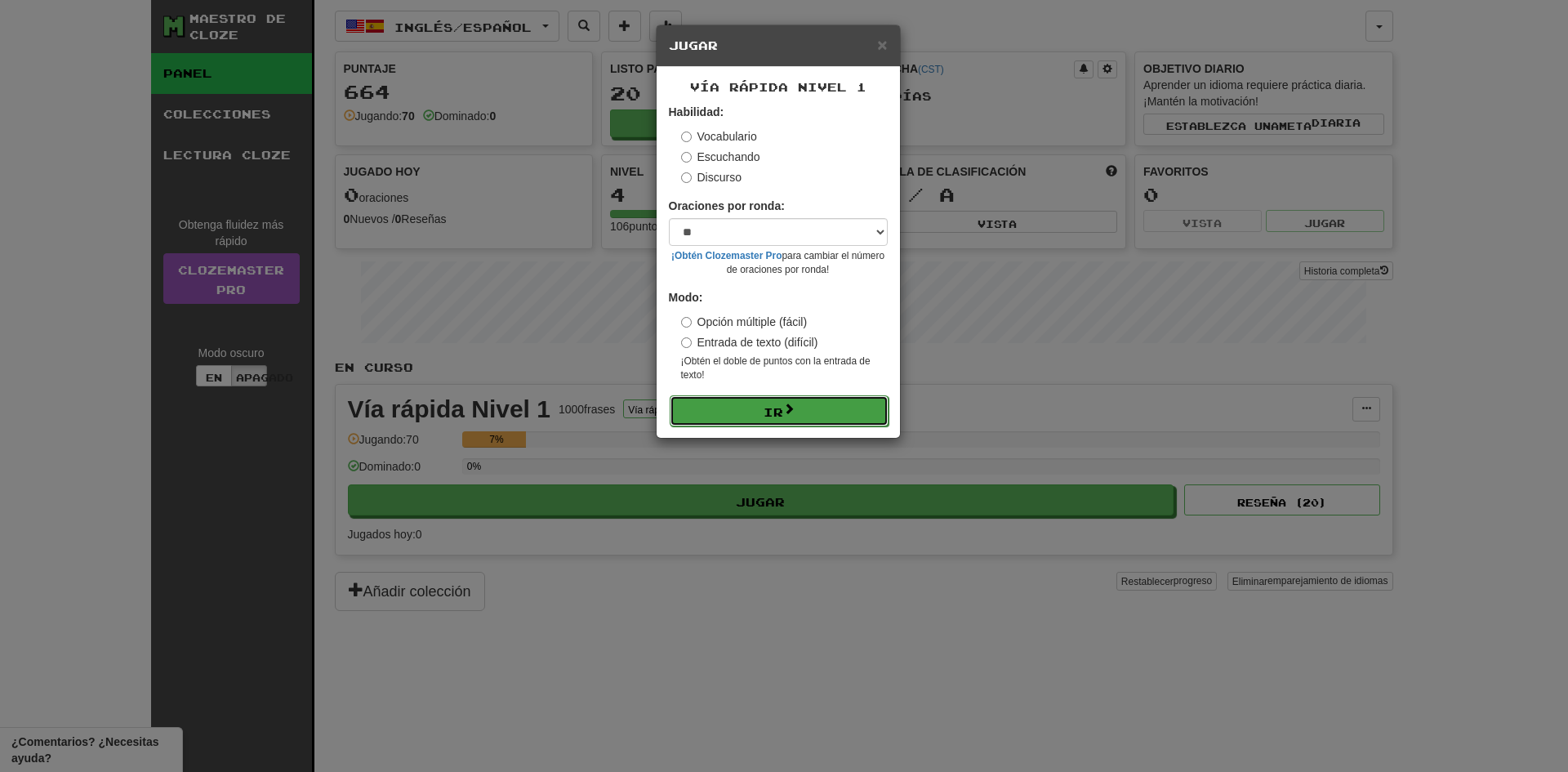
click at [820, 411] on button "Ir" at bounding box center [778, 410] width 219 height 31
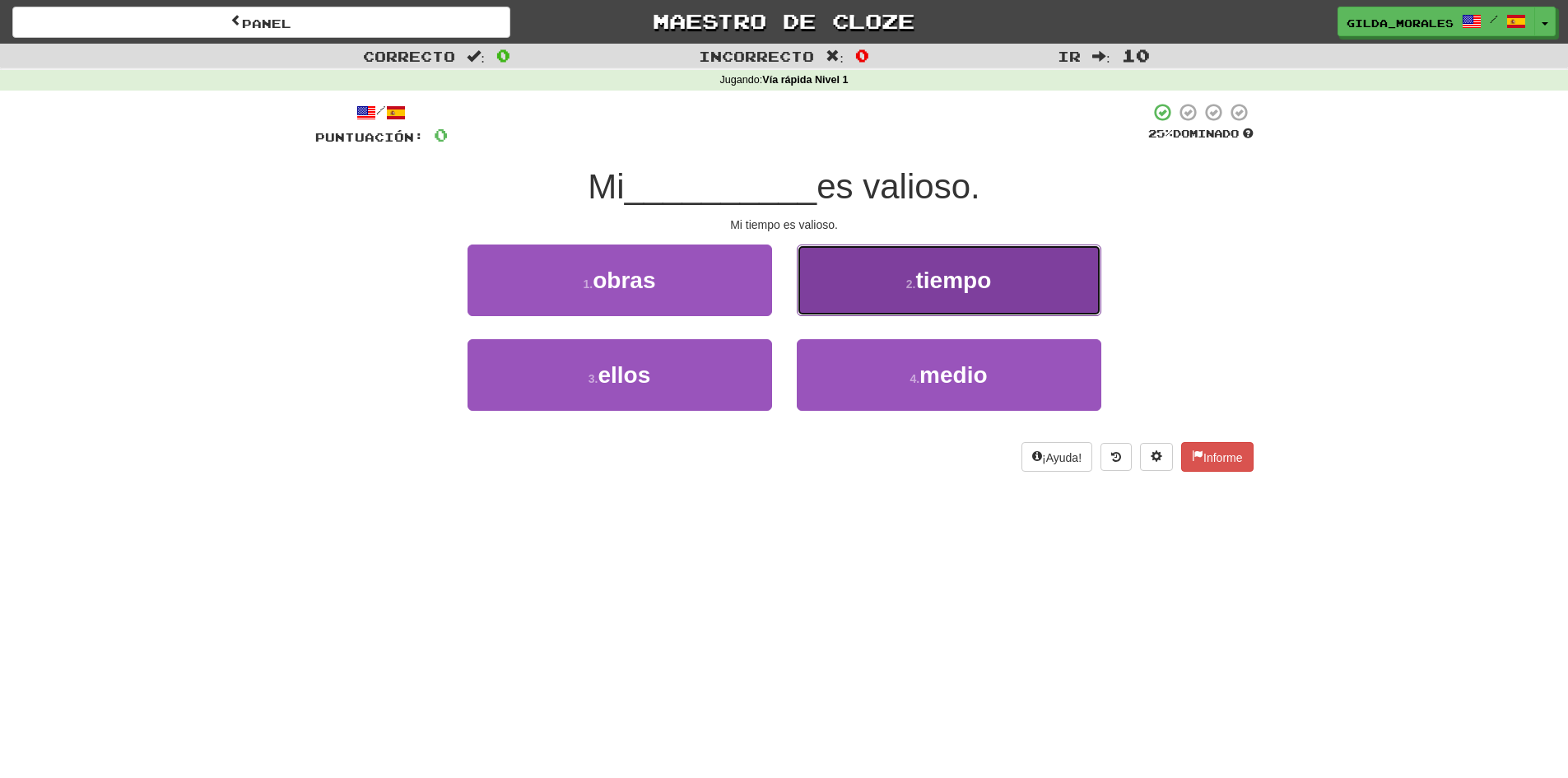
click at [929, 275] on font "tiempo" at bounding box center [952, 280] width 75 height 25
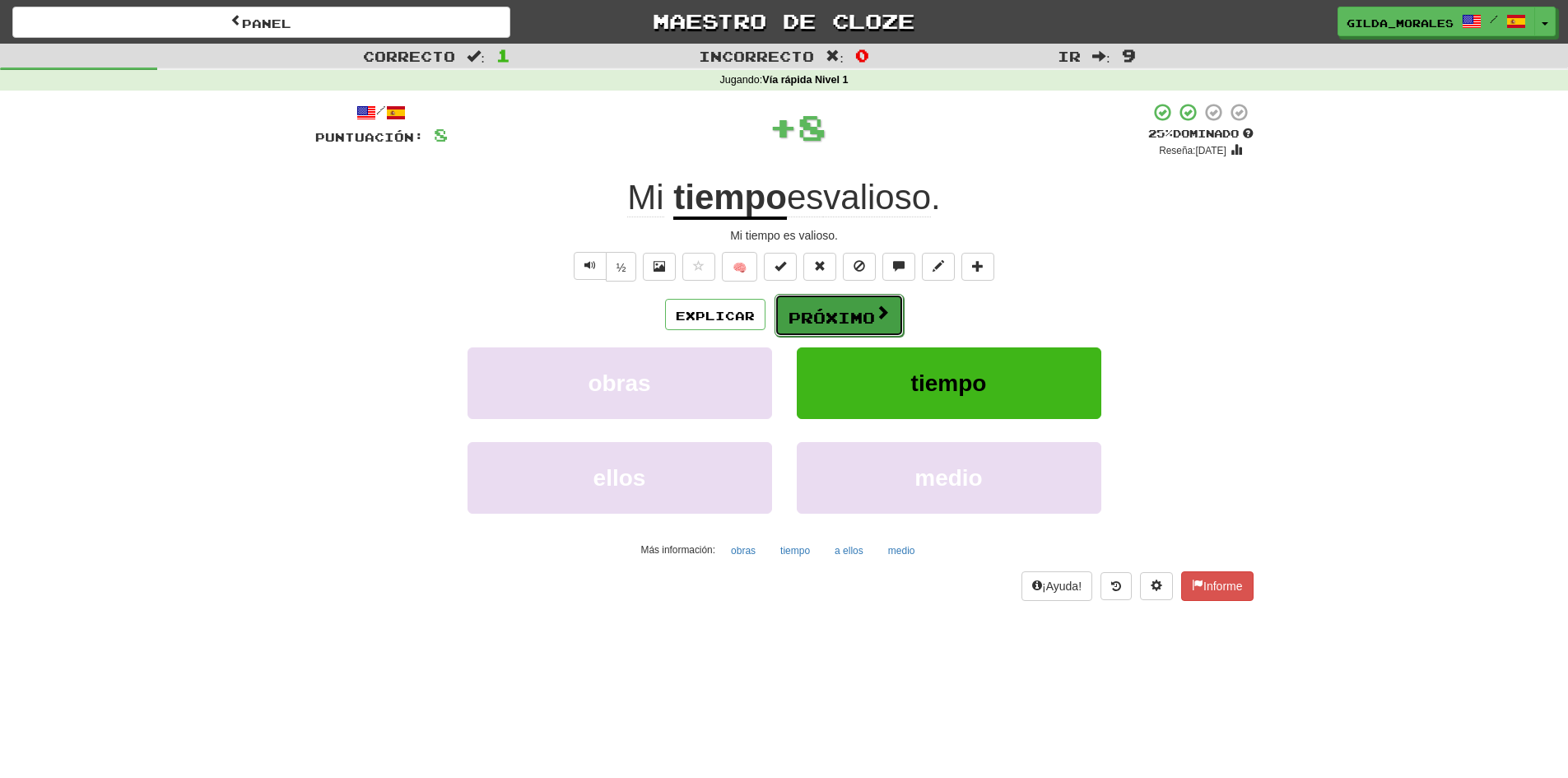
click at [846, 313] on font "Próximo" at bounding box center [831, 317] width 86 height 18
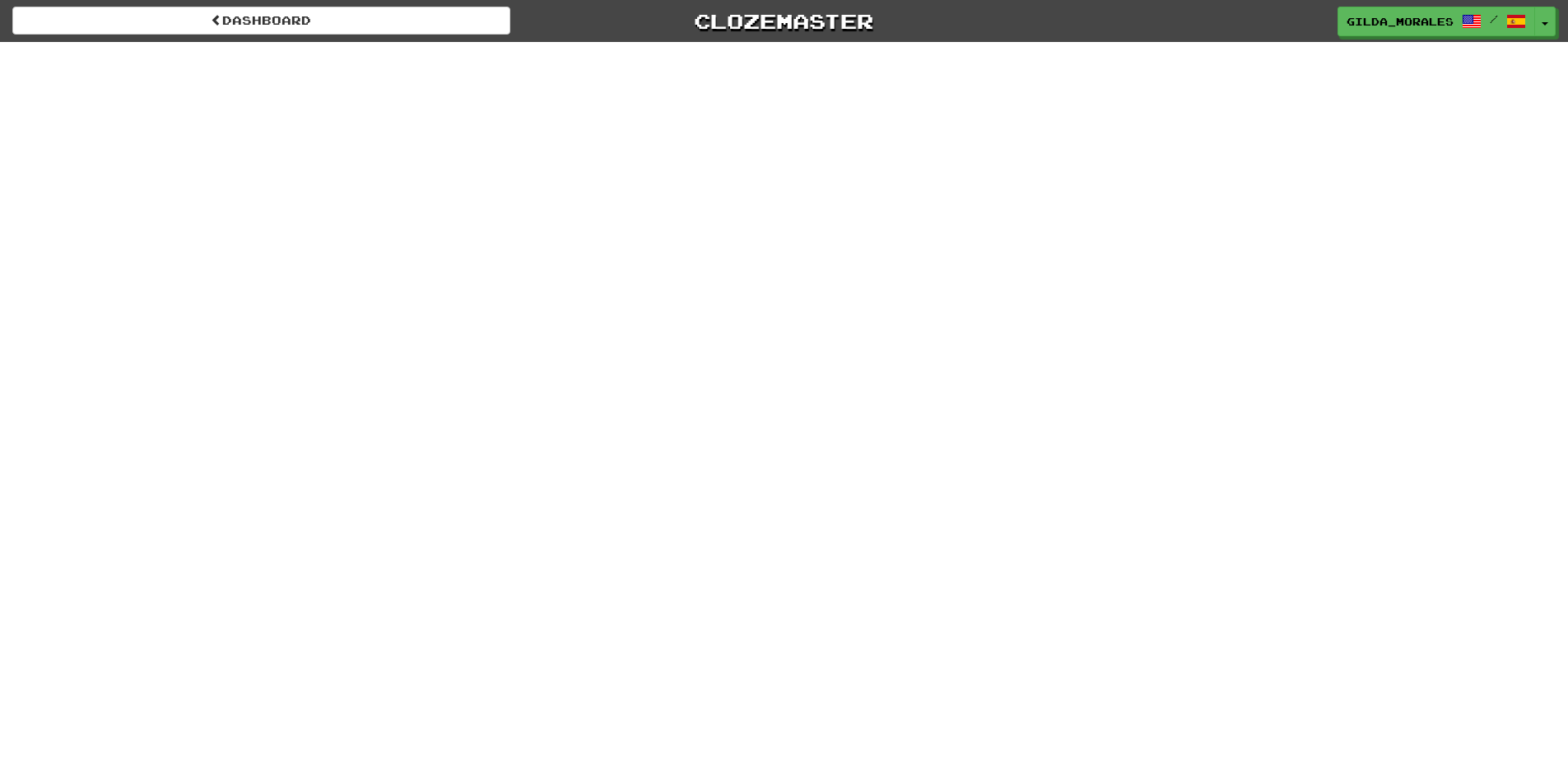
click at [1409, 217] on div "Dashboard Clozemaster gilda_morales / Toggle Dropdown Dashboard Leaderboard Act…" at bounding box center [784, 389] width 1568 height 778
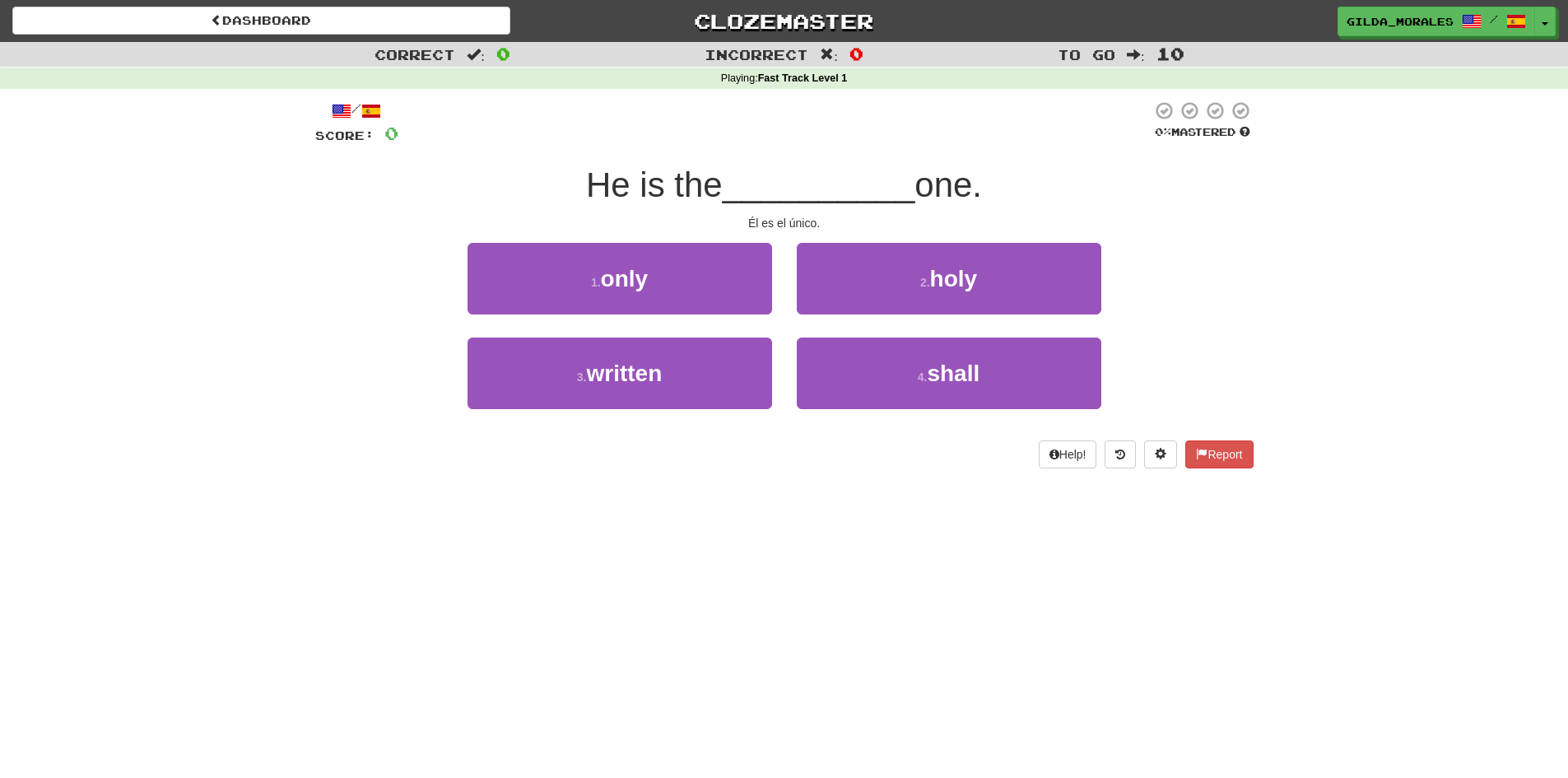
click at [1294, 193] on div "Correct : 0 Incorrect : 0 To go : 10 Playing : Fast Track Level 1 / Score: 0 0 …" at bounding box center [784, 266] width 1568 height 449
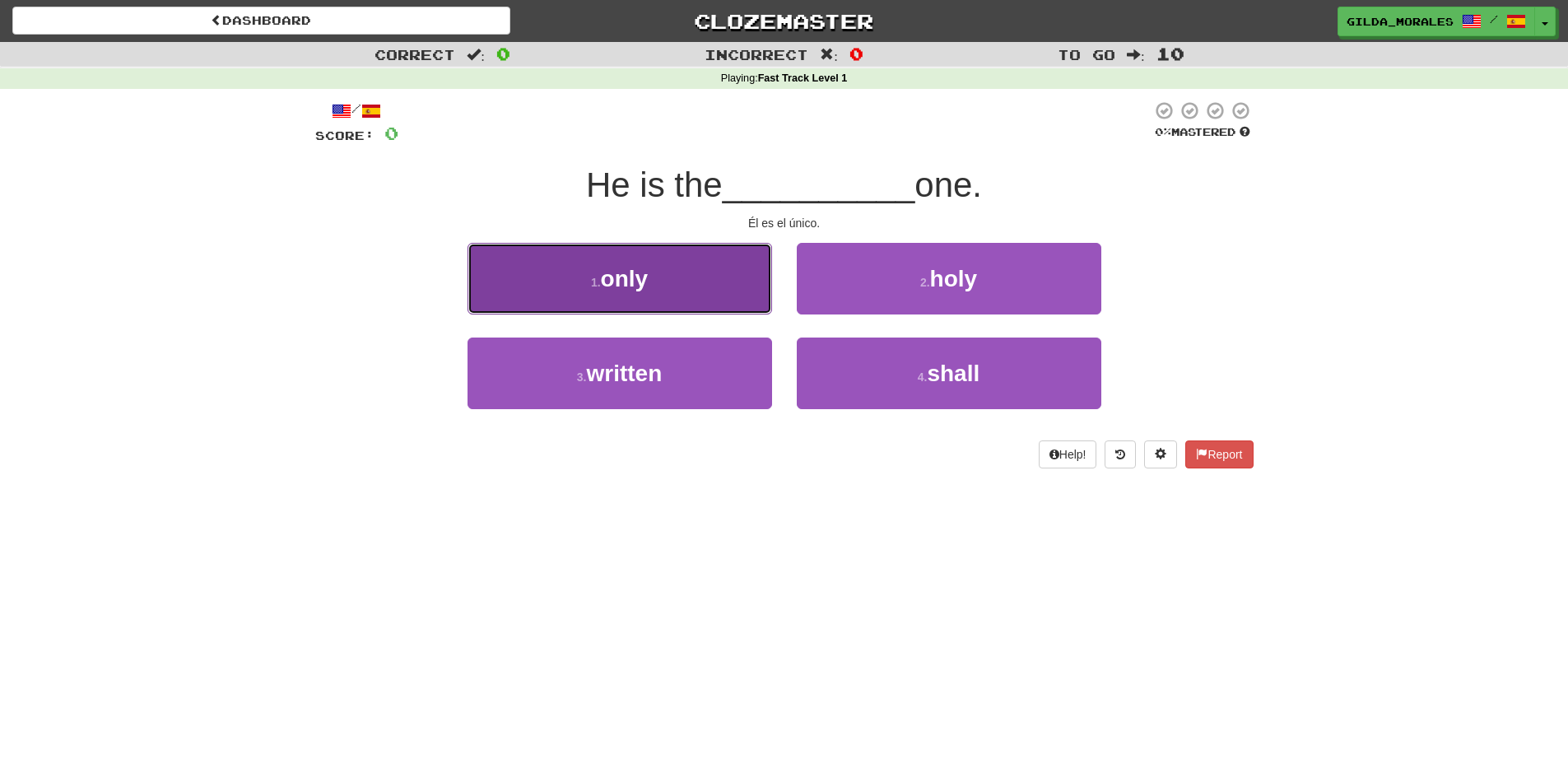
click at [711, 263] on button "1 . only" at bounding box center [620, 278] width 305 height 72
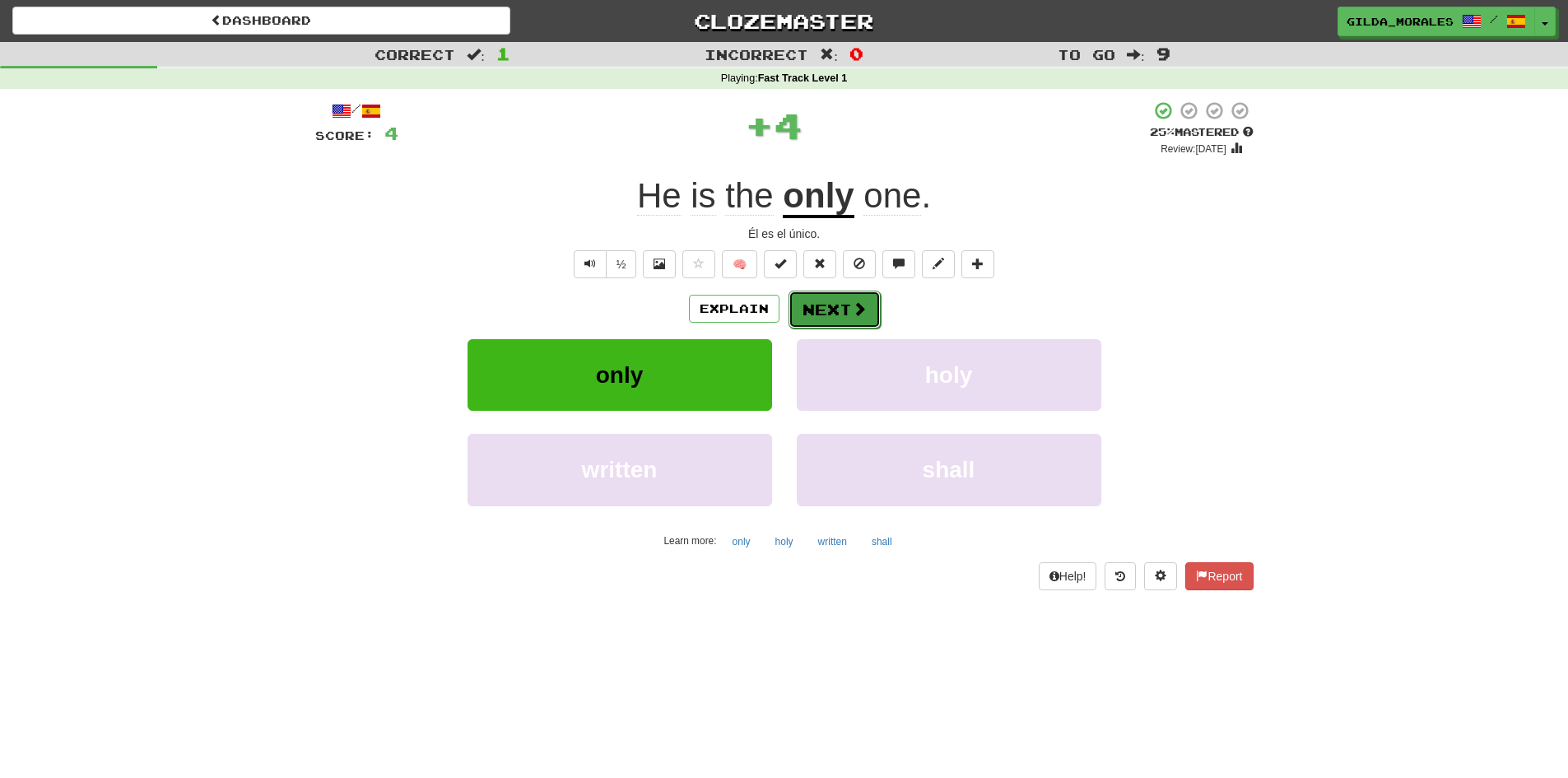
click at [839, 305] on button "Next" at bounding box center [834, 309] width 92 height 38
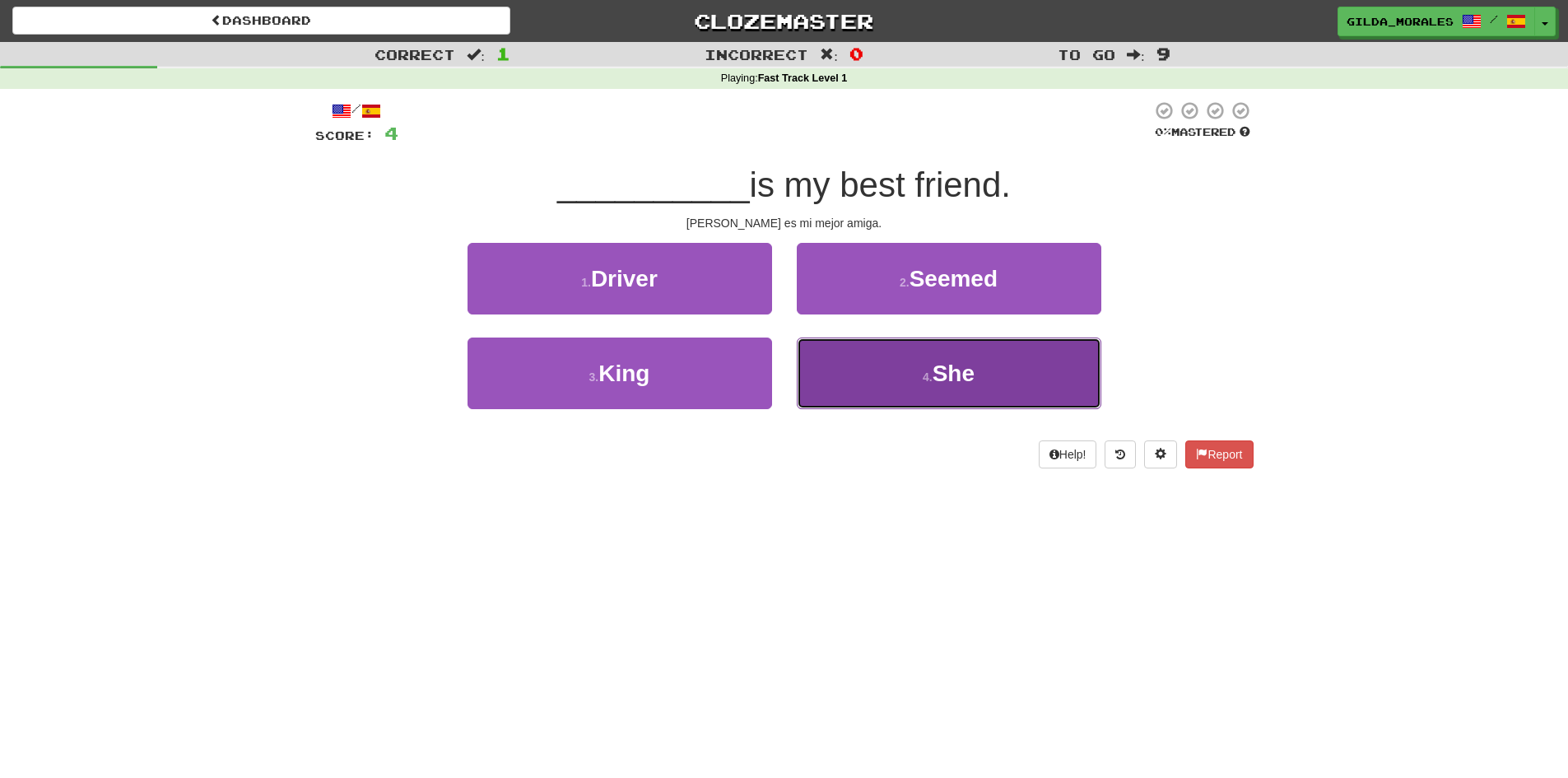
click at [823, 365] on button "4 . She" at bounding box center [950, 373] width 305 height 72
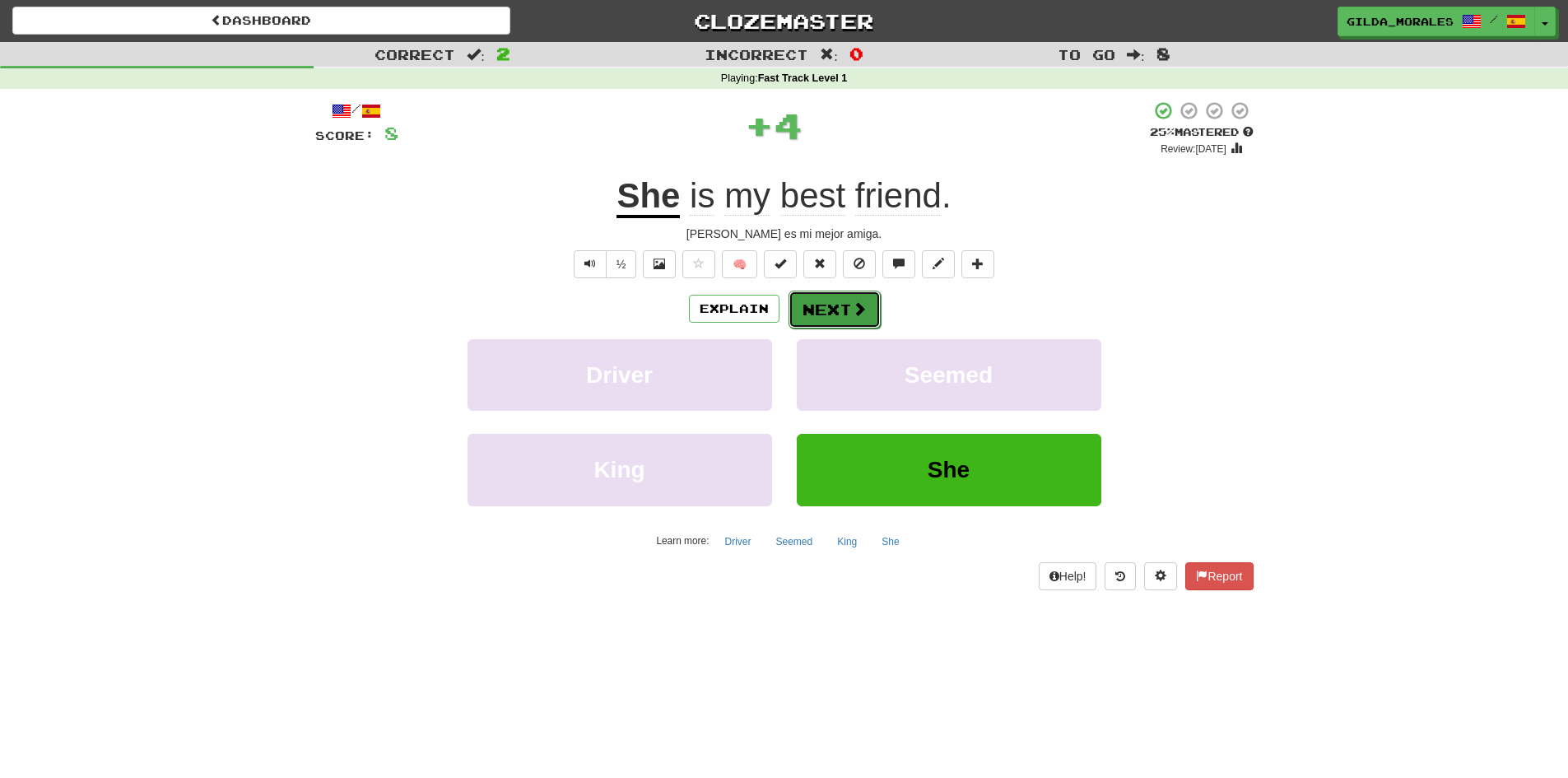
click at [797, 313] on button "Next" at bounding box center [834, 309] width 92 height 38
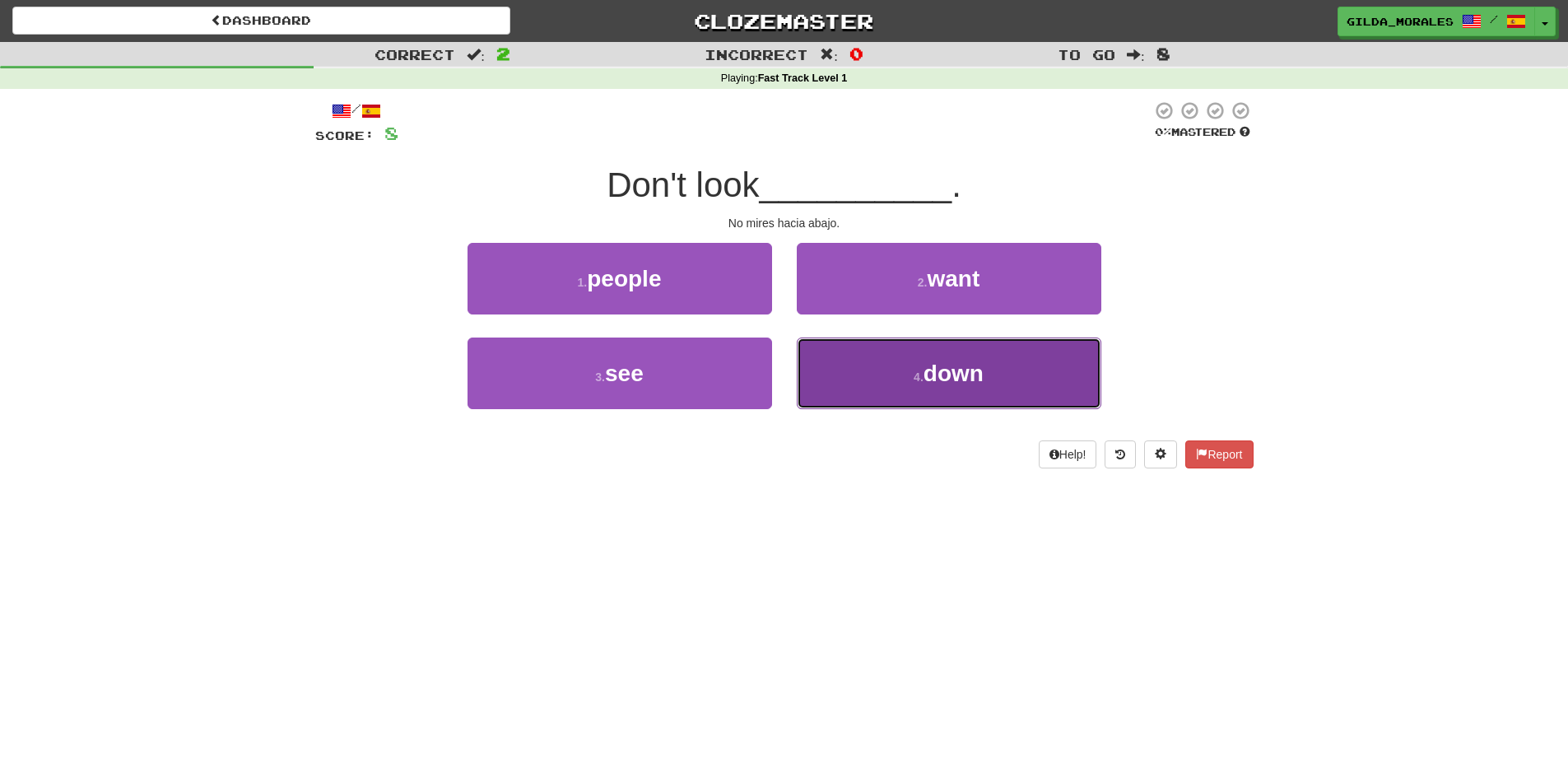
click at [897, 384] on button "4 . down" at bounding box center [950, 373] width 305 height 72
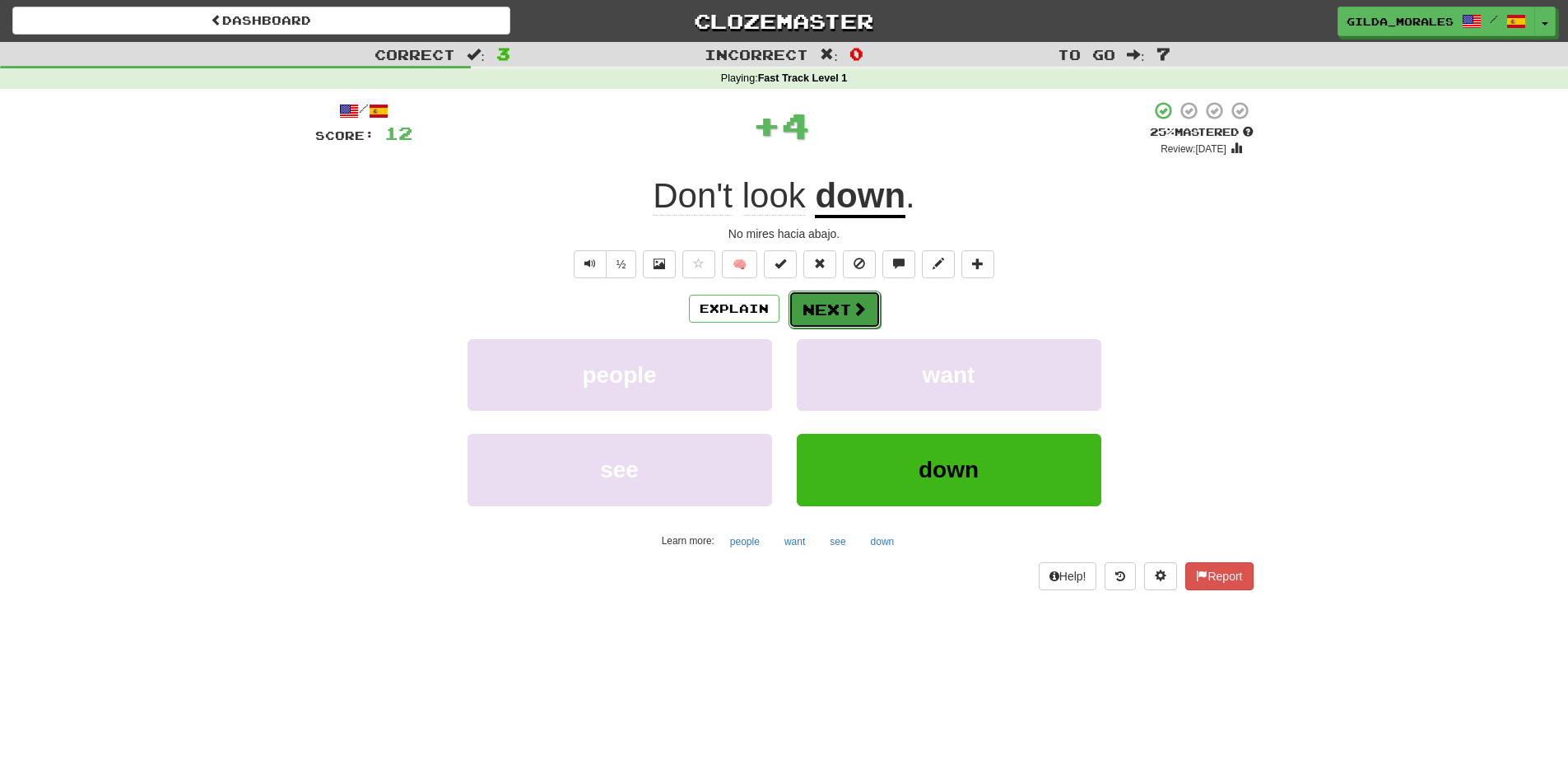
click at [837, 319] on button "Next" at bounding box center [834, 309] width 92 height 38
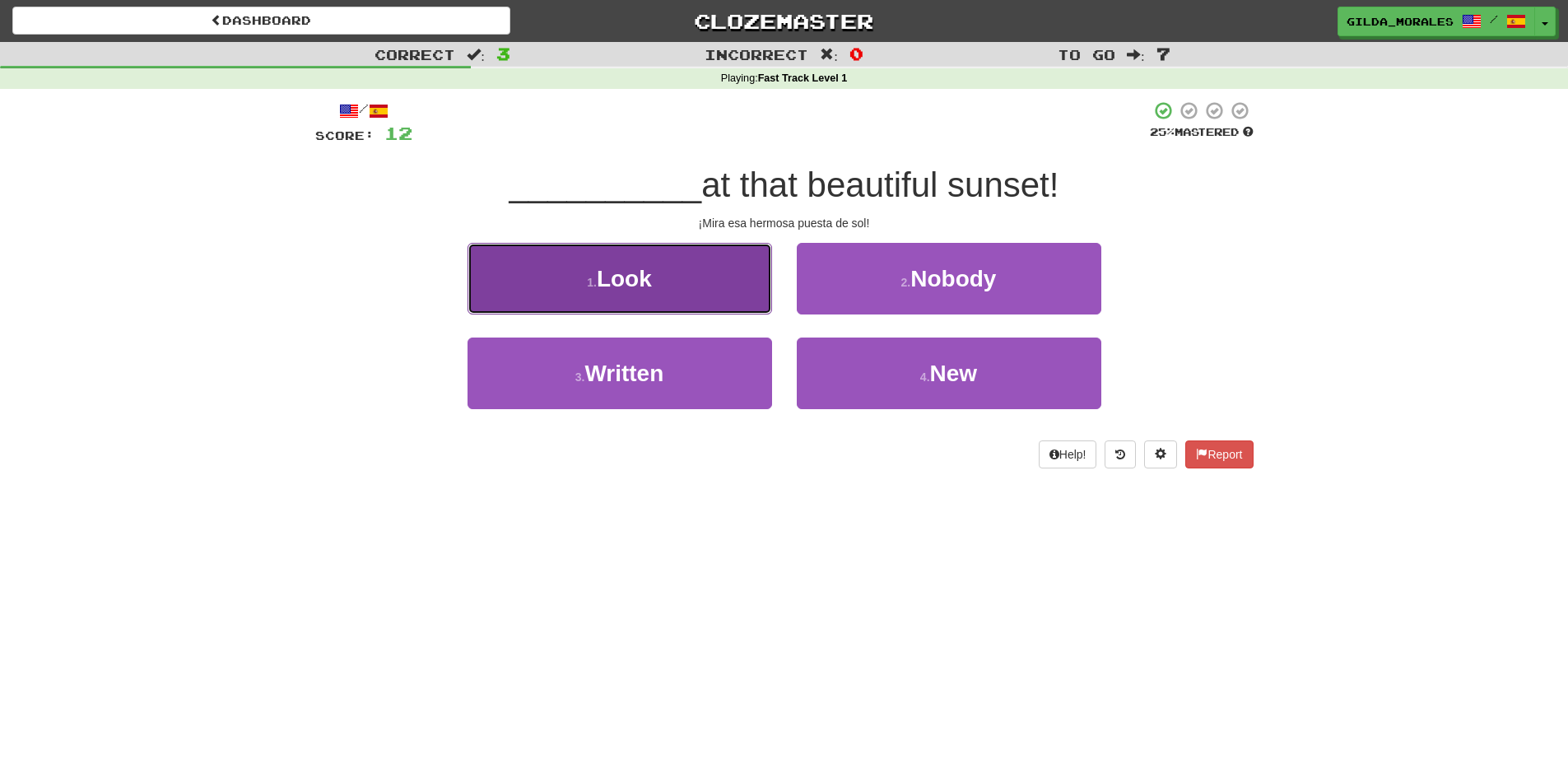
click at [699, 298] on button "1 . Look" at bounding box center [620, 278] width 305 height 72
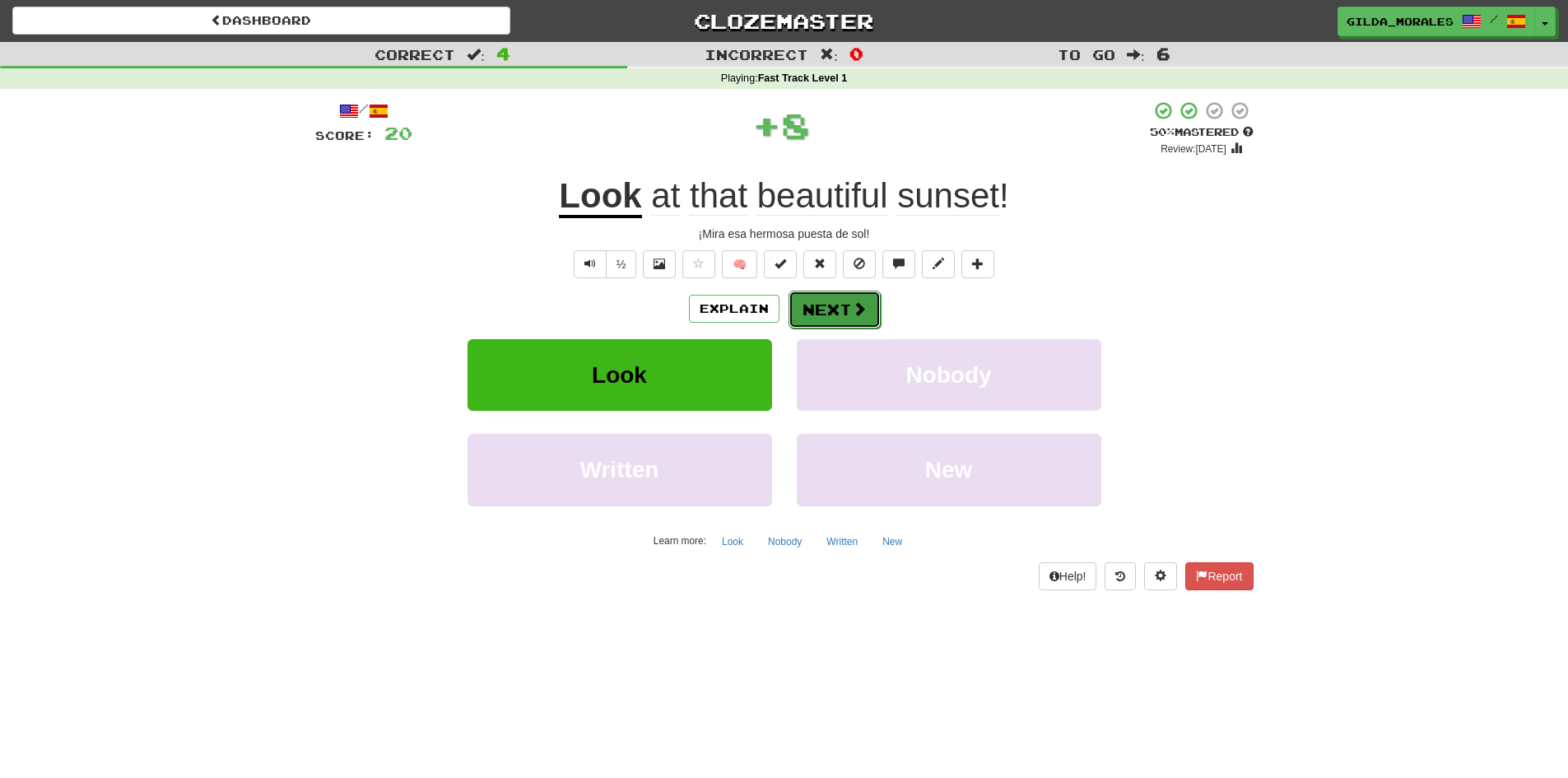
click at [821, 298] on button "Next" at bounding box center [834, 309] width 92 height 38
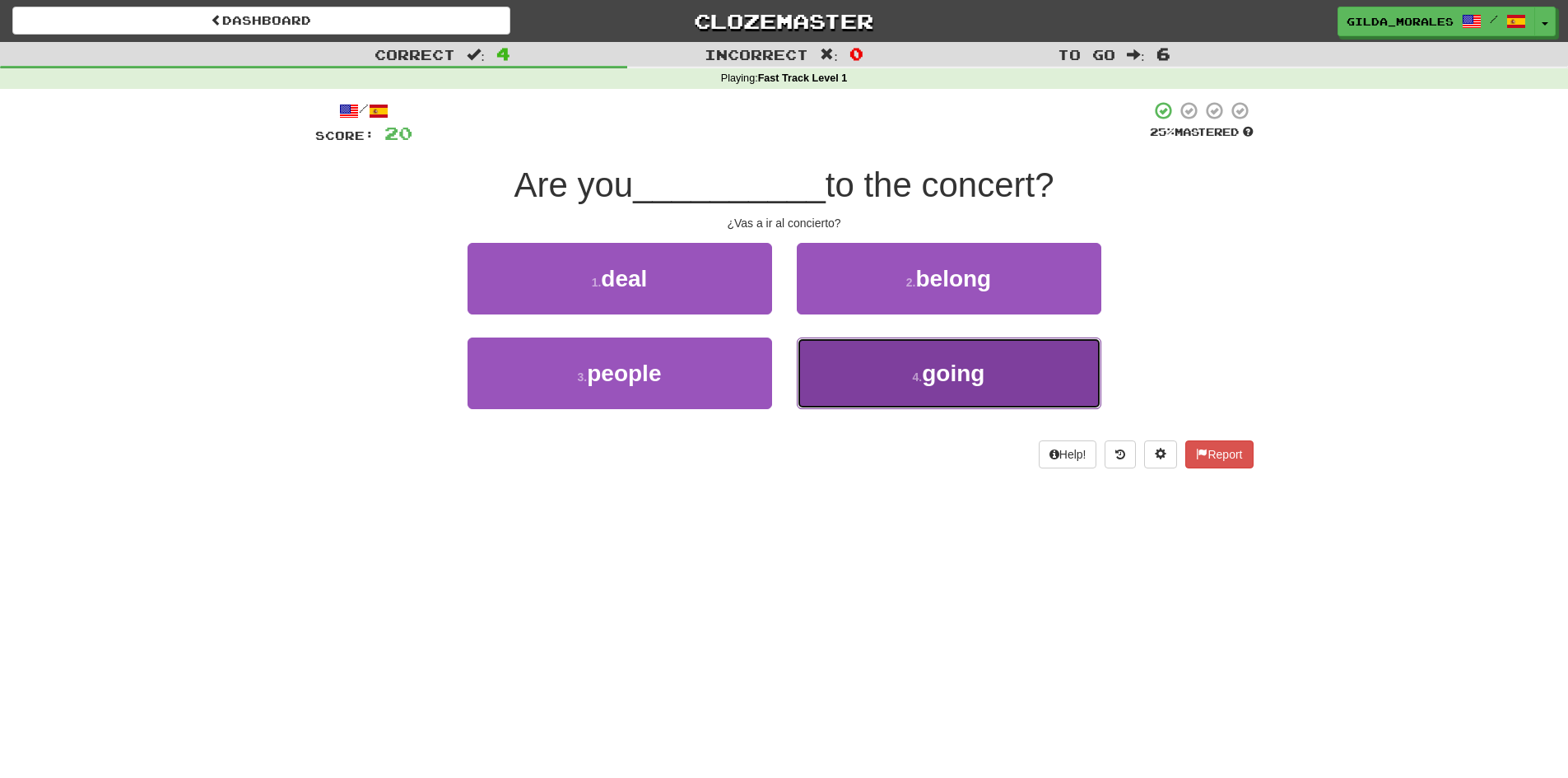
click at [884, 378] on button "4 . going" at bounding box center [950, 373] width 305 height 72
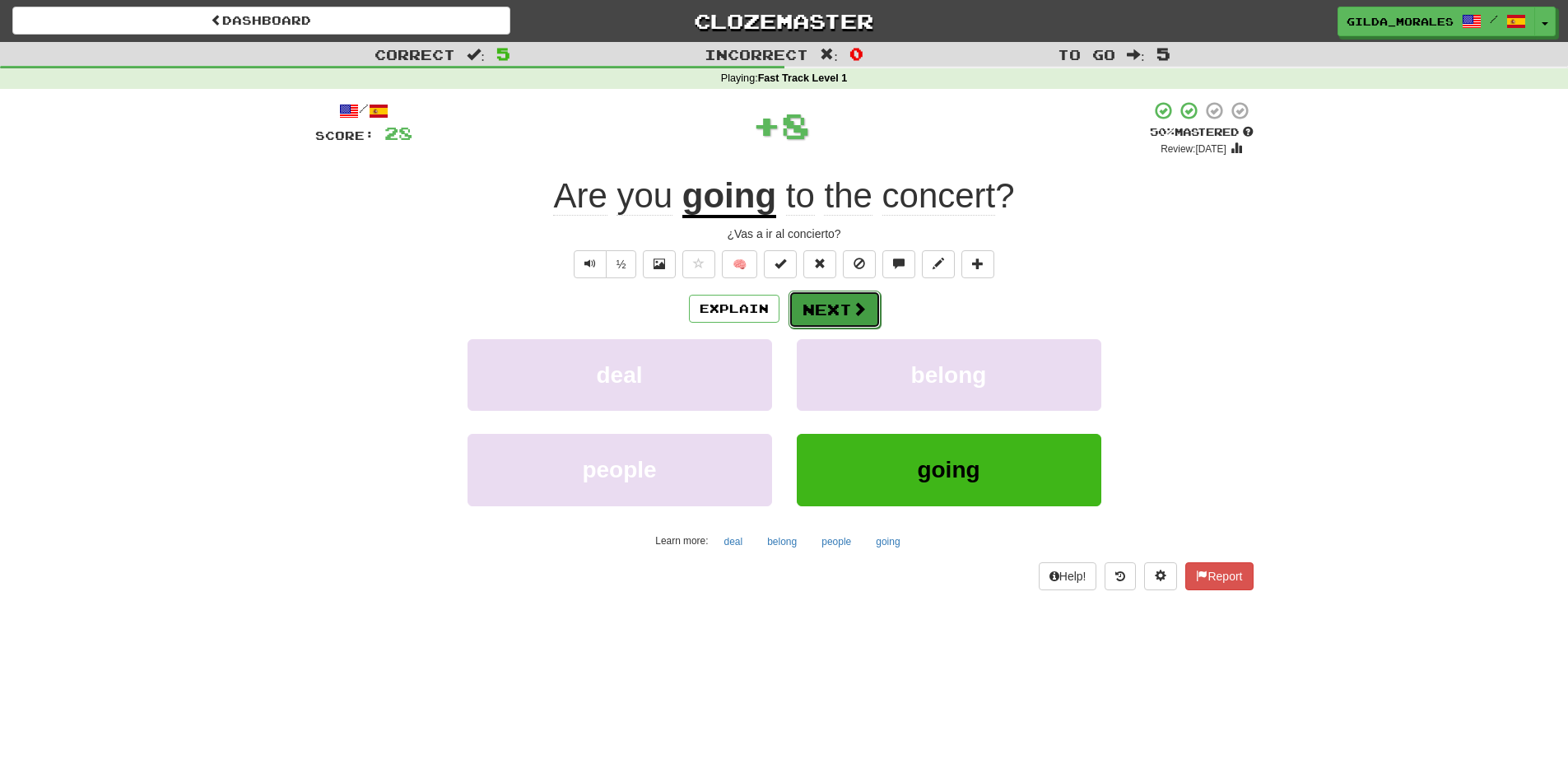
click at [852, 301] on span at bounding box center [859, 309] width 15 height 15
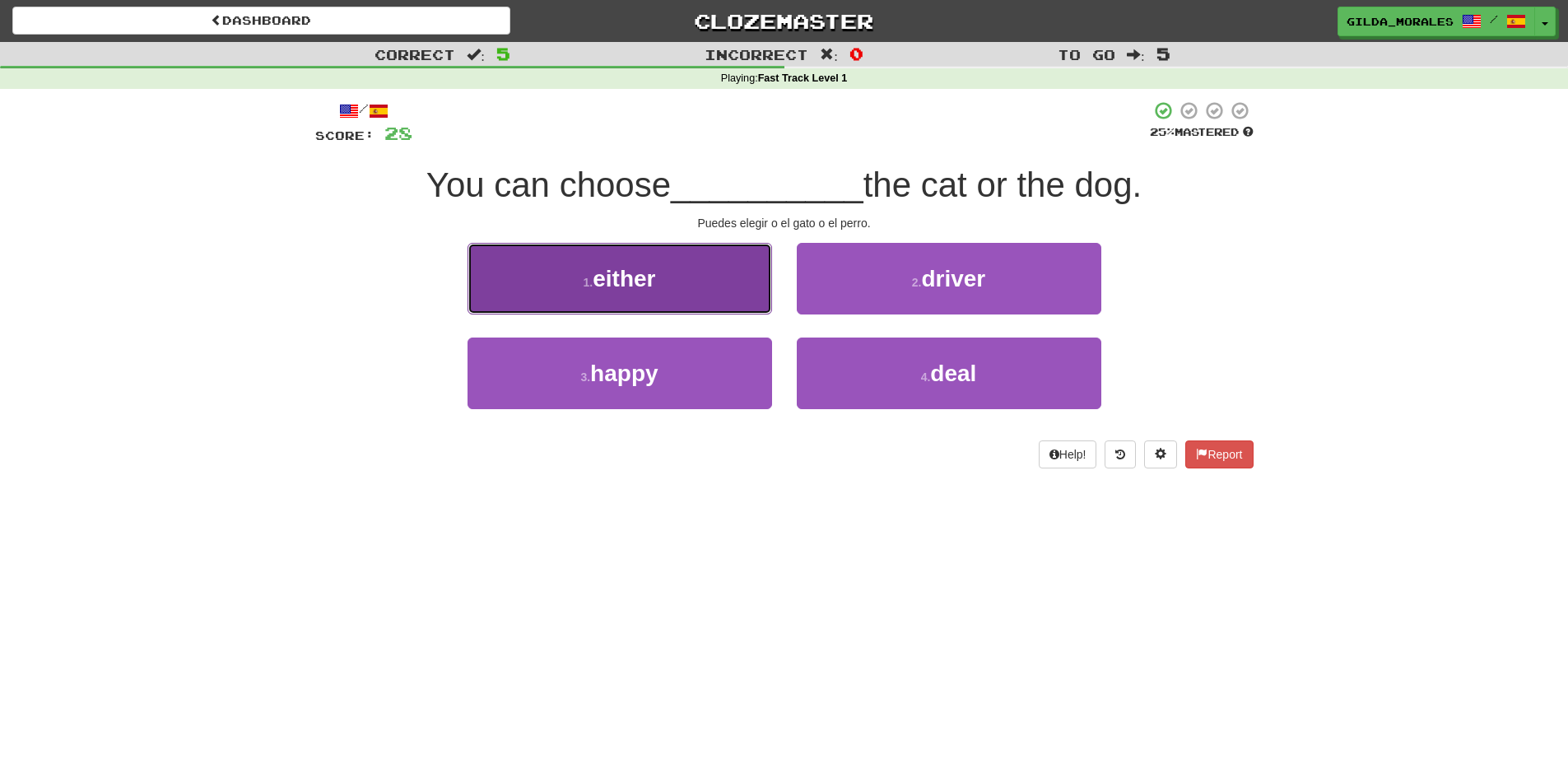
click at [713, 271] on button "1 . either" at bounding box center [620, 278] width 305 height 72
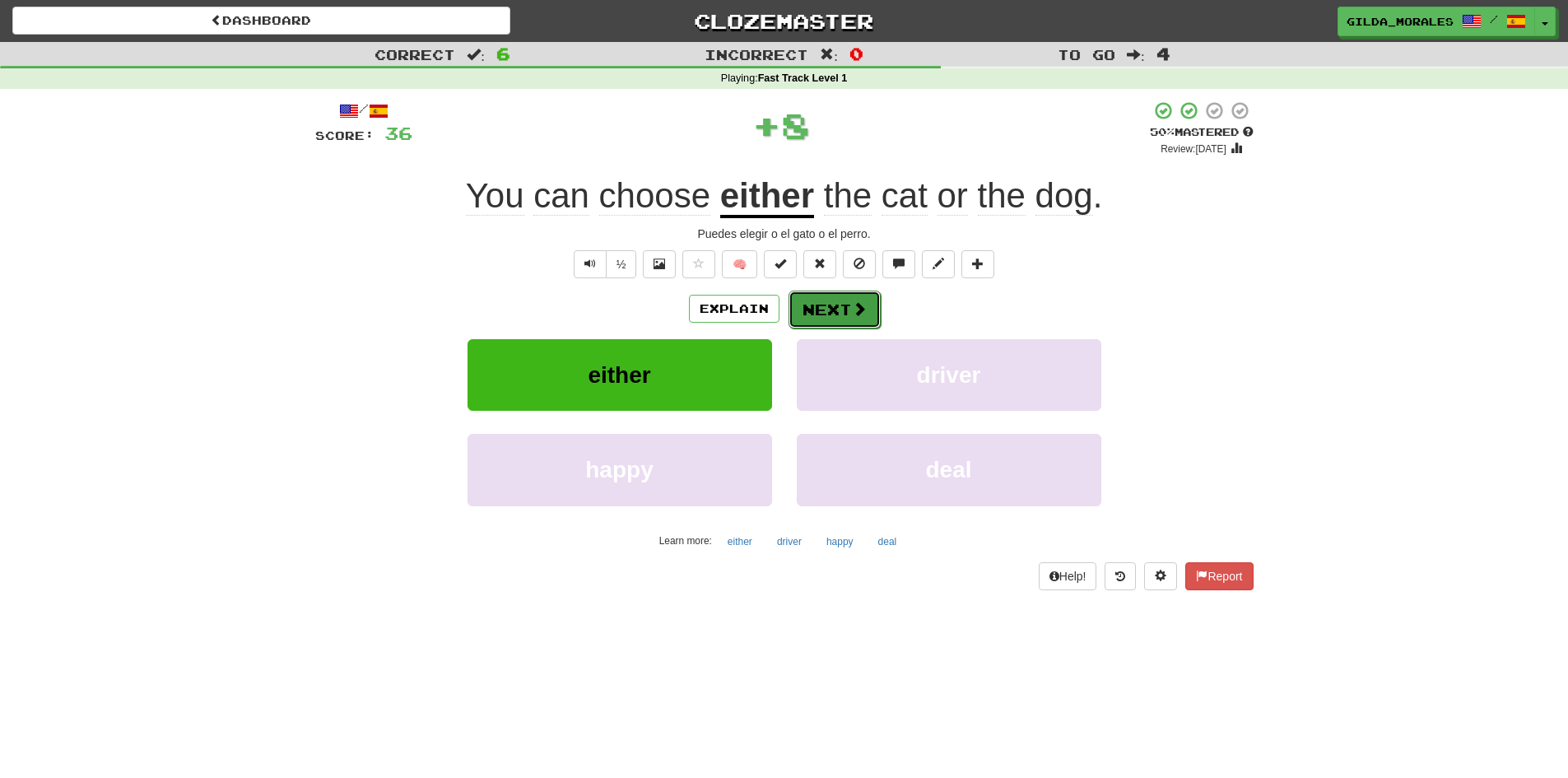
click at [815, 311] on button "Next" at bounding box center [834, 309] width 92 height 38
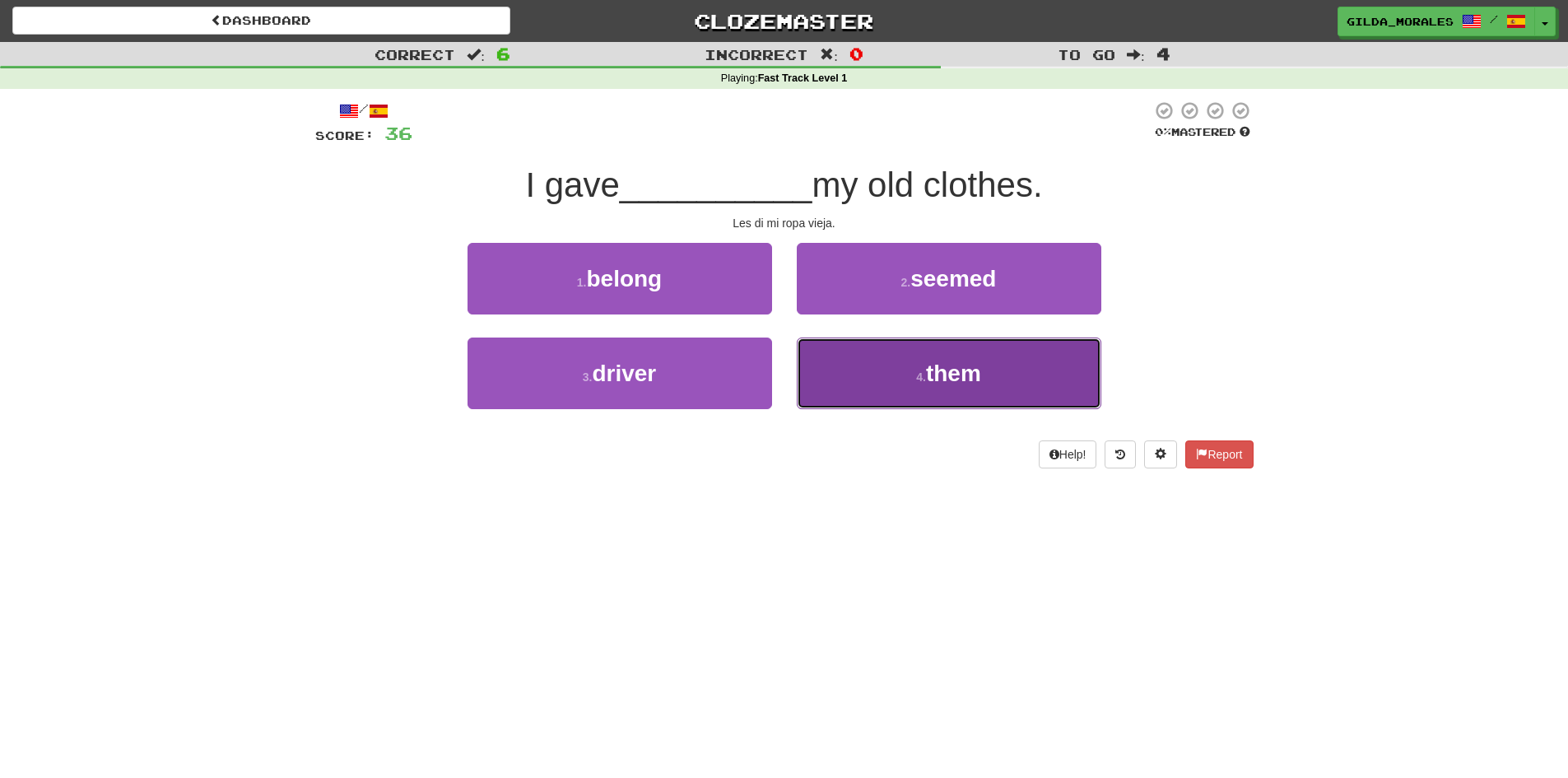
click at [868, 360] on button "4 . them" at bounding box center [950, 373] width 305 height 72
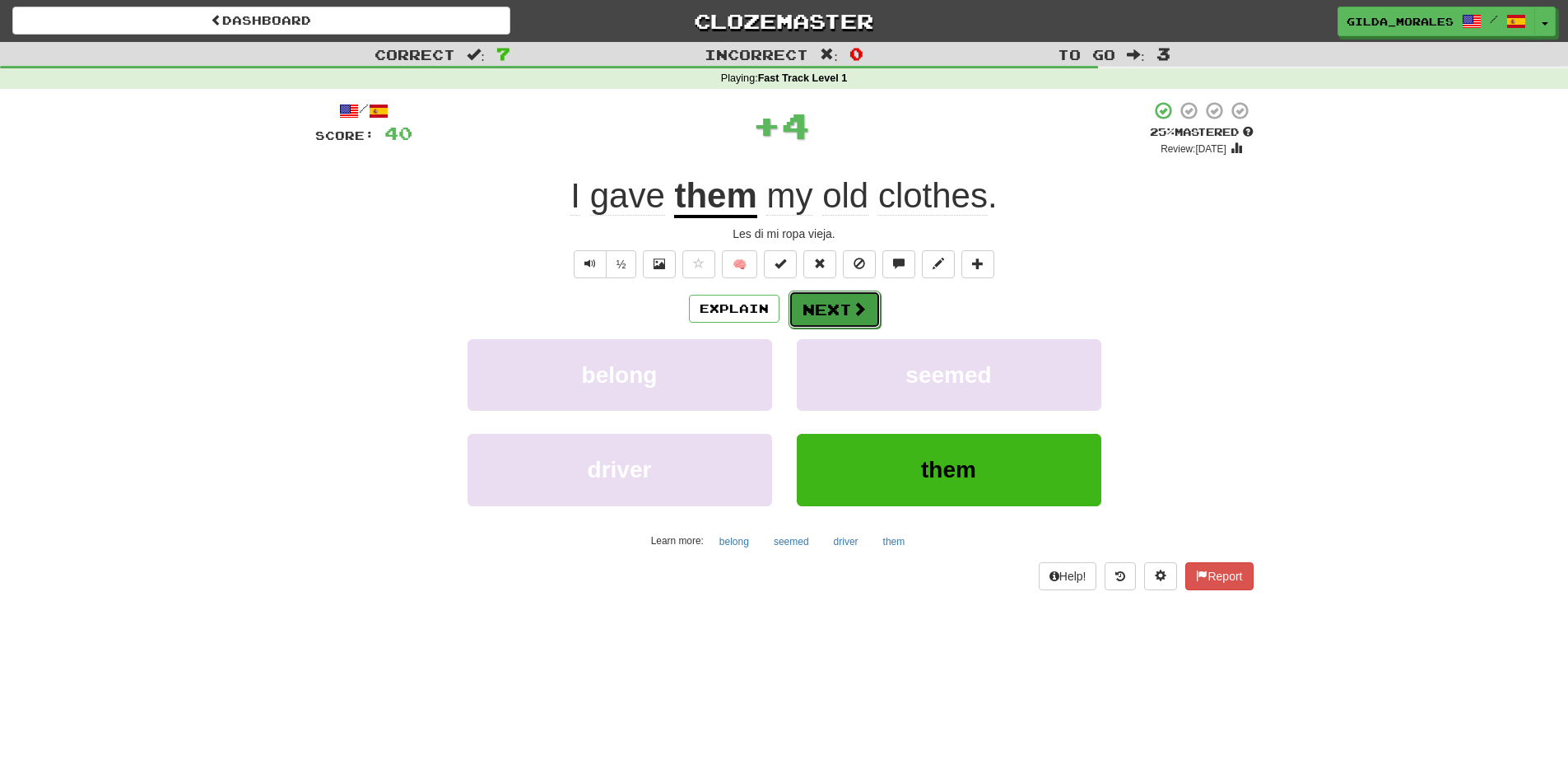
click at [814, 314] on button "Next" at bounding box center [834, 309] width 92 height 38
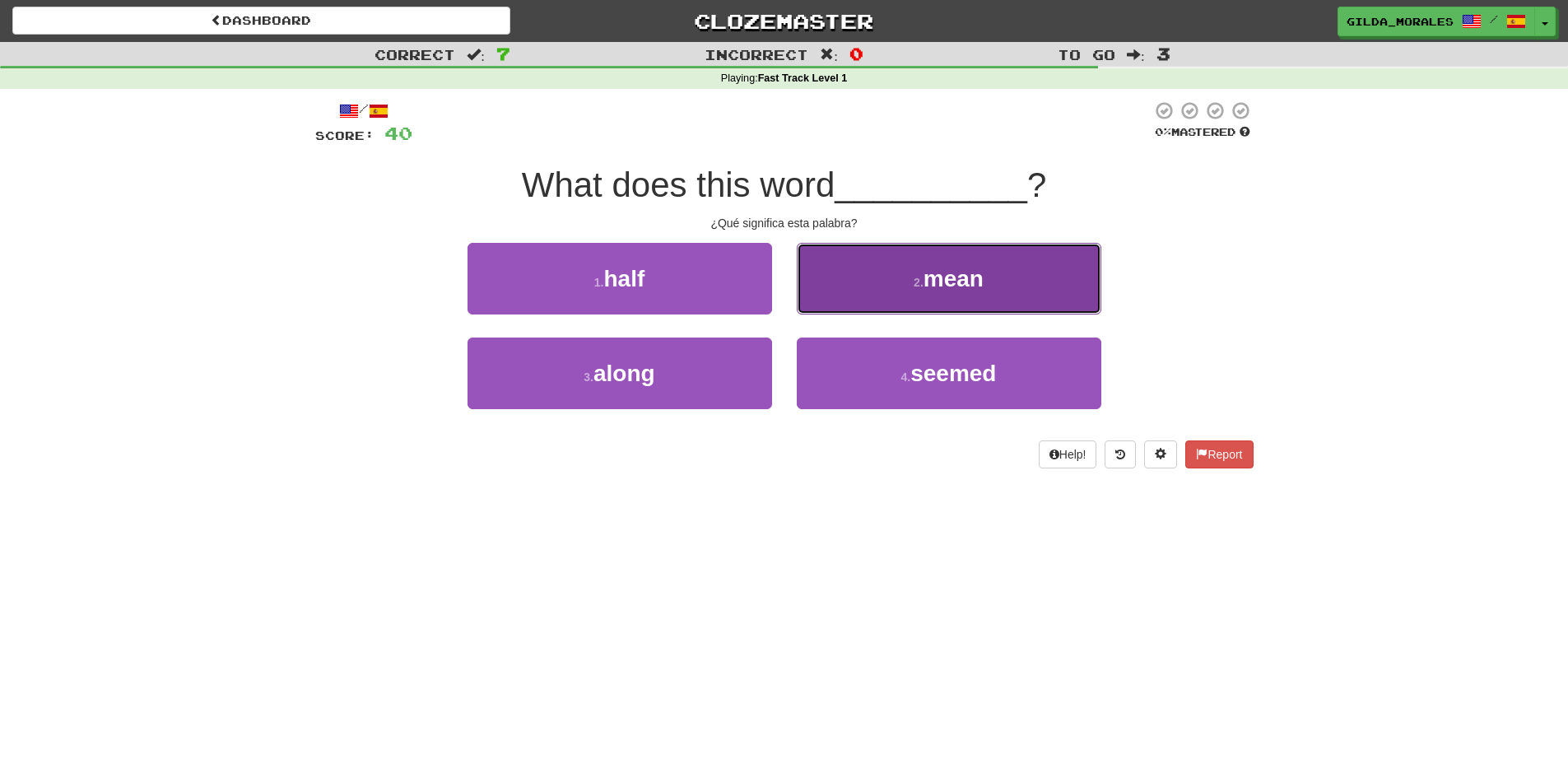
click at [884, 292] on button "2 . mean" at bounding box center [950, 278] width 305 height 72
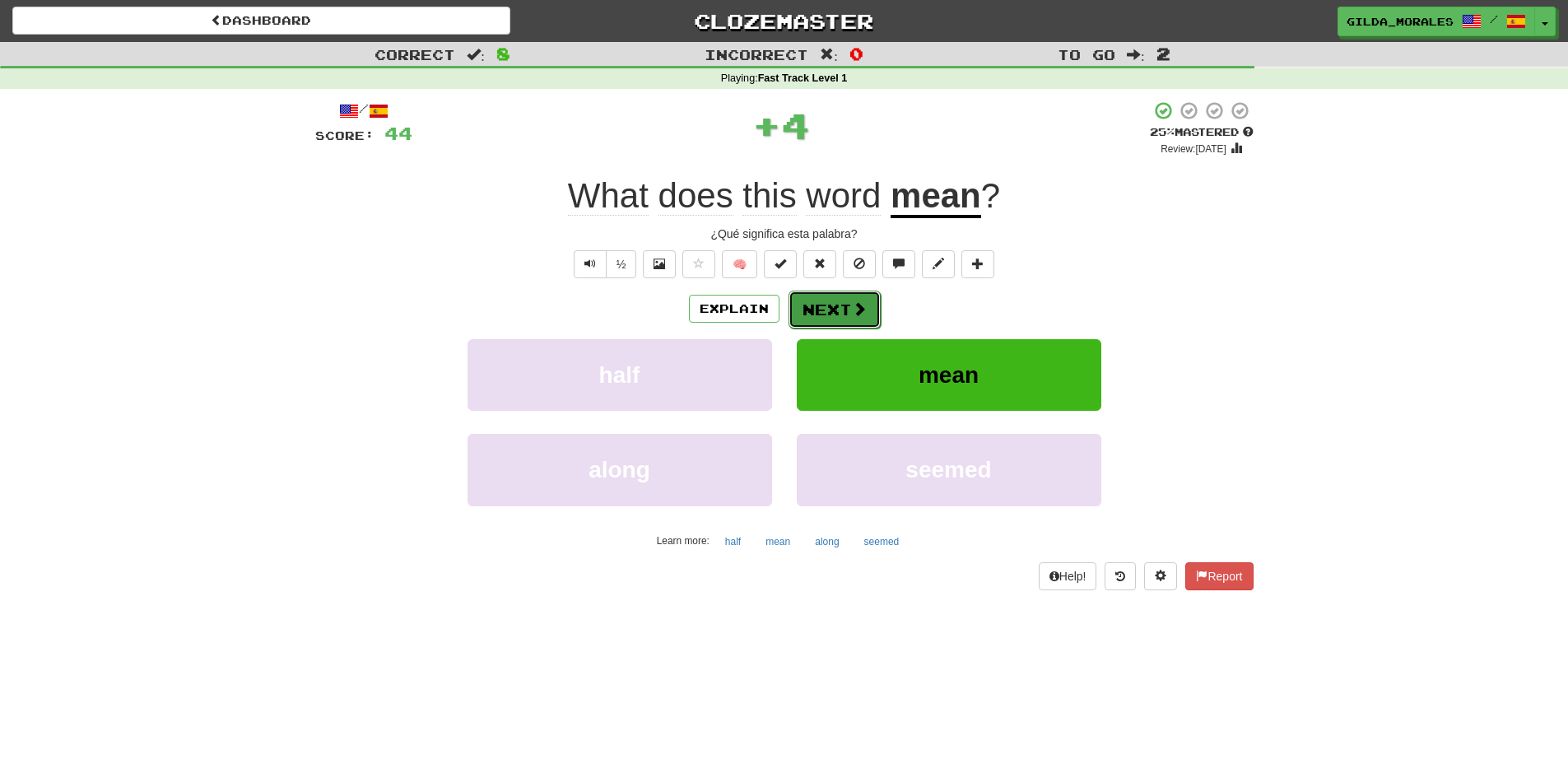
click at [859, 311] on span at bounding box center [859, 309] width 15 height 15
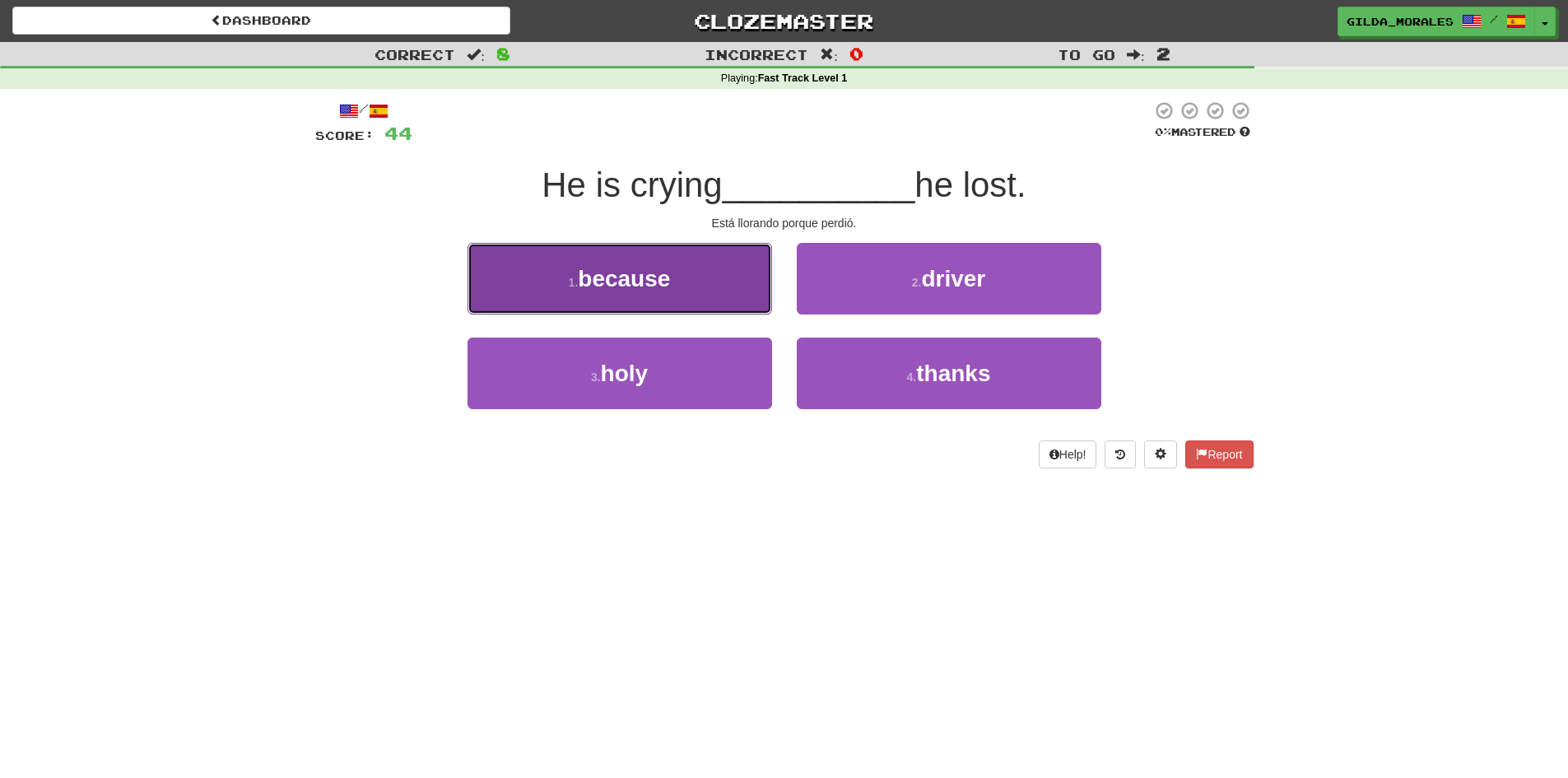
click at [671, 276] on span "because" at bounding box center [623, 278] width 92 height 25
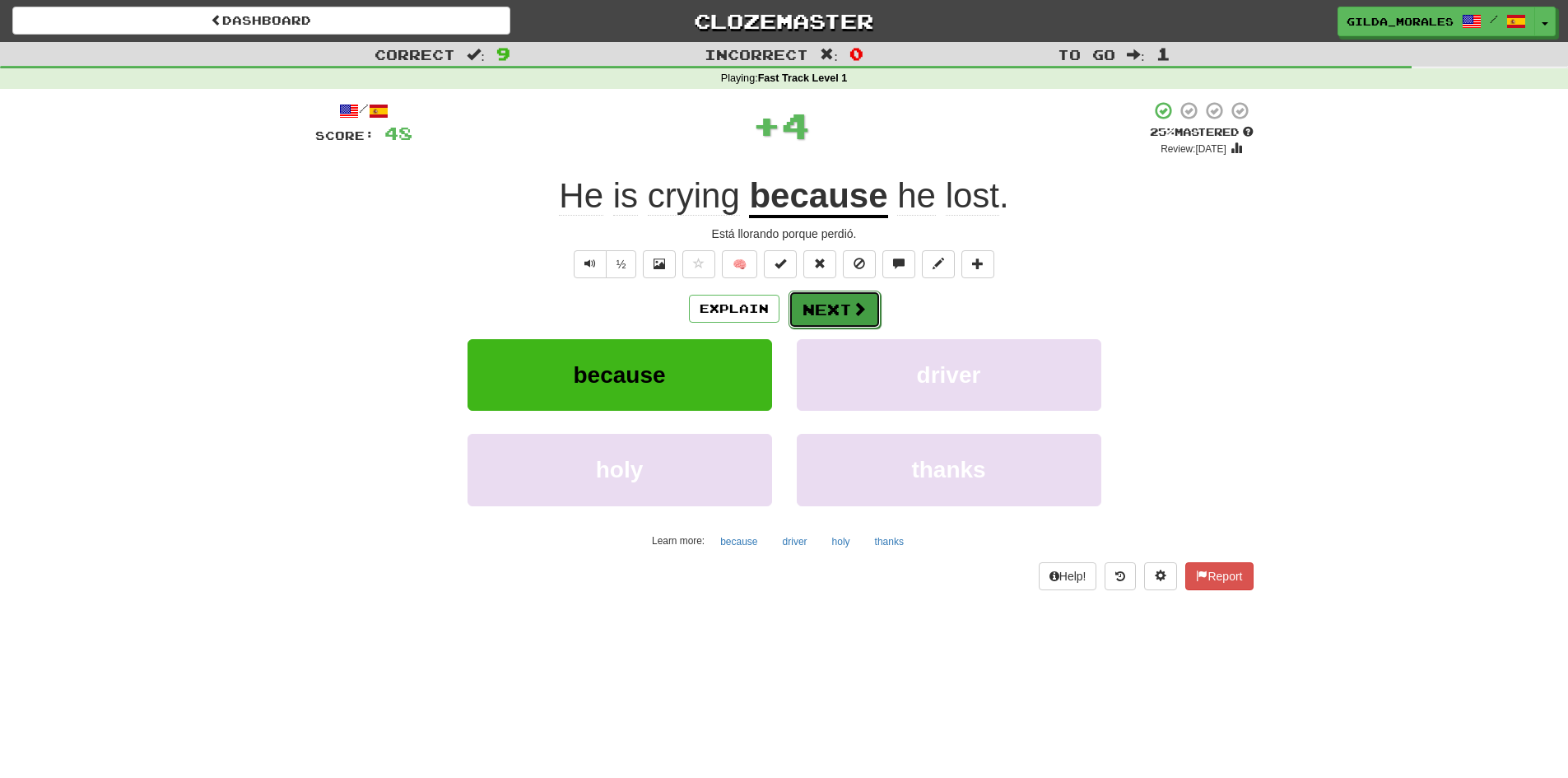
click at [821, 307] on button "Next" at bounding box center [834, 309] width 92 height 38
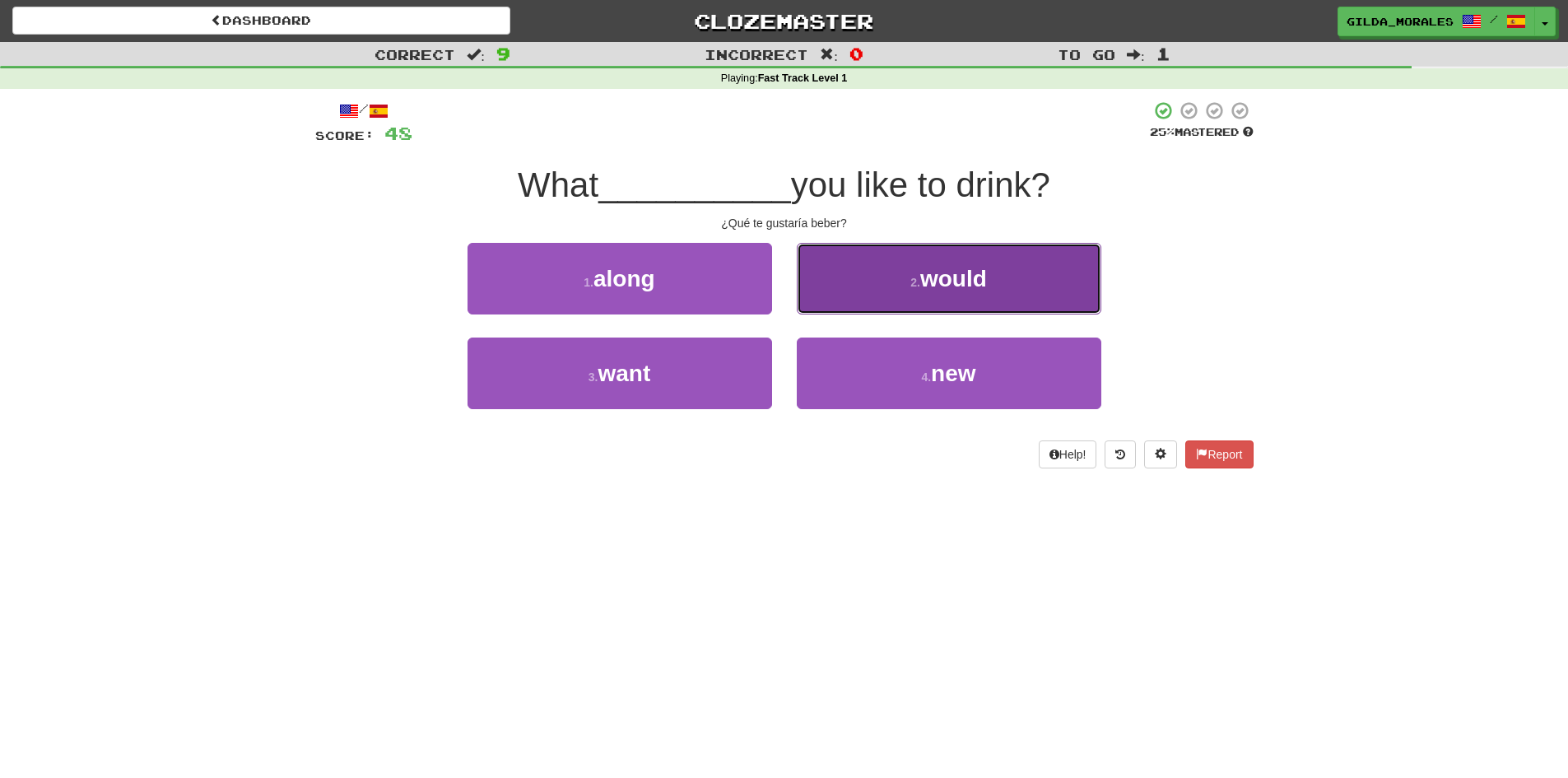
click at [857, 303] on button "2 . would" at bounding box center [950, 278] width 305 height 72
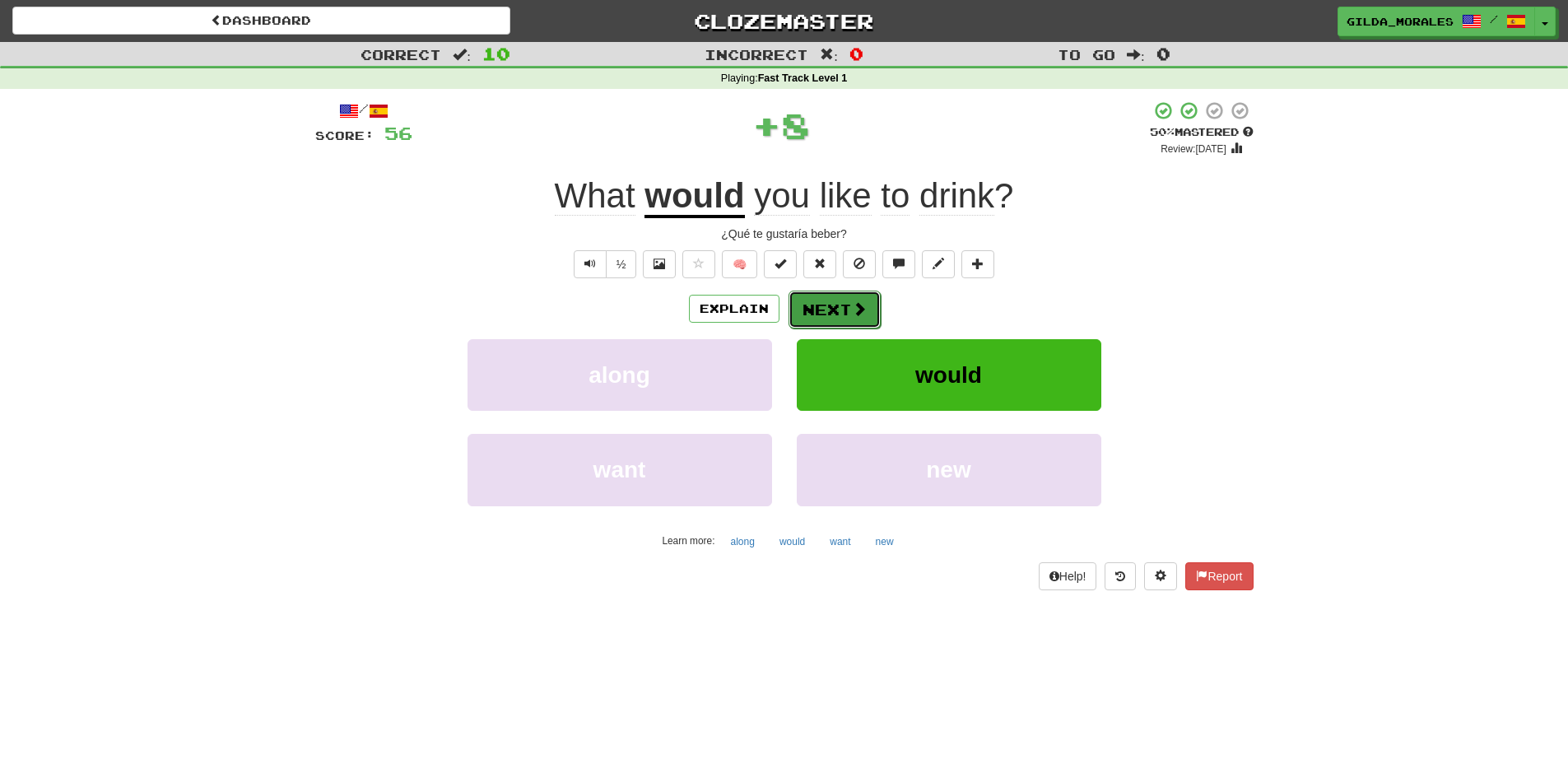
click at [853, 305] on span at bounding box center [859, 309] width 15 height 15
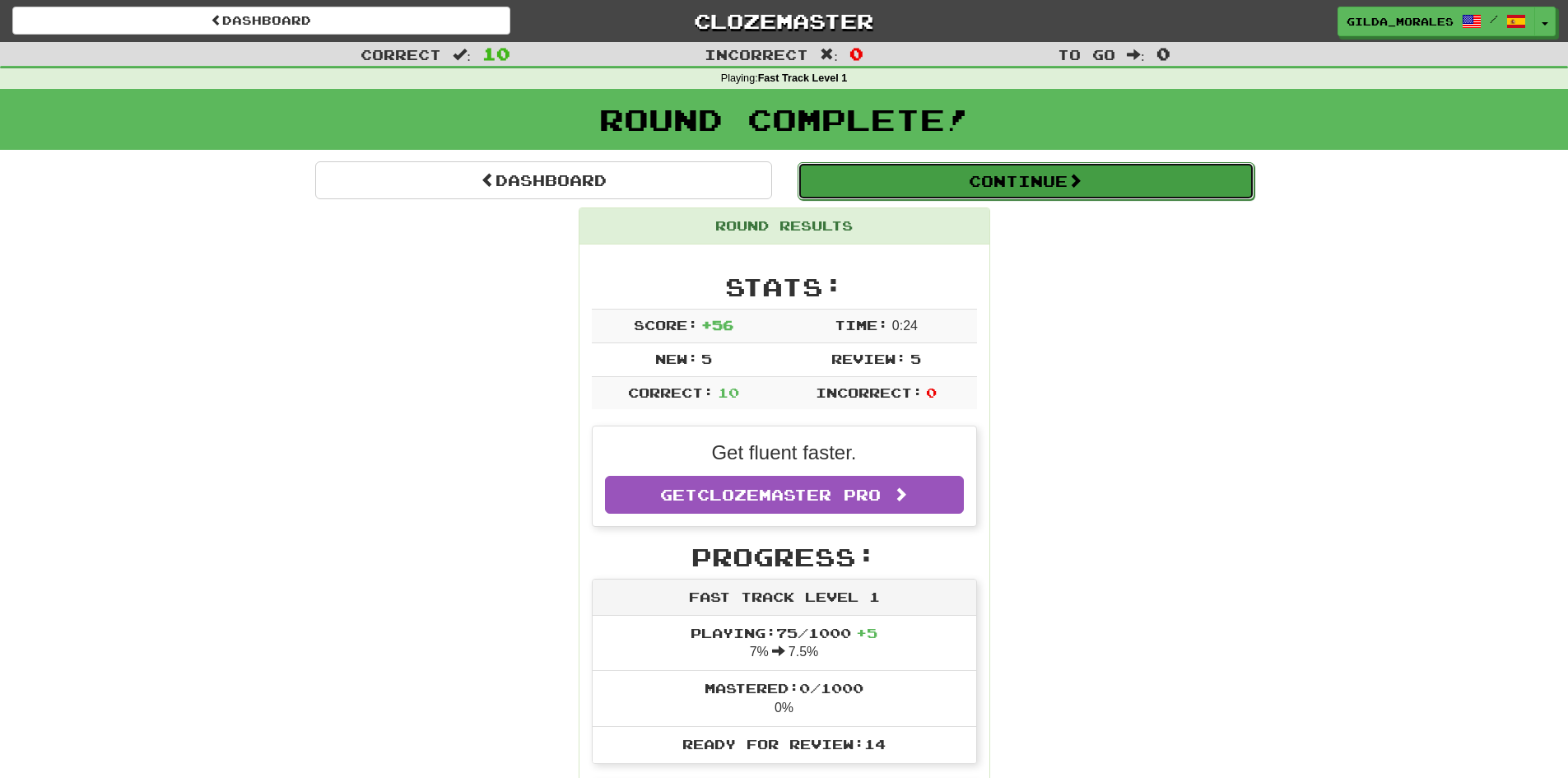
click at [937, 179] on button "Continue" at bounding box center [1026, 180] width 457 height 38
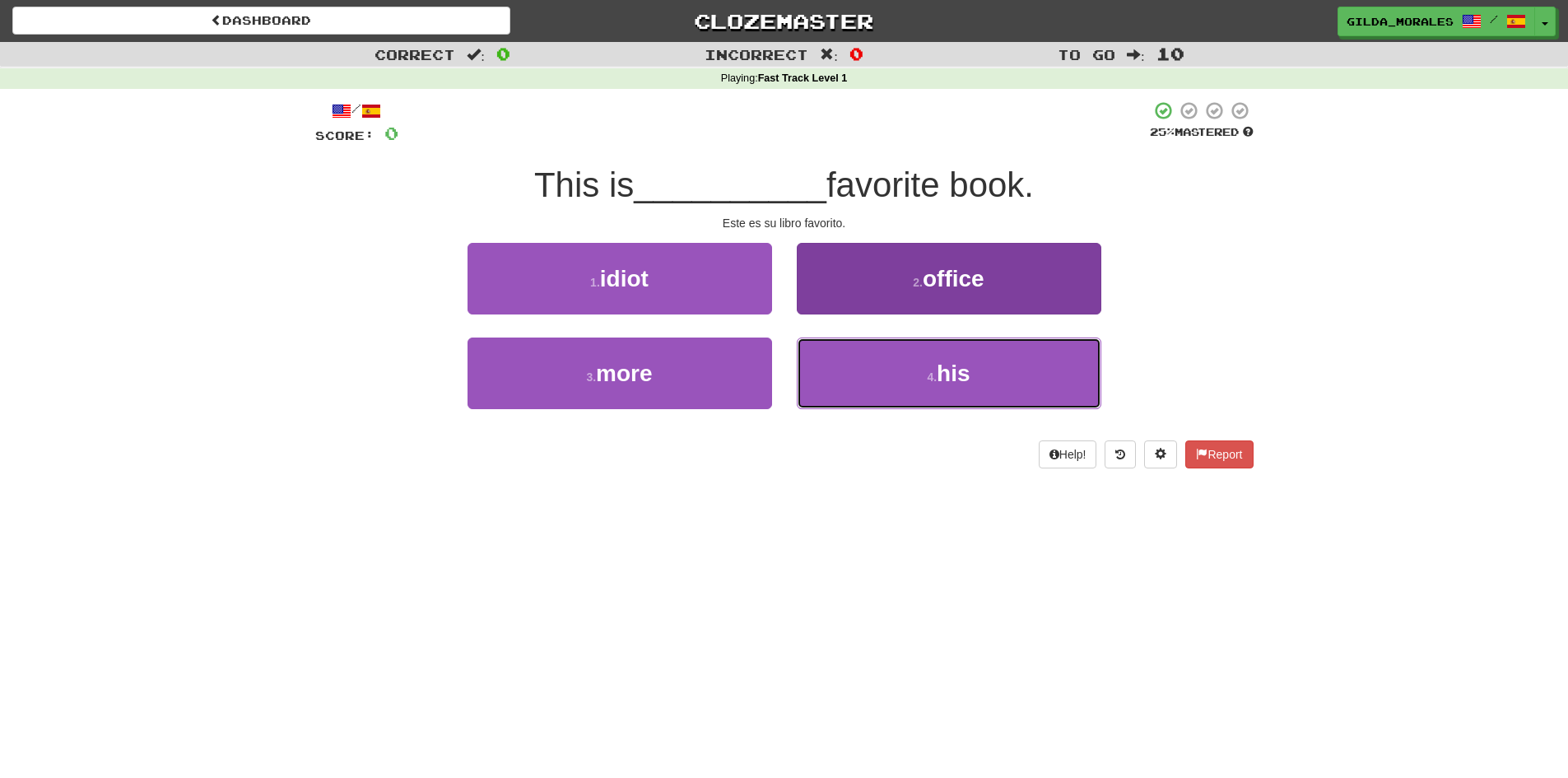
click at [871, 376] on button "4 . his" at bounding box center [950, 373] width 305 height 72
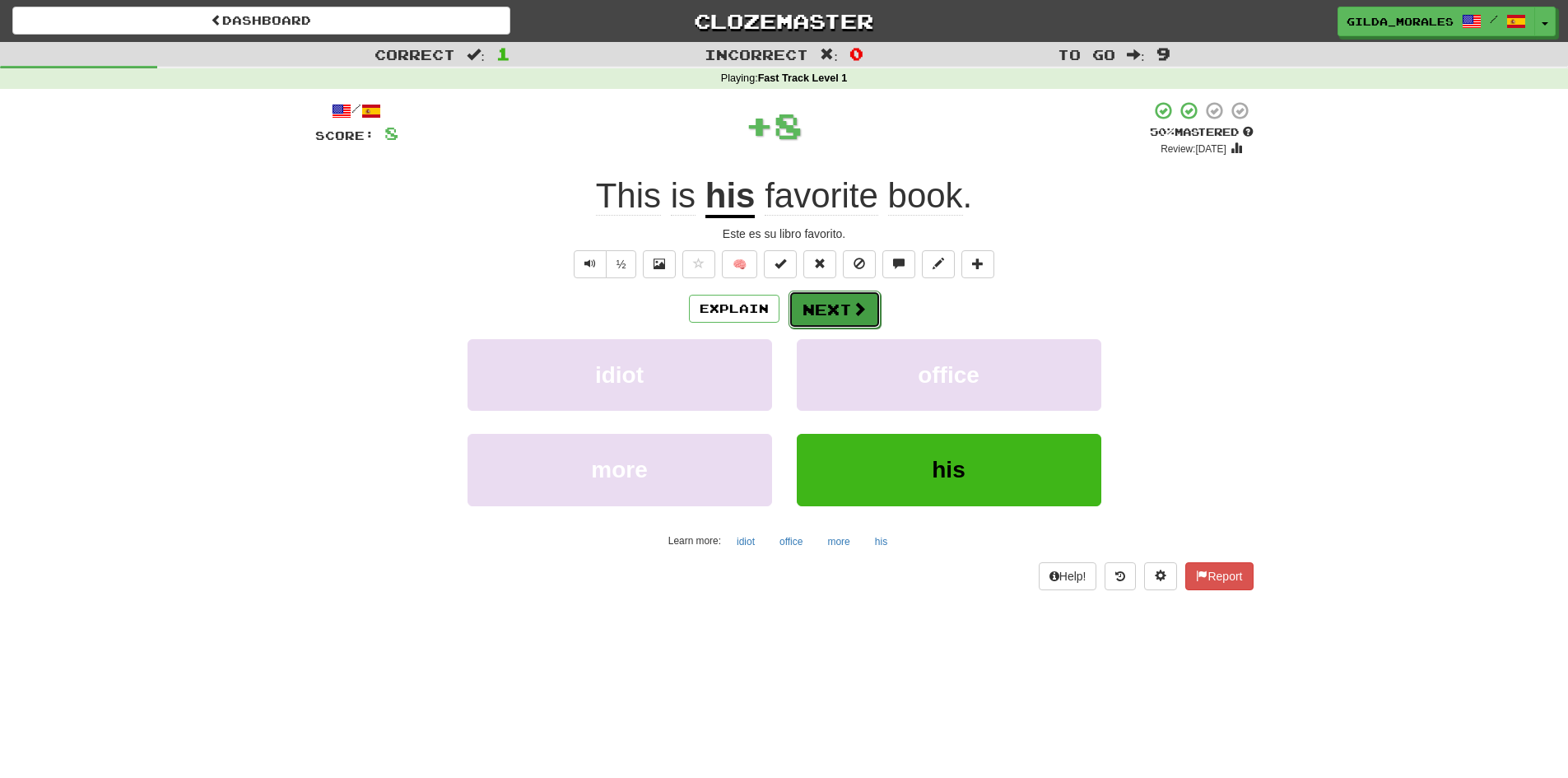
click at [868, 321] on button "Next" at bounding box center [834, 309] width 92 height 38
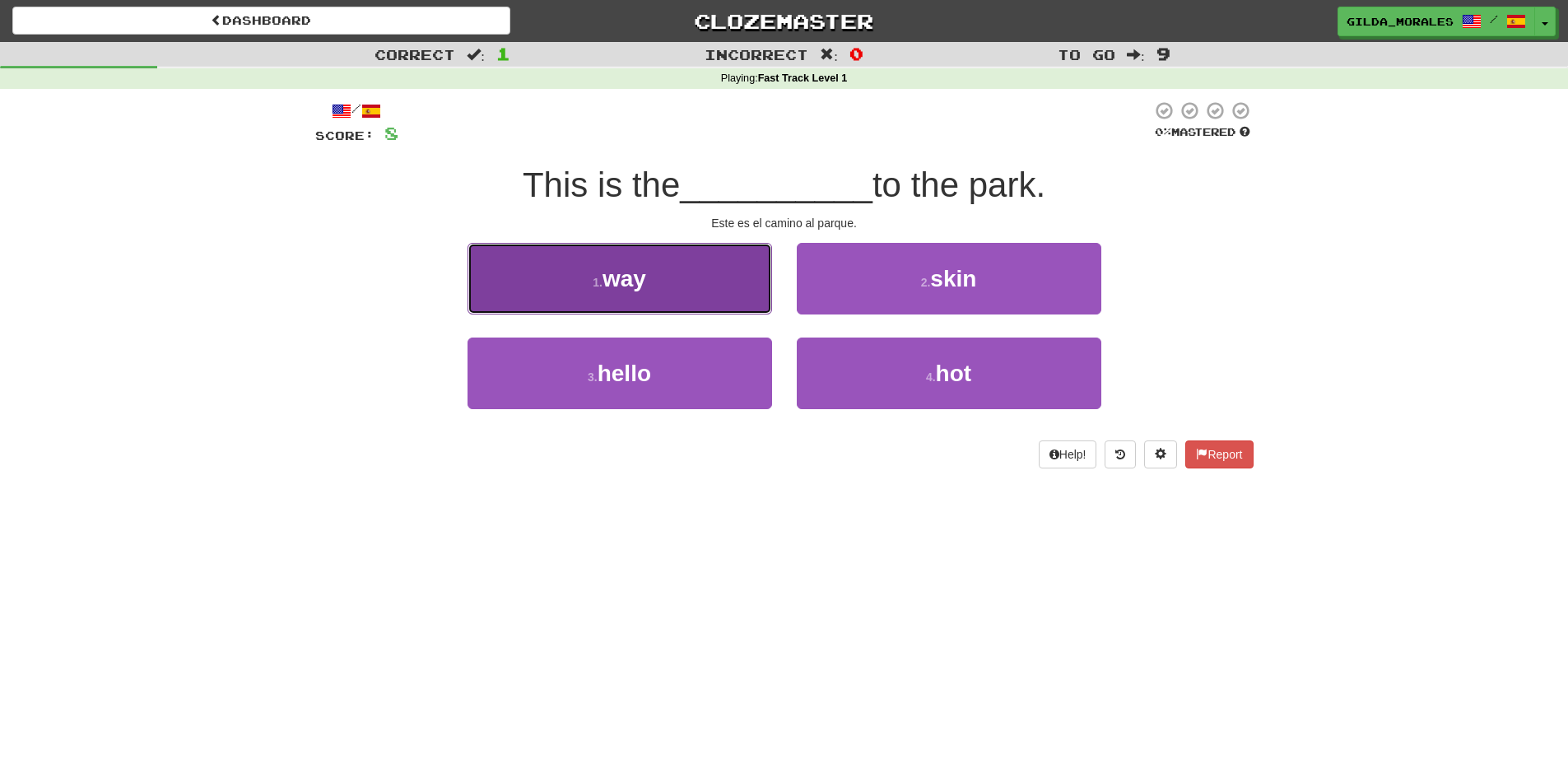
click at [735, 284] on button "1 . way" at bounding box center [620, 278] width 305 height 72
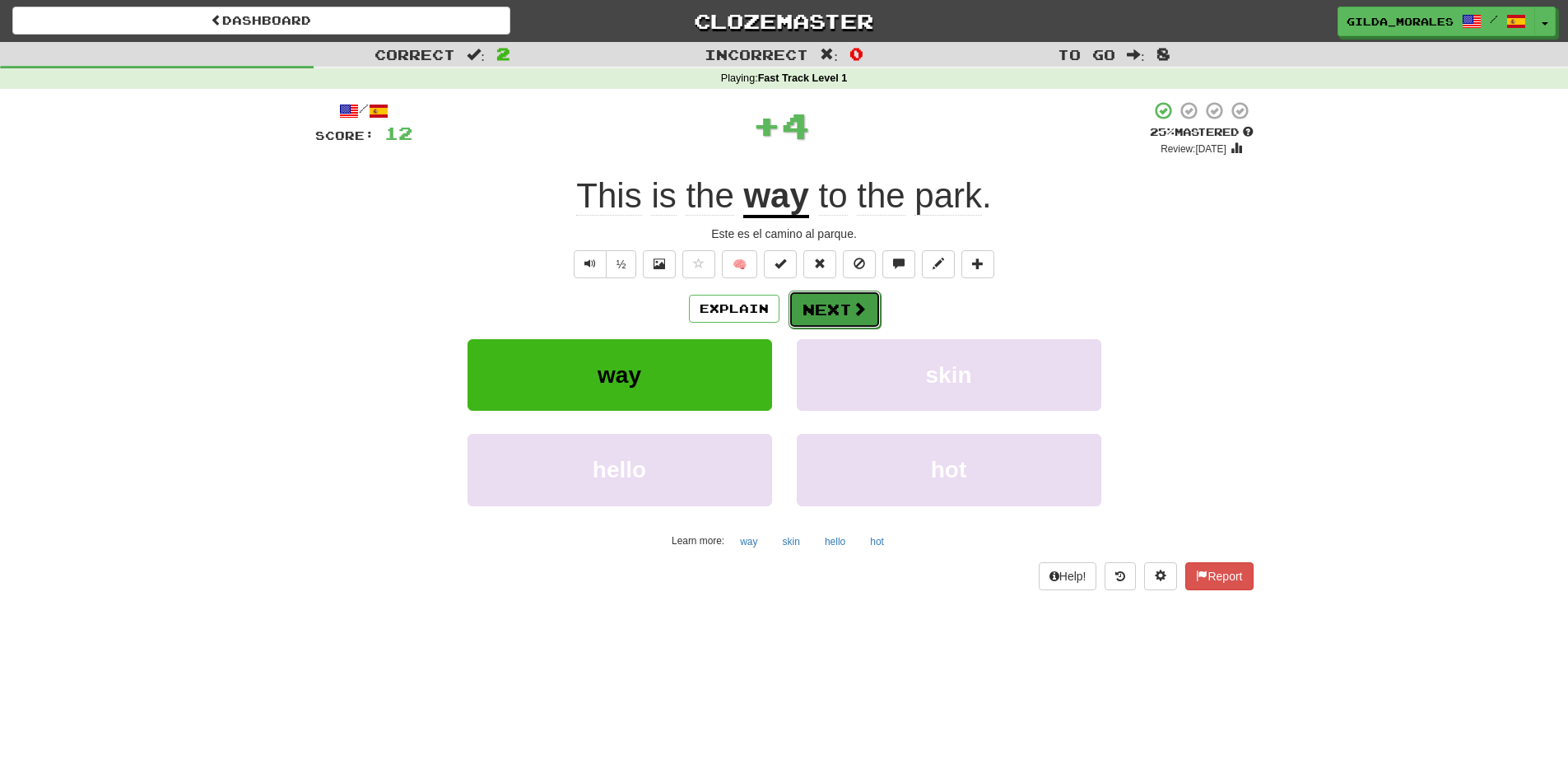
click at [852, 316] on span at bounding box center [859, 309] width 15 height 15
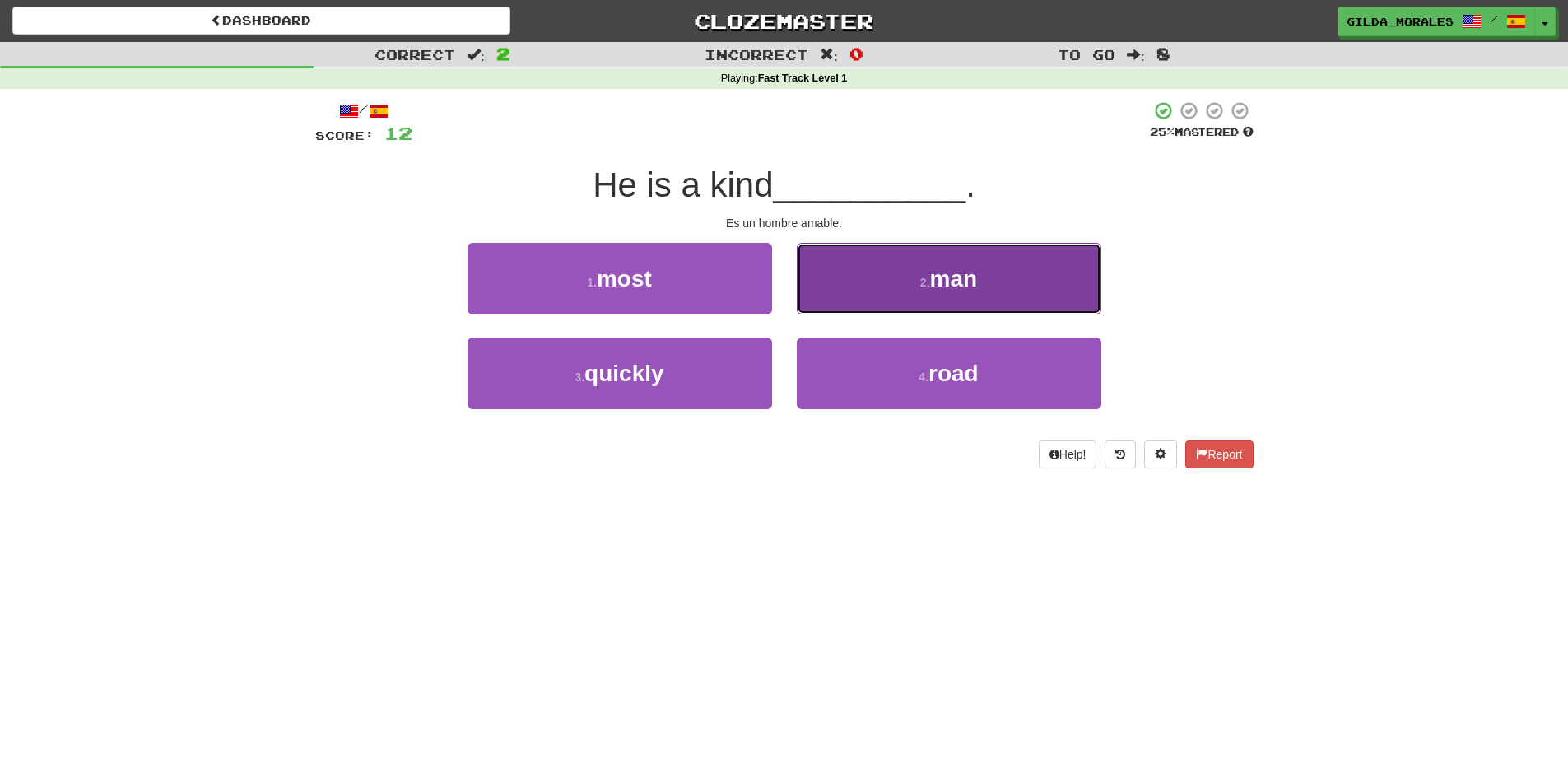
click at [857, 292] on button "2 . man" at bounding box center [950, 278] width 305 height 72
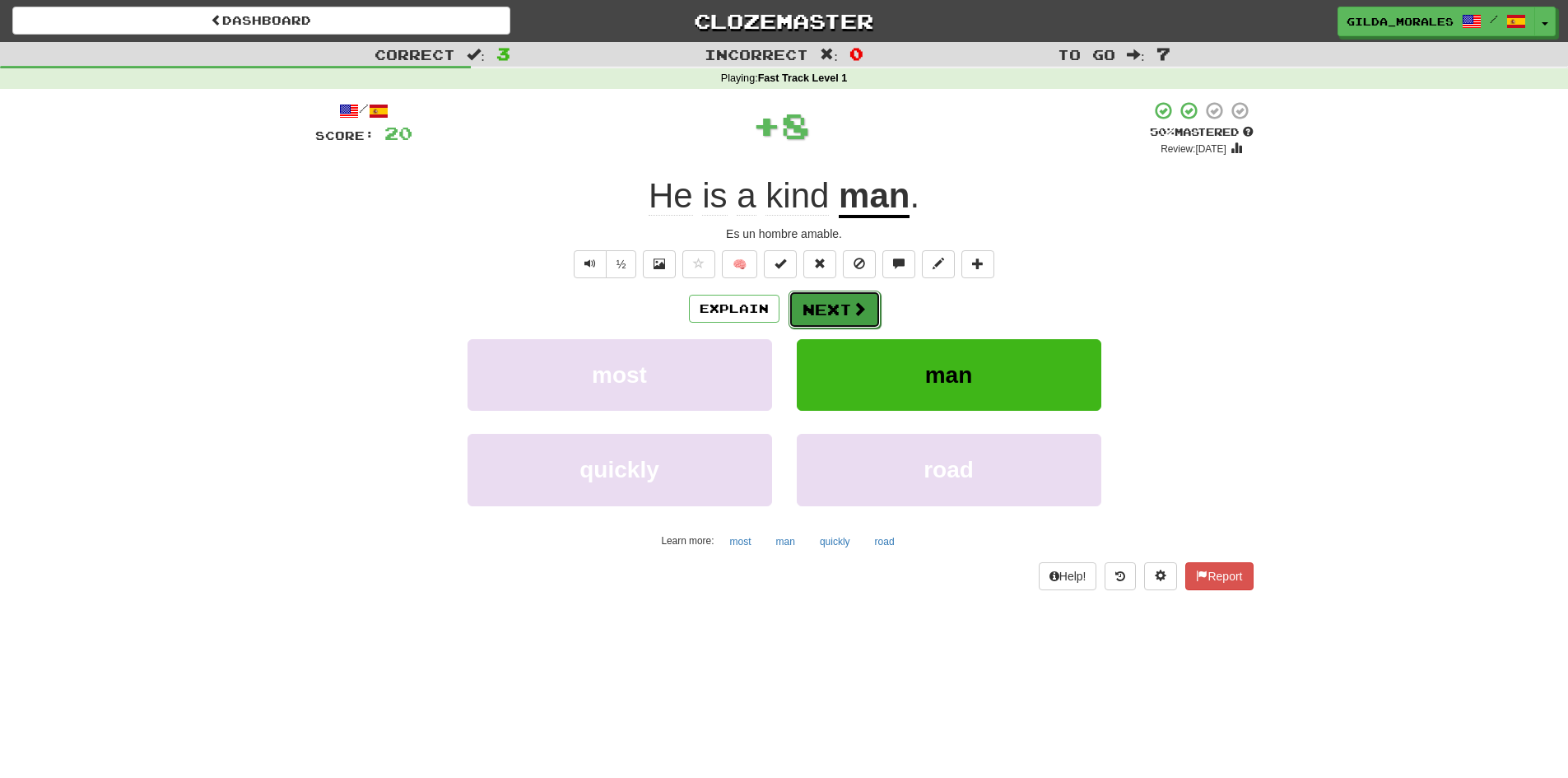
click at [843, 303] on button "Next" at bounding box center [834, 309] width 92 height 38
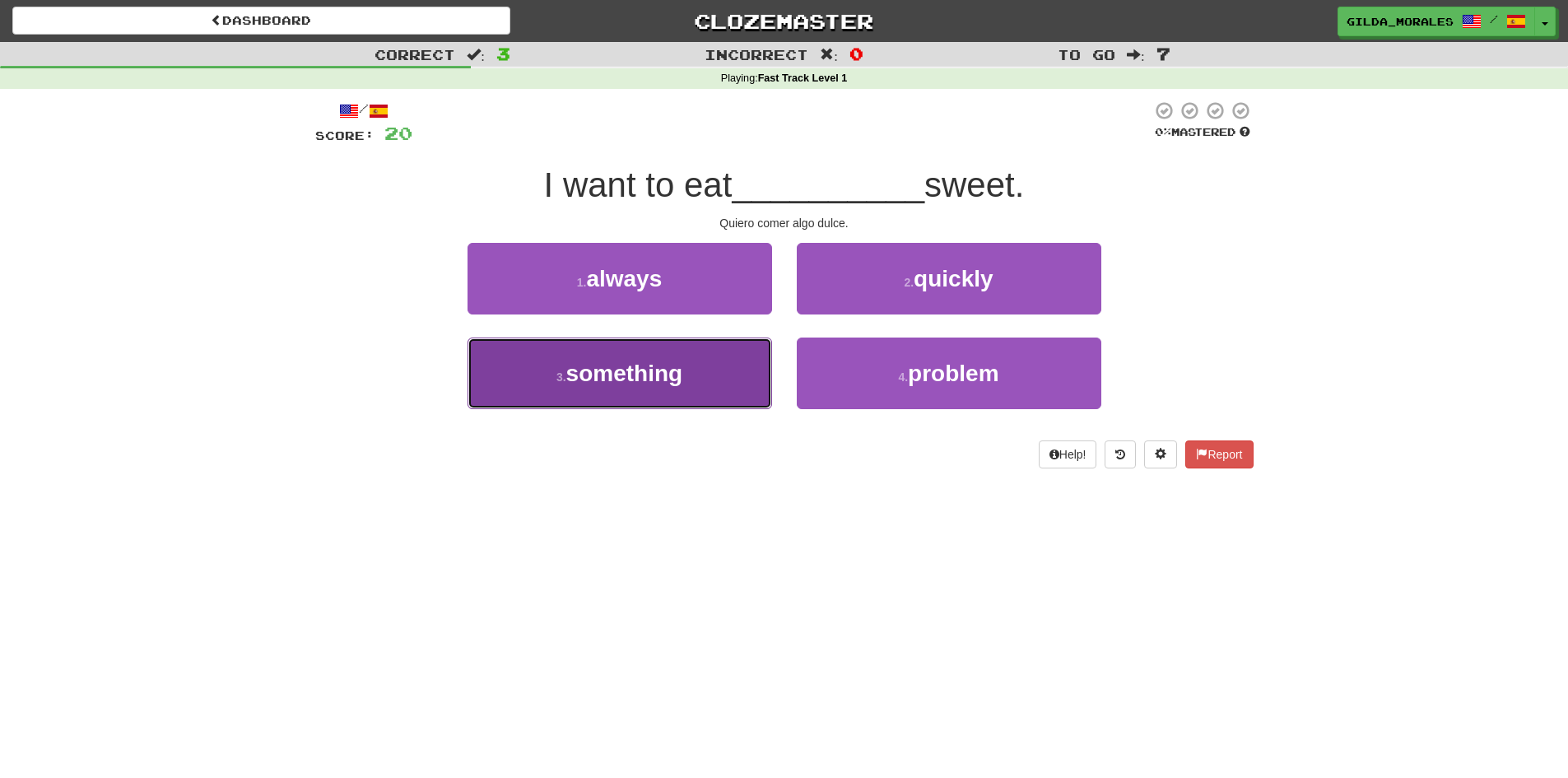
click at [713, 358] on button "3 . something" at bounding box center [620, 373] width 305 height 72
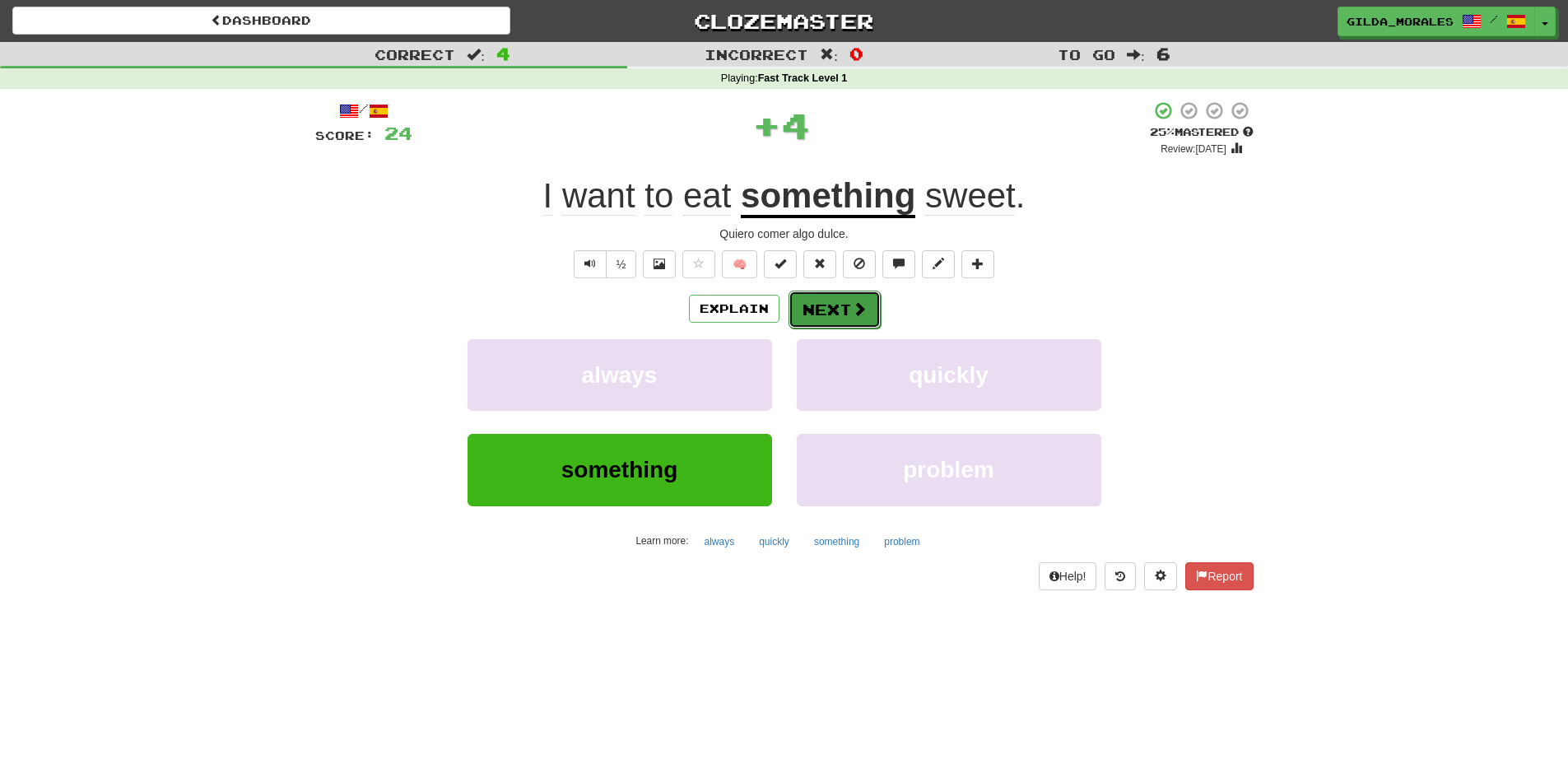
click at [809, 299] on button "Next" at bounding box center [834, 309] width 92 height 38
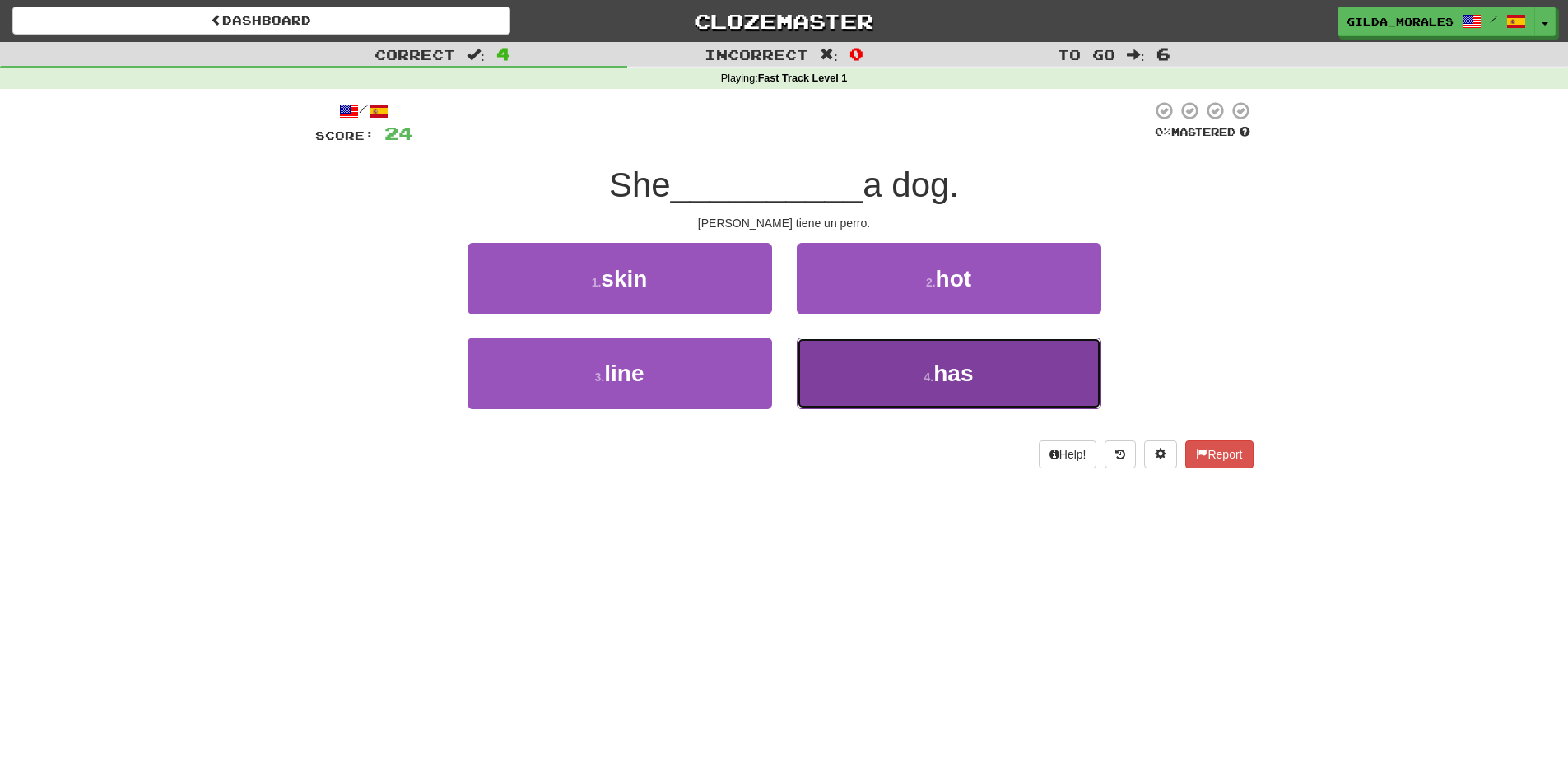
click at [873, 361] on button "4 . has" at bounding box center [950, 373] width 305 height 72
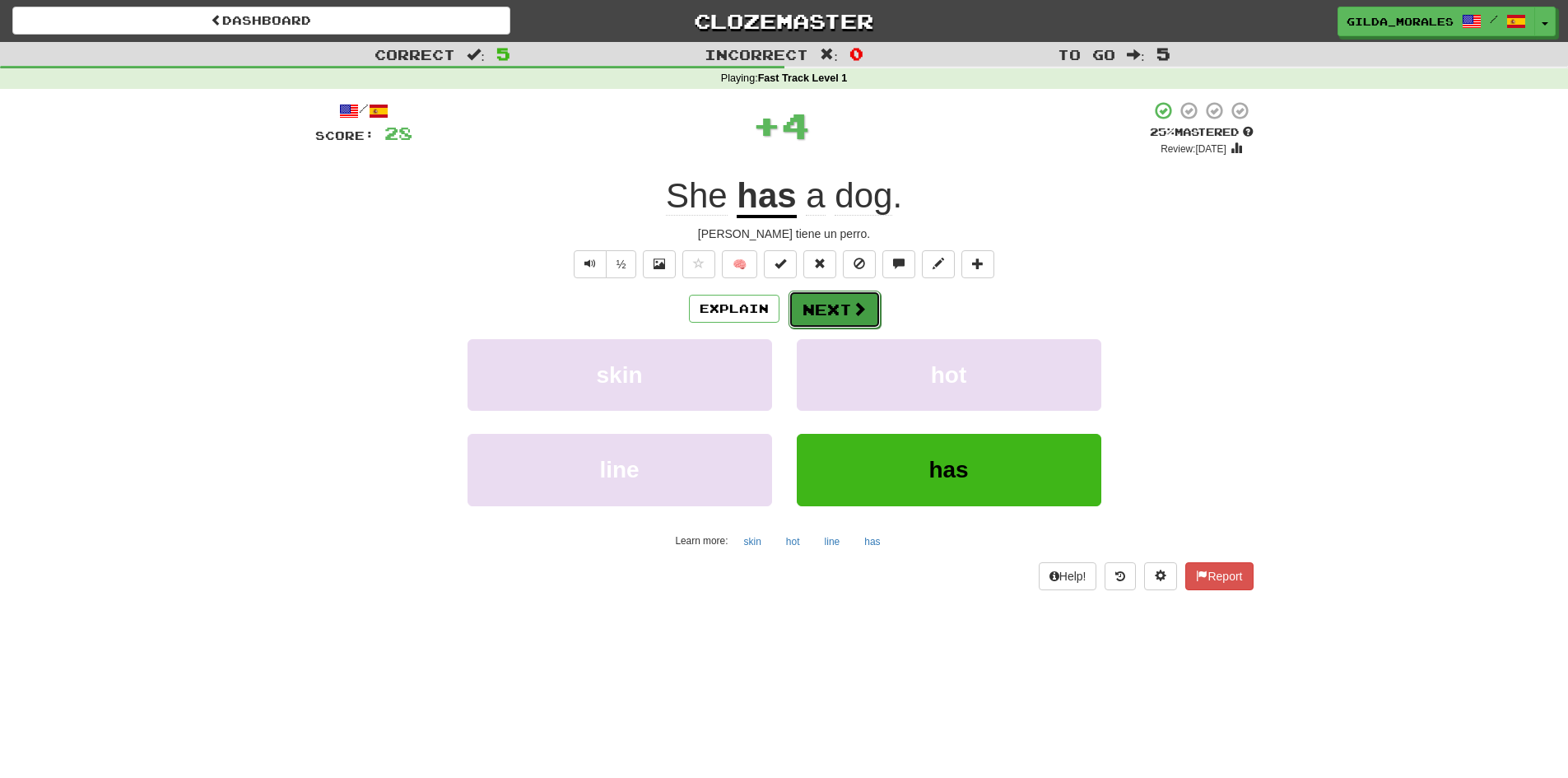
click at [865, 305] on button "Next" at bounding box center [834, 309] width 92 height 38
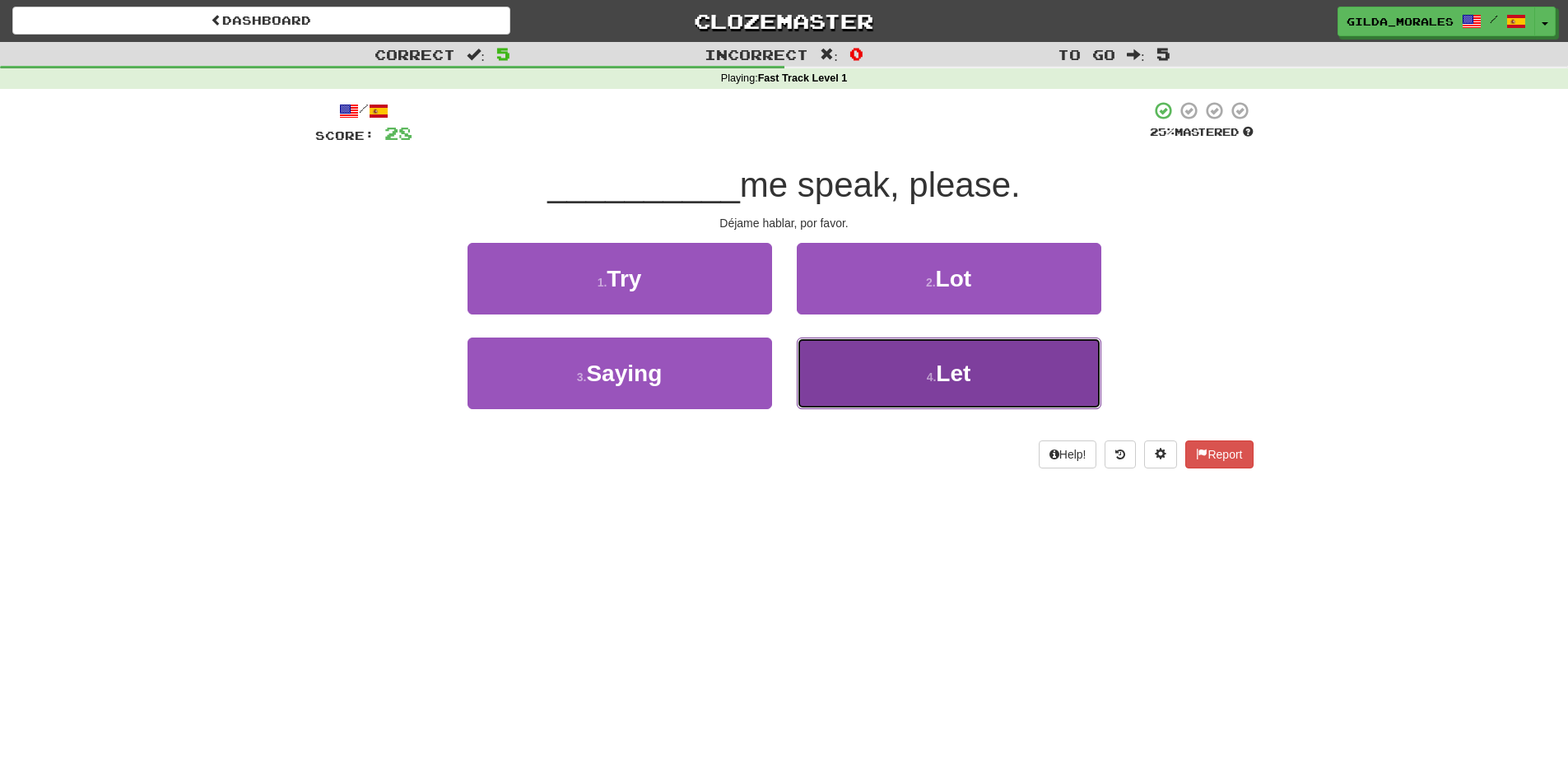
click at [876, 374] on button "4 . Let" at bounding box center [950, 373] width 305 height 72
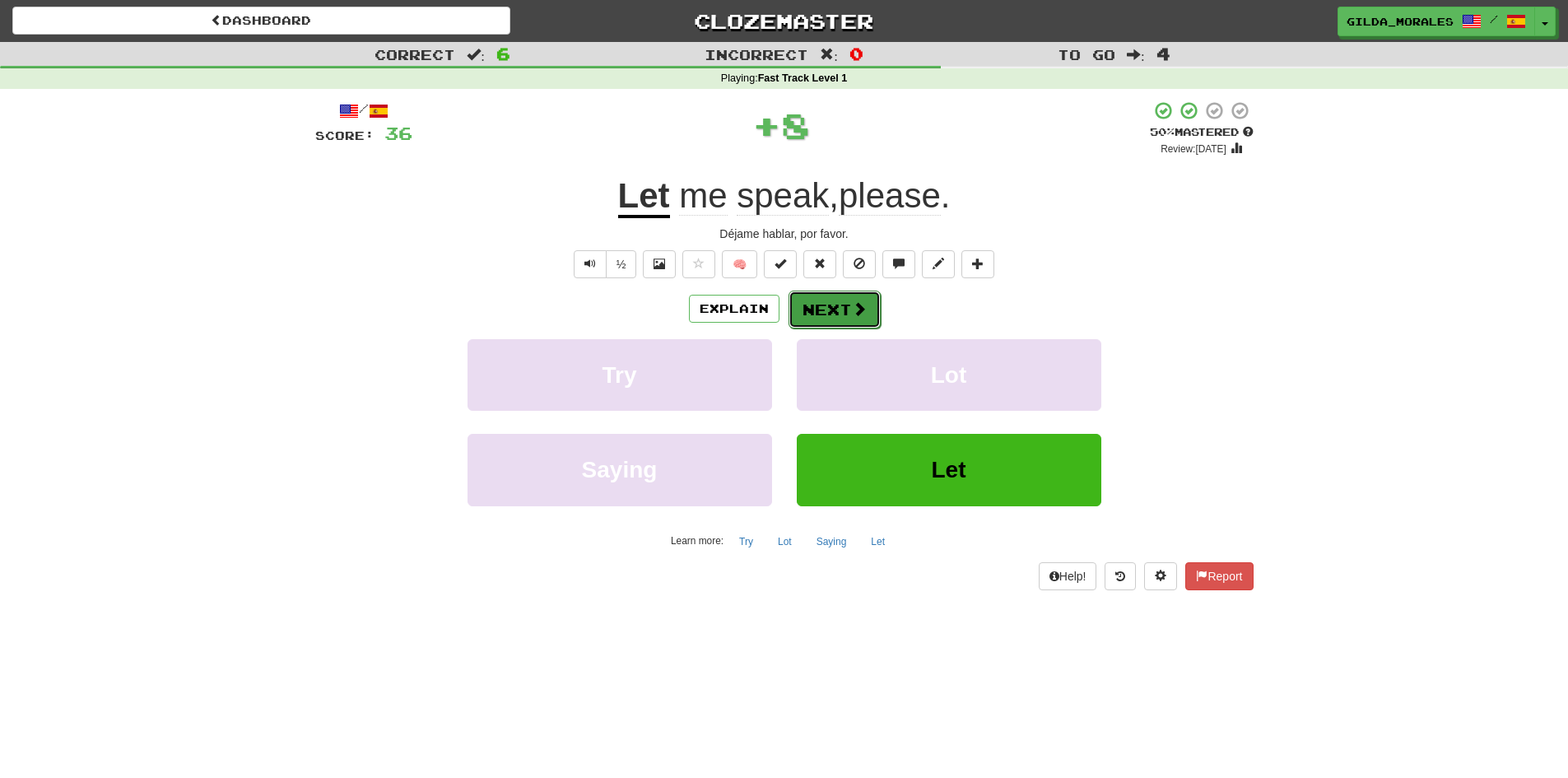
click at [857, 316] on span at bounding box center [859, 309] width 15 height 15
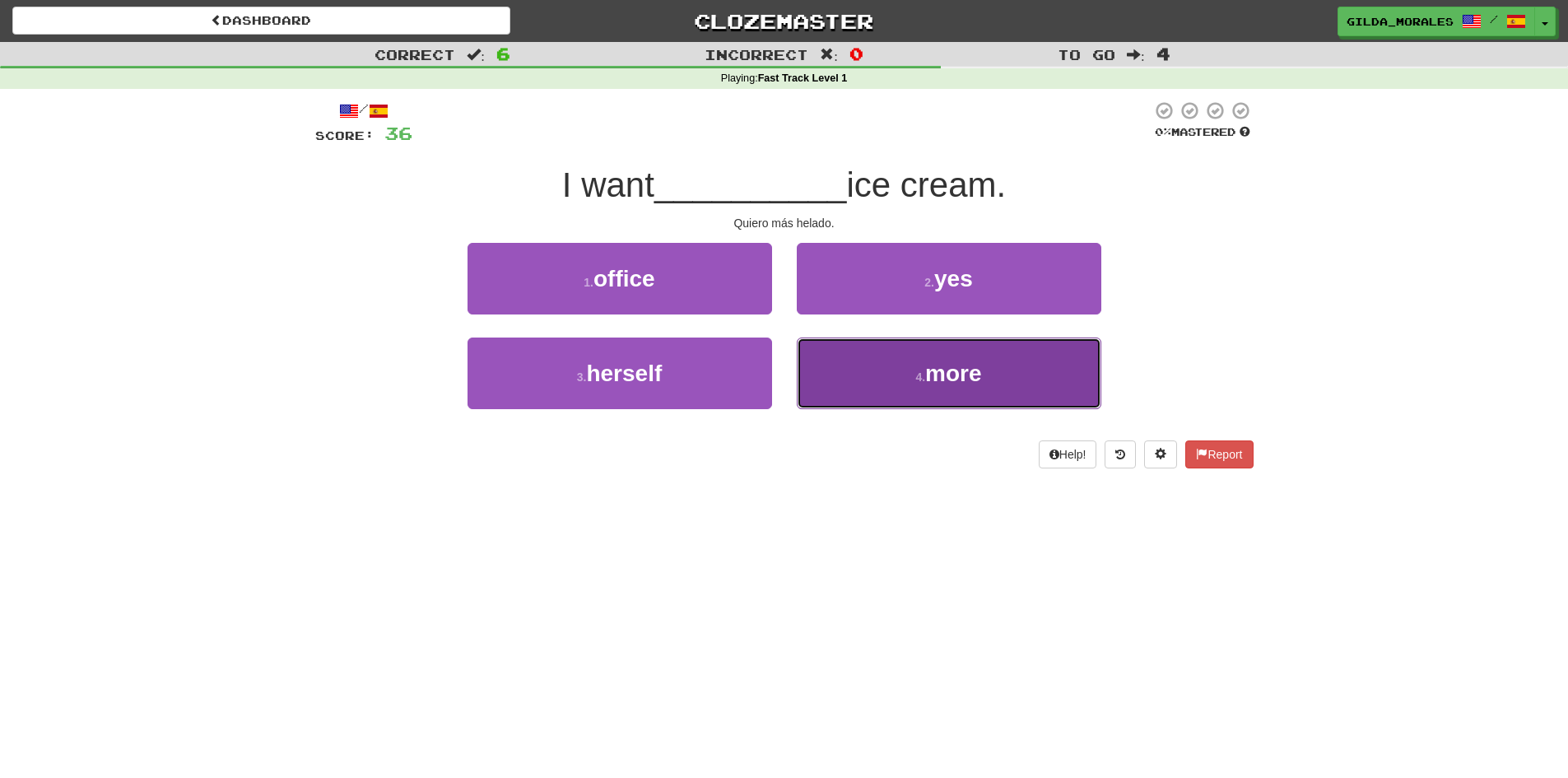
click at [864, 363] on button "4 . more" at bounding box center [950, 373] width 305 height 72
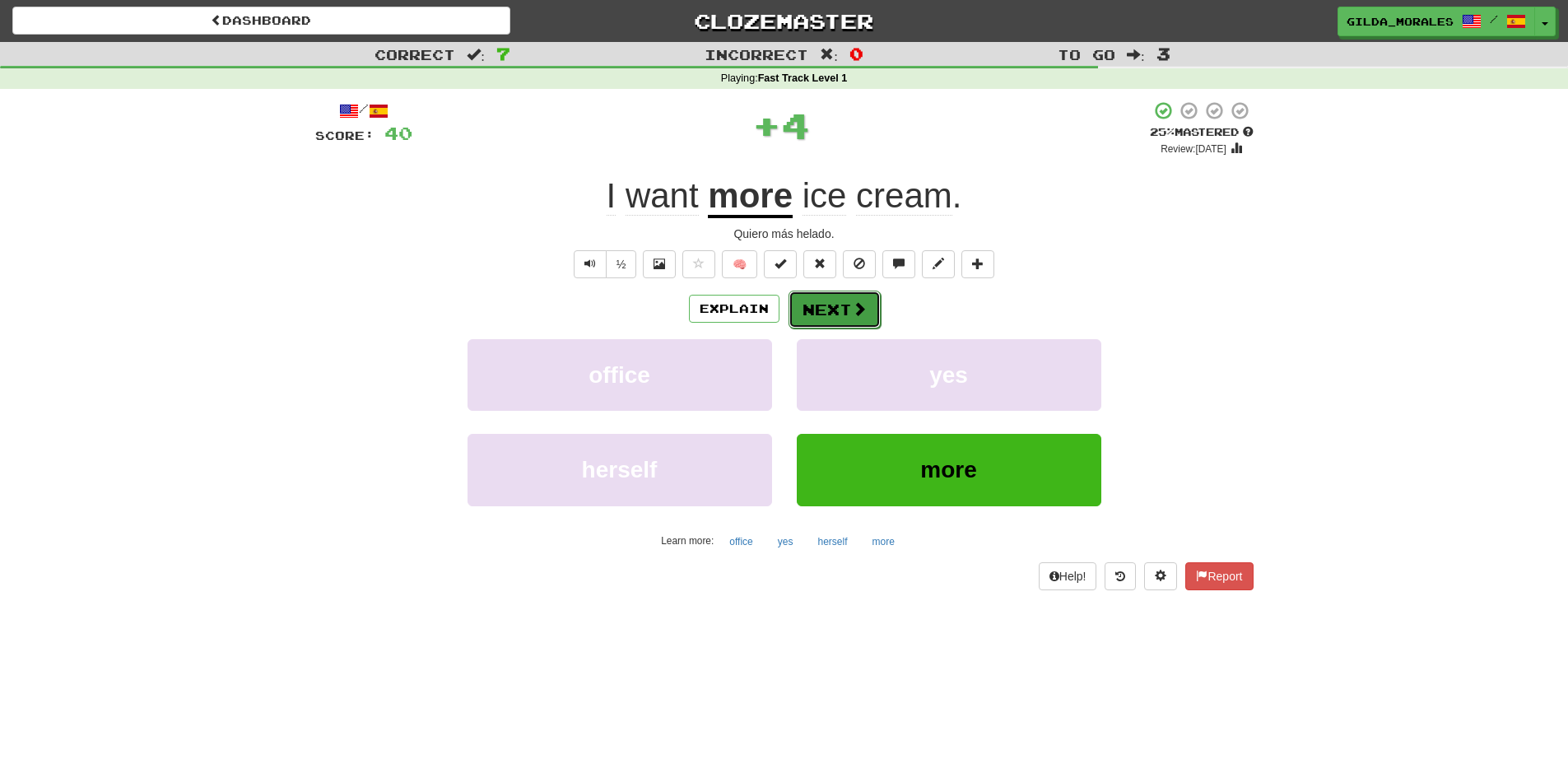
click at [841, 317] on button "Next" at bounding box center [834, 309] width 92 height 38
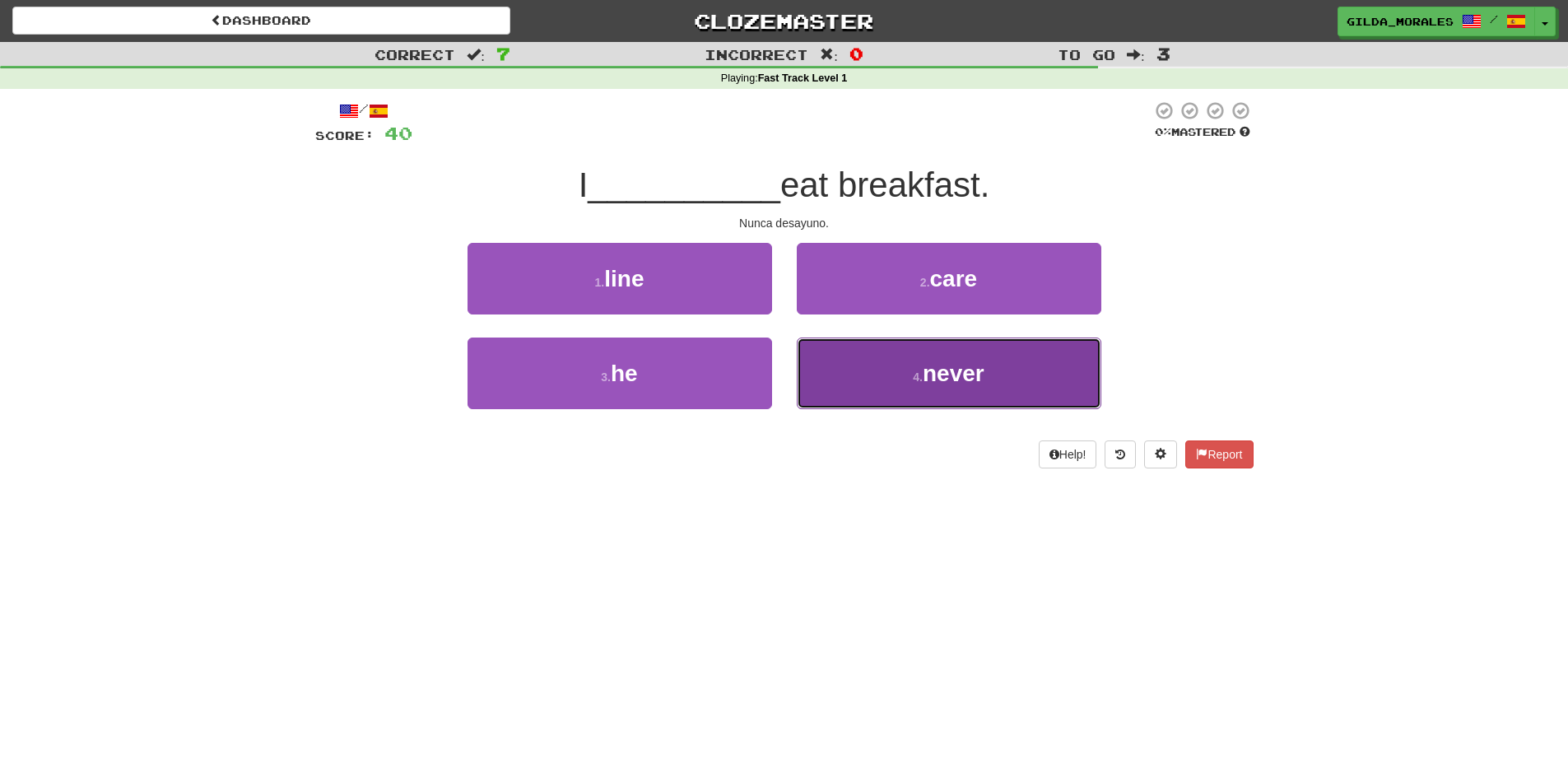
click at [871, 362] on button "4 . never" at bounding box center [950, 373] width 305 height 72
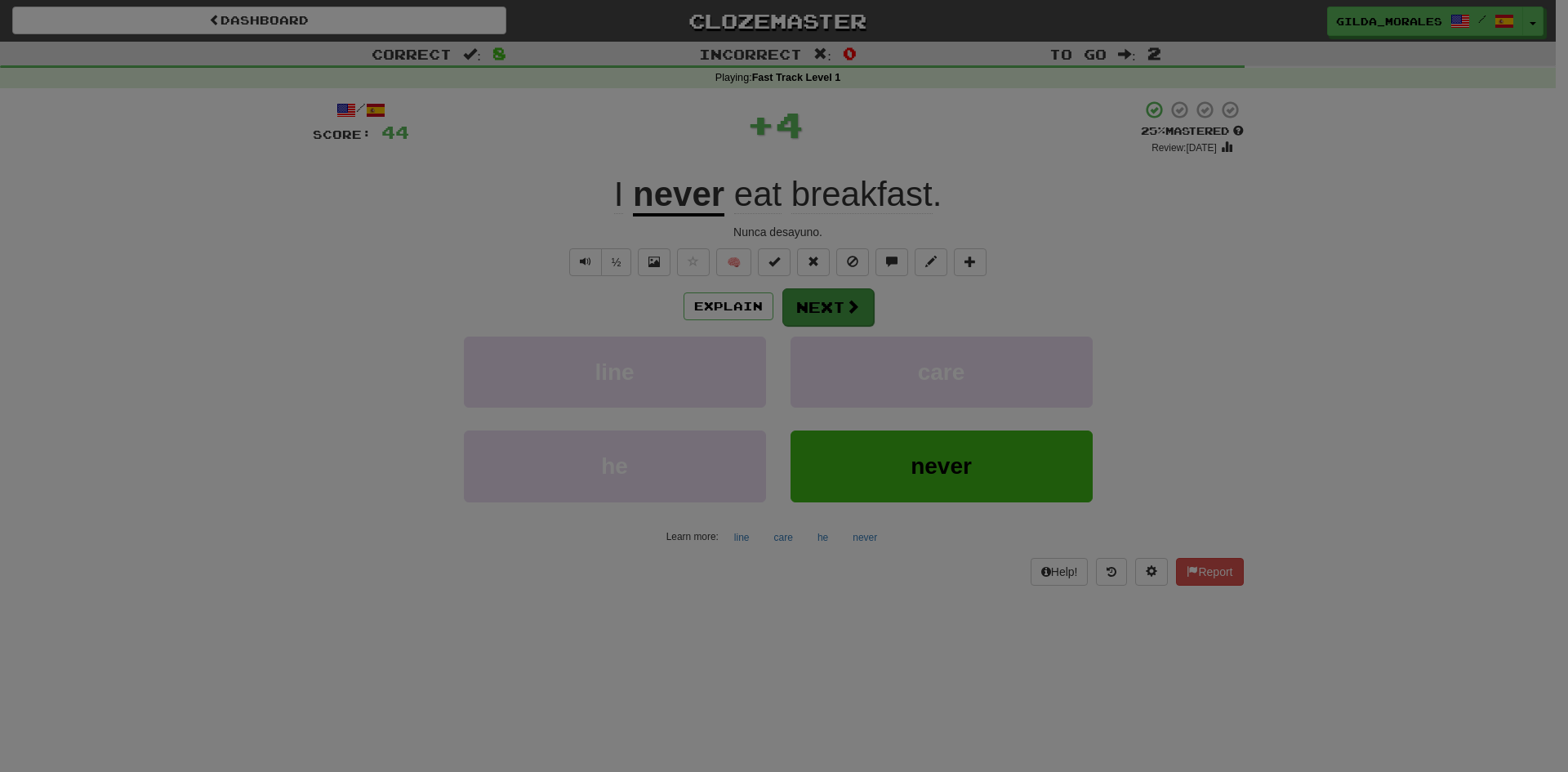
click at [850, 320] on body "Dashboard Clozemaster gilda_morales / Toggle Dropdown Dashboard Leaderboard Act…" at bounding box center [784, 675] width 1568 height 1351
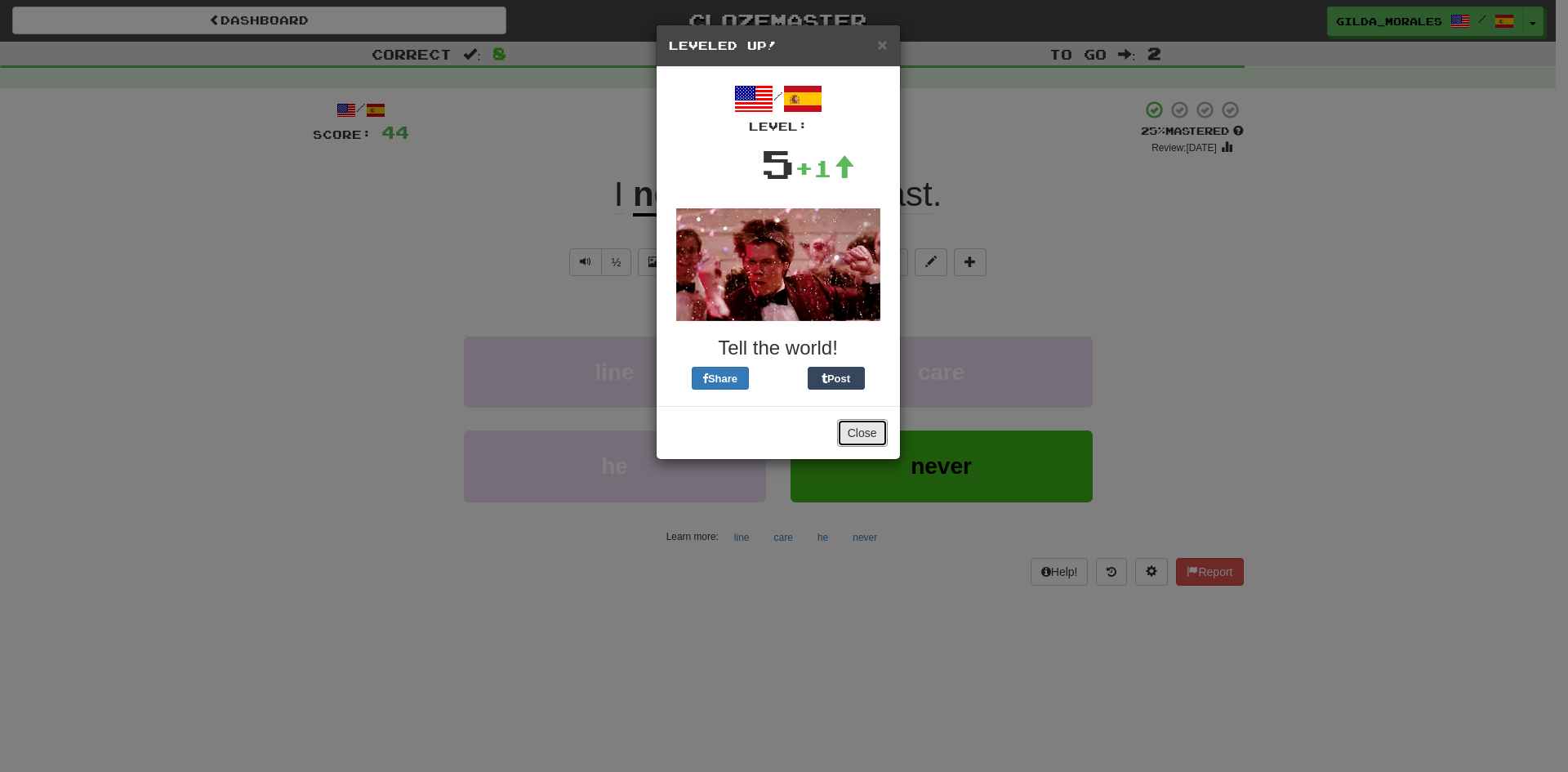
click at [878, 439] on button "Close" at bounding box center [861, 433] width 51 height 28
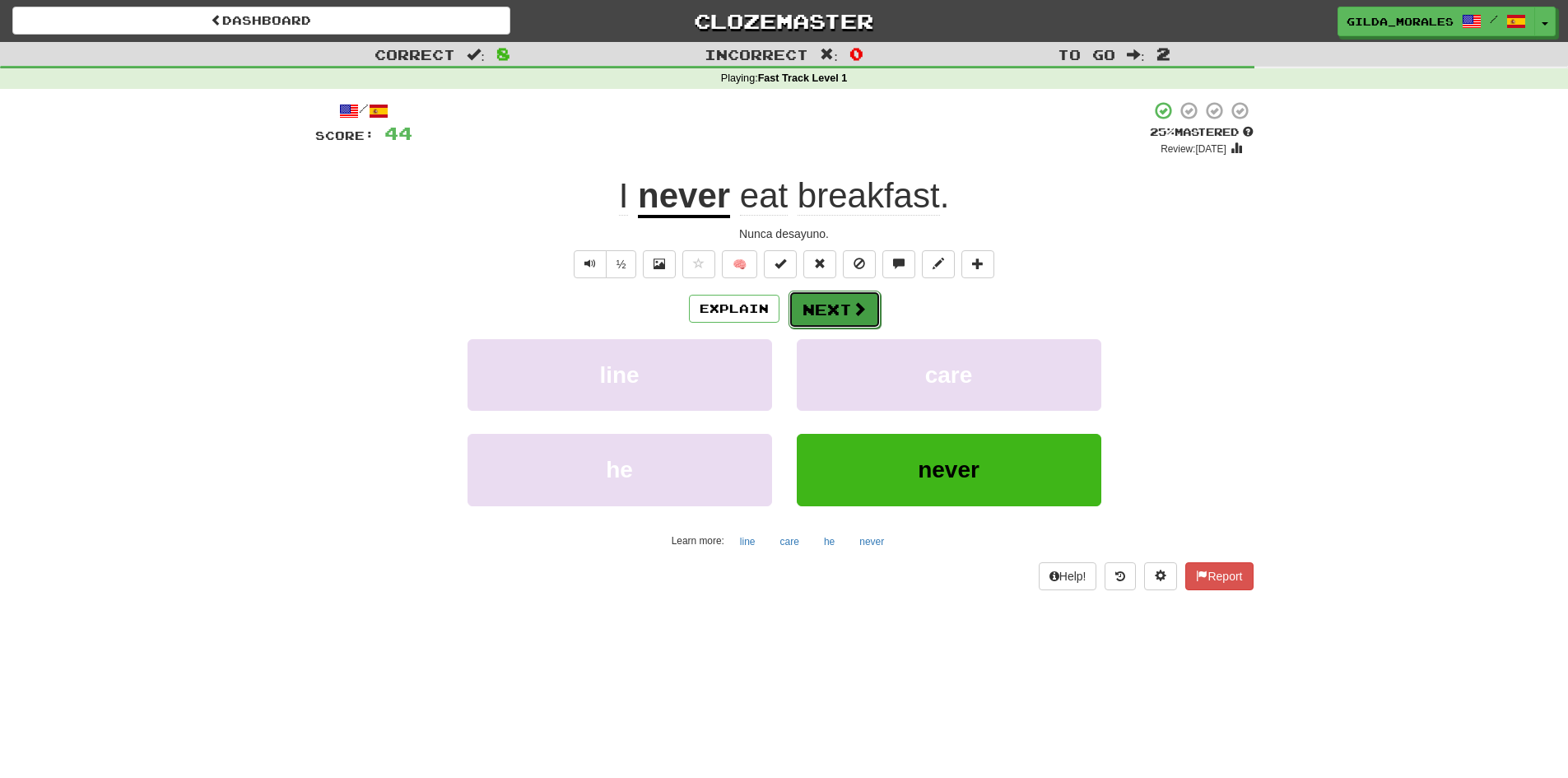
click at [844, 308] on button "Next" at bounding box center [834, 309] width 92 height 38
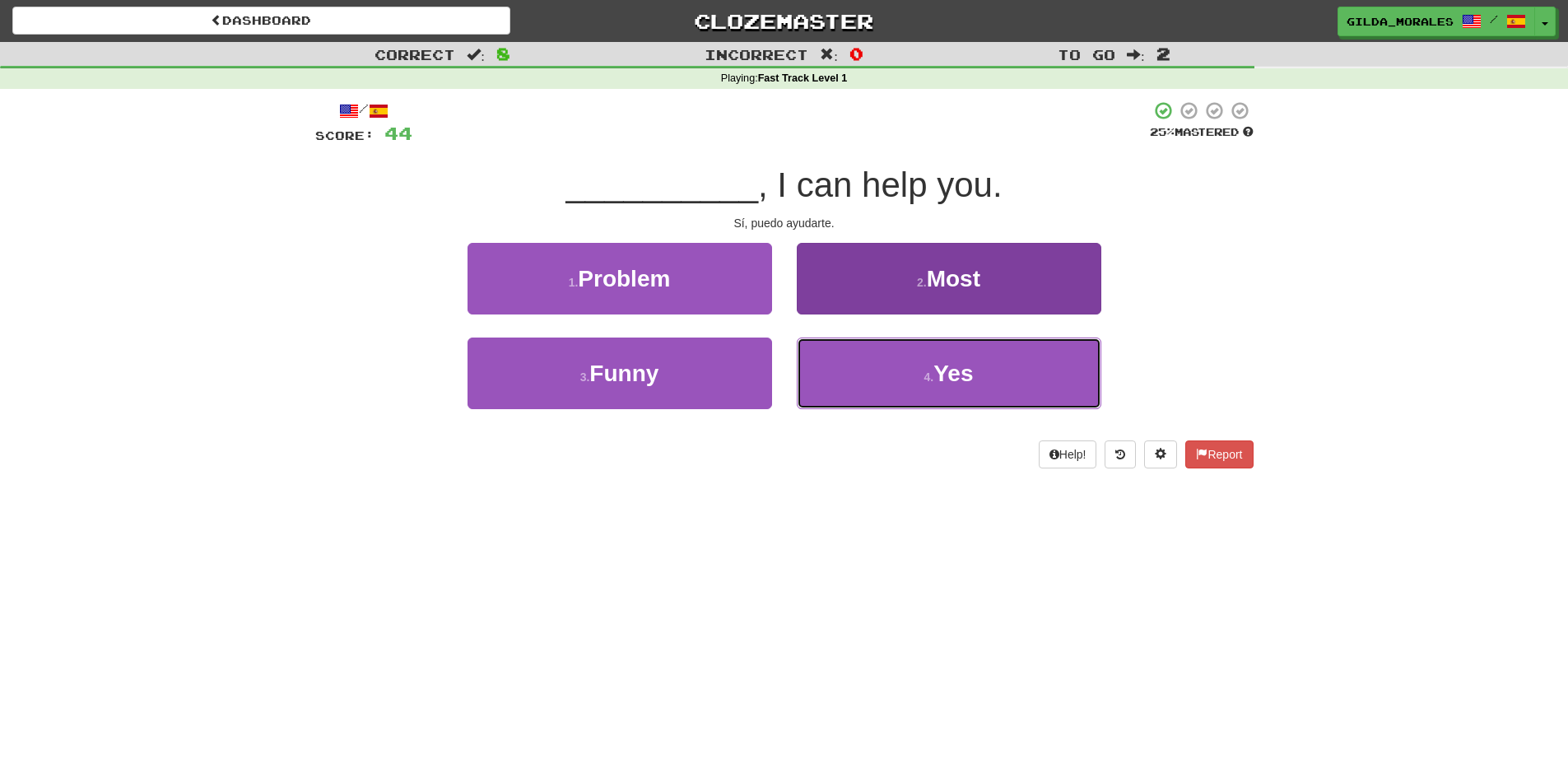
click at [896, 364] on button "4 . Yes" at bounding box center [950, 373] width 305 height 72
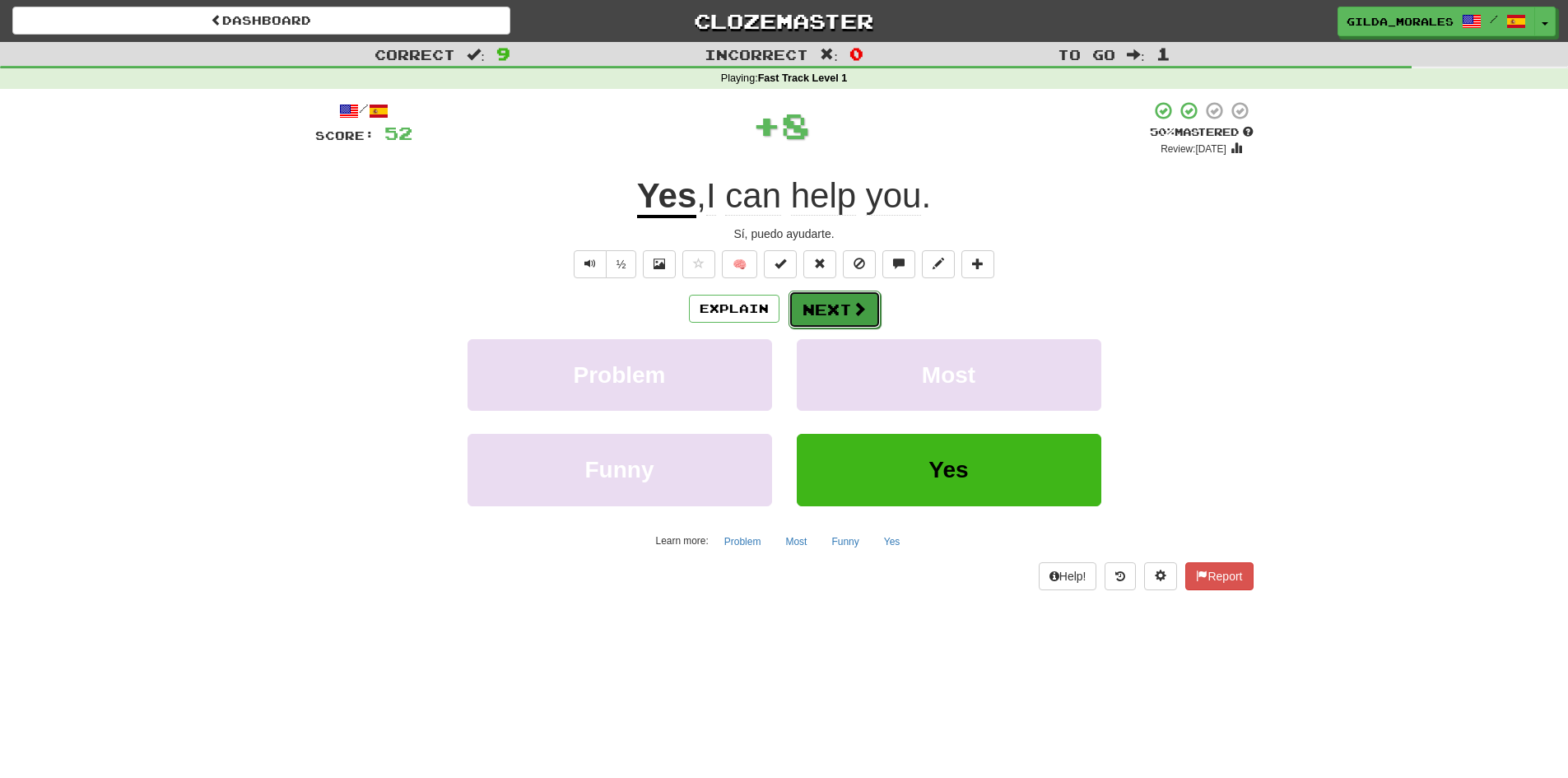
click at [845, 319] on button "Next" at bounding box center [834, 309] width 92 height 38
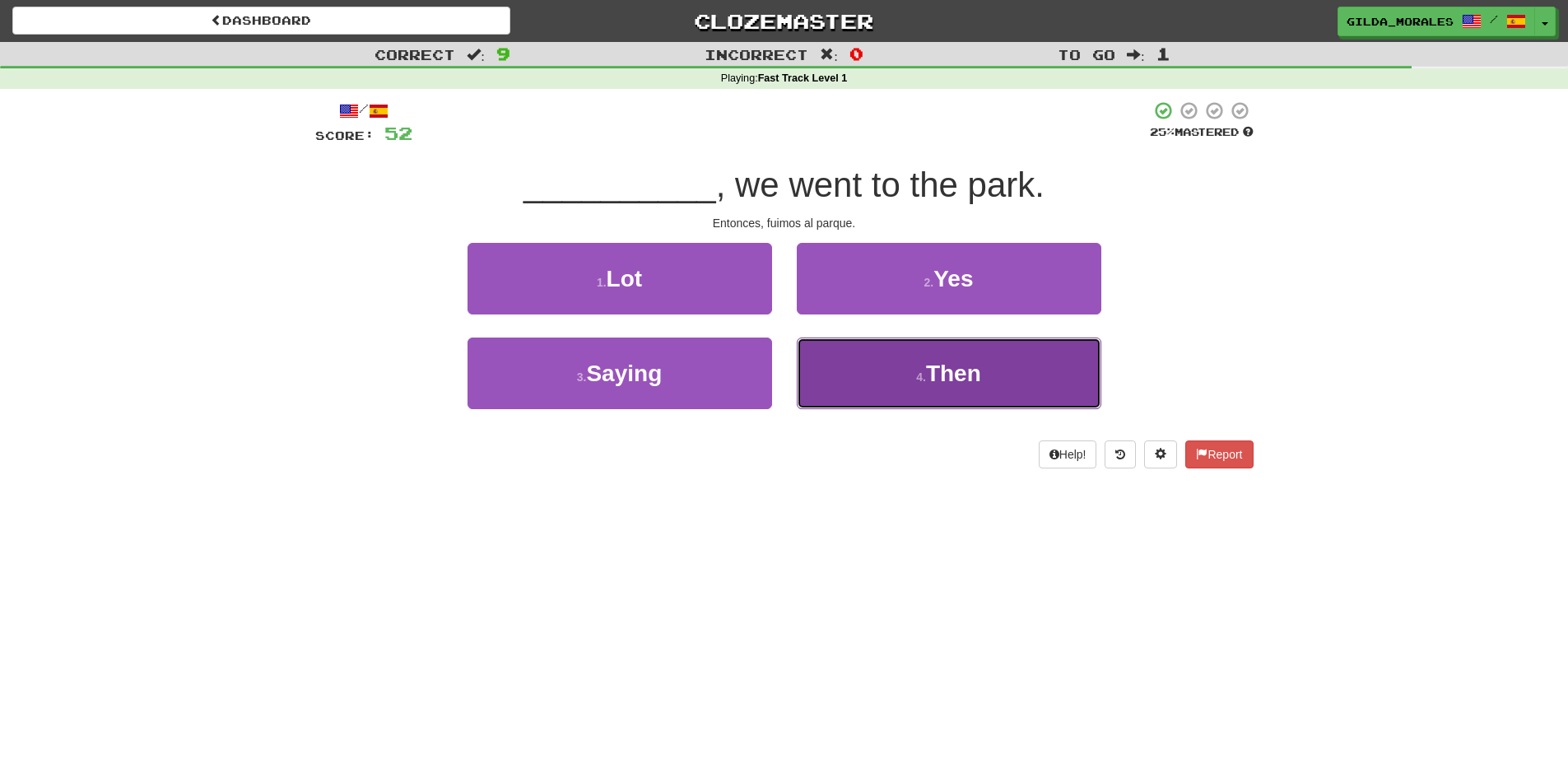
click at [846, 372] on button "4 . Then" at bounding box center [950, 373] width 305 height 72
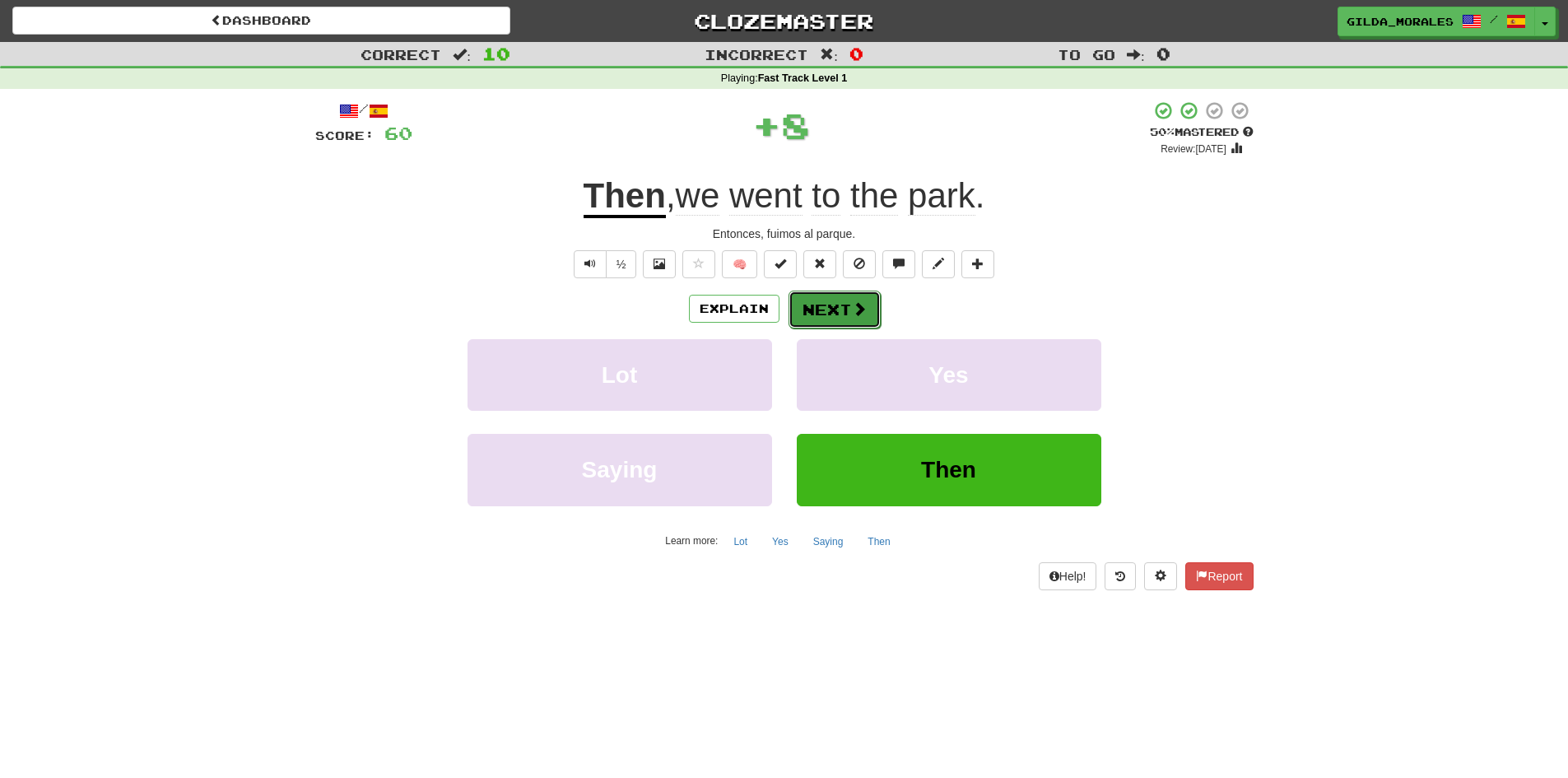
click at [833, 307] on button "Next" at bounding box center [834, 309] width 92 height 38
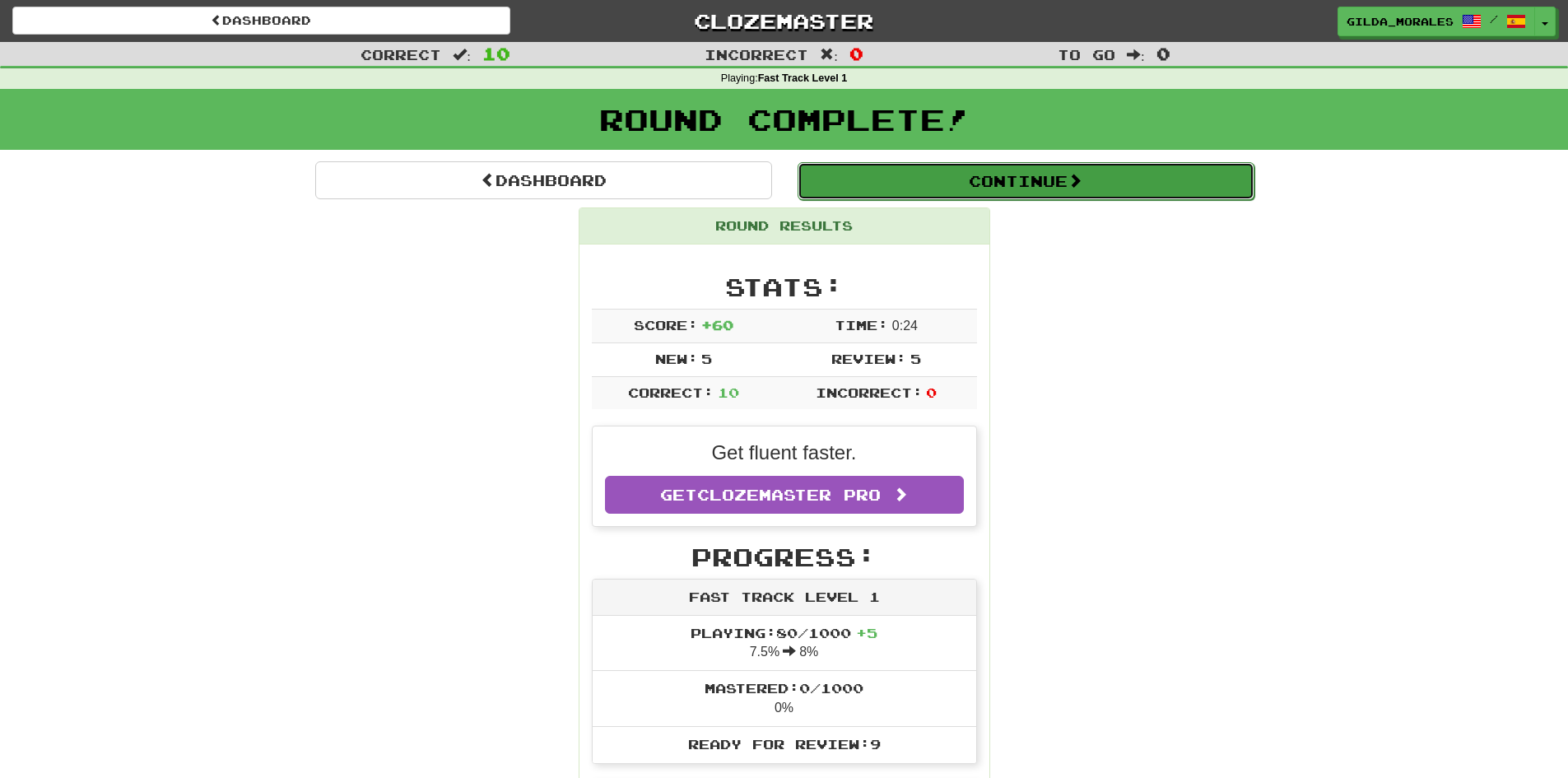
click at [946, 181] on button "Continue" at bounding box center [1026, 180] width 457 height 38
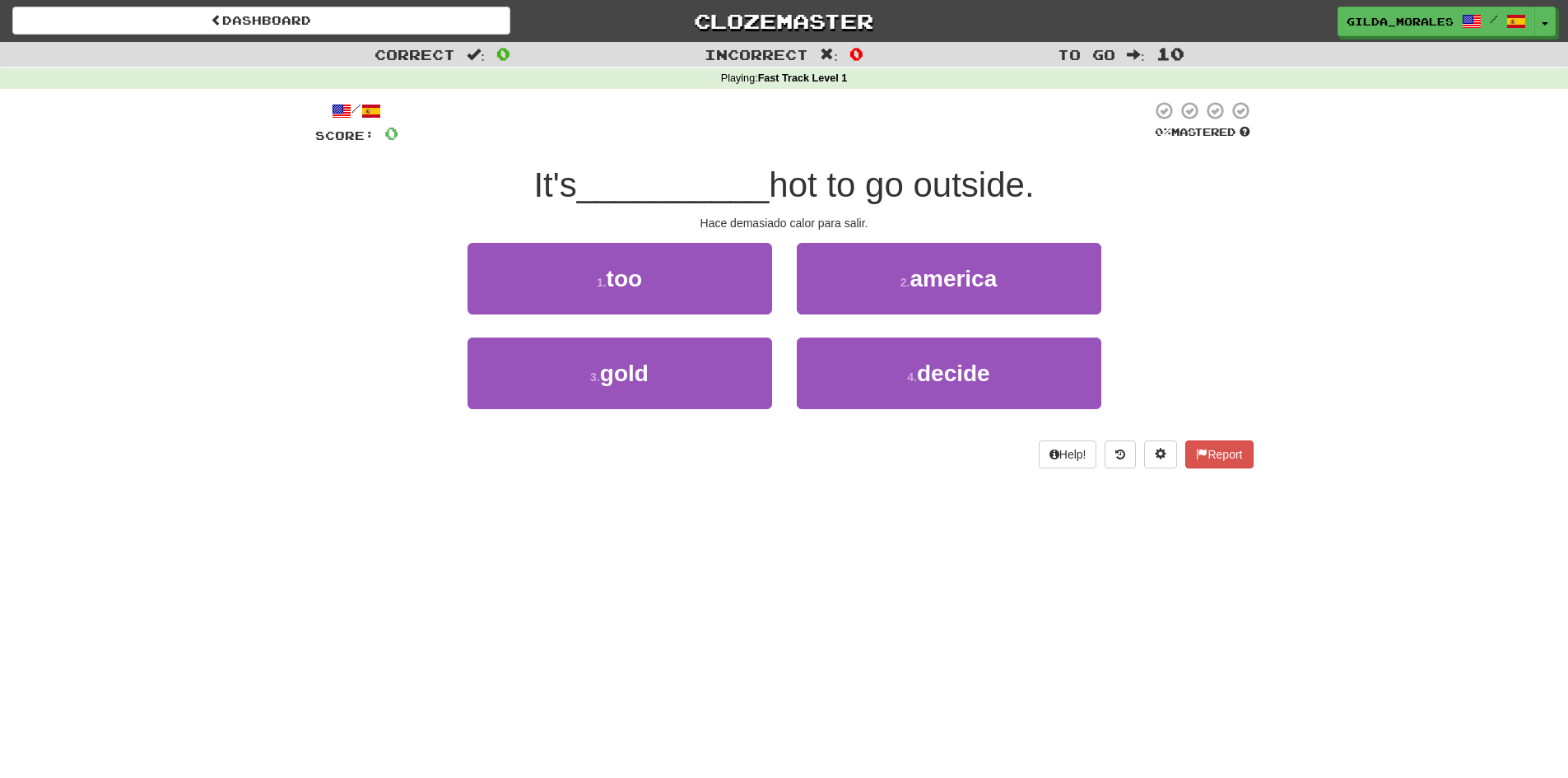
click at [728, 235] on div "/ Score: 0 0 % Mastered It's __________ hot to go outside. Hace demasiado calor…" at bounding box center [784, 284] width 938 height 368
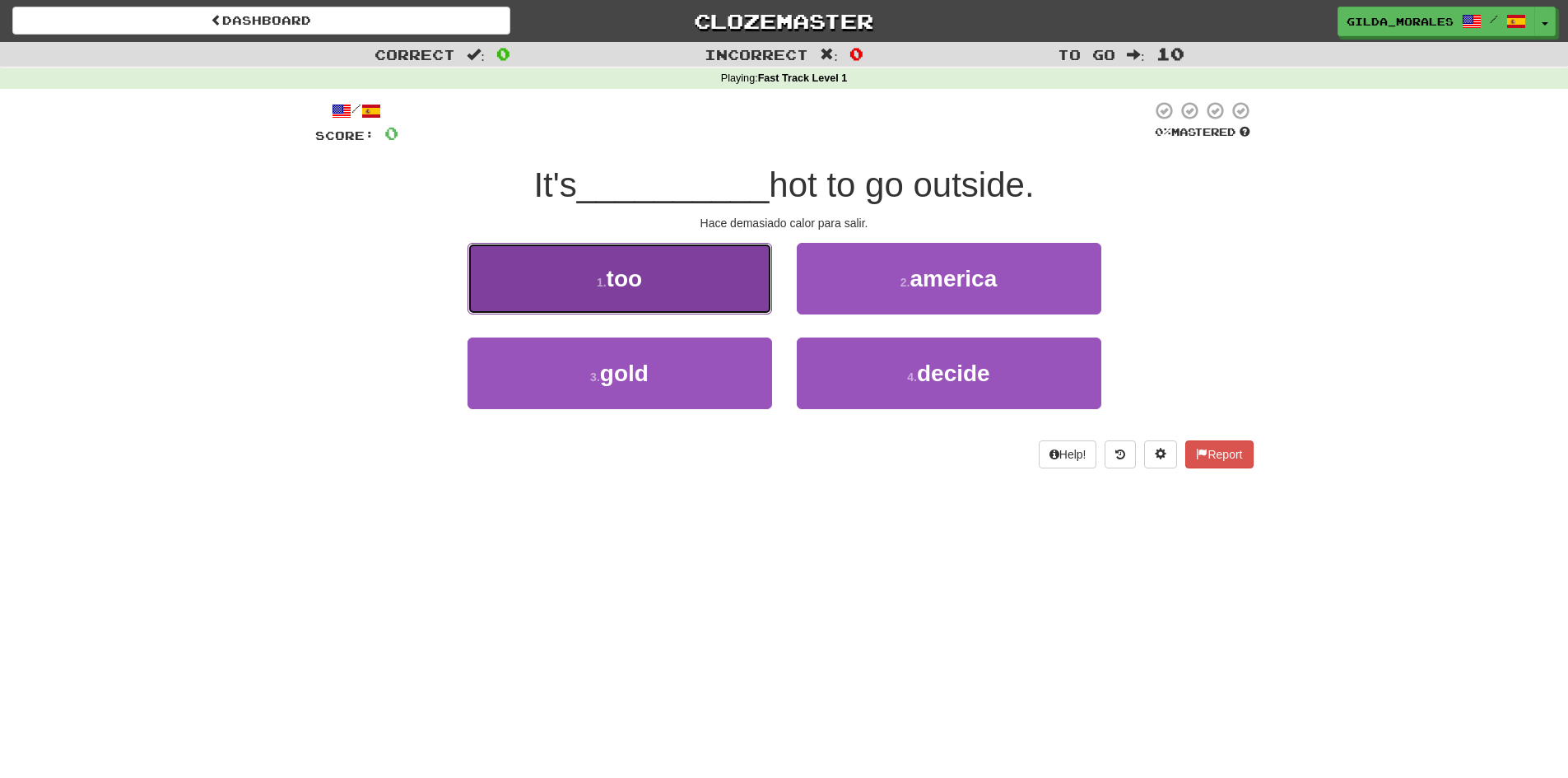
click at [734, 268] on button "1 . too" at bounding box center [620, 278] width 305 height 72
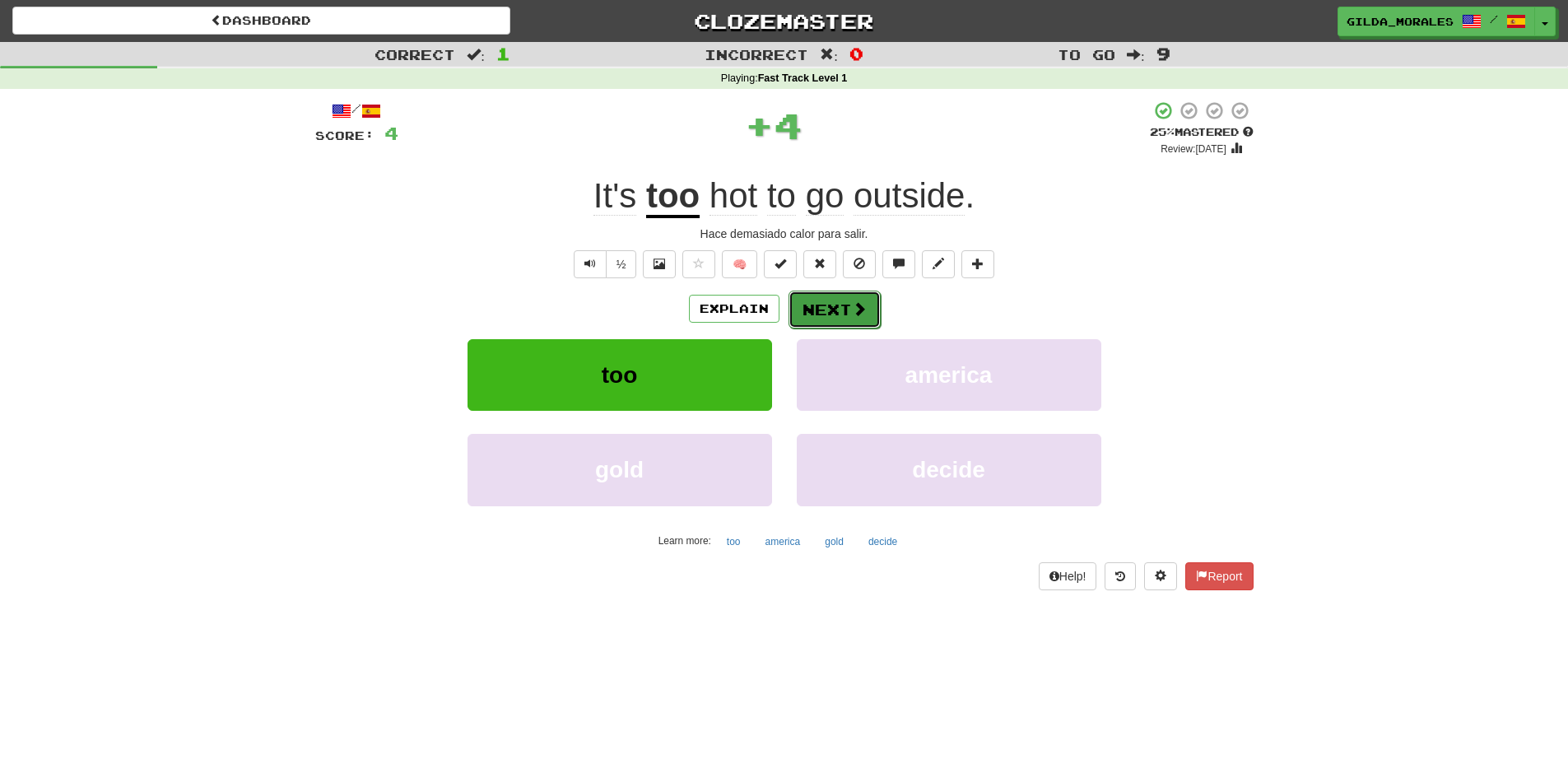
click at [821, 313] on button "Next" at bounding box center [834, 309] width 92 height 38
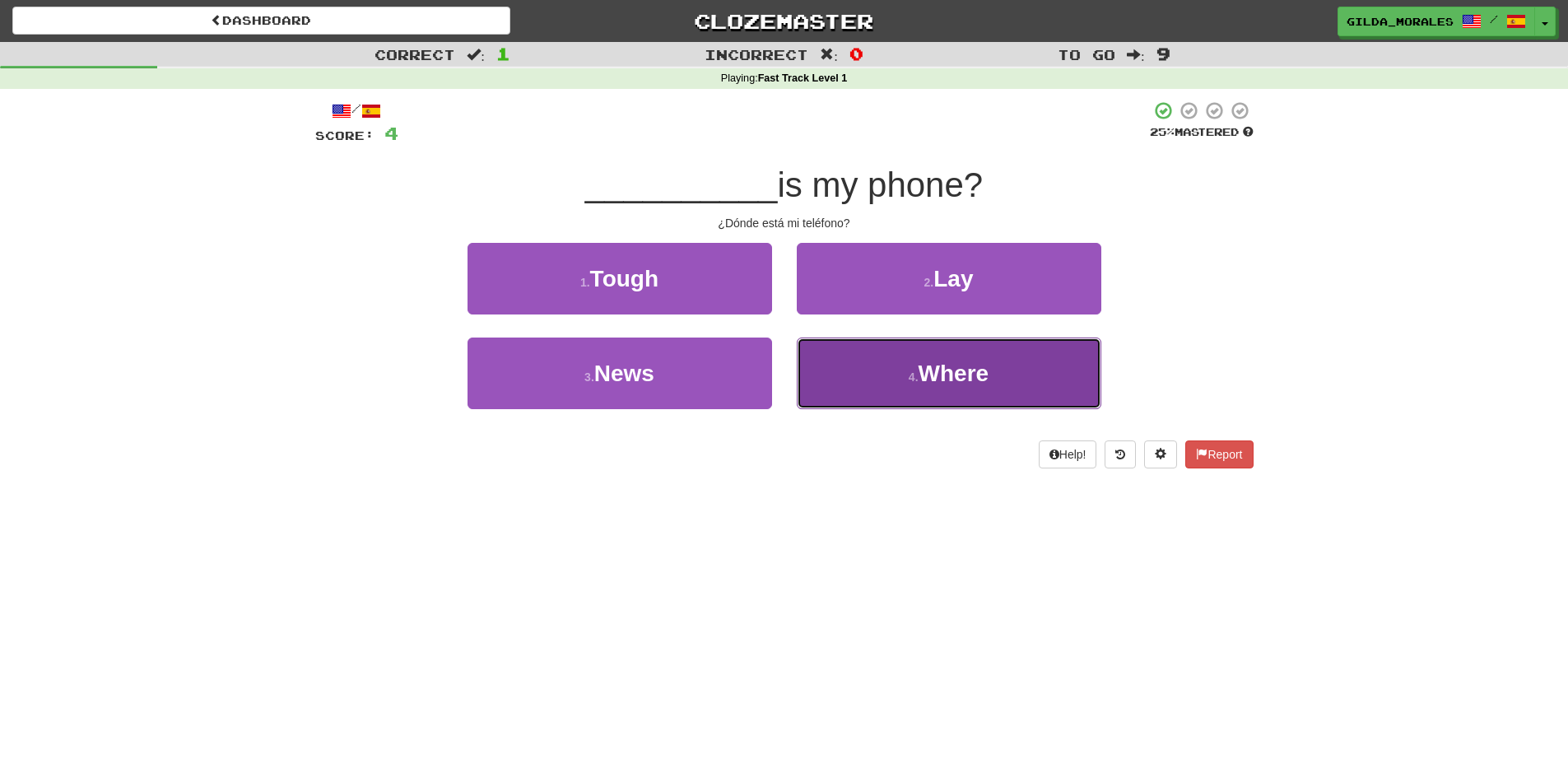
click at [867, 355] on button "4 . Where" at bounding box center [950, 373] width 305 height 72
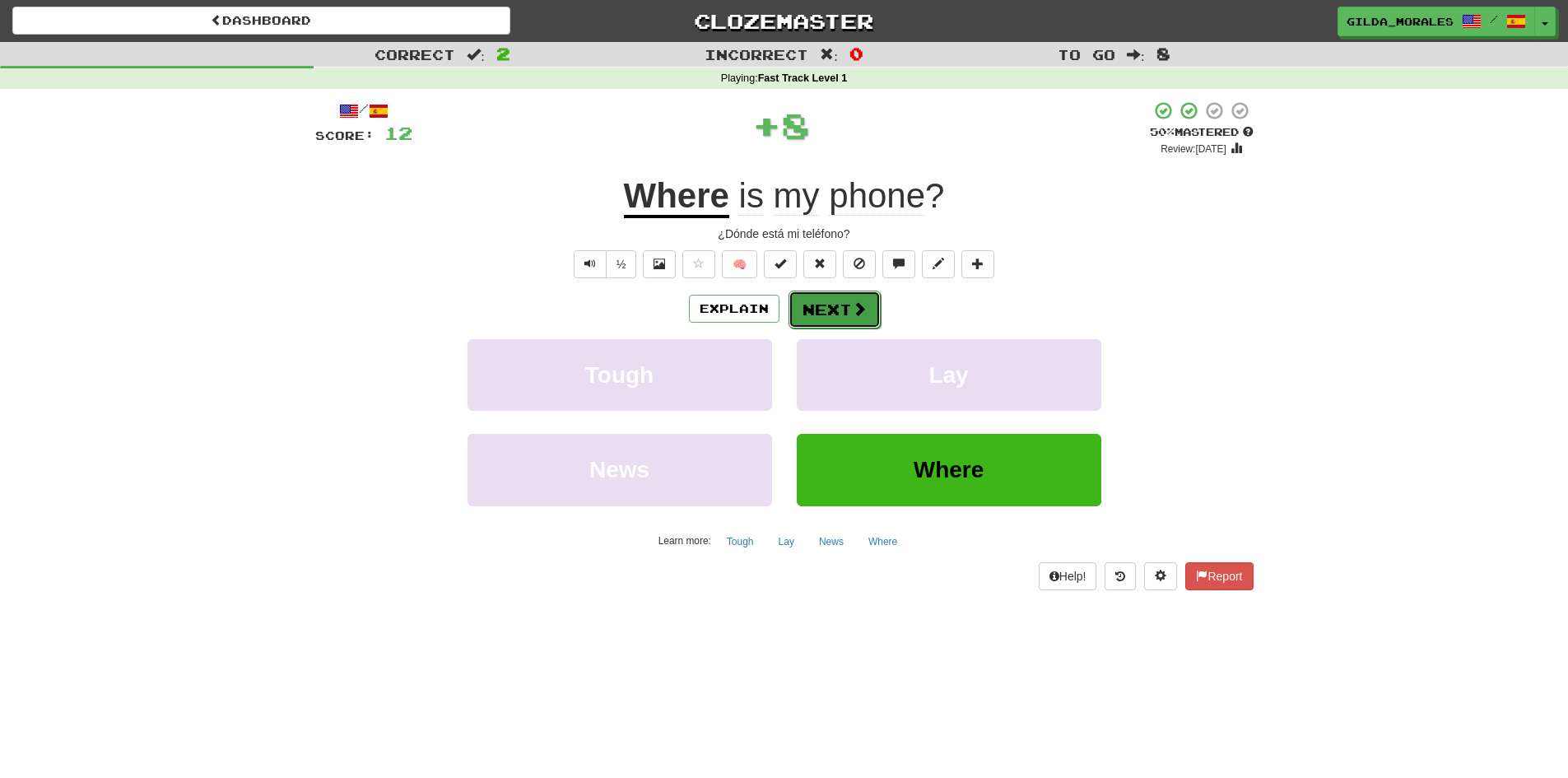
click at [843, 303] on button "Next" at bounding box center [834, 309] width 92 height 38
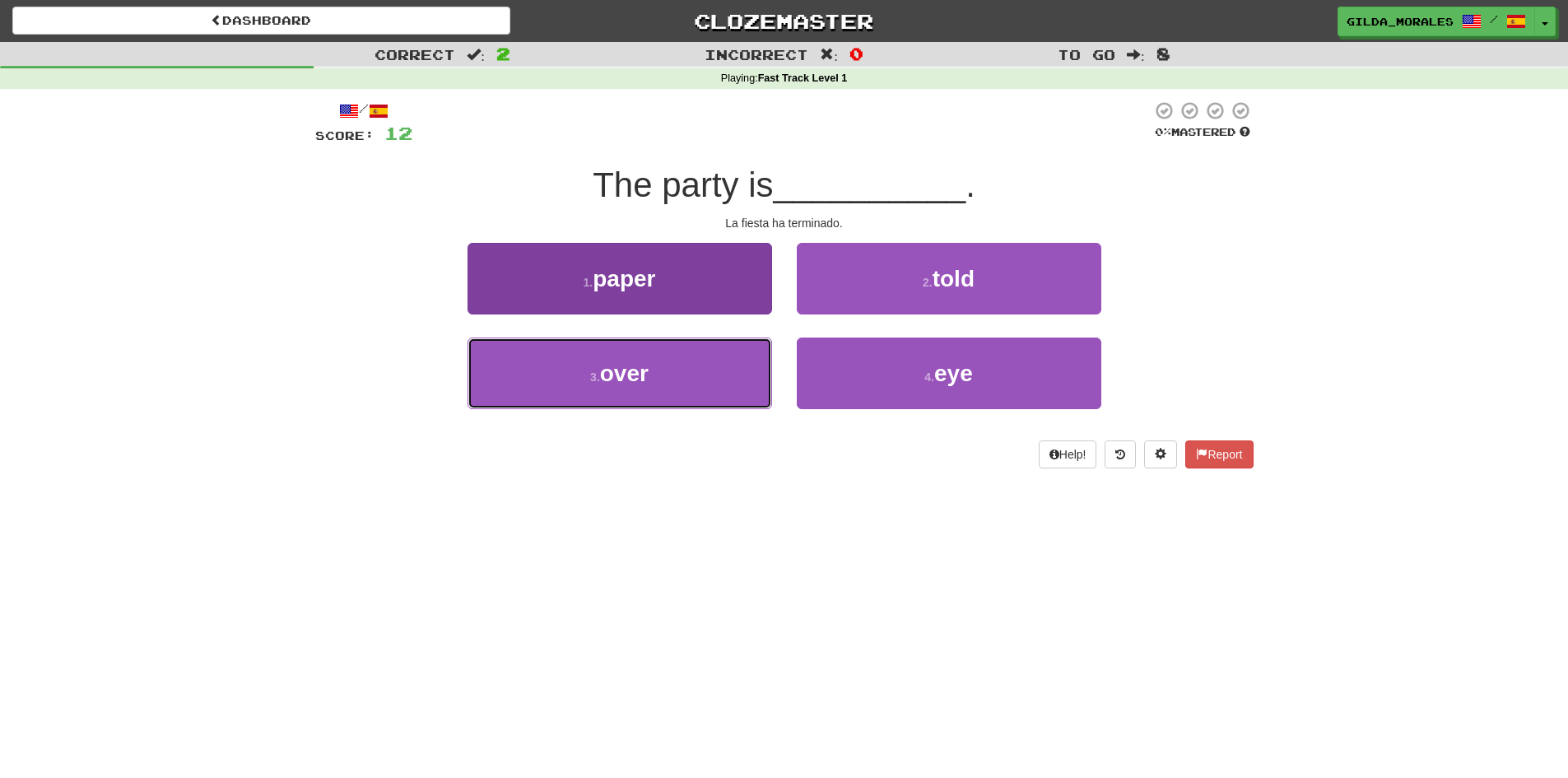
click at [721, 366] on button "3 . over" at bounding box center [620, 373] width 305 height 72
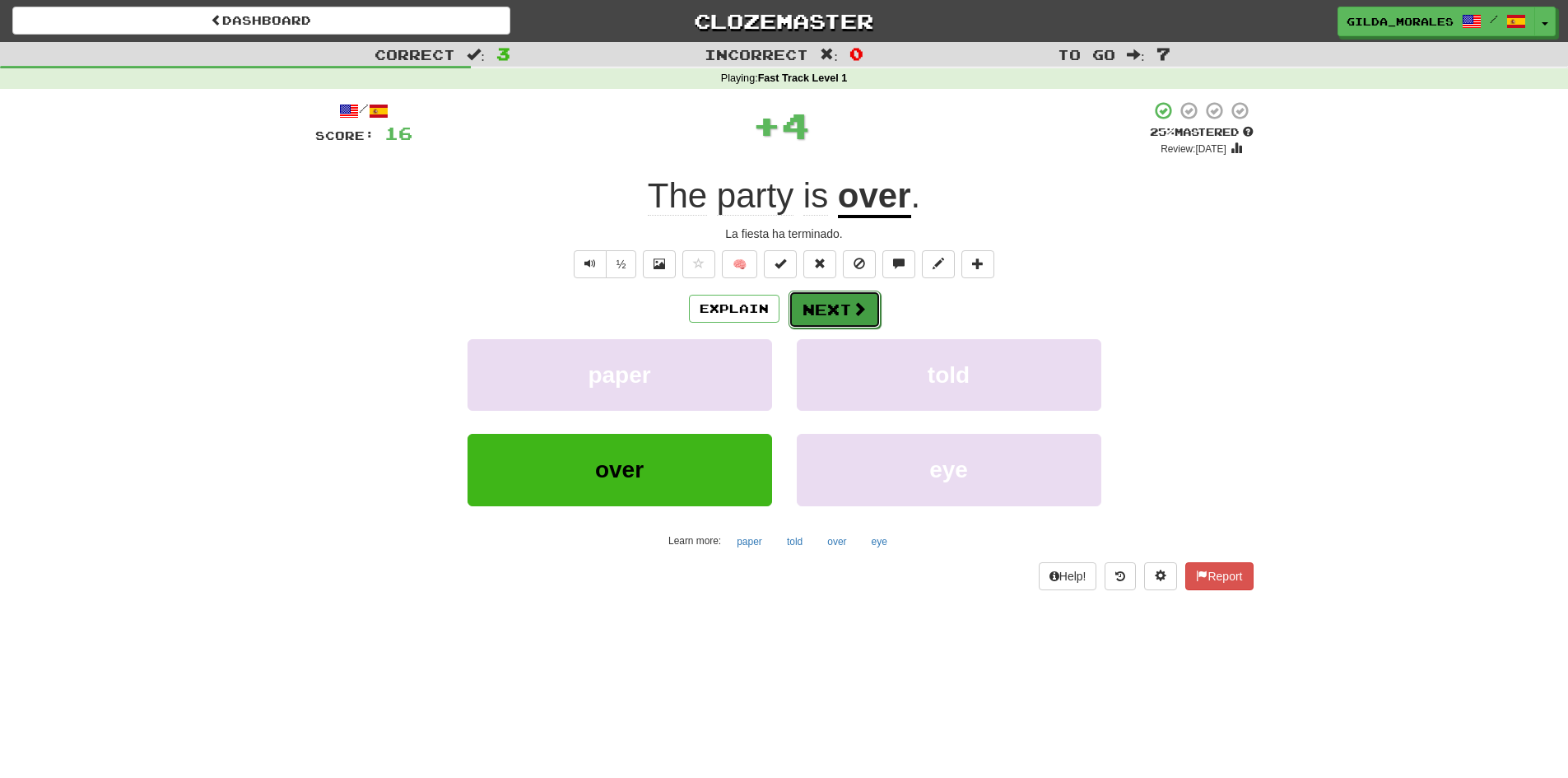
click at [833, 320] on button "Next" at bounding box center [834, 309] width 92 height 38
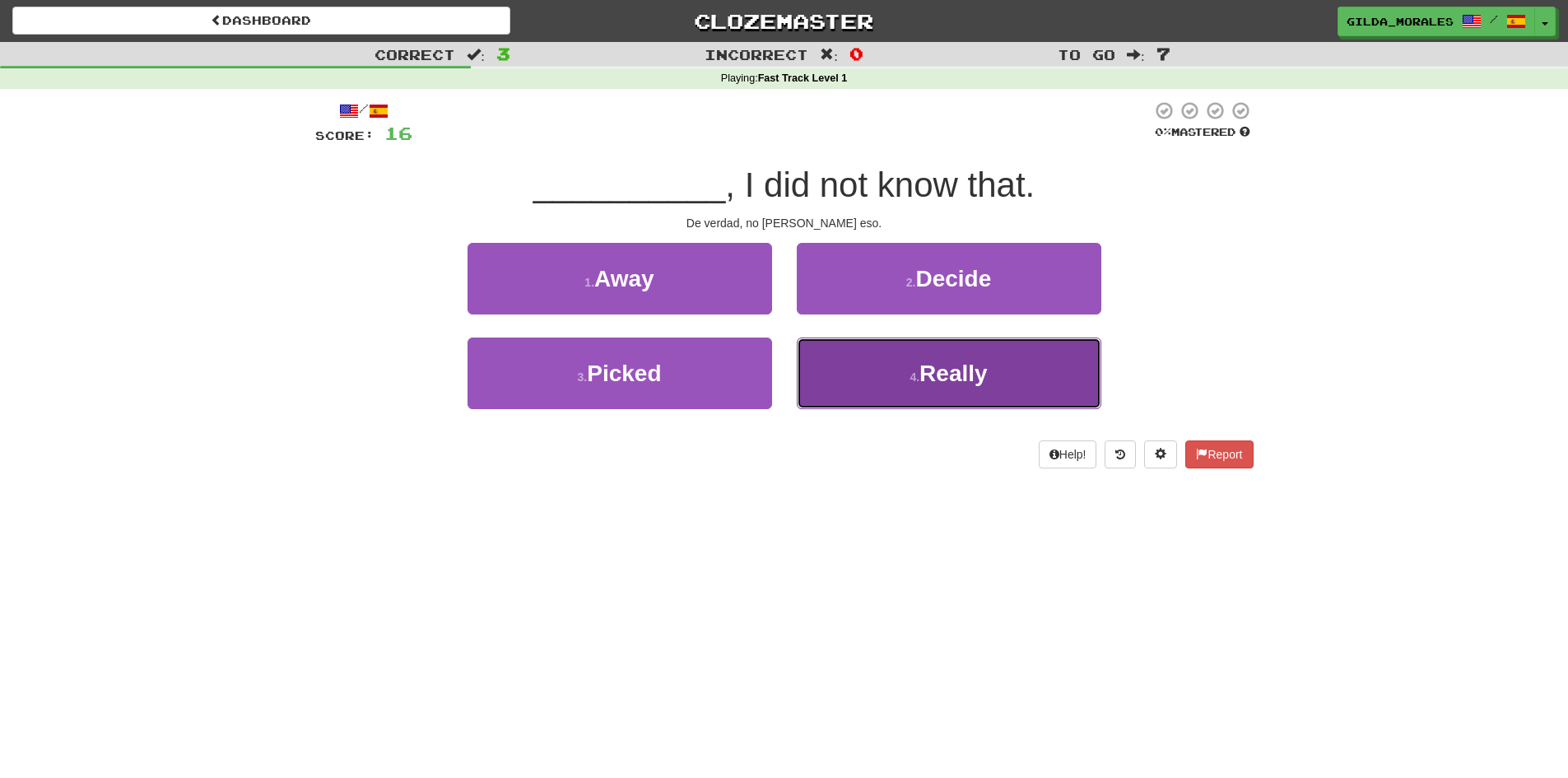
click at [879, 359] on button "4 . Really" at bounding box center [950, 373] width 305 height 72
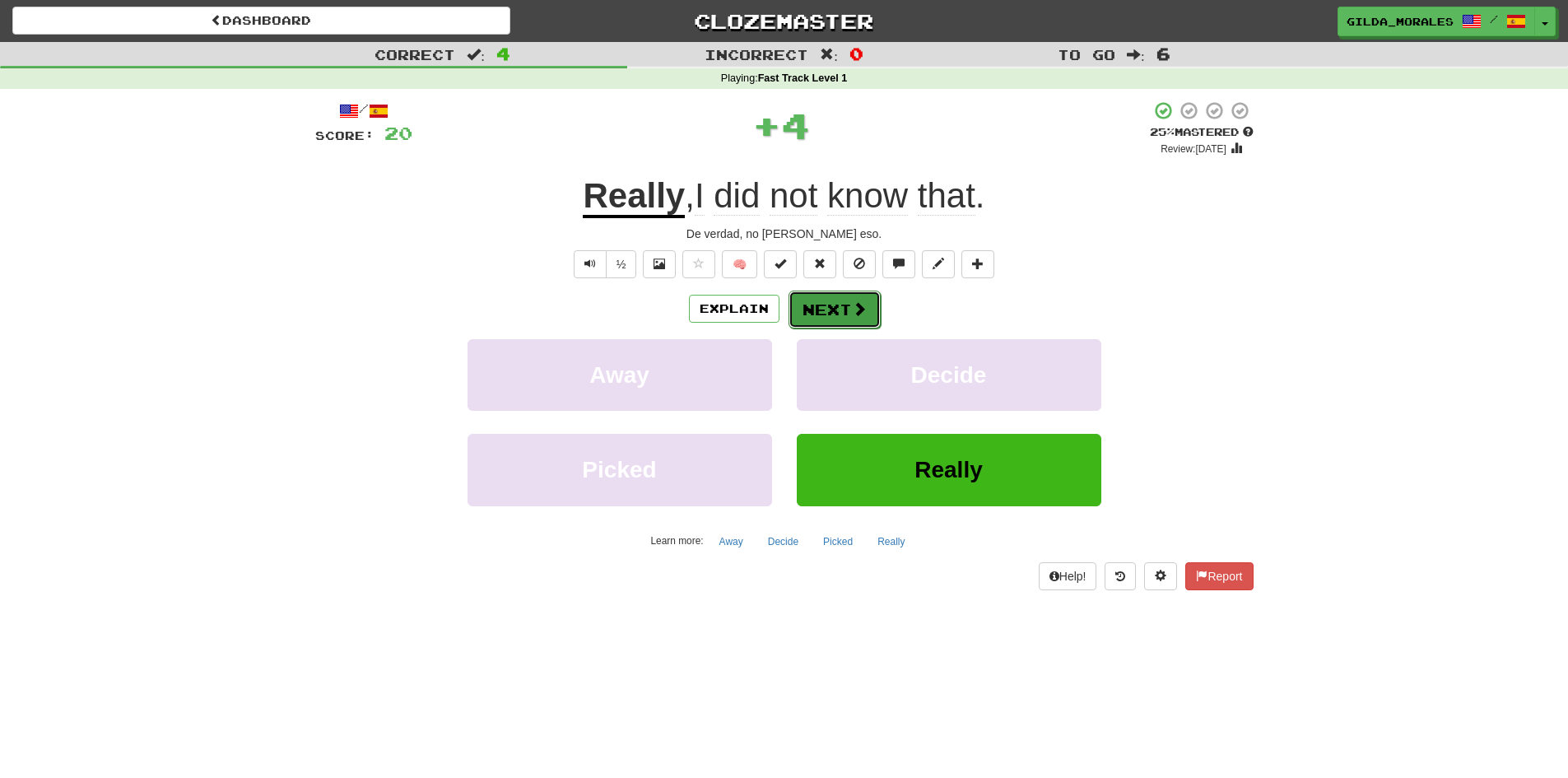
click at [857, 301] on span at bounding box center [859, 309] width 15 height 15
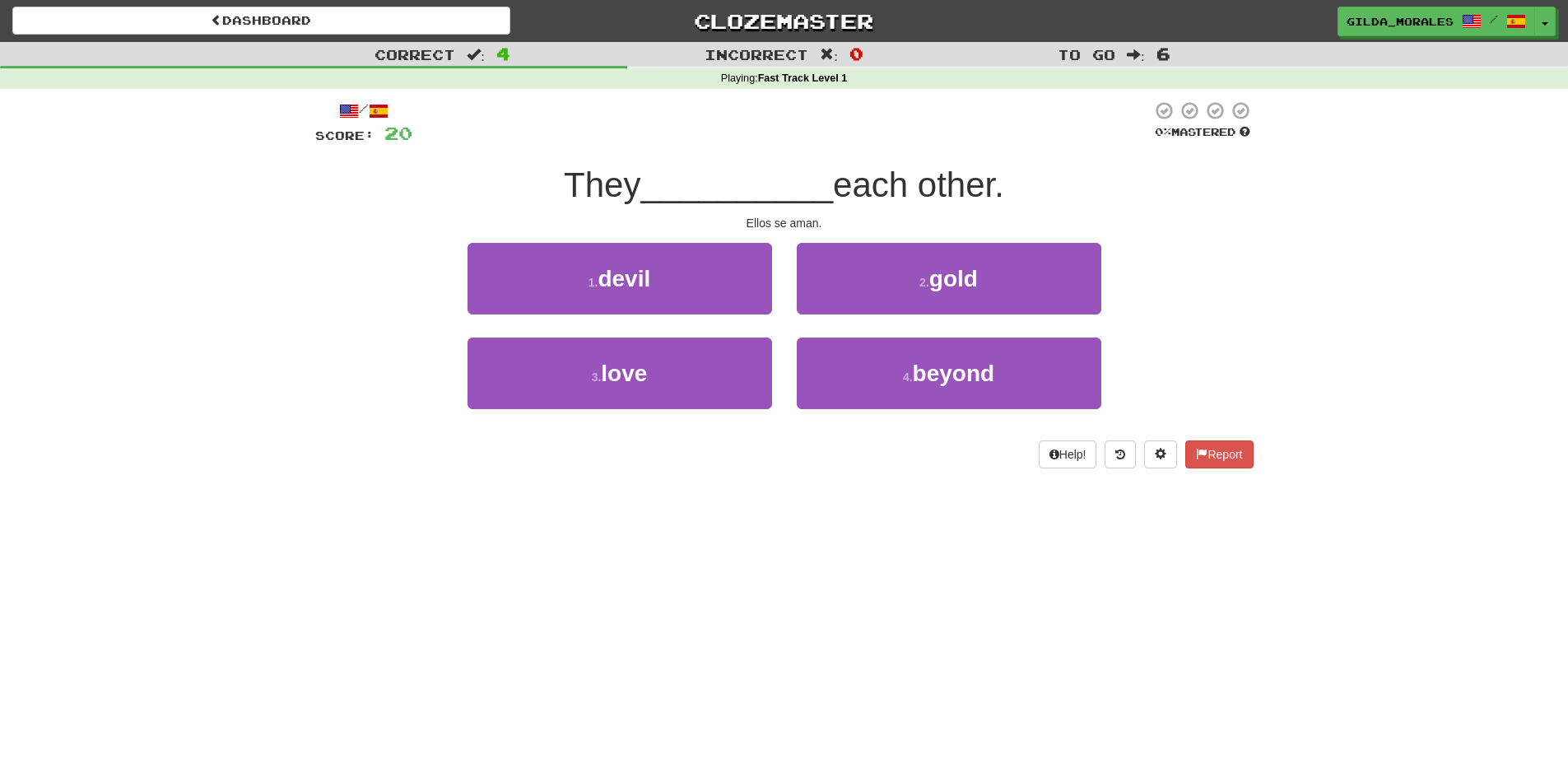
click at [777, 375] on div "3 . love" at bounding box center [620, 385] width 329 height 95
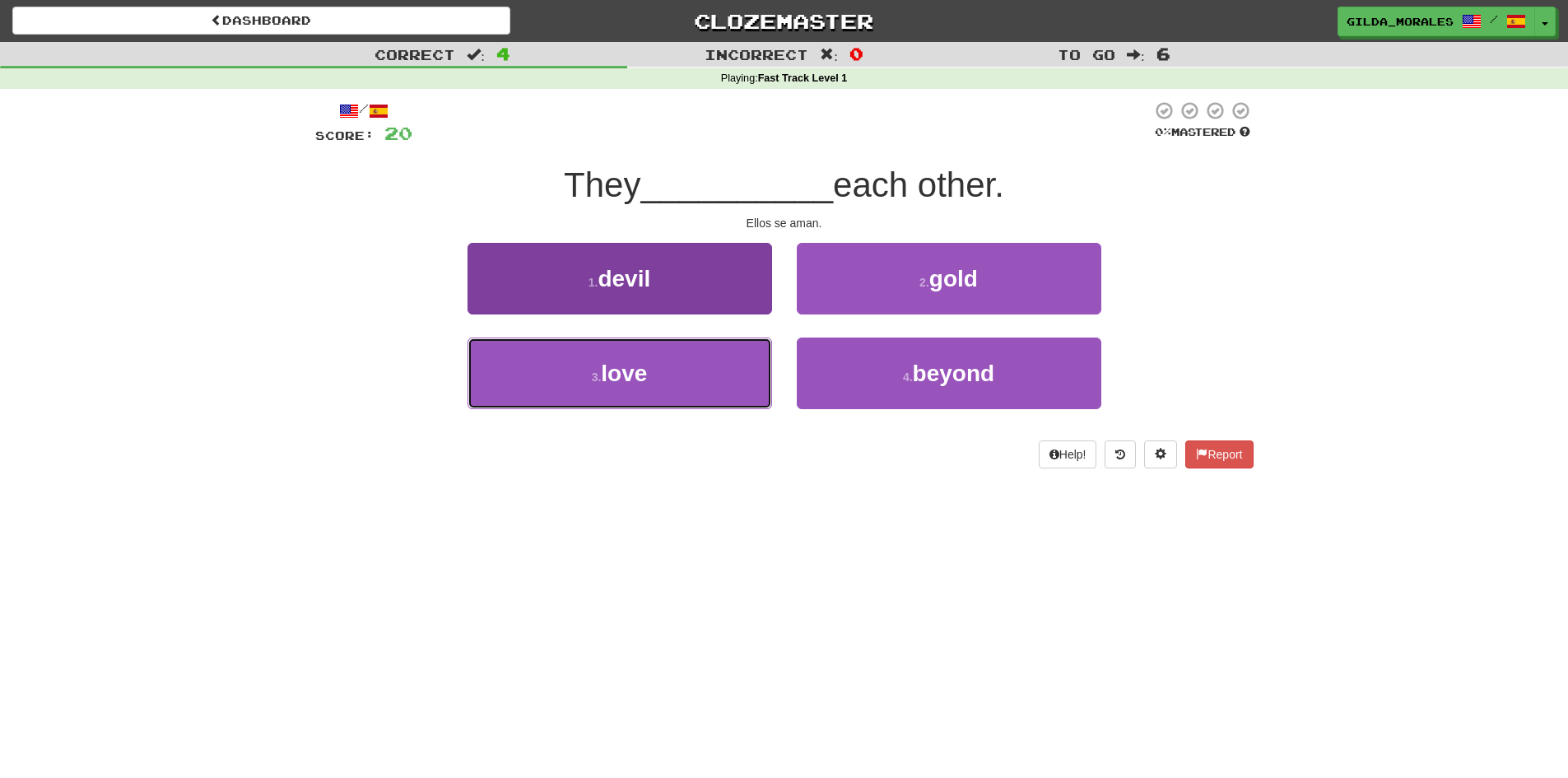
click at [740, 367] on button "3 . love" at bounding box center [620, 373] width 305 height 72
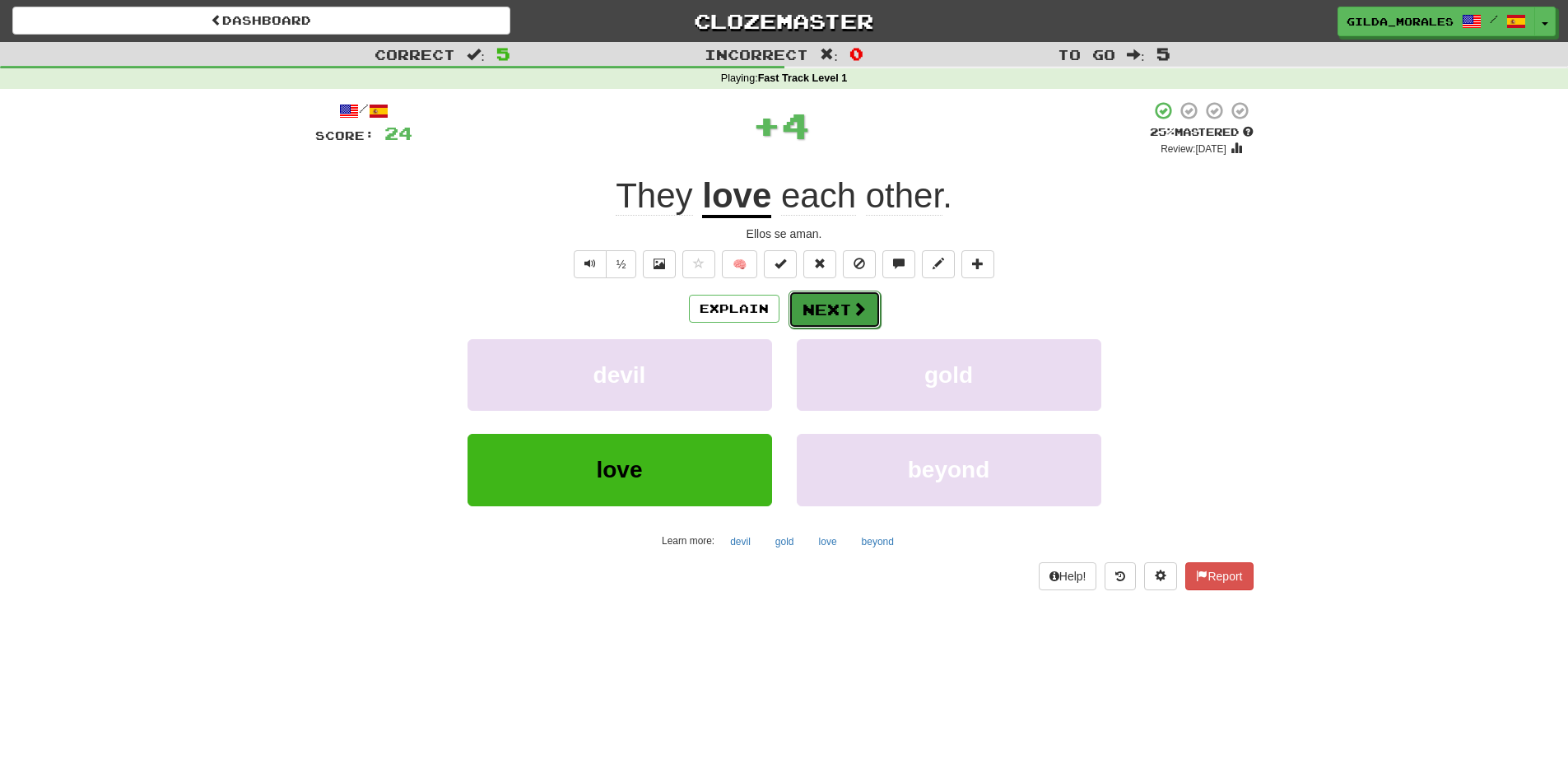
click at [829, 318] on button "Next" at bounding box center [834, 309] width 92 height 38
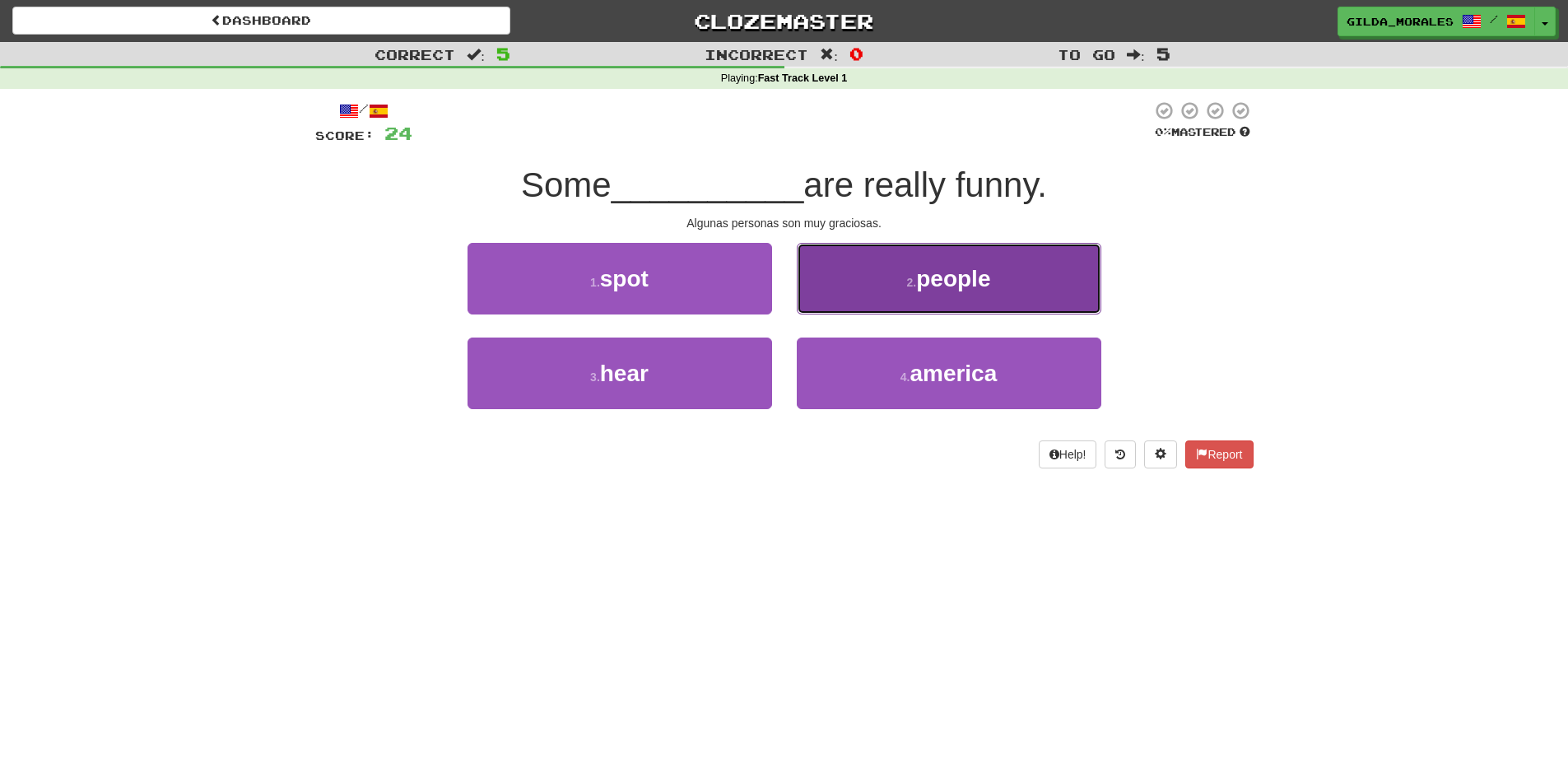
click at [846, 296] on button "2 . people" at bounding box center [950, 278] width 305 height 72
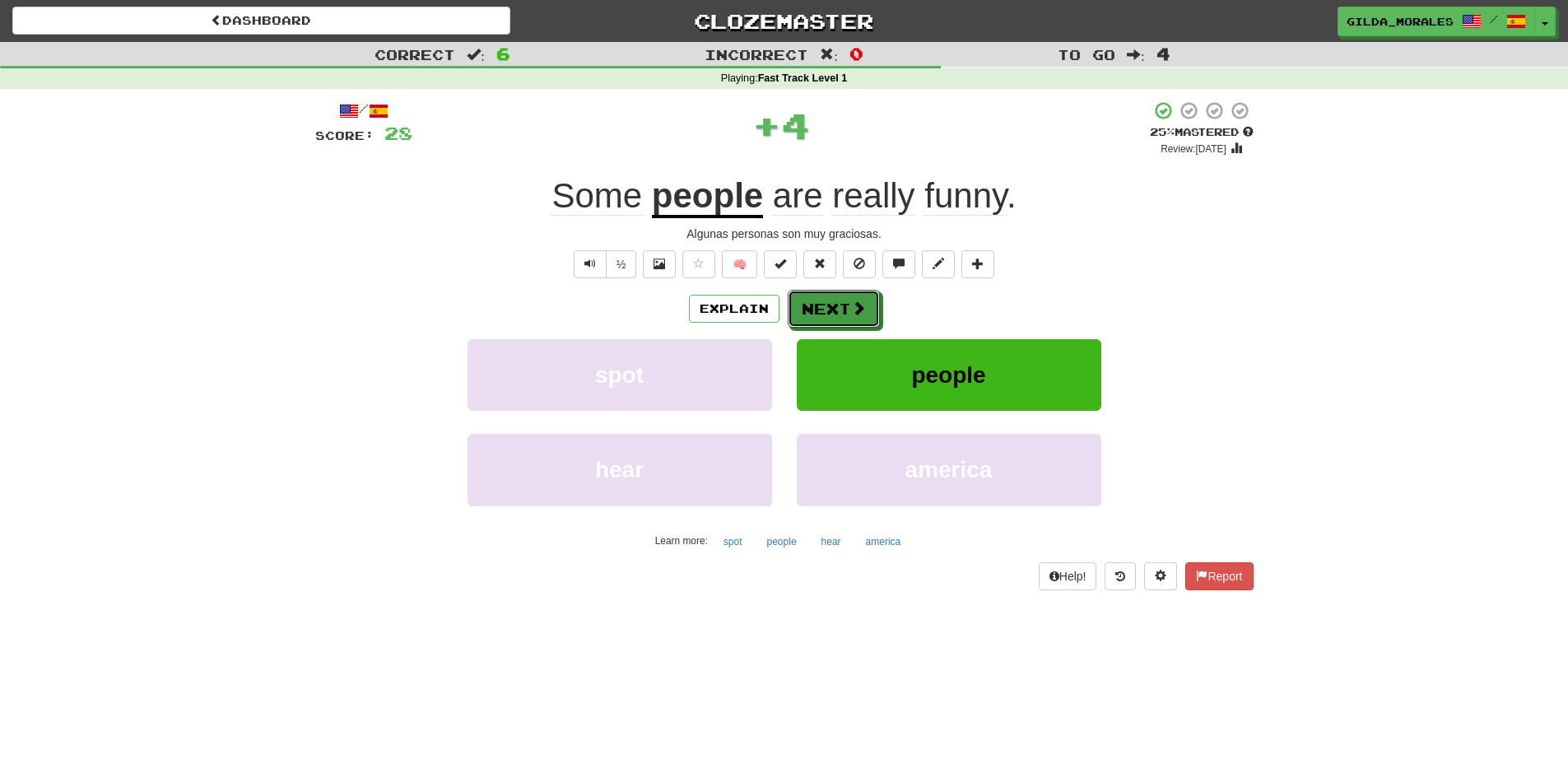
click at [846, 296] on button "Next" at bounding box center [833, 309] width 92 height 38
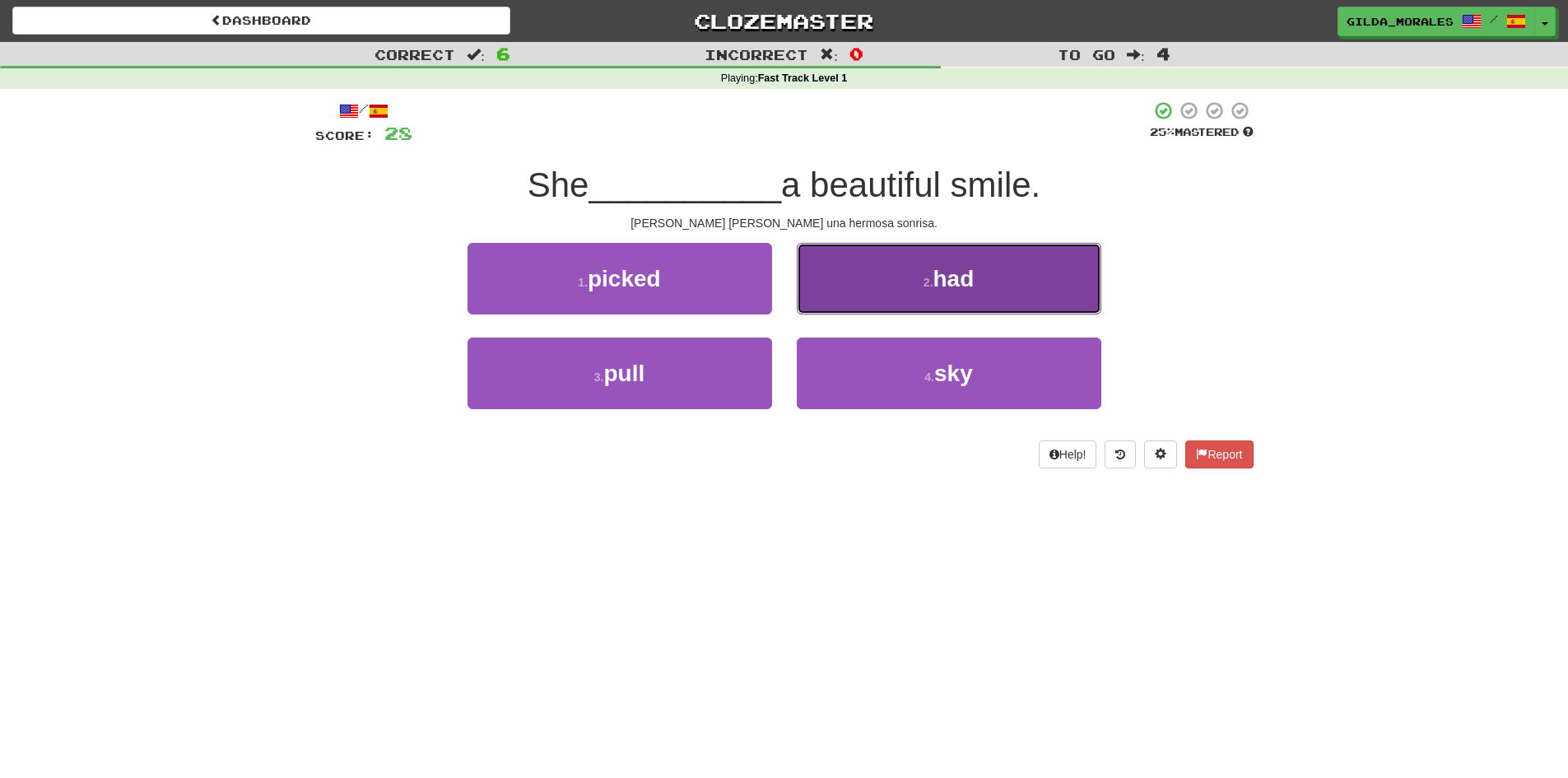
click at [846, 297] on button "2 . had" at bounding box center [950, 278] width 305 height 72
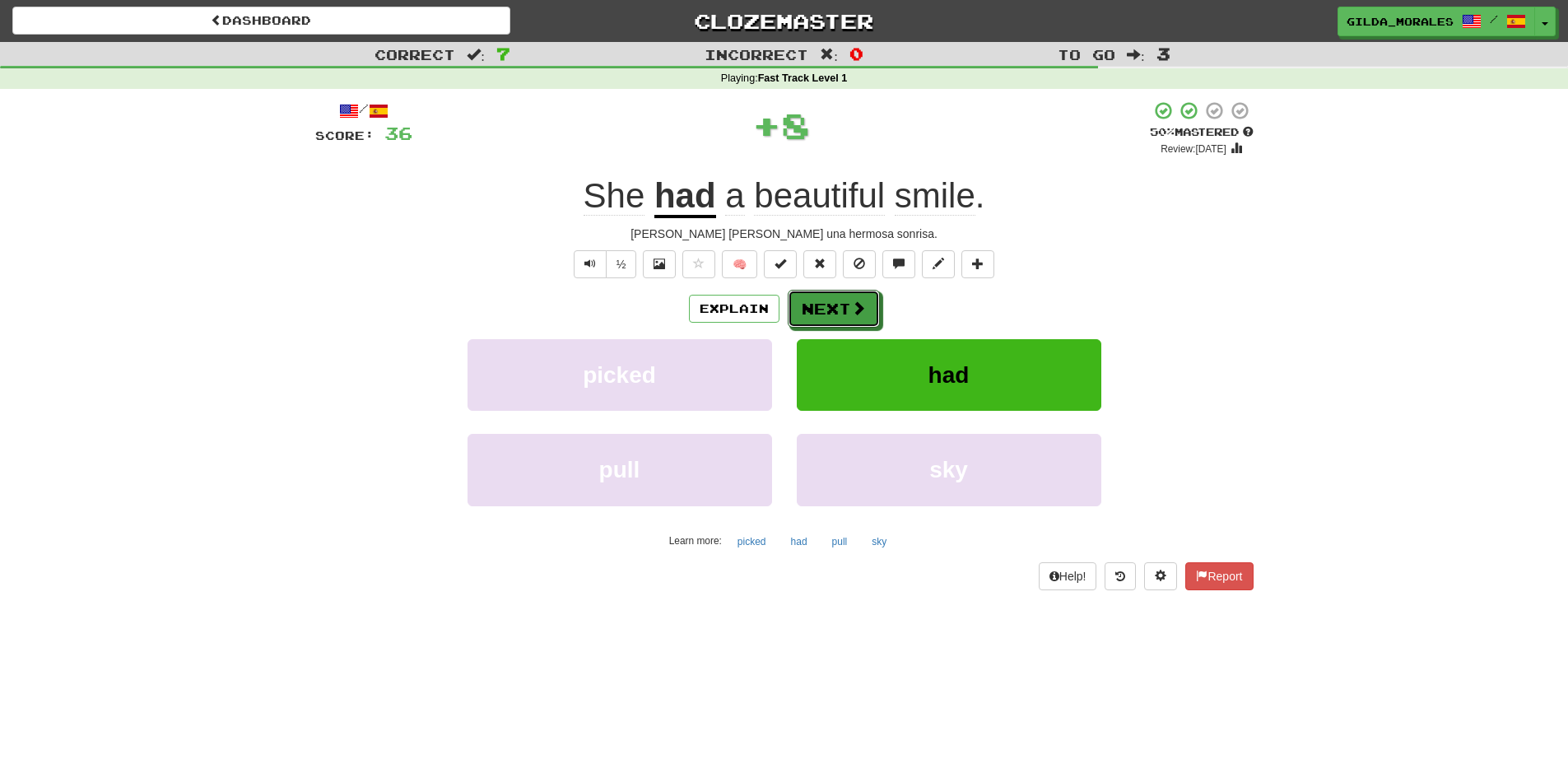
click at [846, 297] on button "Next" at bounding box center [833, 309] width 92 height 38
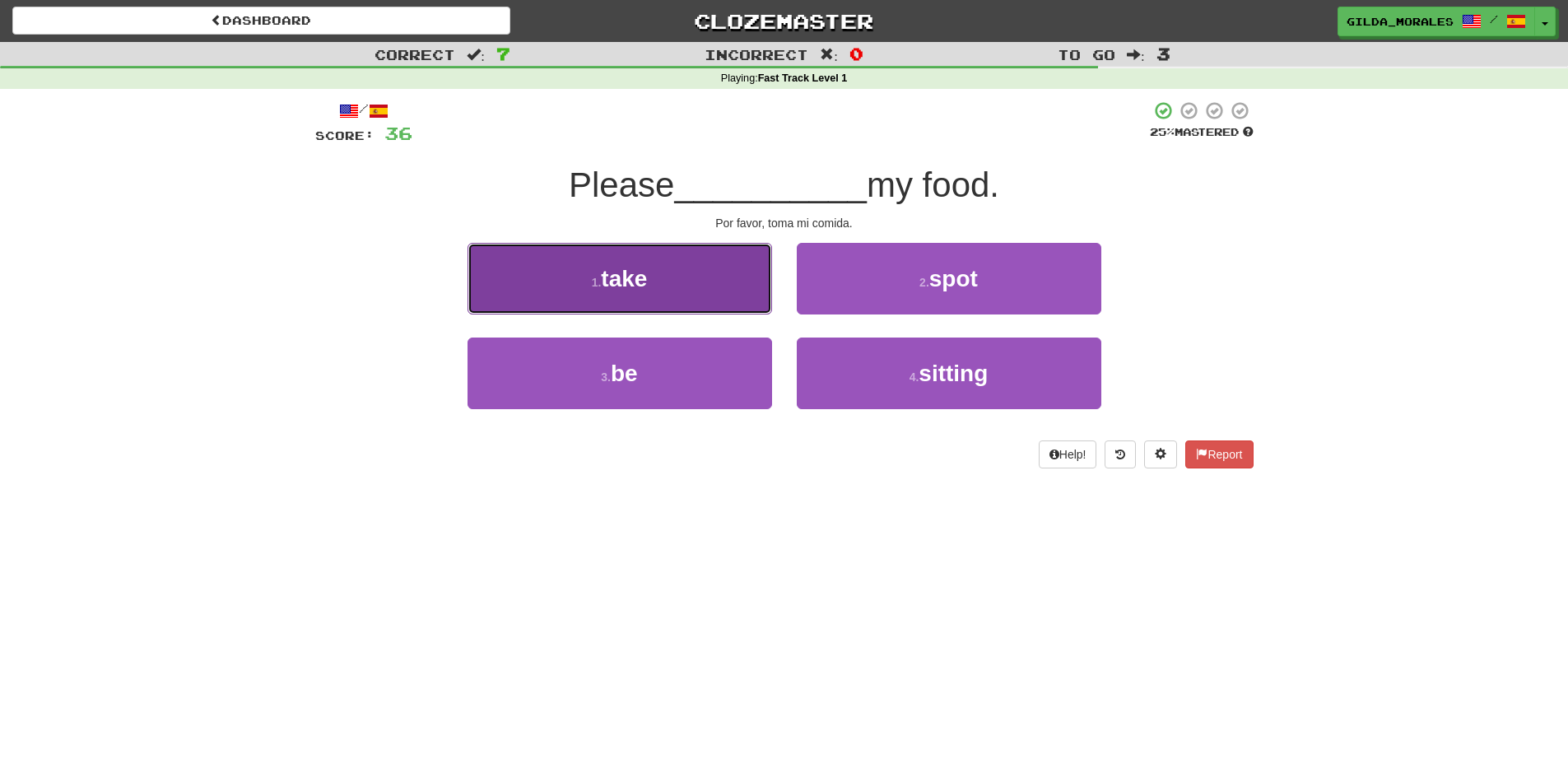
click at [698, 293] on button "1 . take" at bounding box center [620, 278] width 305 height 72
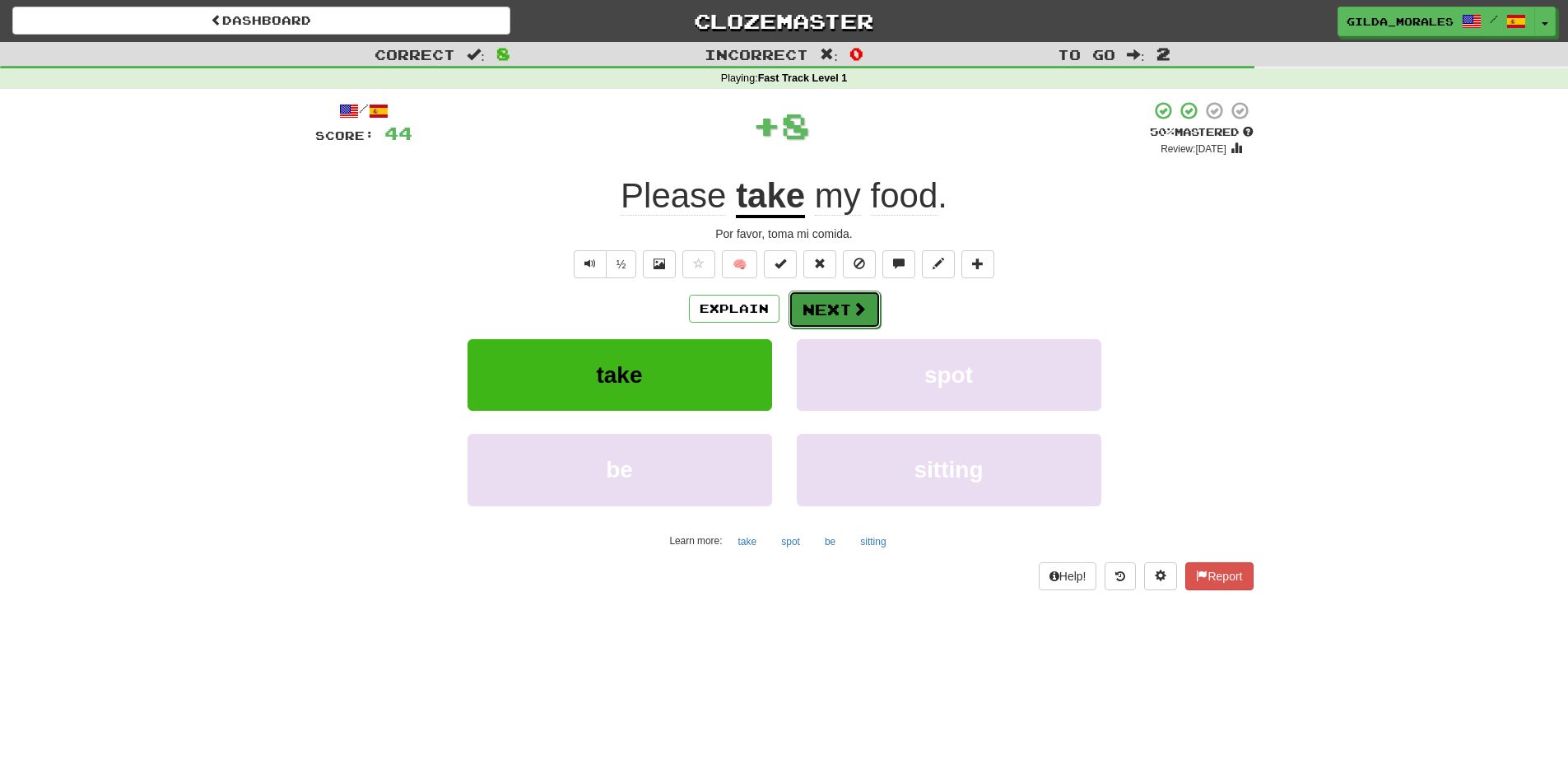
click at [844, 300] on button "Next" at bounding box center [834, 309] width 92 height 38
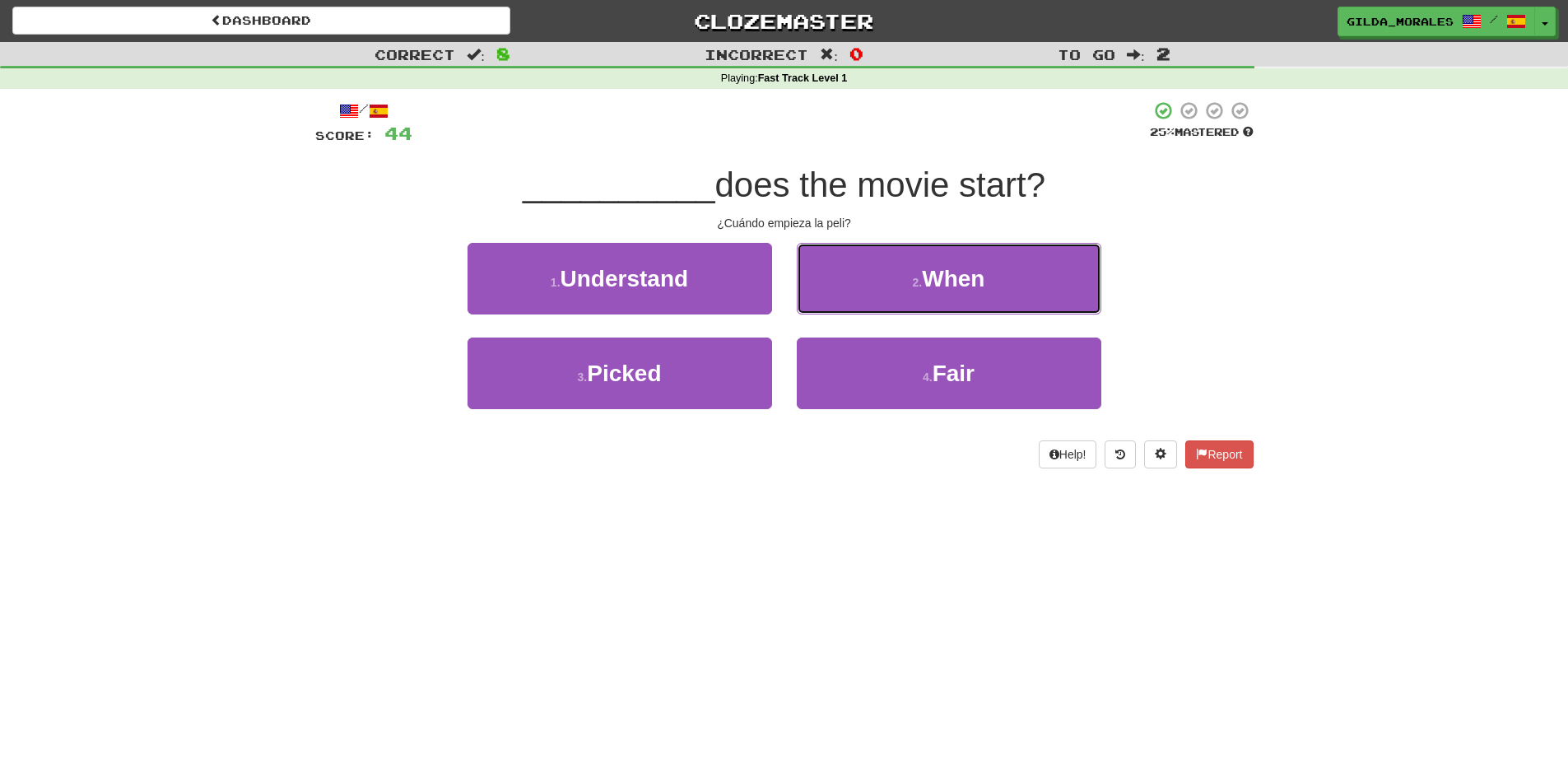
click at [844, 300] on button "2 . When" at bounding box center [950, 278] width 305 height 72
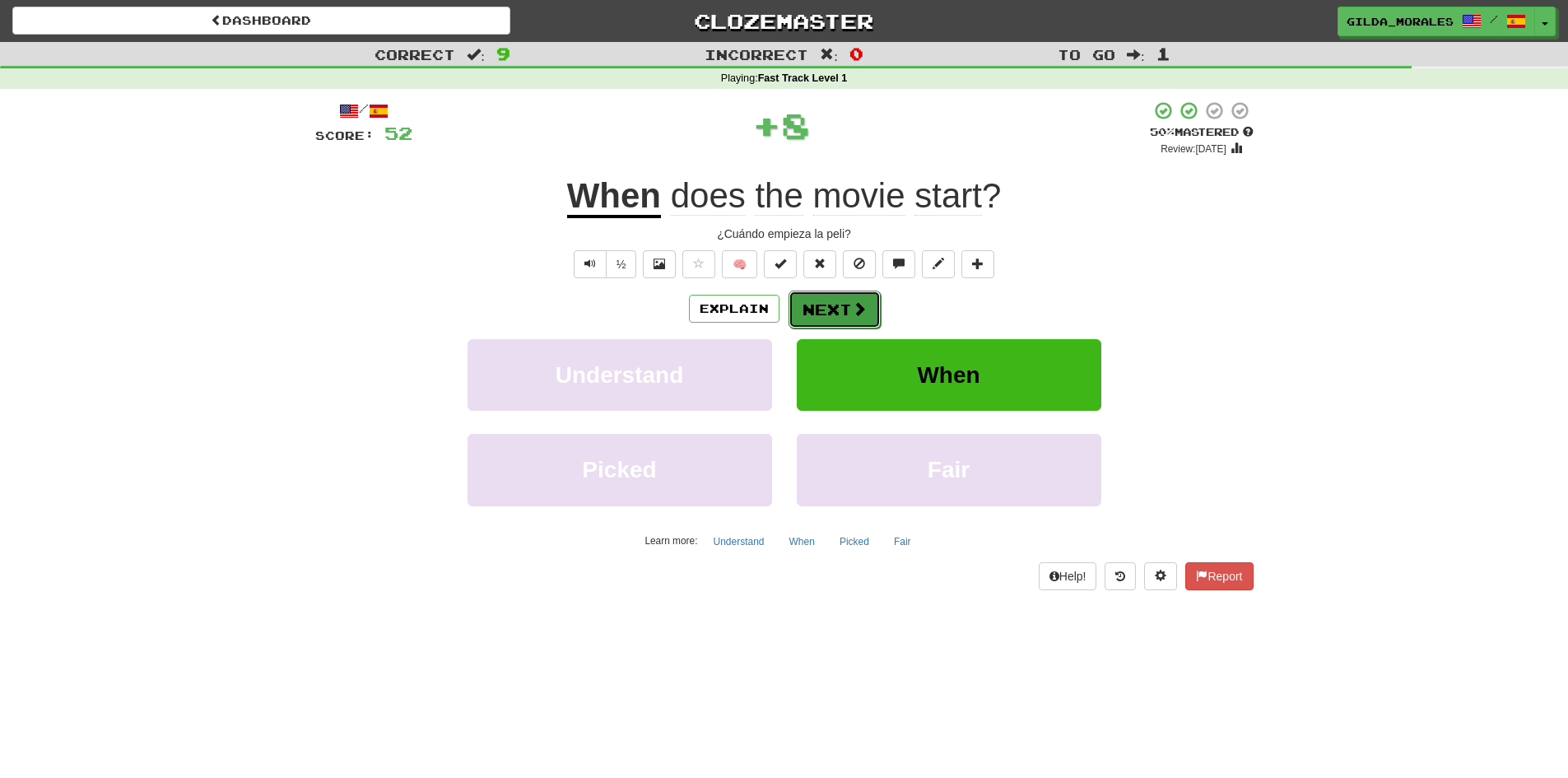
click at [844, 301] on button "Next" at bounding box center [834, 309] width 92 height 38
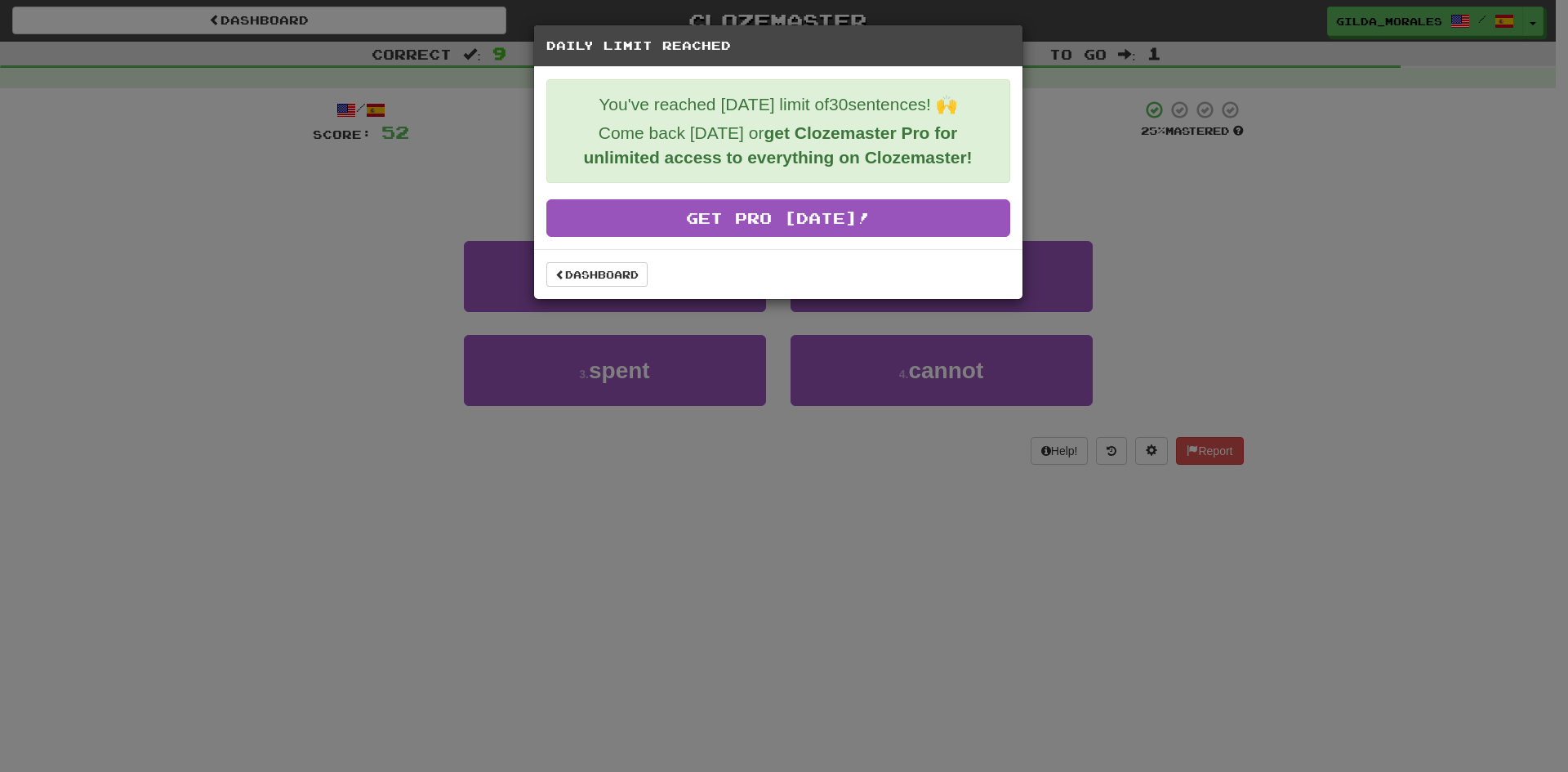
click at [621, 291] on div "Dashboard" at bounding box center [778, 274] width 488 height 50
click at [621, 282] on link "Dashboard" at bounding box center [597, 274] width 101 height 25
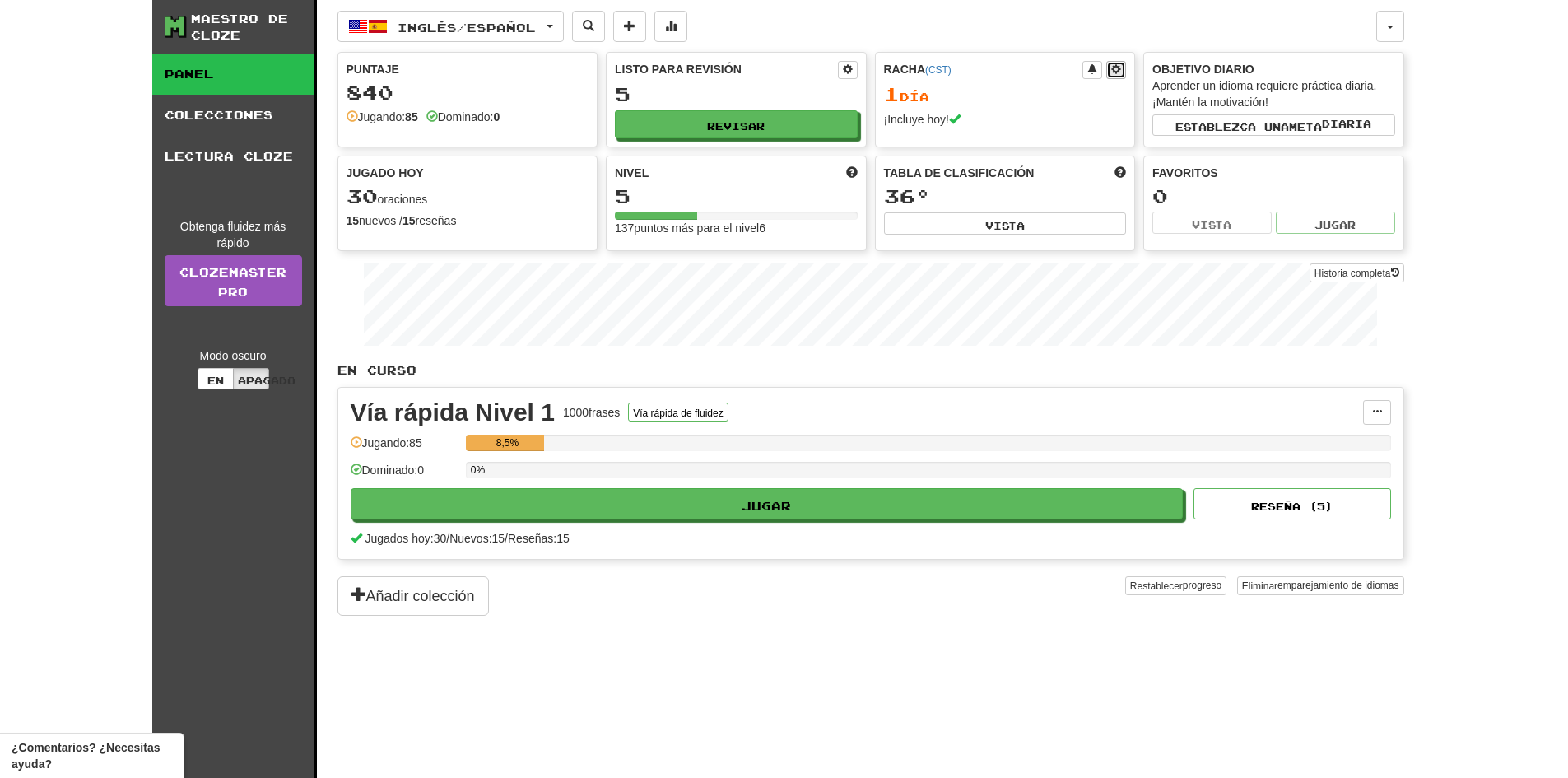
click at [1115, 70] on span at bounding box center [1116, 69] width 10 height 10
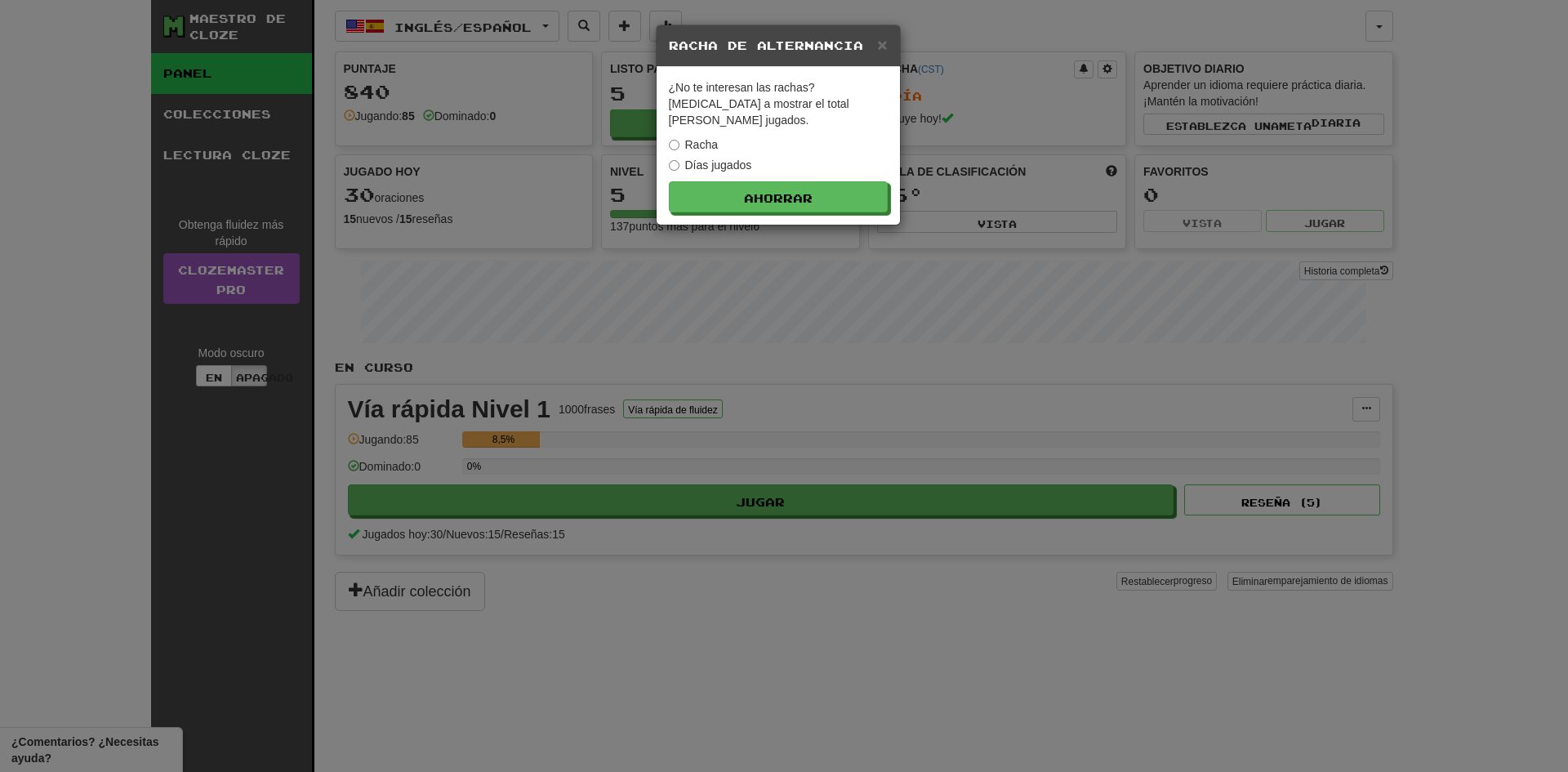
click at [664, 148] on div "¿No te interesan las rachas? [MEDICAL_DATA] a mostrar el total [PERSON_NAME] ju…" at bounding box center [778, 146] width 244 height 158
click at [731, 182] on button "Ahorrar" at bounding box center [778, 197] width 219 height 31
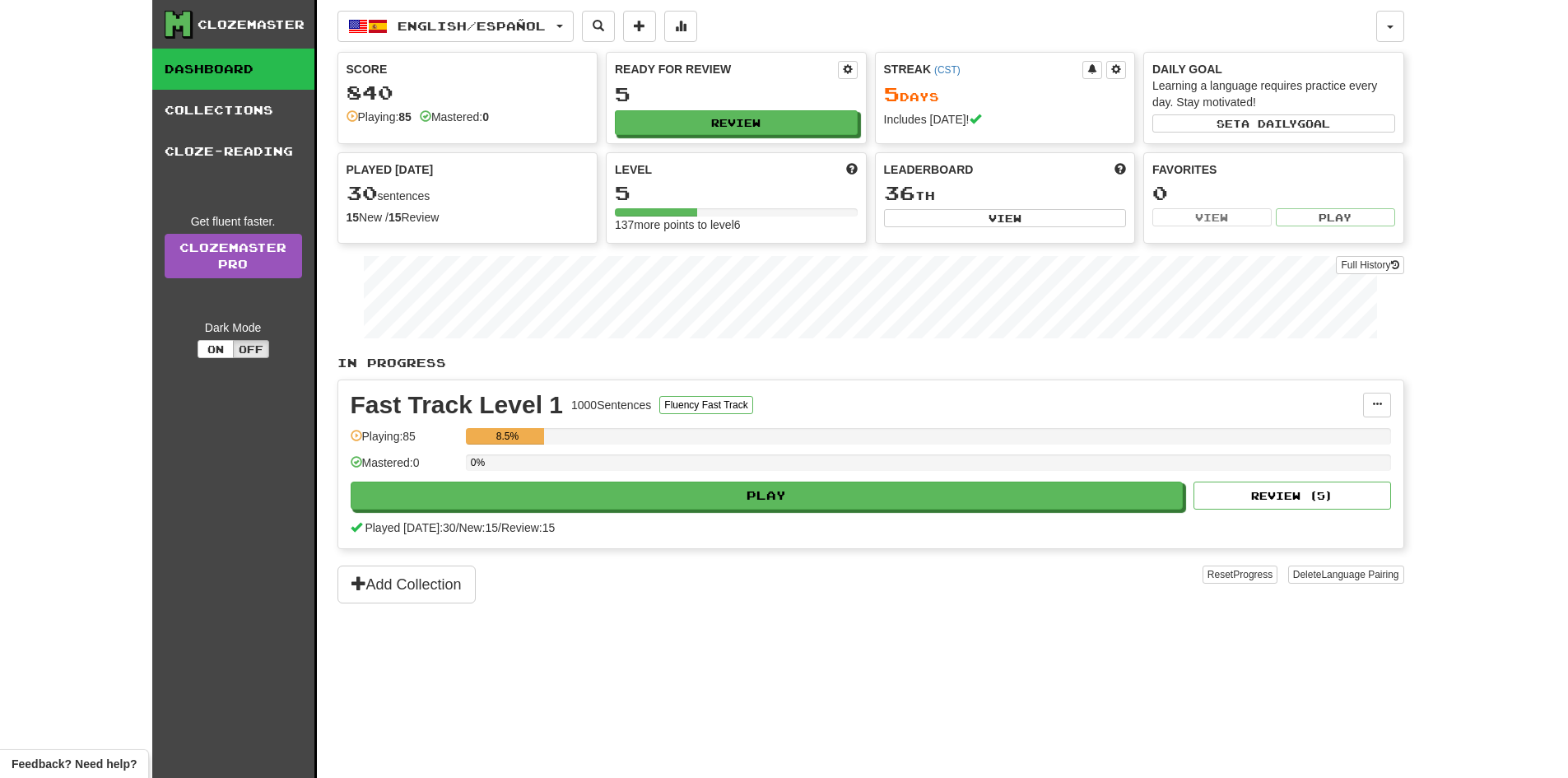
click at [1475, 190] on div "Clozemaster Dashboard Collections Cloze-Reading Get fluent faster. Clozemaster …" at bounding box center [784, 389] width 1568 height 778
click at [1409, 25] on div "Clozemaster Dashboard Collections Cloze-Reading Get fluent faster. Clozemaster …" at bounding box center [785, 389] width 1265 height 778
click at [1400, 30] on button "button" at bounding box center [1390, 27] width 28 height 32
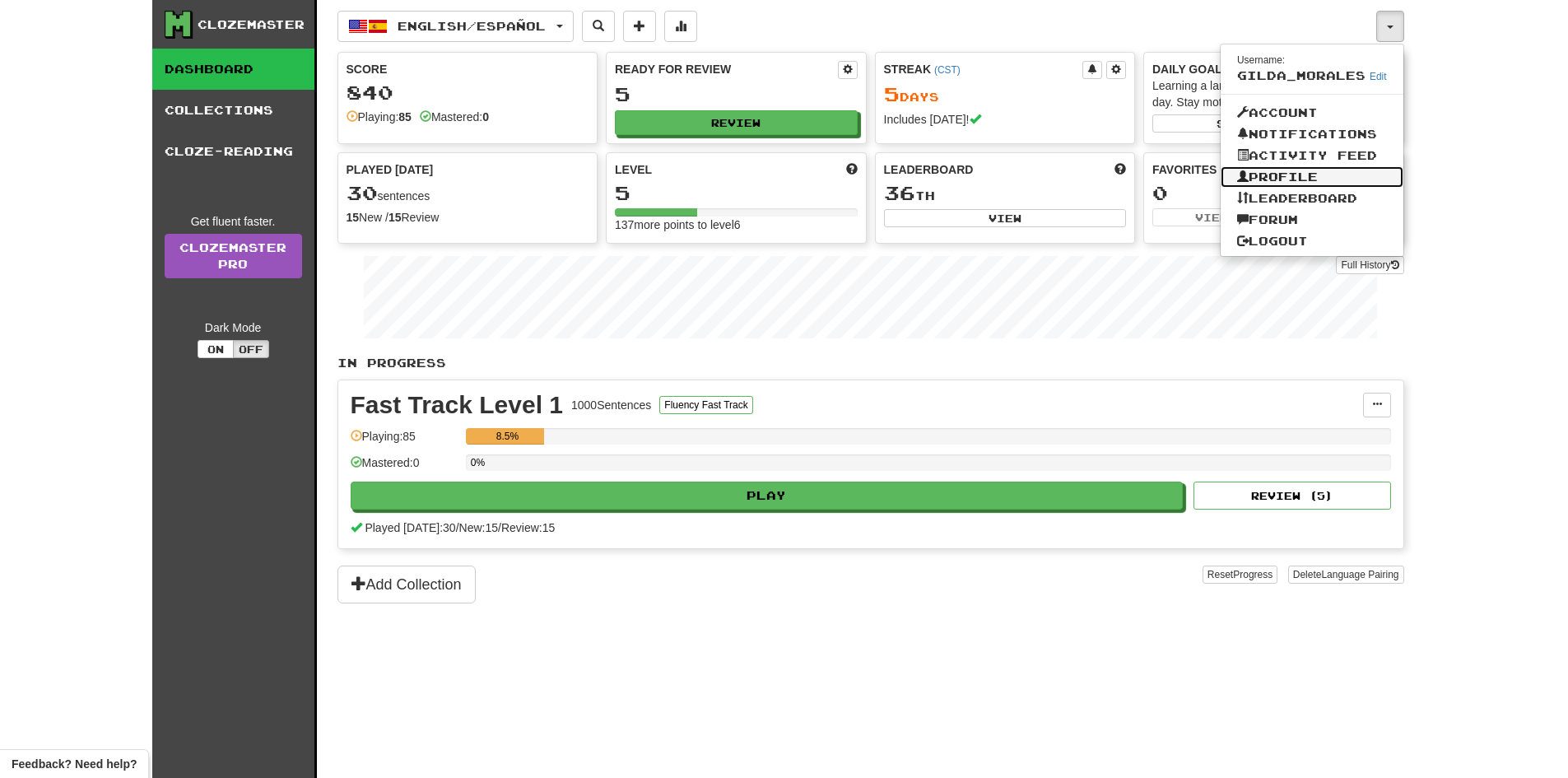
click at [1292, 178] on link "Profile" at bounding box center [1312, 177] width 183 height 21
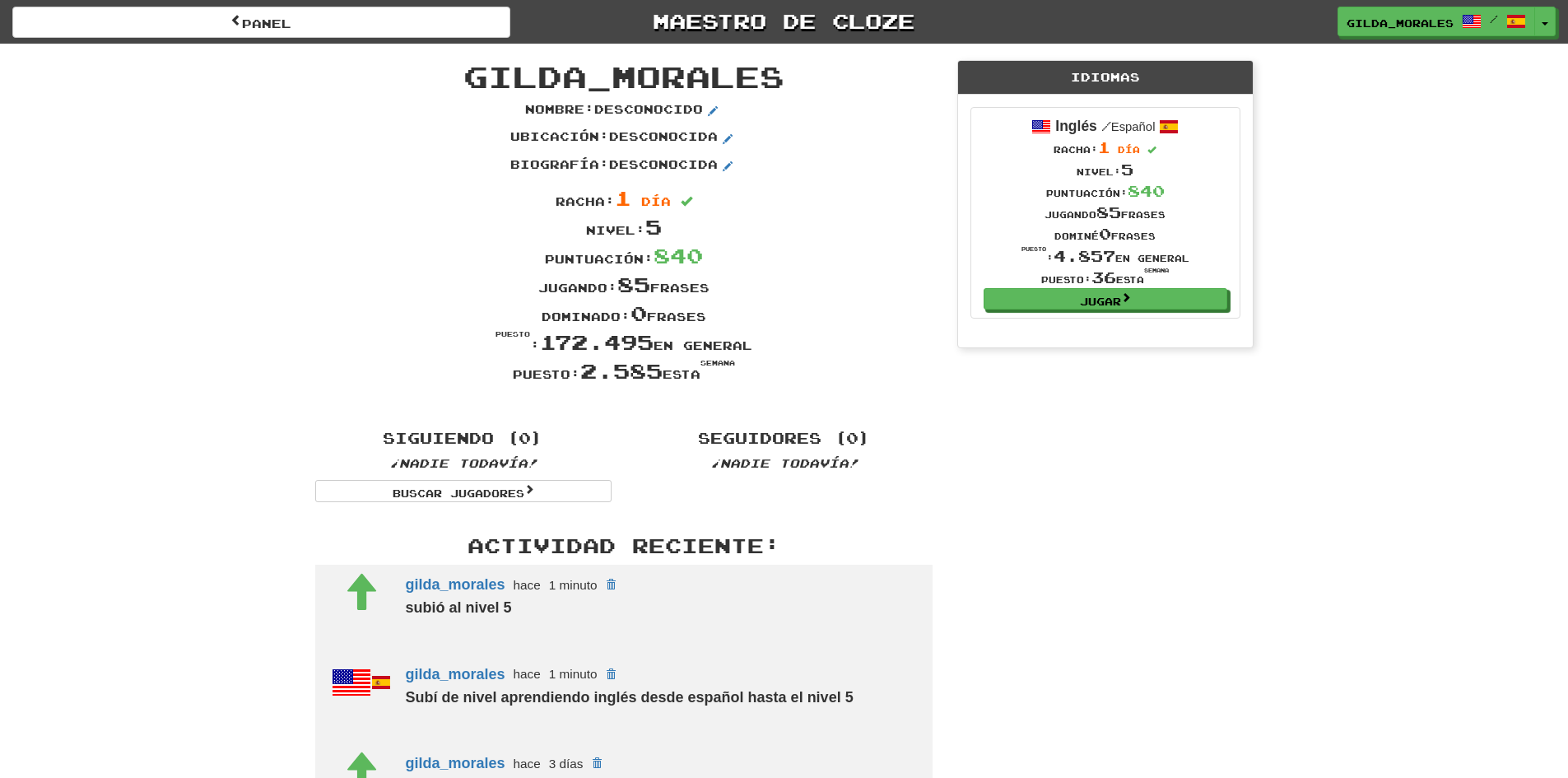
click at [1313, 165] on div "Panel Maestro de cloze gilda_morales / Alternar menú desplegable Panel Tabla de…" at bounding box center [784, 729] width 1568 height 1458
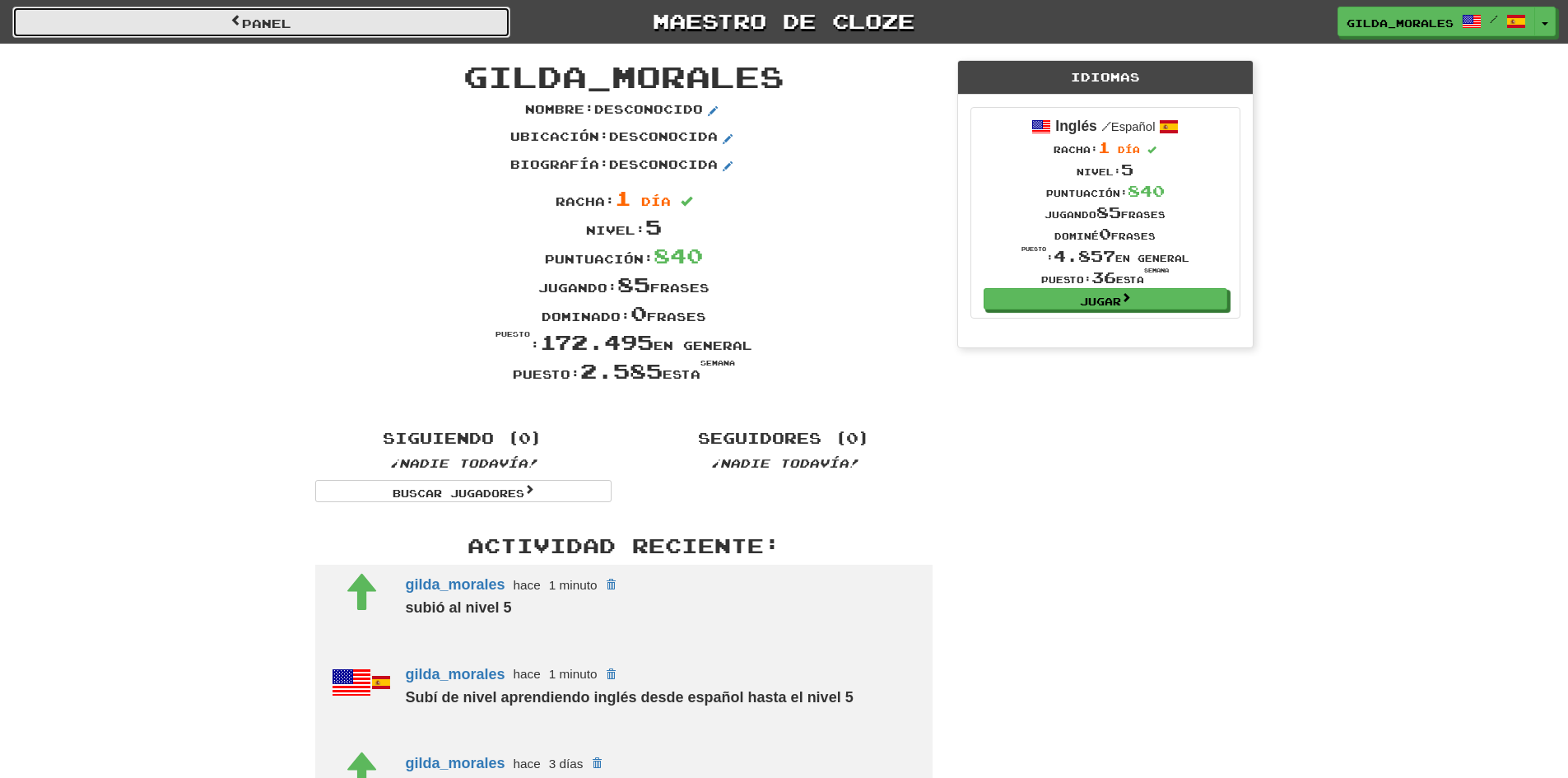
click at [212, 22] on link "Panel" at bounding box center [261, 22] width 498 height 32
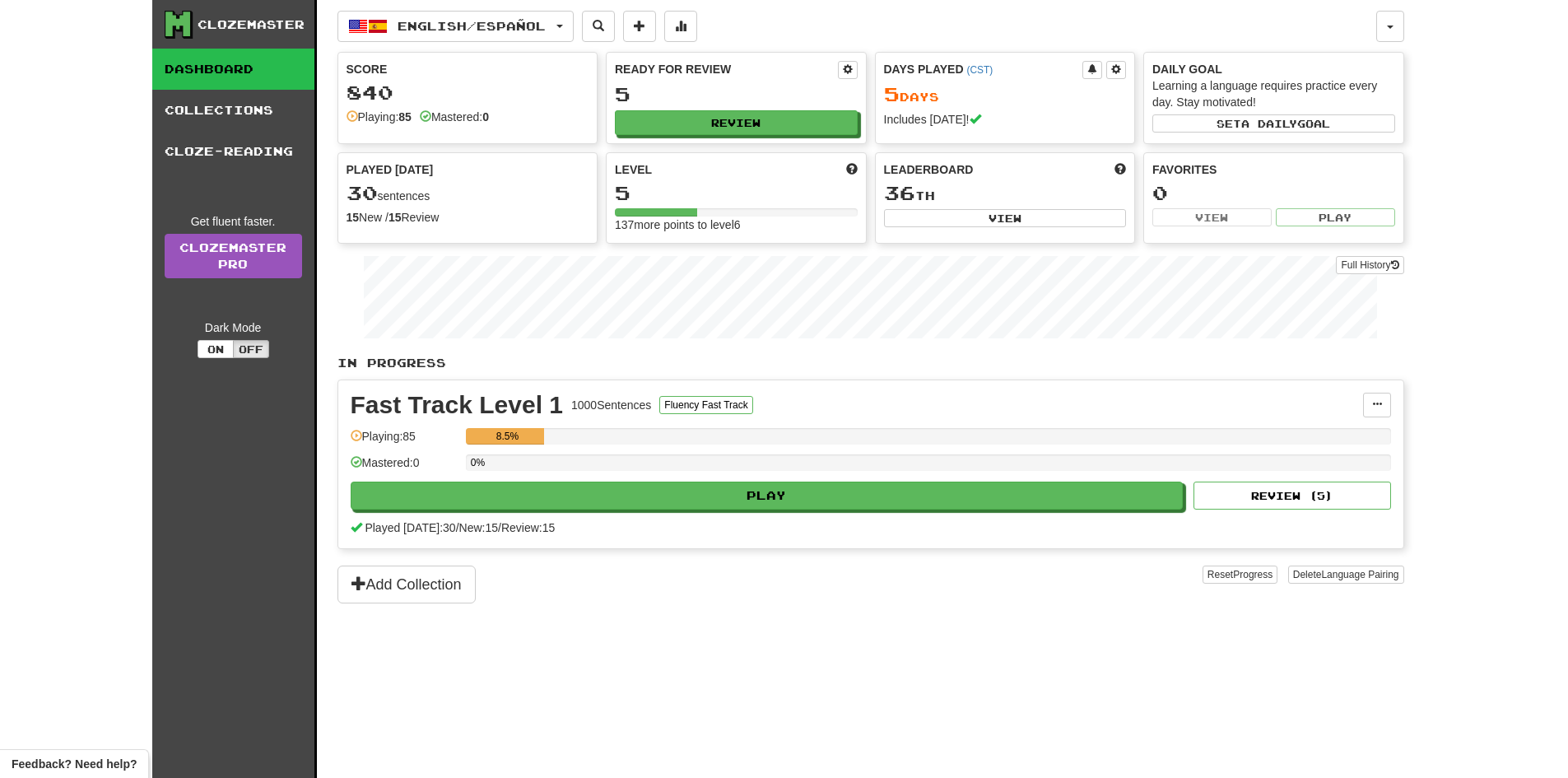
click at [1479, 190] on div "Clozemaster Dashboard Collections Cloze-Reading Get fluent faster. Clozemaster …" at bounding box center [784, 389] width 1568 height 778
